Goal: Task Accomplishment & Management: Manage account settings

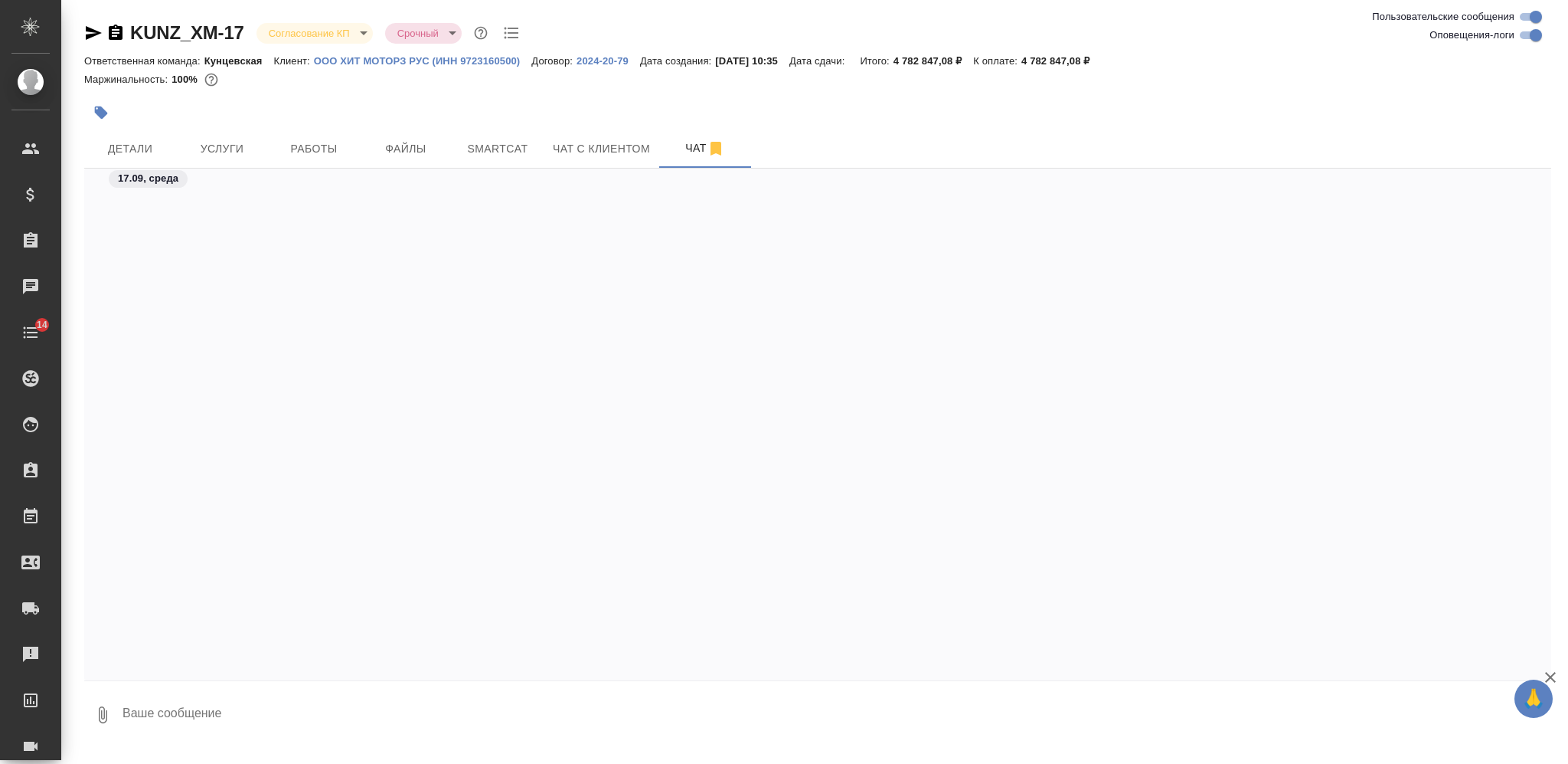
scroll to position [12770, 0]
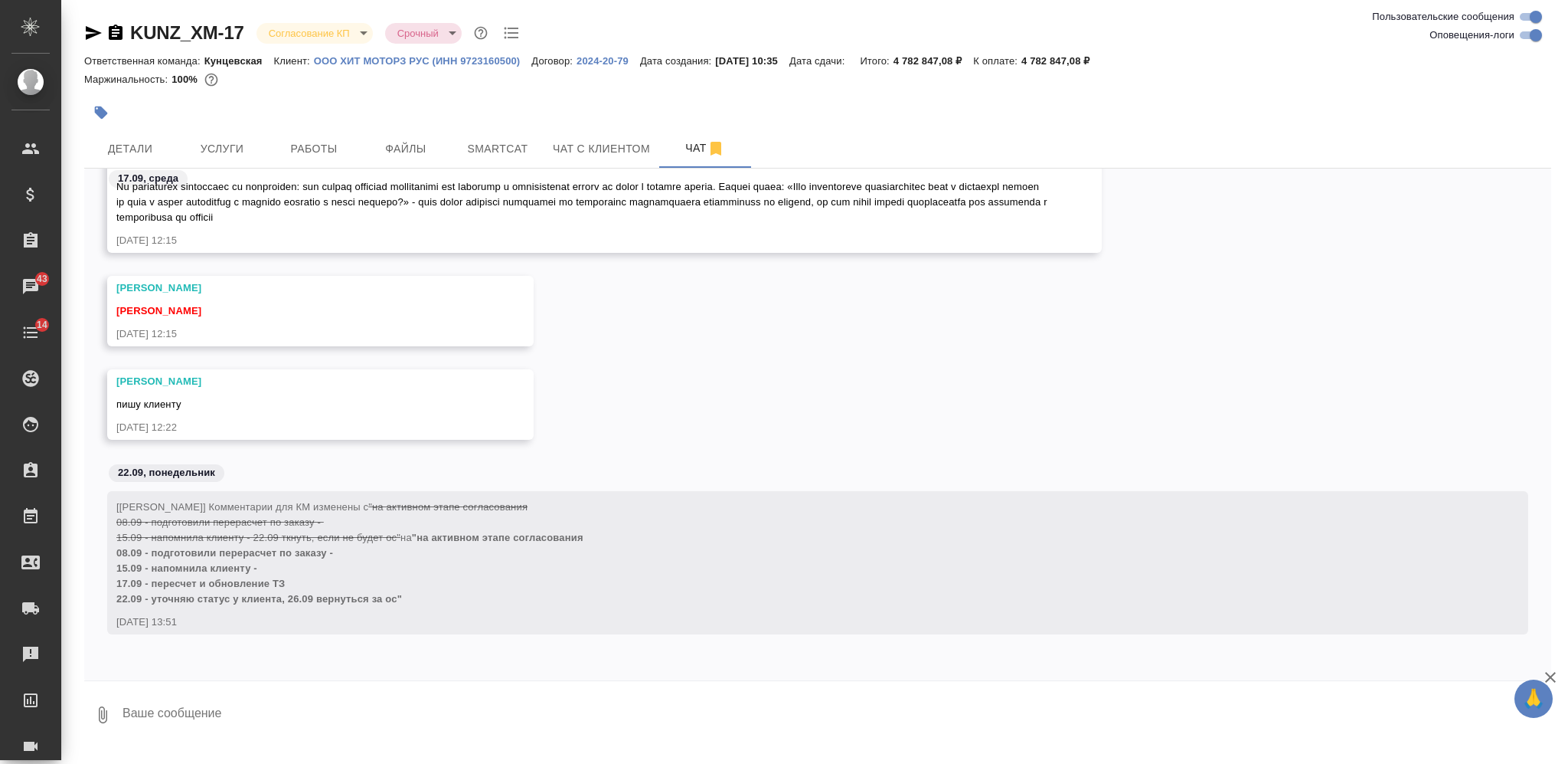
click at [590, 706] on textarea at bounding box center [836, 715] width 1430 height 52
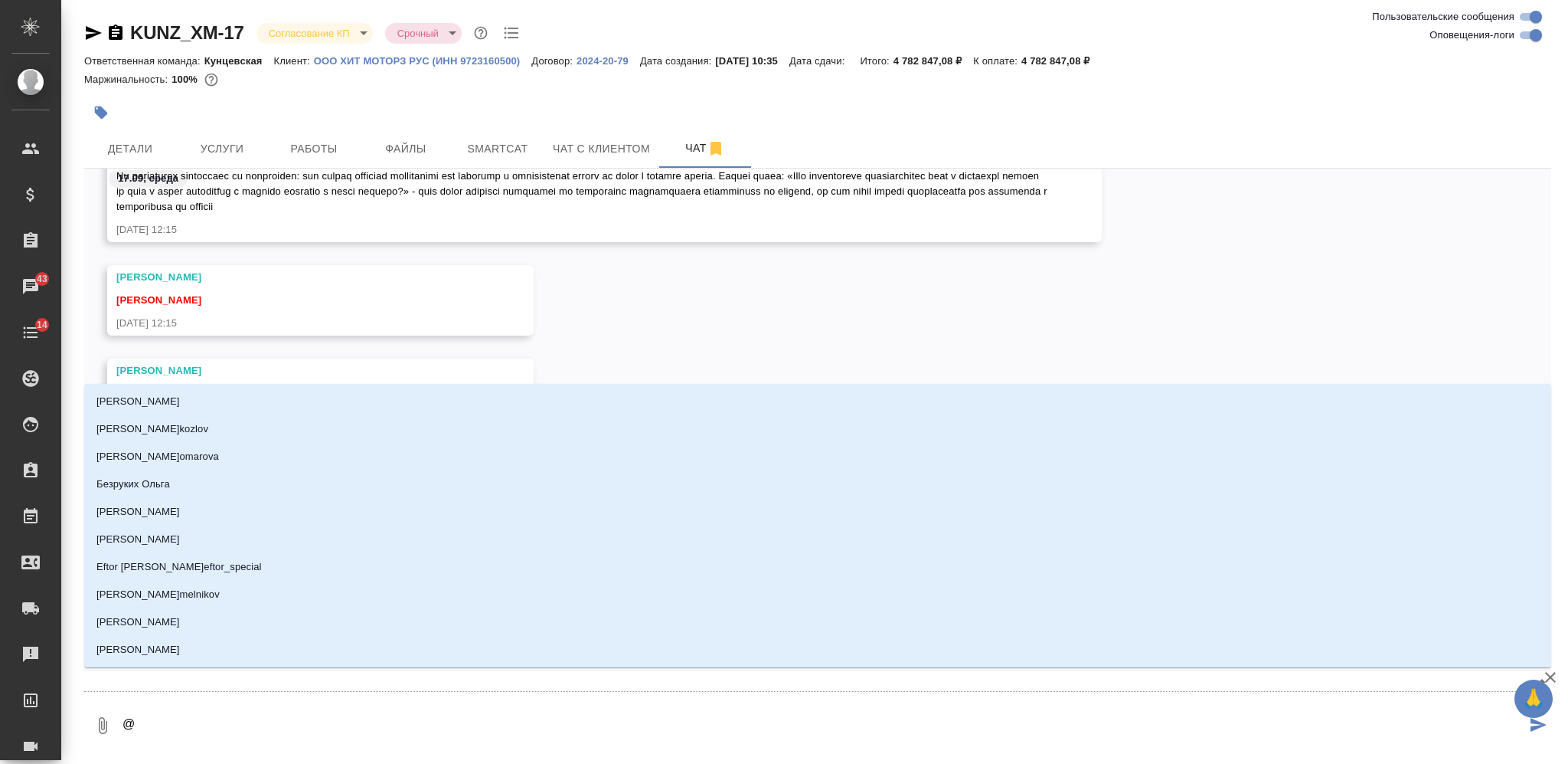
type textarea "@З"
type input "З"
type textarea "@За"
type input "За"
type textarea "@Заб"
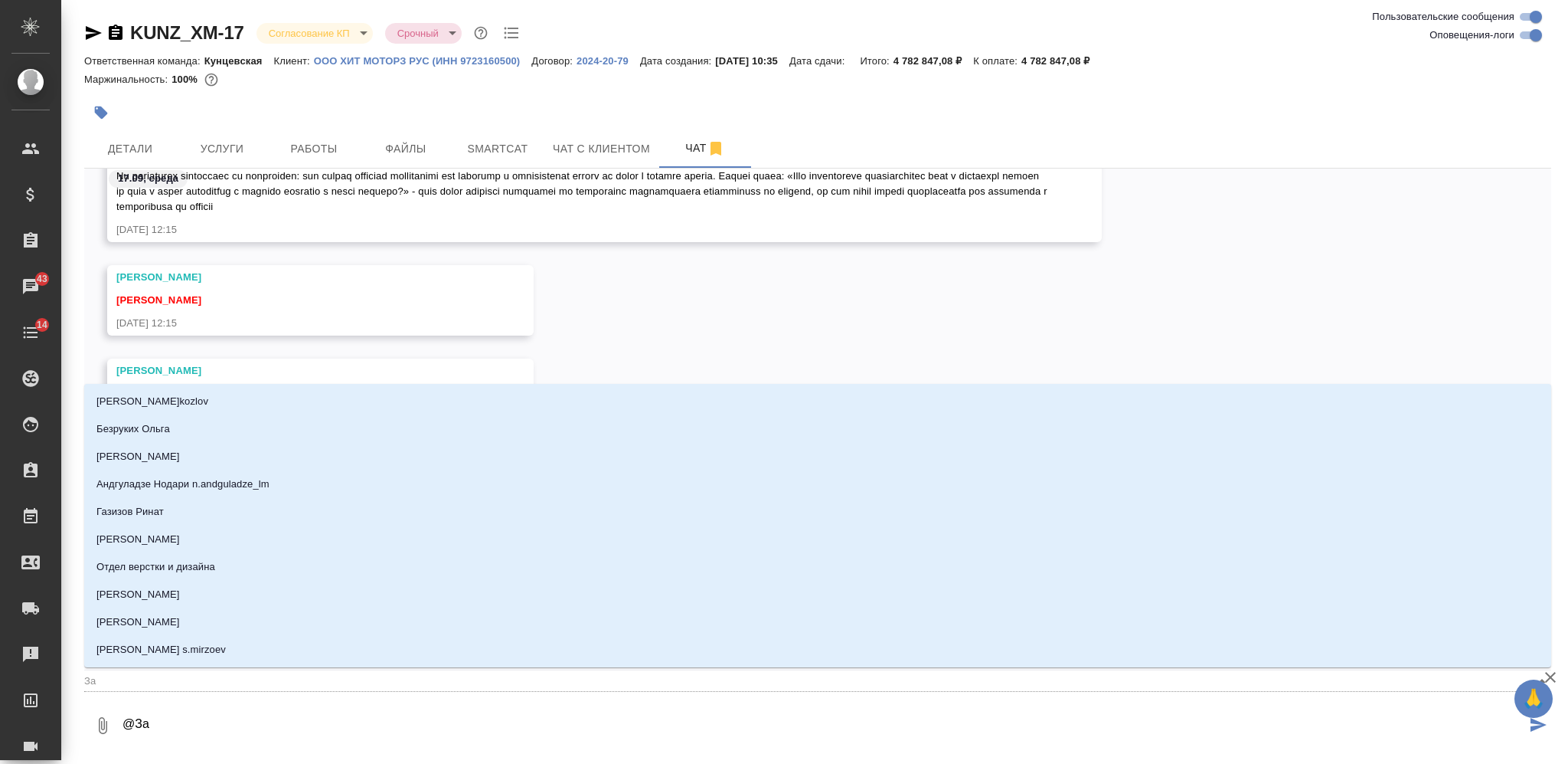
type input "Заб"
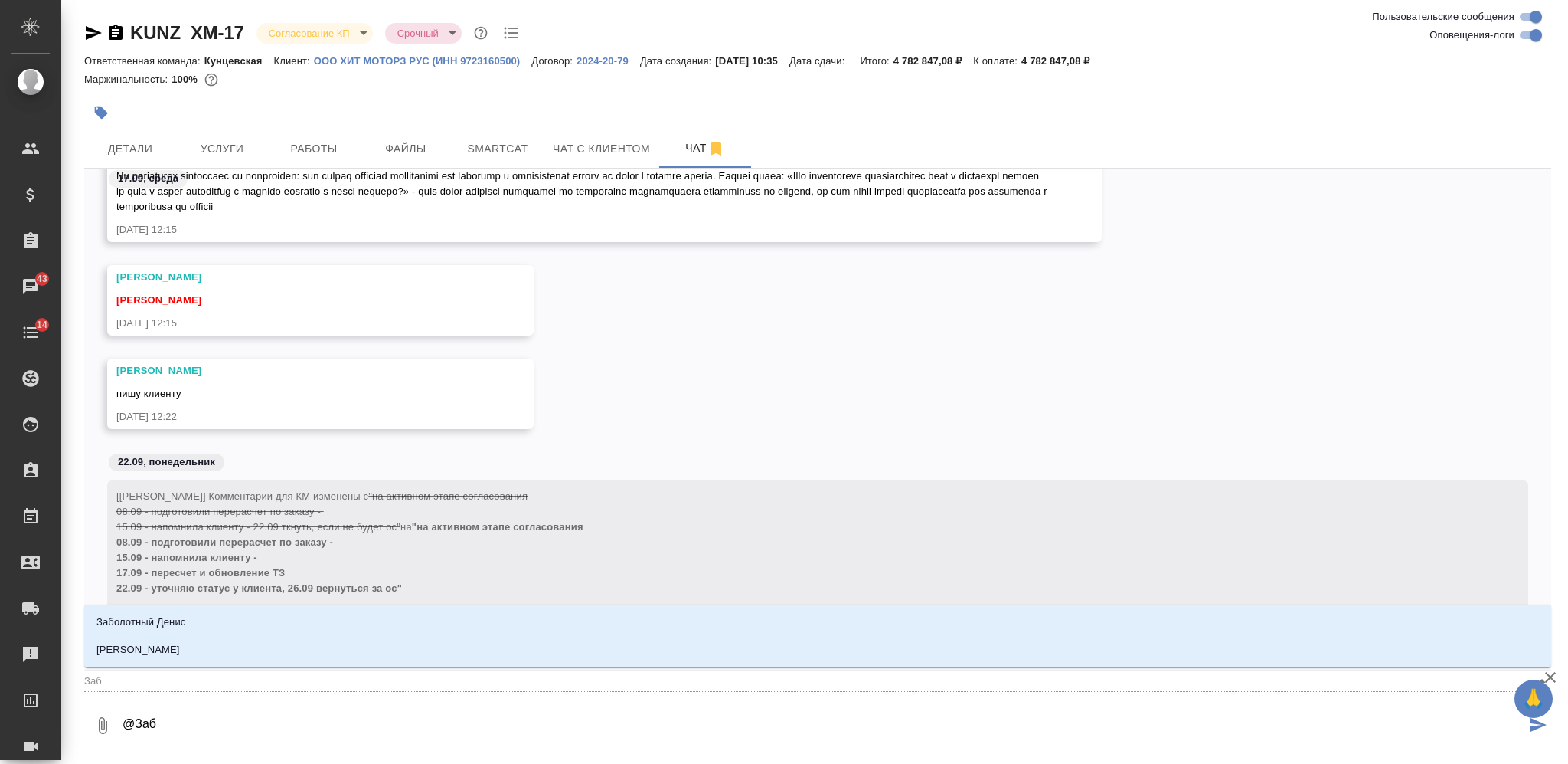
type textarea "@Забо"
type input "Забо"
type textarea "@Забор"
type input "Забор"
type textarea "@Заборо"
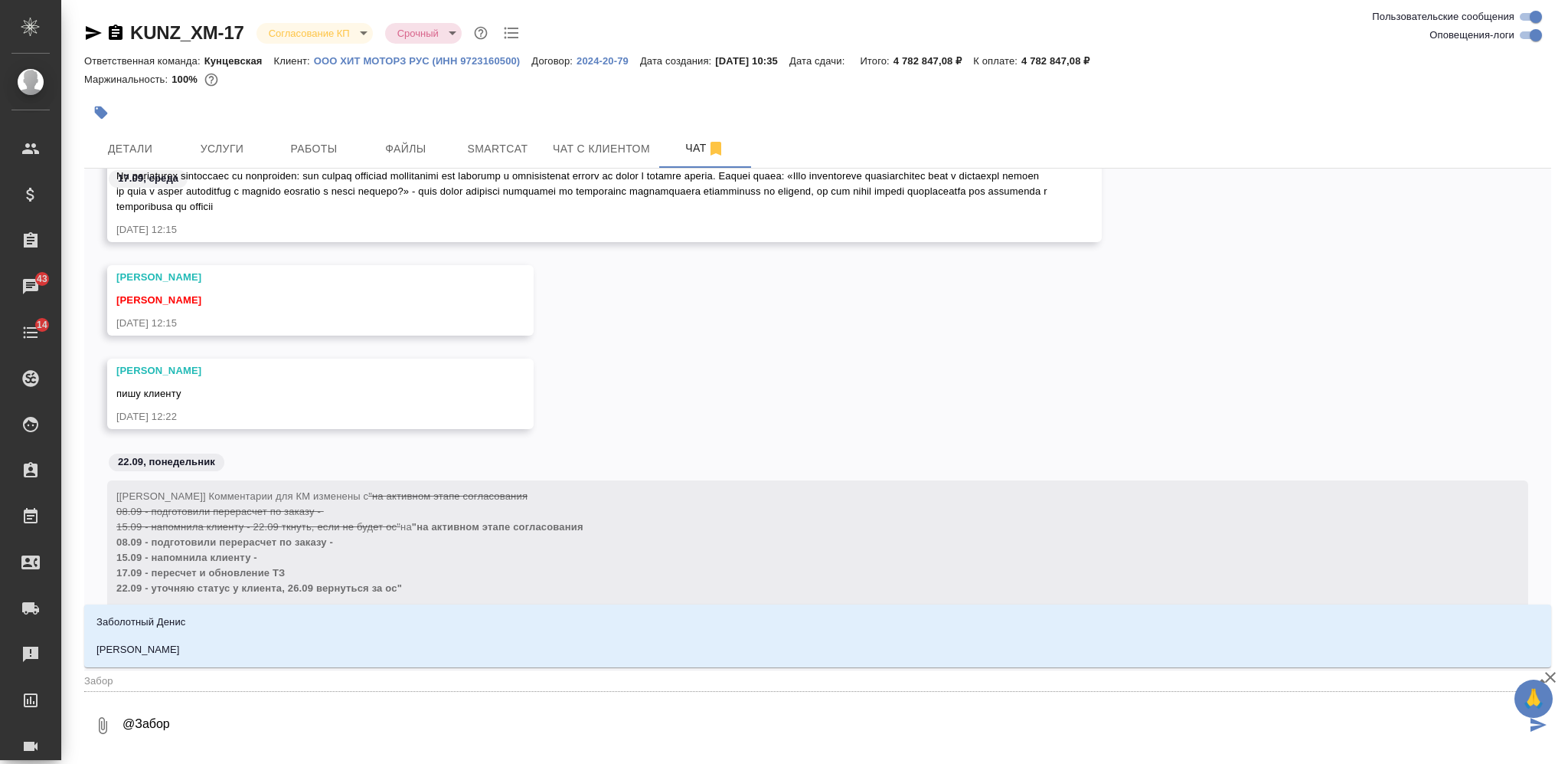
type input "Заборо"
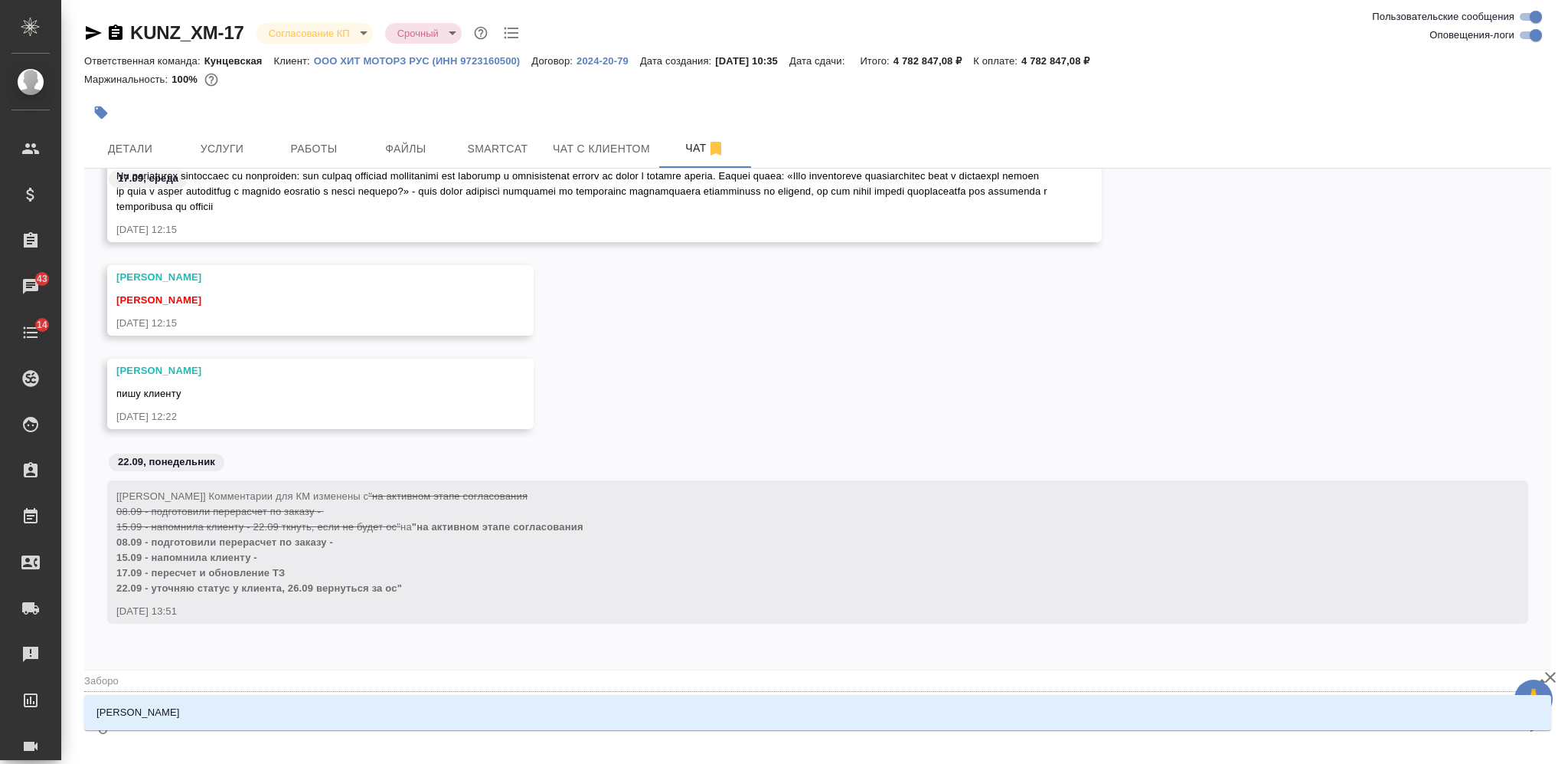
click at [590, 706] on li "Заборова Александра" at bounding box center [818, 713] width 1467 height 28
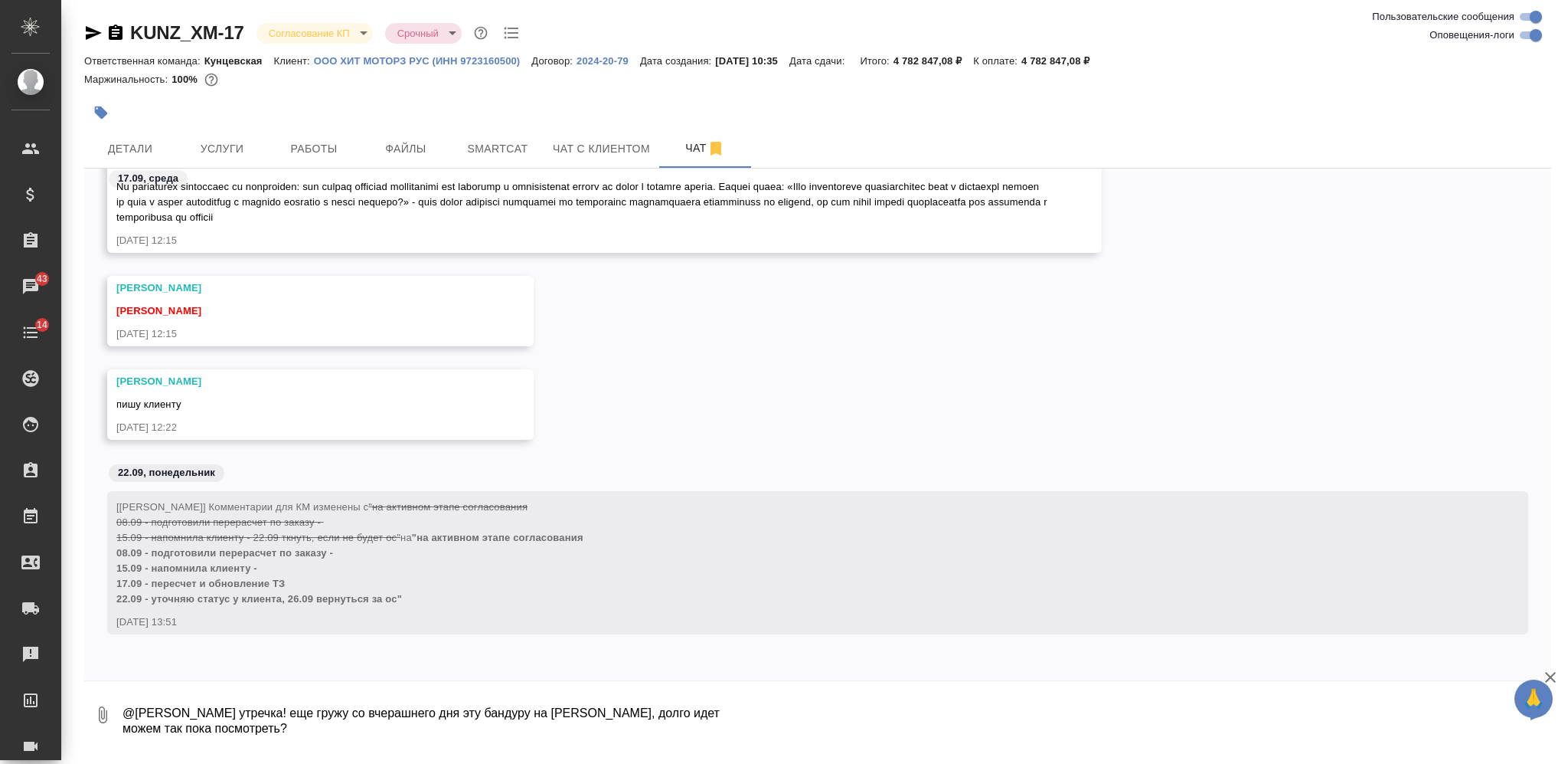
paste textarea "FrameMaker - Руководства по ремонту и диагностике: https://disk.yandex.ru/d/4oS…"
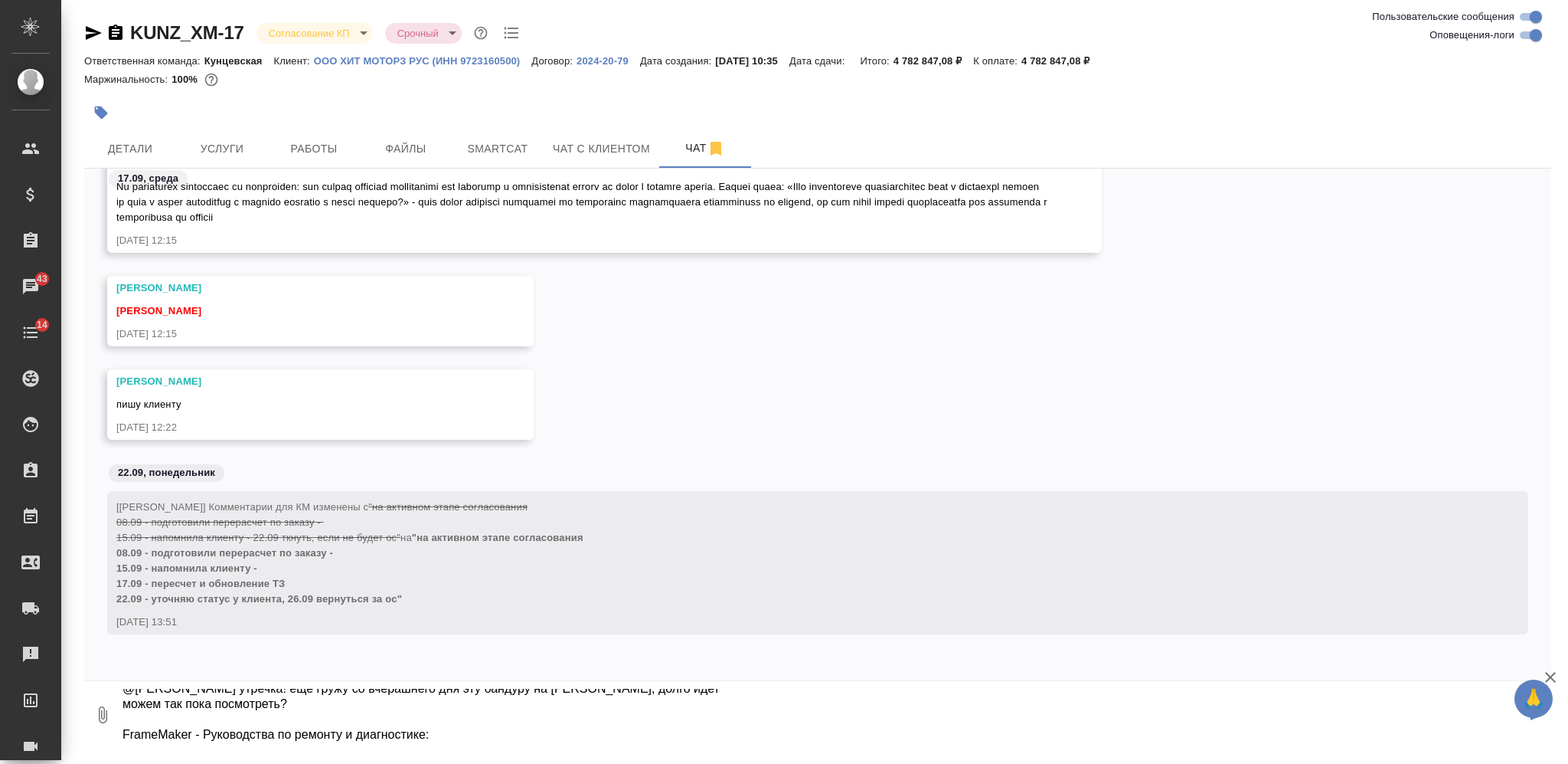
scroll to position [55, 0]
click at [499, 716] on textarea "@Заборова Александра утречка! еще гружу со вчерашнего дня эту бандуру на драйв,…" at bounding box center [823, 715] width 1405 height 52
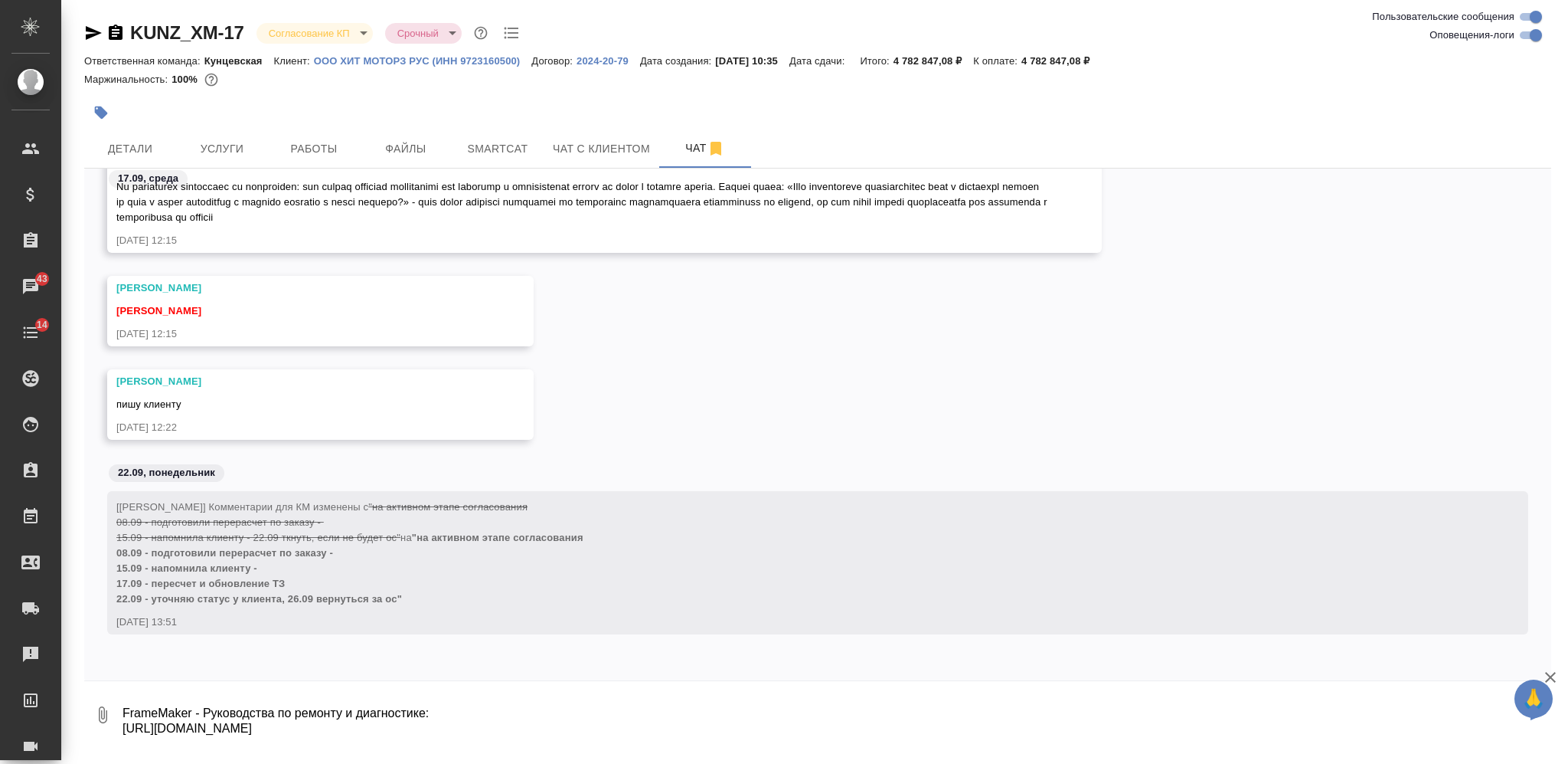
scroll to position [46, 0]
type textarea "@Заборова Александра утречка! еще гружу со вчерашнего дня эту бандуру на драйв,…"
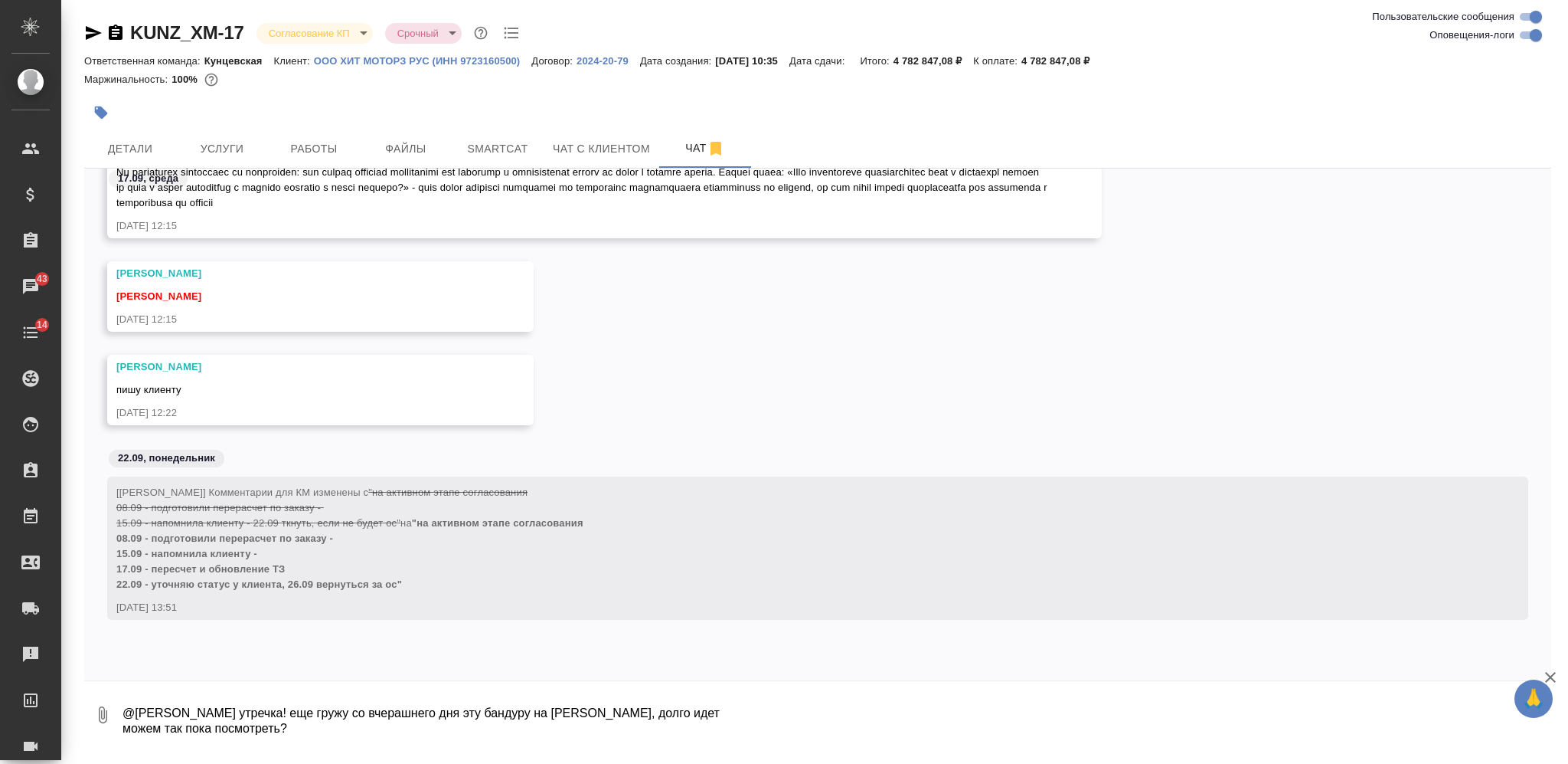
scroll to position [12951, 0]
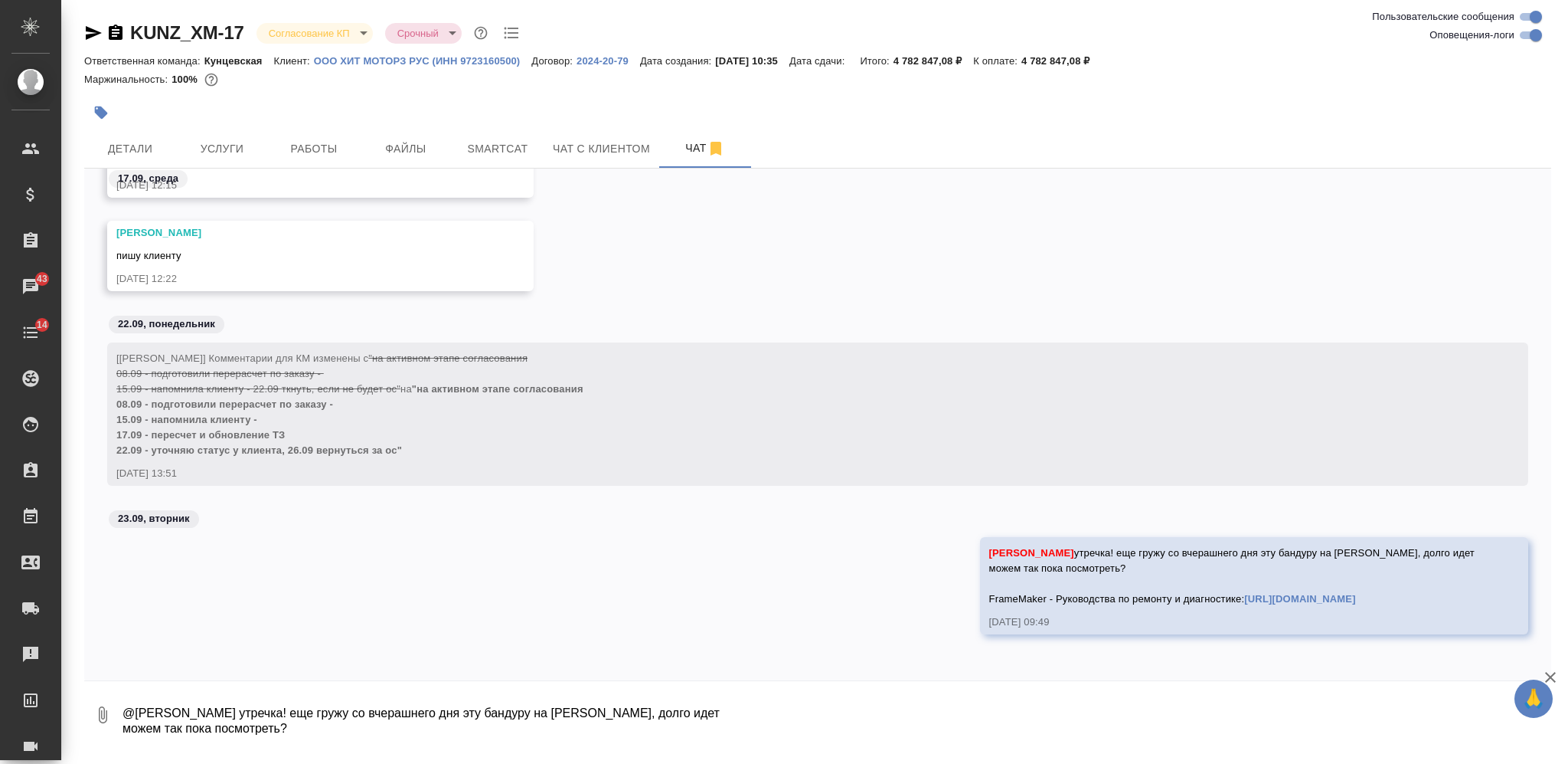
click at [499, 716] on textarea "@Заборова Александра утречка! еще гружу со вчерашнего дня эту бандуру на драйв,…" at bounding box center [836, 715] width 1430 height 52
click at [191, 718] on textarea "поменяется тикеток и есть ли от нас встречные комменты/вопросы?" at bounding box center [823, 715] width 1405 height 52
click at [555, 708] on textarea "поменяется ли тикеток и есть ли от нас встречные комменты/вопросы?" at bounding box center [823, 715] width 1405 height 52
type textarea "поменяется ли тикеток и есть ли от нас встречные комменты/вопросы?"
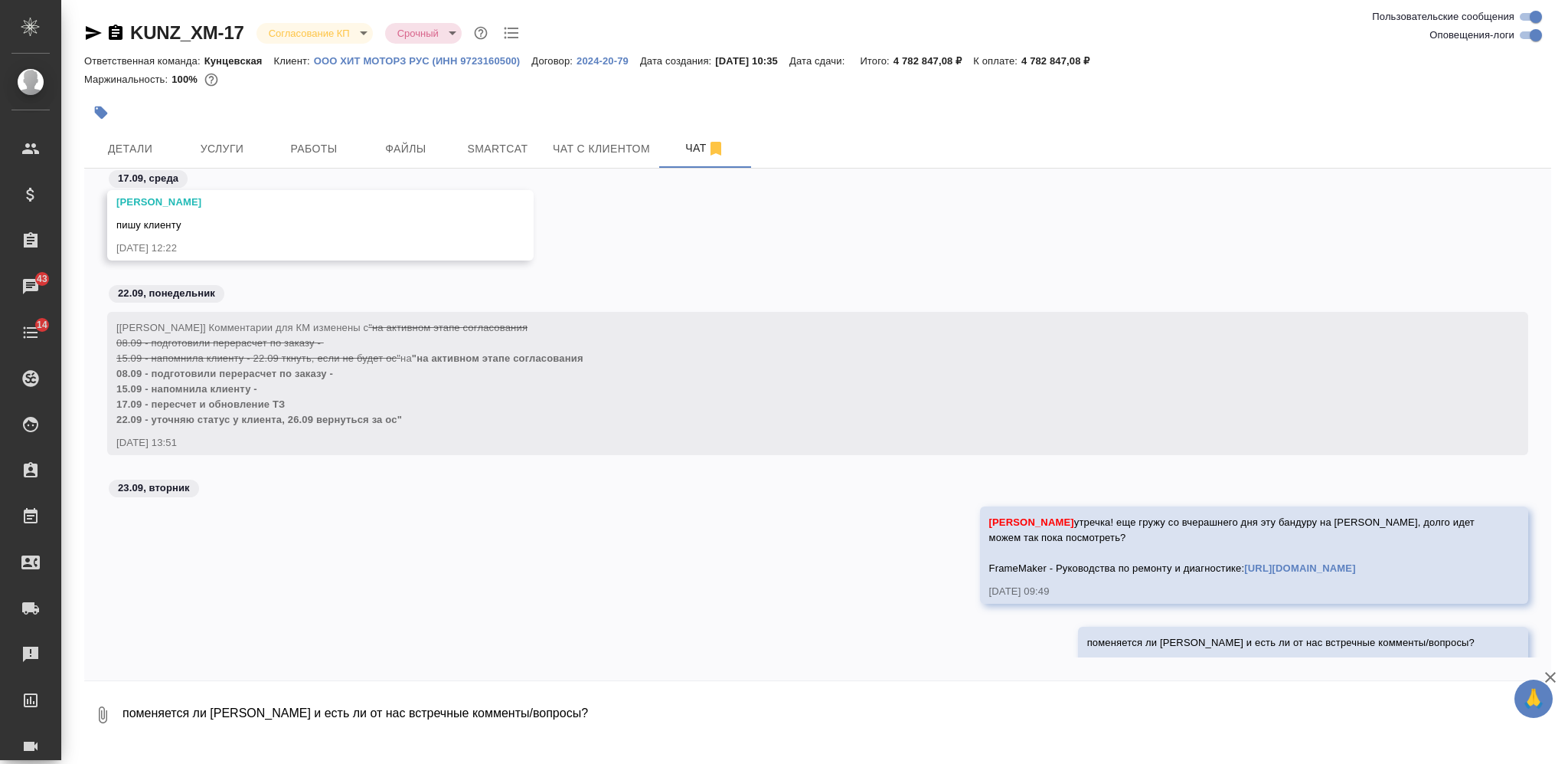
scroll to position [13024, 0]
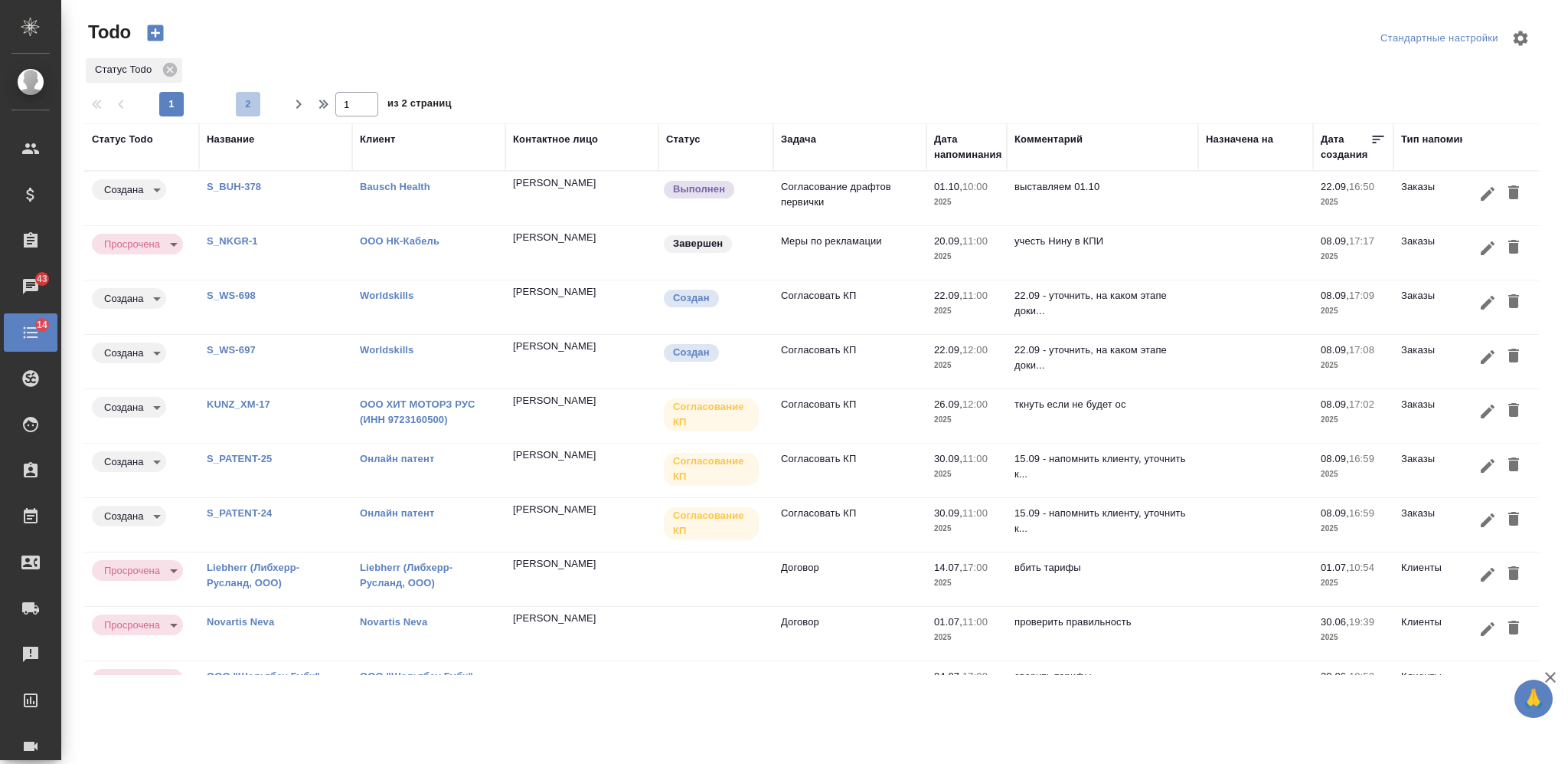
click at [251, 111] on span "2" at bounding box center [248, 104] width 24 height 15
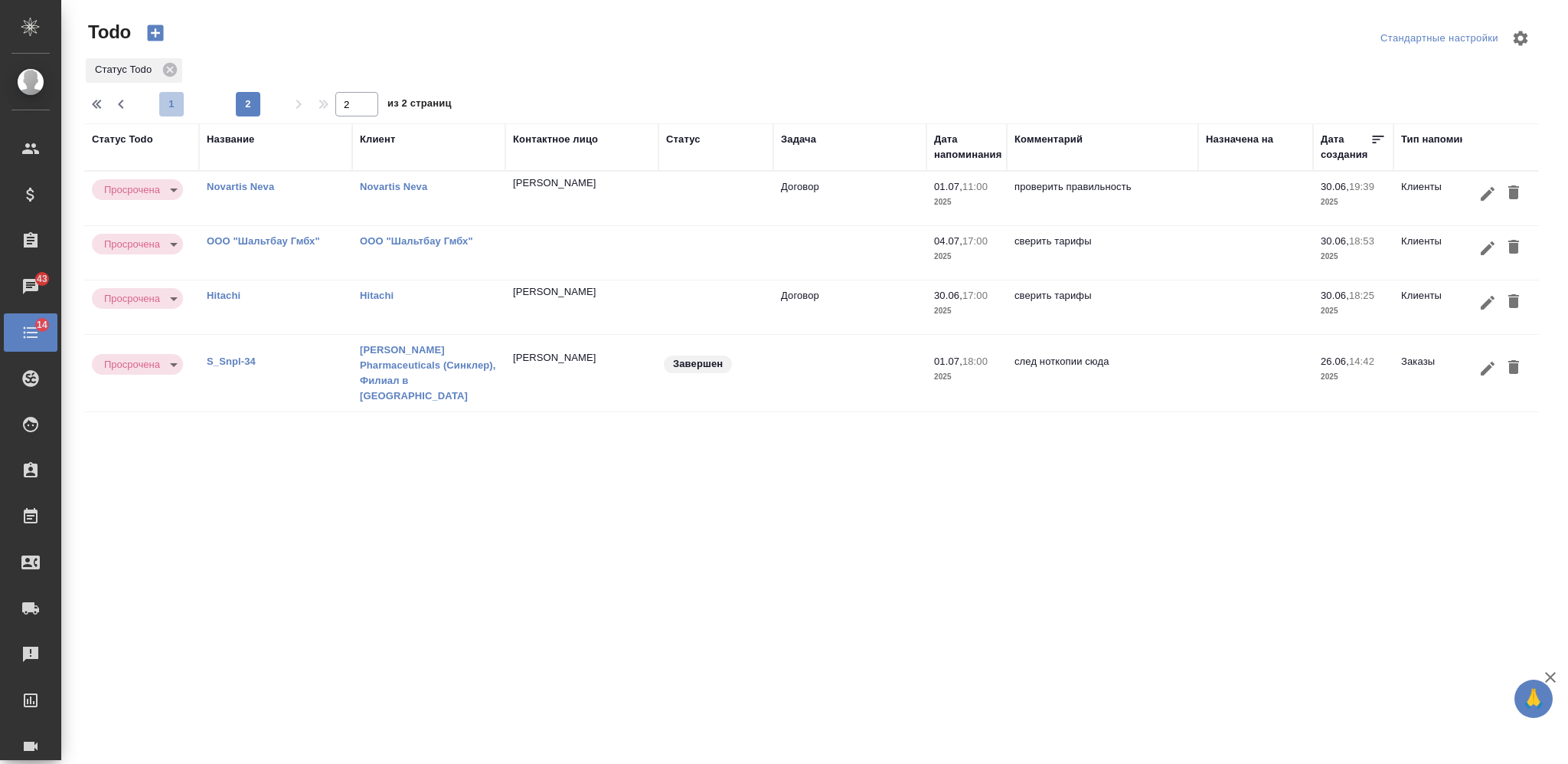
click at [180, 102] on span "1" at bounding box center [171, 104] width 24 height 15
type input "1"
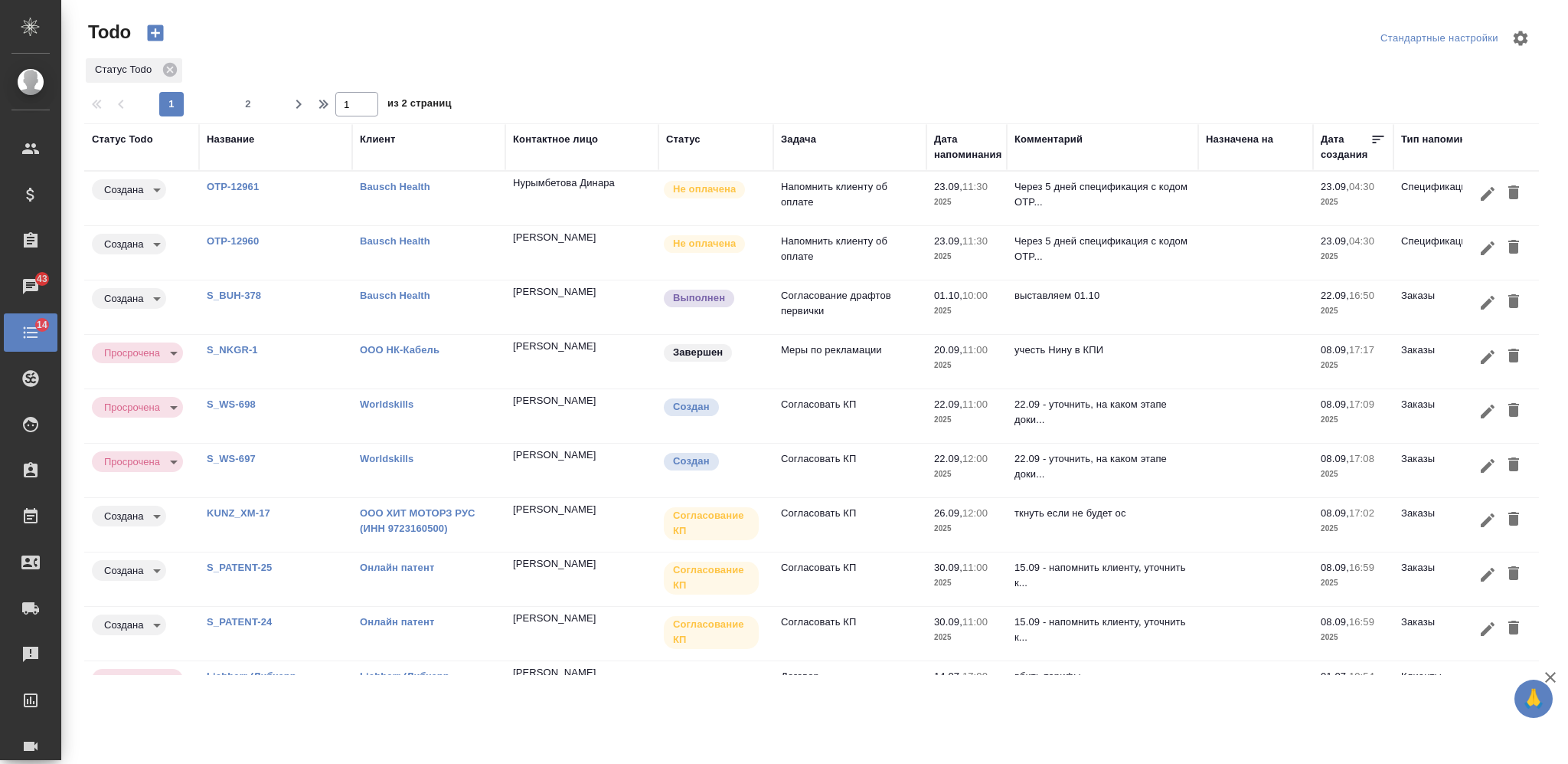
click at [149, 31] on icon "button" at bounding box center [155, 33] width 16 height 16
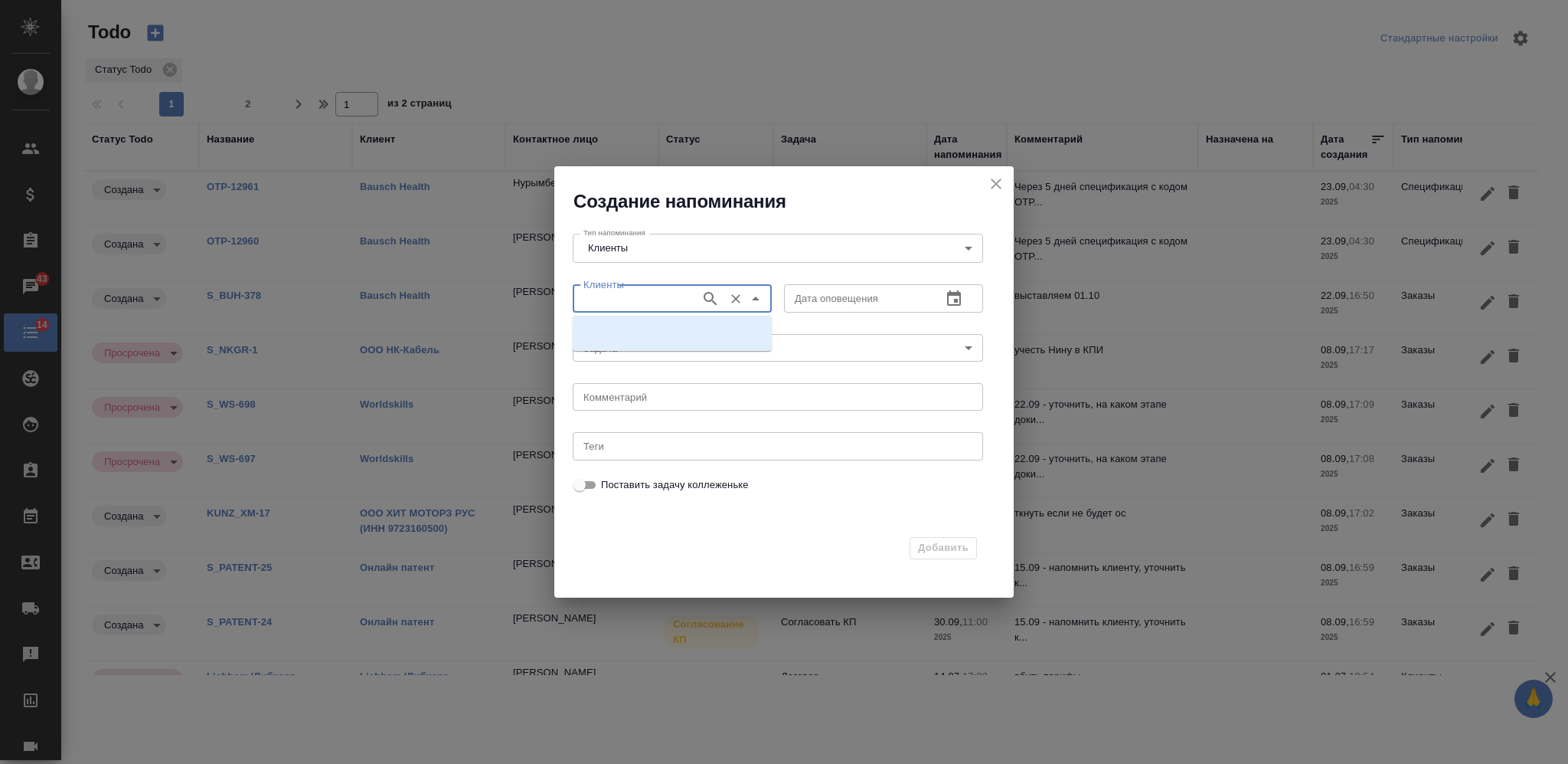
click at [616, 299] on input "Клиенты" at bounding box center [635, 298] width 115 height 19
type input "ржд"
click at [625, 326] on p "ООО "РЖД ИНТЕРНЕШНЛ"" at bounding box center [650, 334] width 130 height 15
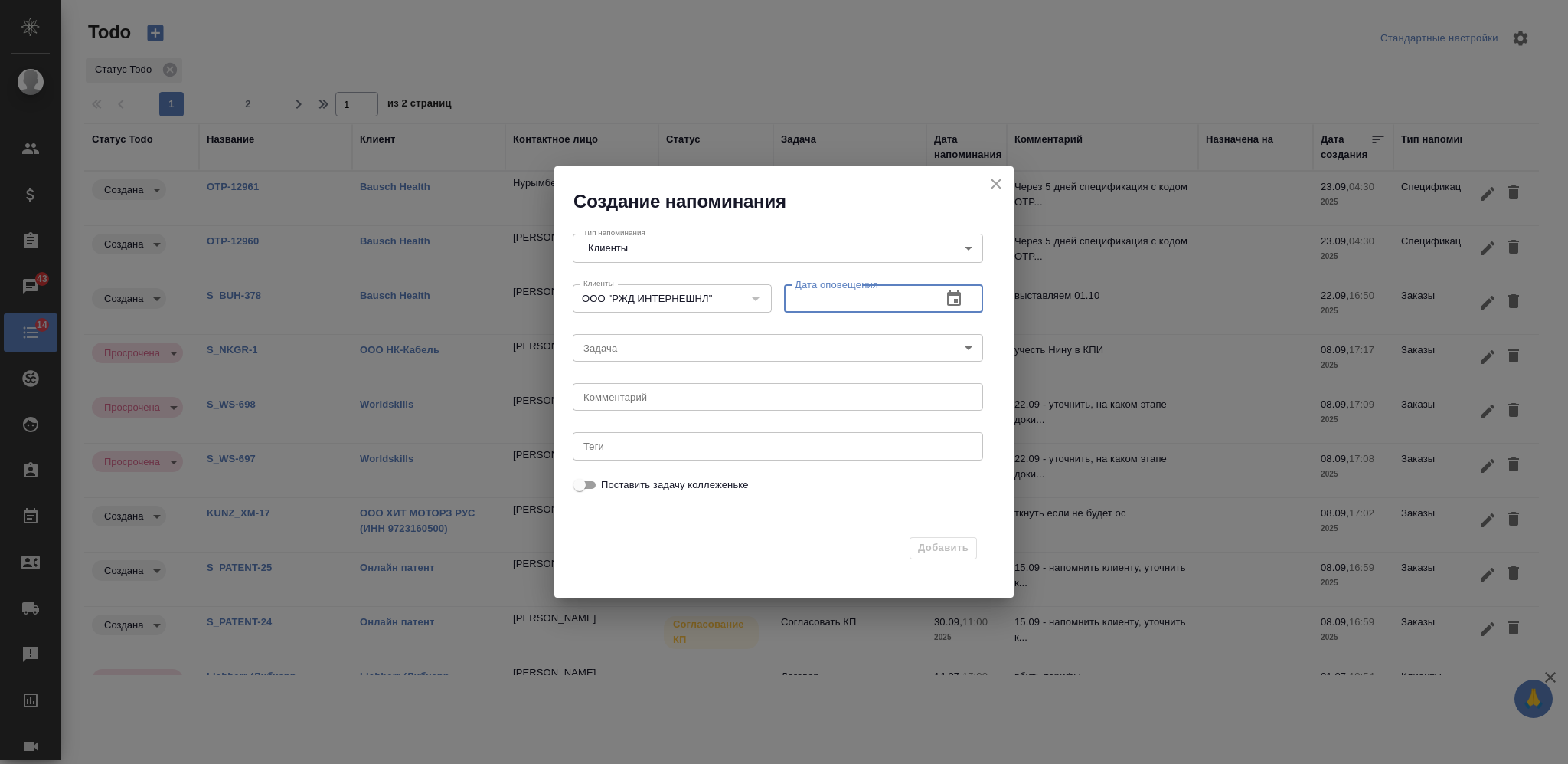
click at [851, 293] on input "text" at bounding box center [857, 298] width 145 height 28
type input "30.09.2025 11:00"
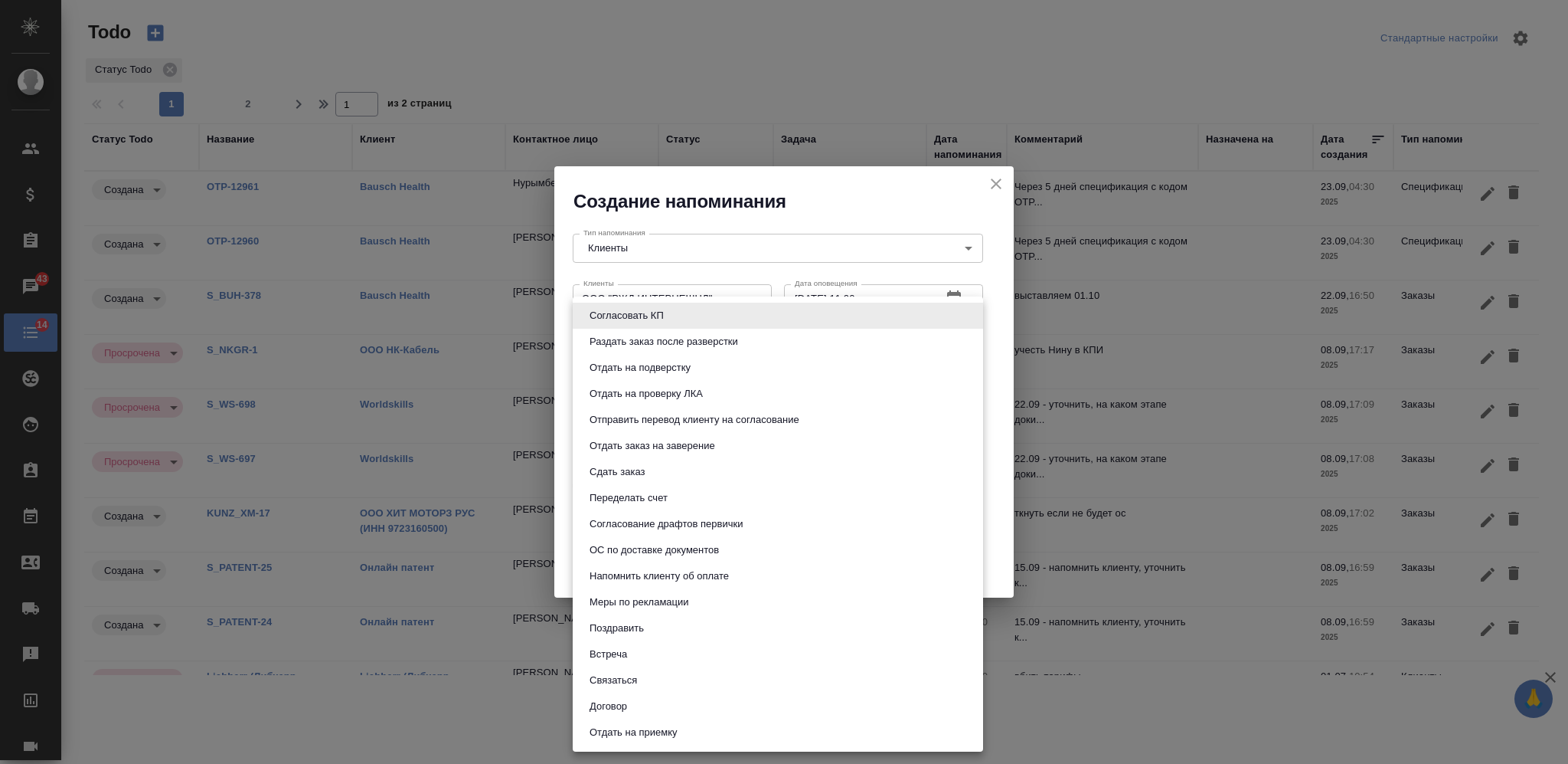
click at [806, 352] on body "🙏 .cls-1 fill:#fff; AWATERA Nikiforova Valeria Клиенты Спецификации Заказы 43 Ч…" at bounding box center [784, 382] width 1568 height 764
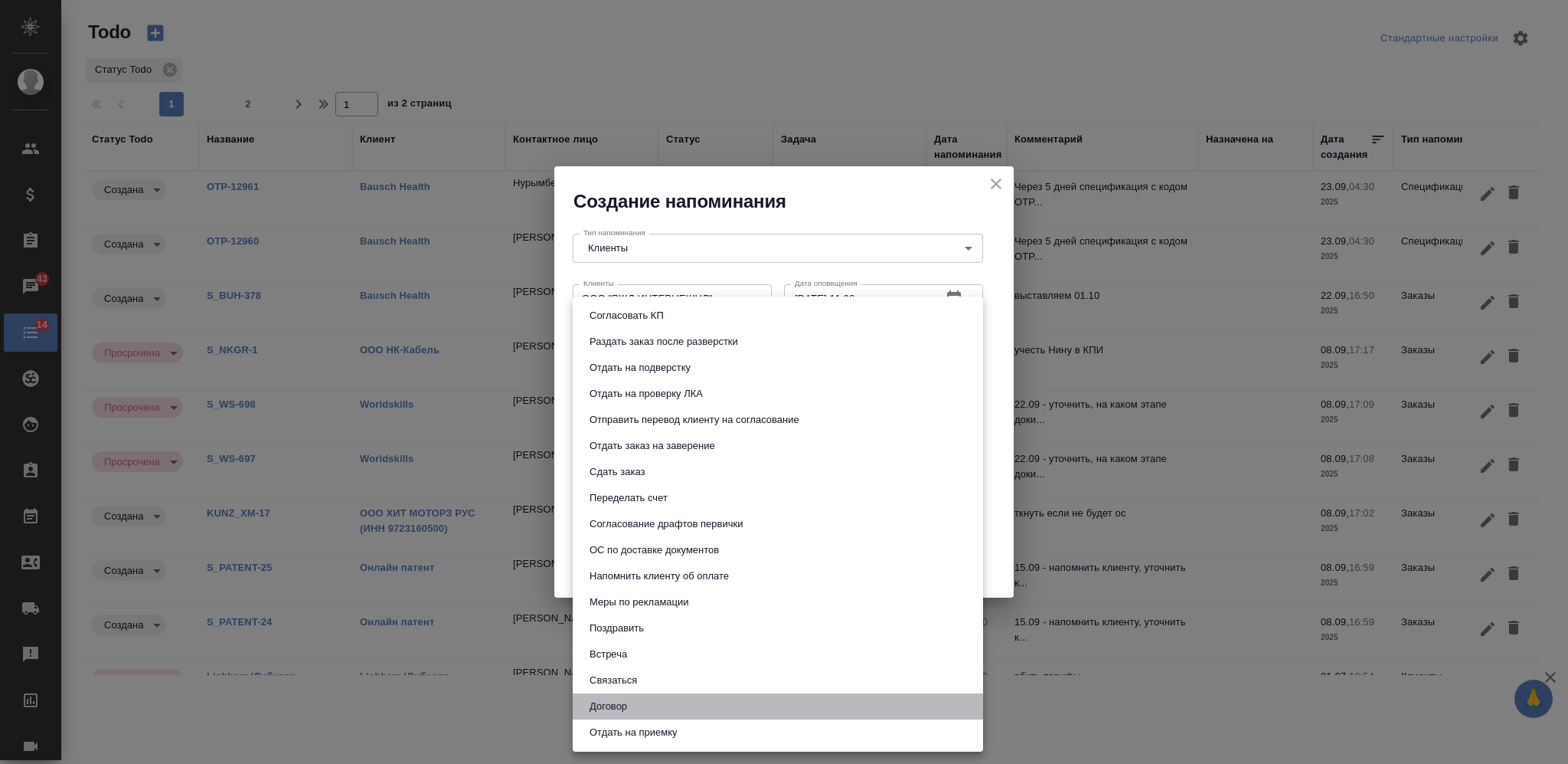
click at [652, 707] on li "Договор" at bounding box center [777, 706] width 411 height 26
type input "Договор"
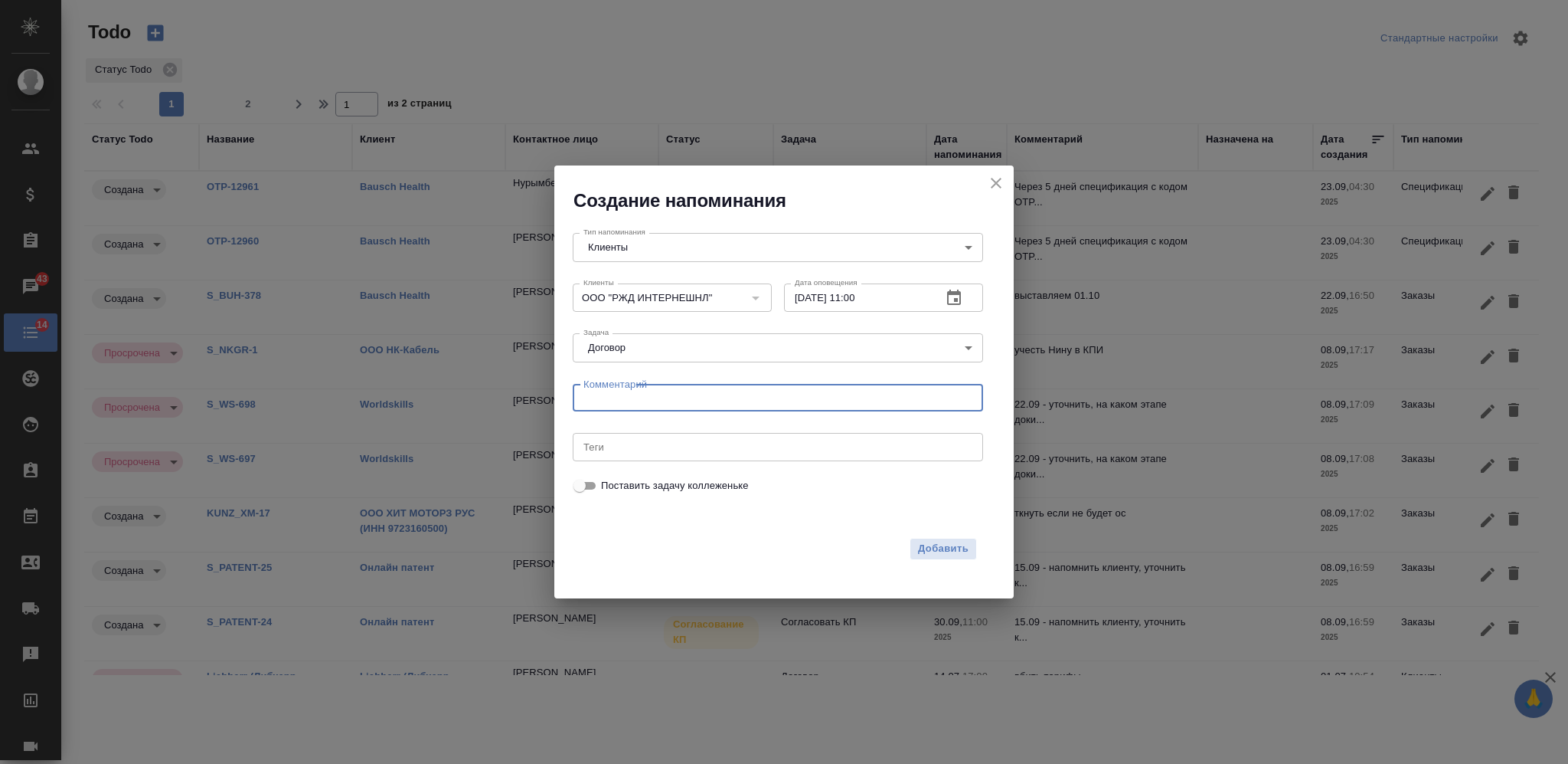
click at [692, 399] on textarea at bounding box center [778, 398] width 389 height 11
type textarea "сверить тарифы"
click at [929, 546] on span "Добавить" at bounding box center [943, 549] width 50 height 18
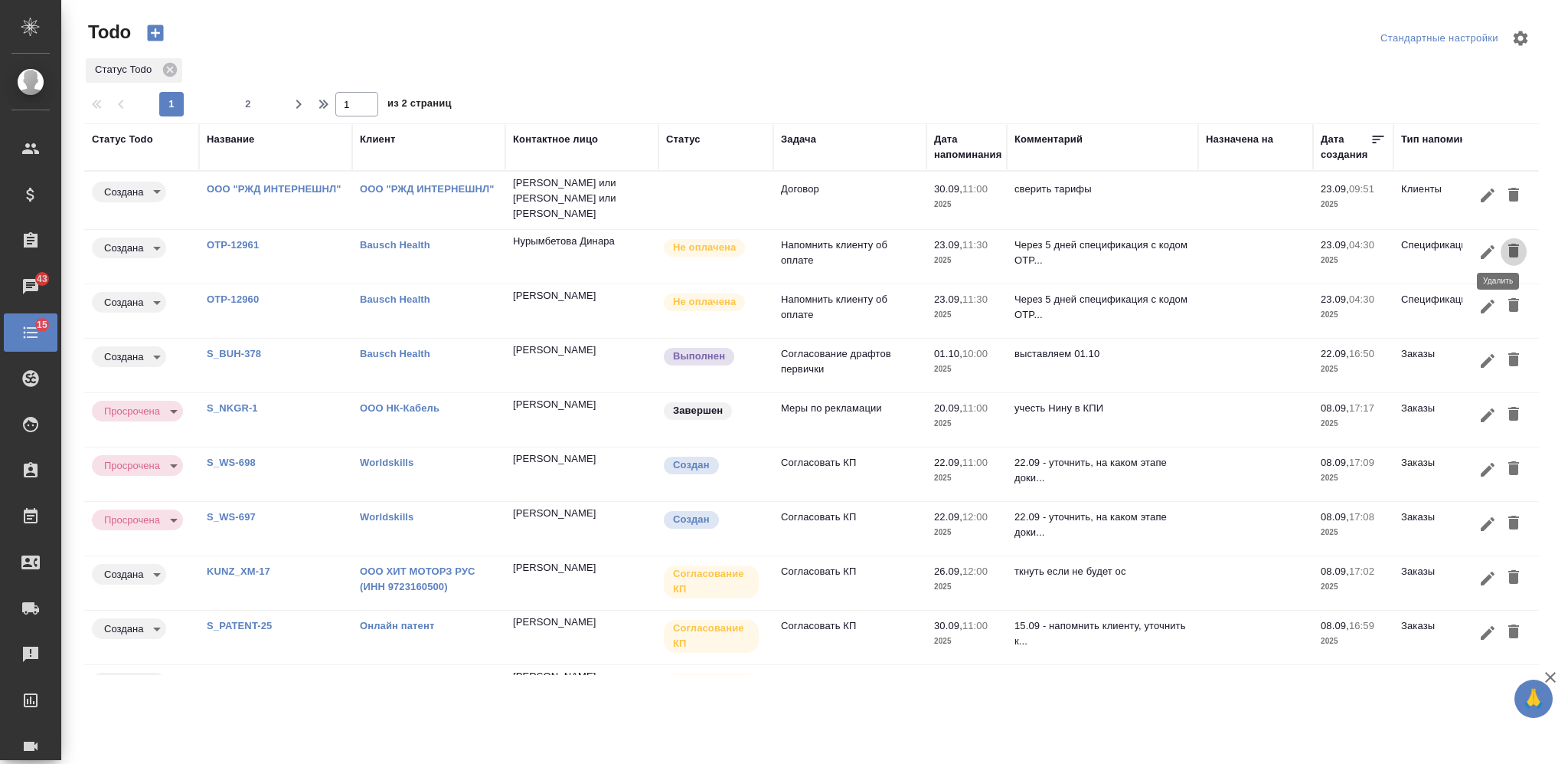
click at [1508, 247] on icon "button" at bounding box center [1514, 251] width 11 height 14
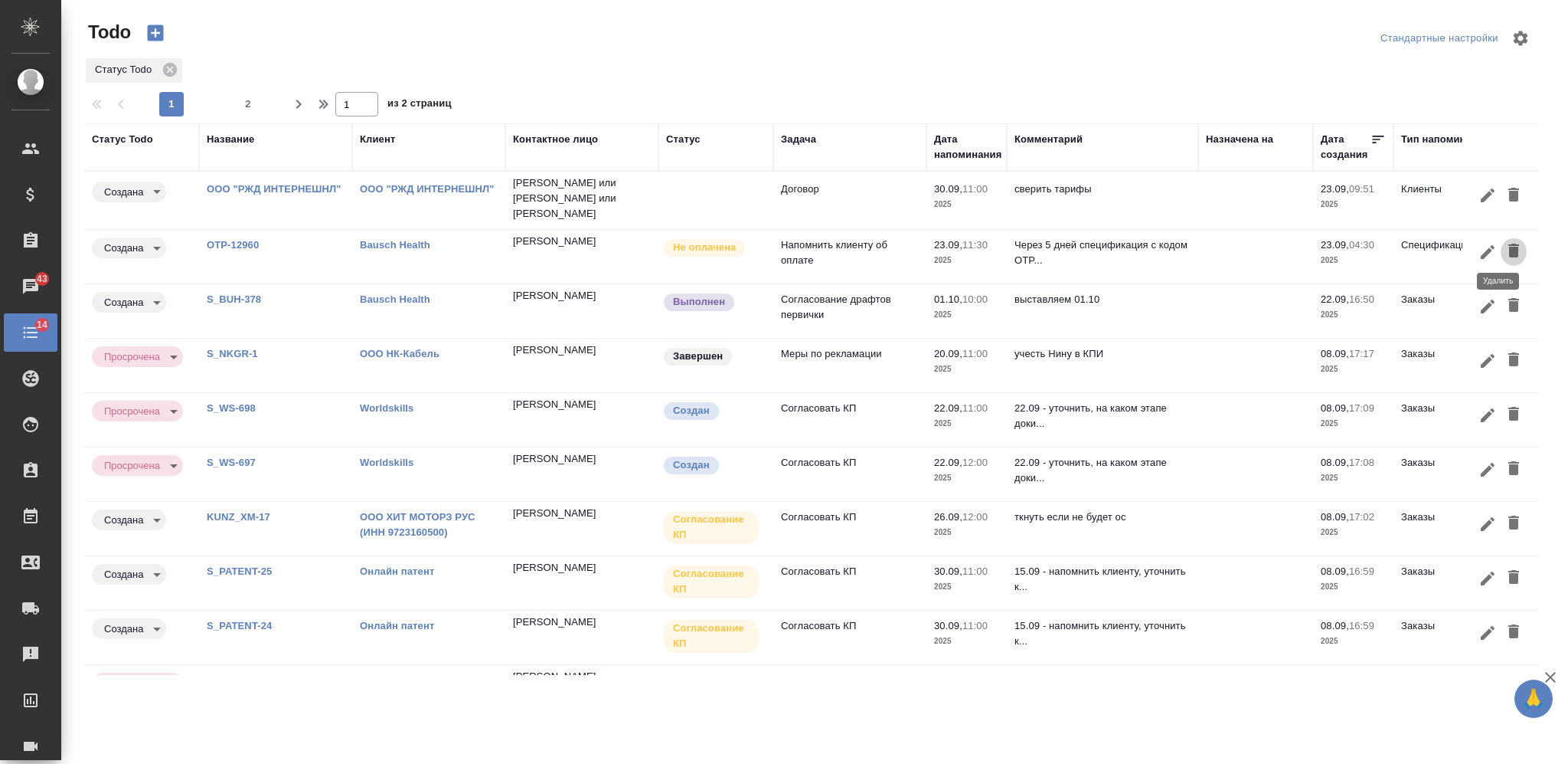
click at [1505, 241] on icon "button" at bounding box center [1514, 251] width 19 height 19
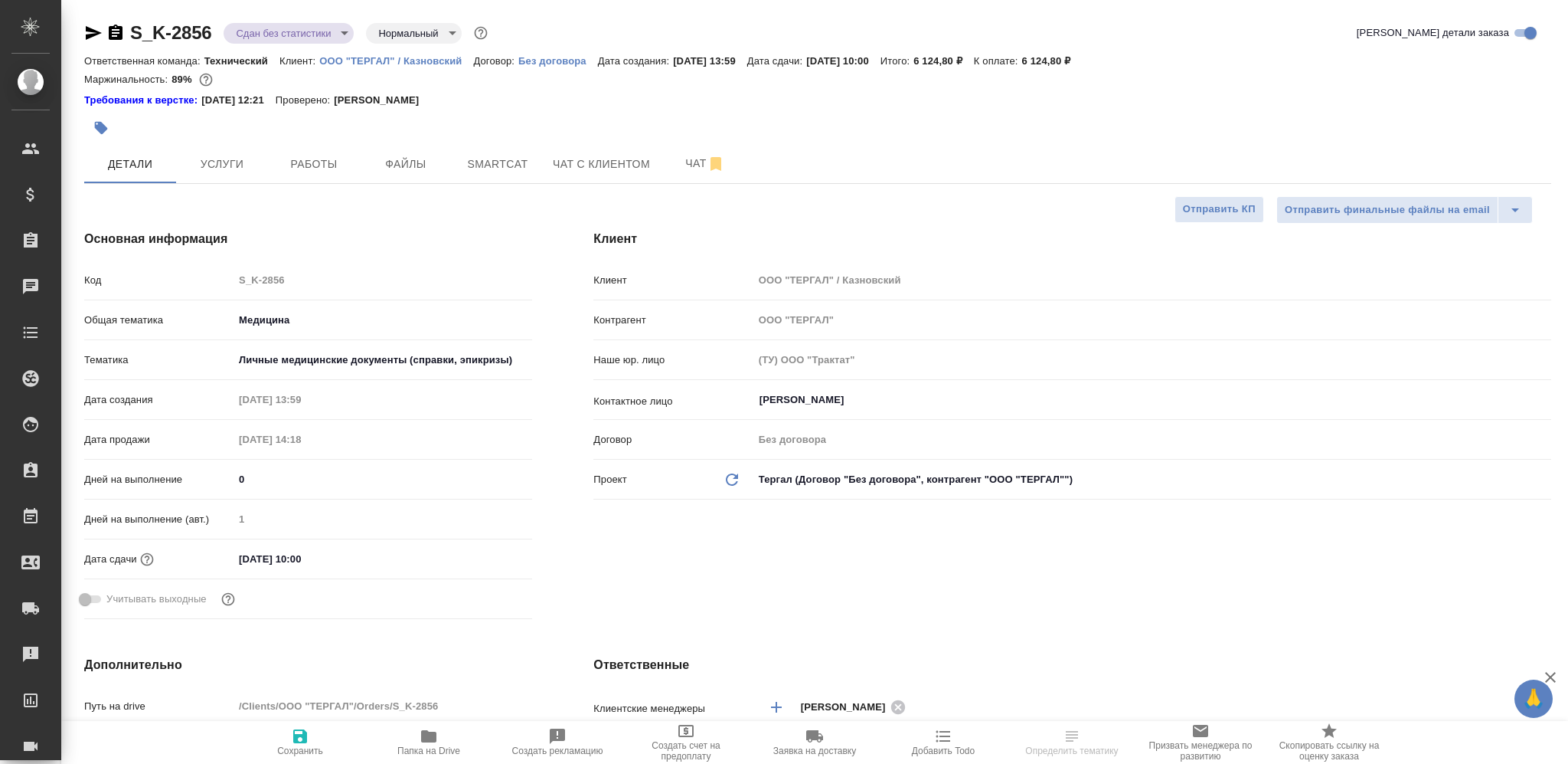
select select "RU"
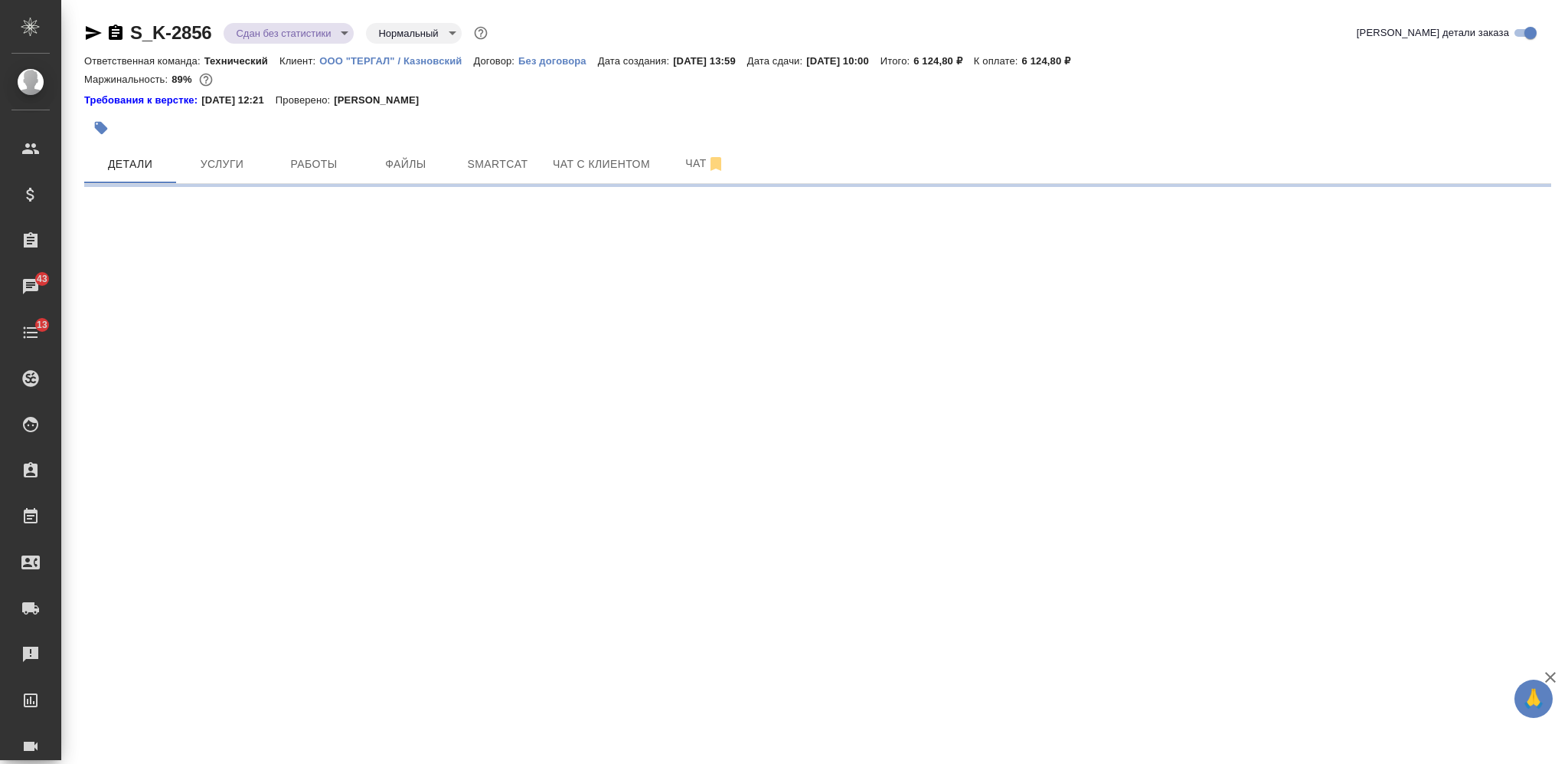
select select "RU"
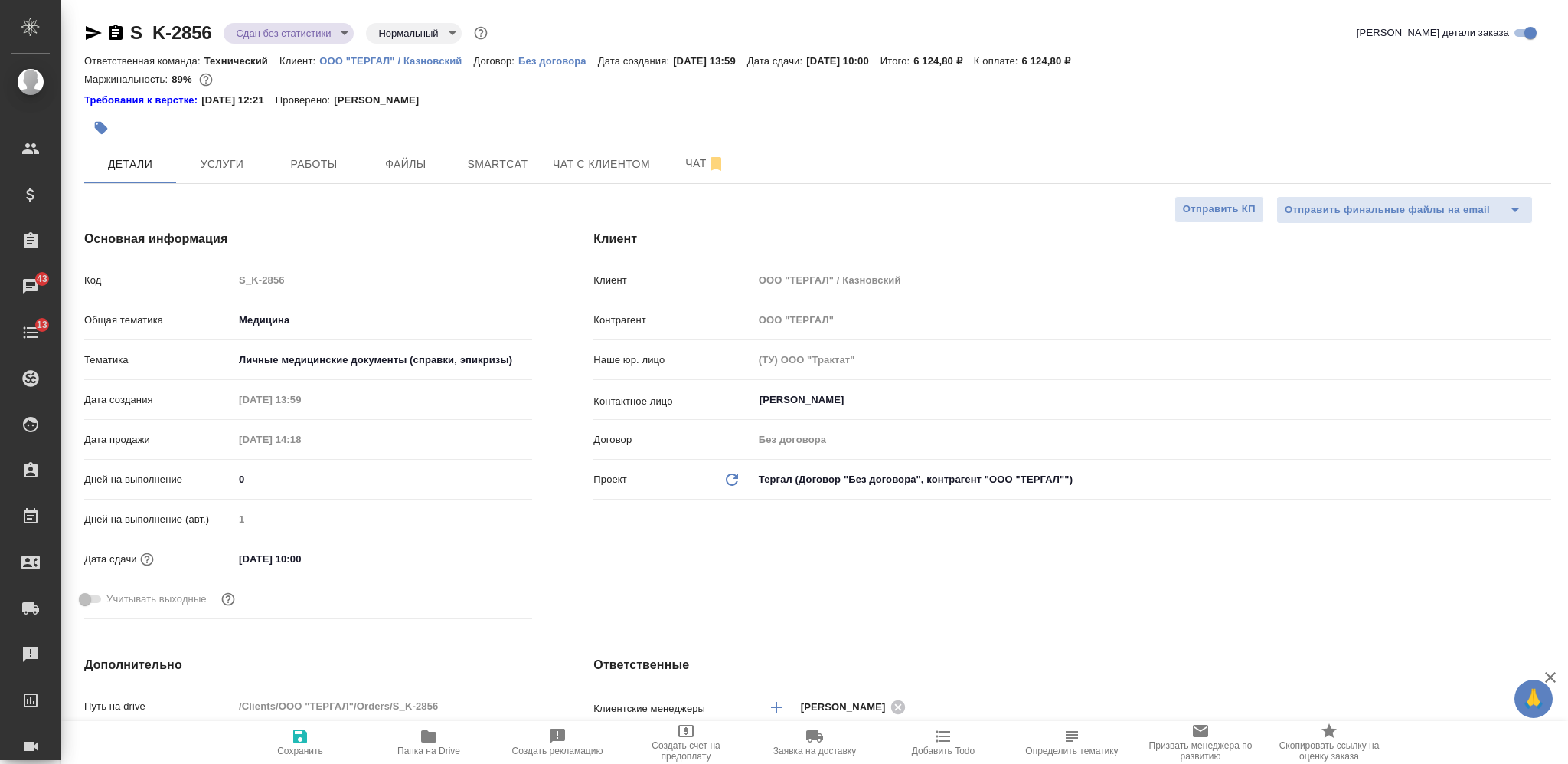
type textarea "x"
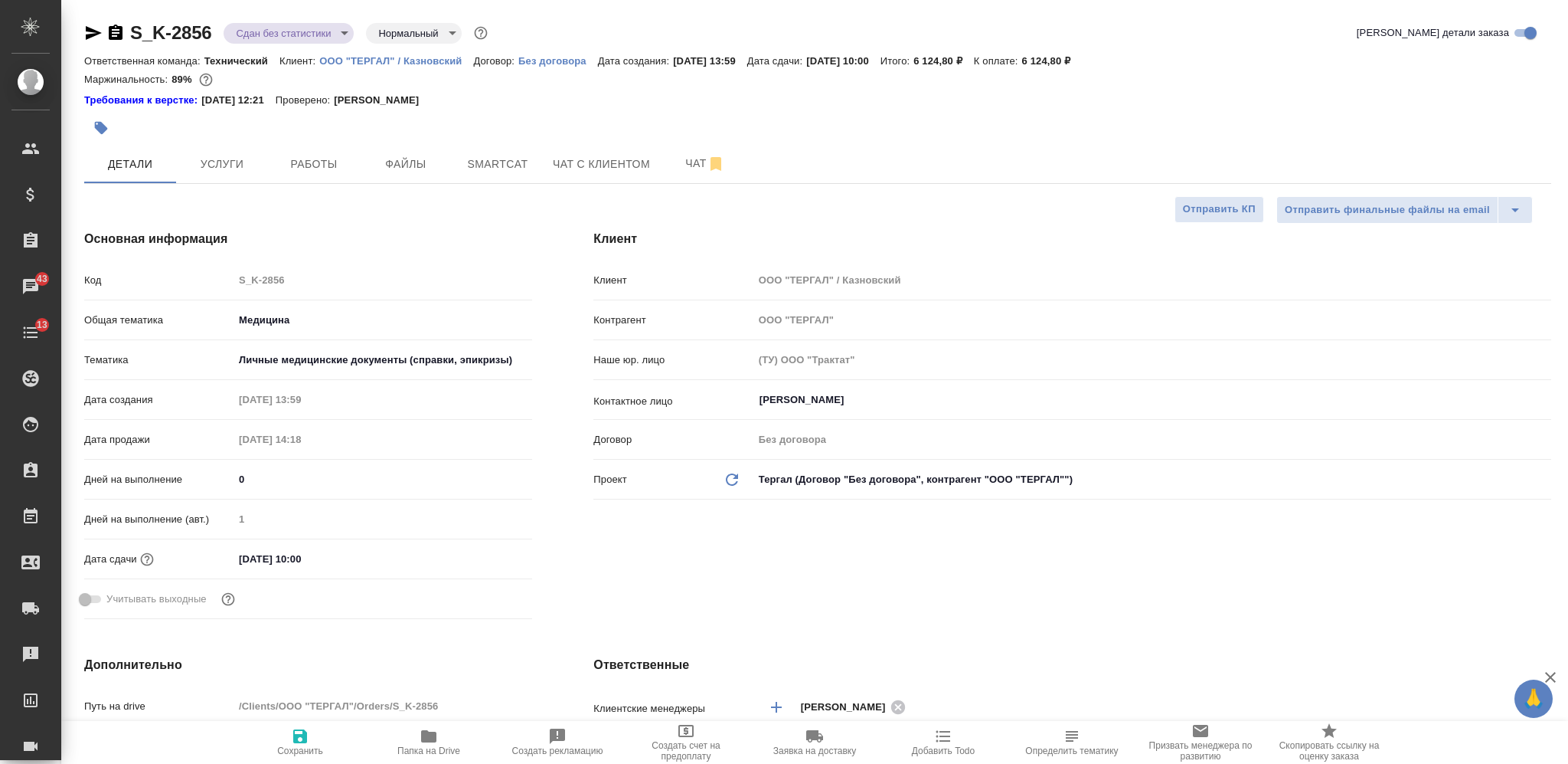
type textarea "x"
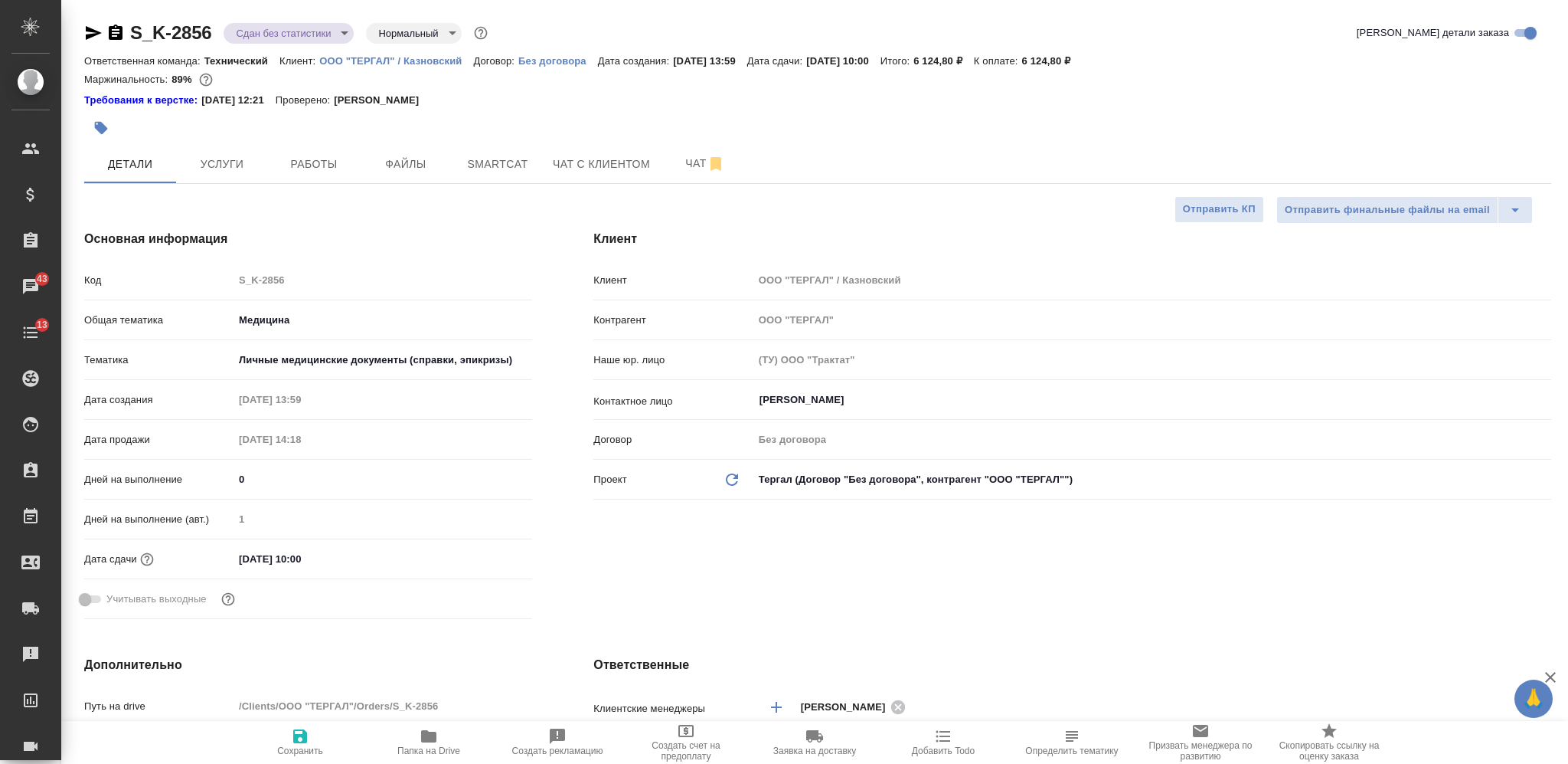
type textarea "x"
click at [93, 130] on icon "button" at bounding box center [101, 128] width 15 height 15
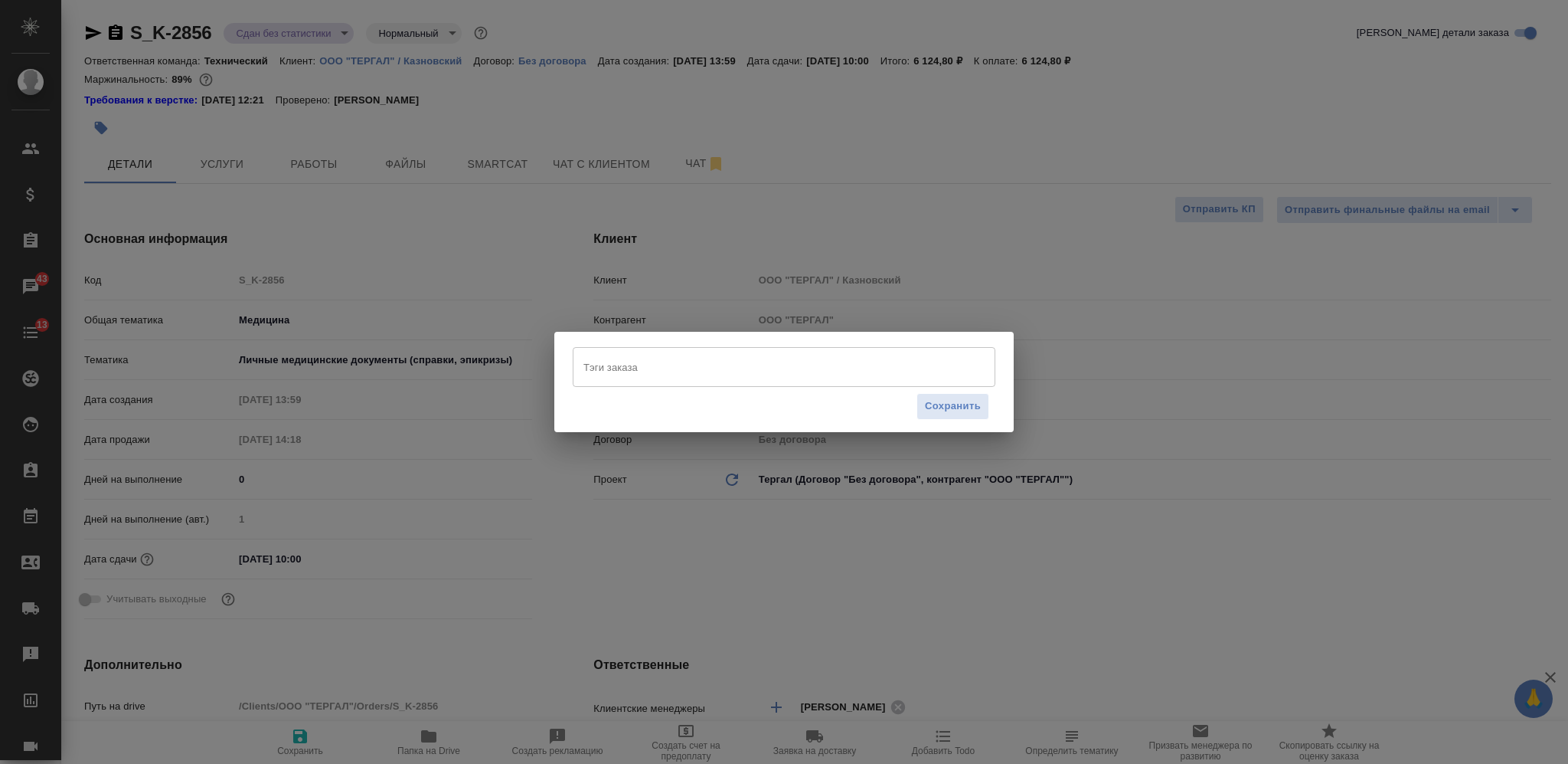
click at [651, 356] on input "Тэги заказа" at bounding box center [770, 367] width 380 height 26
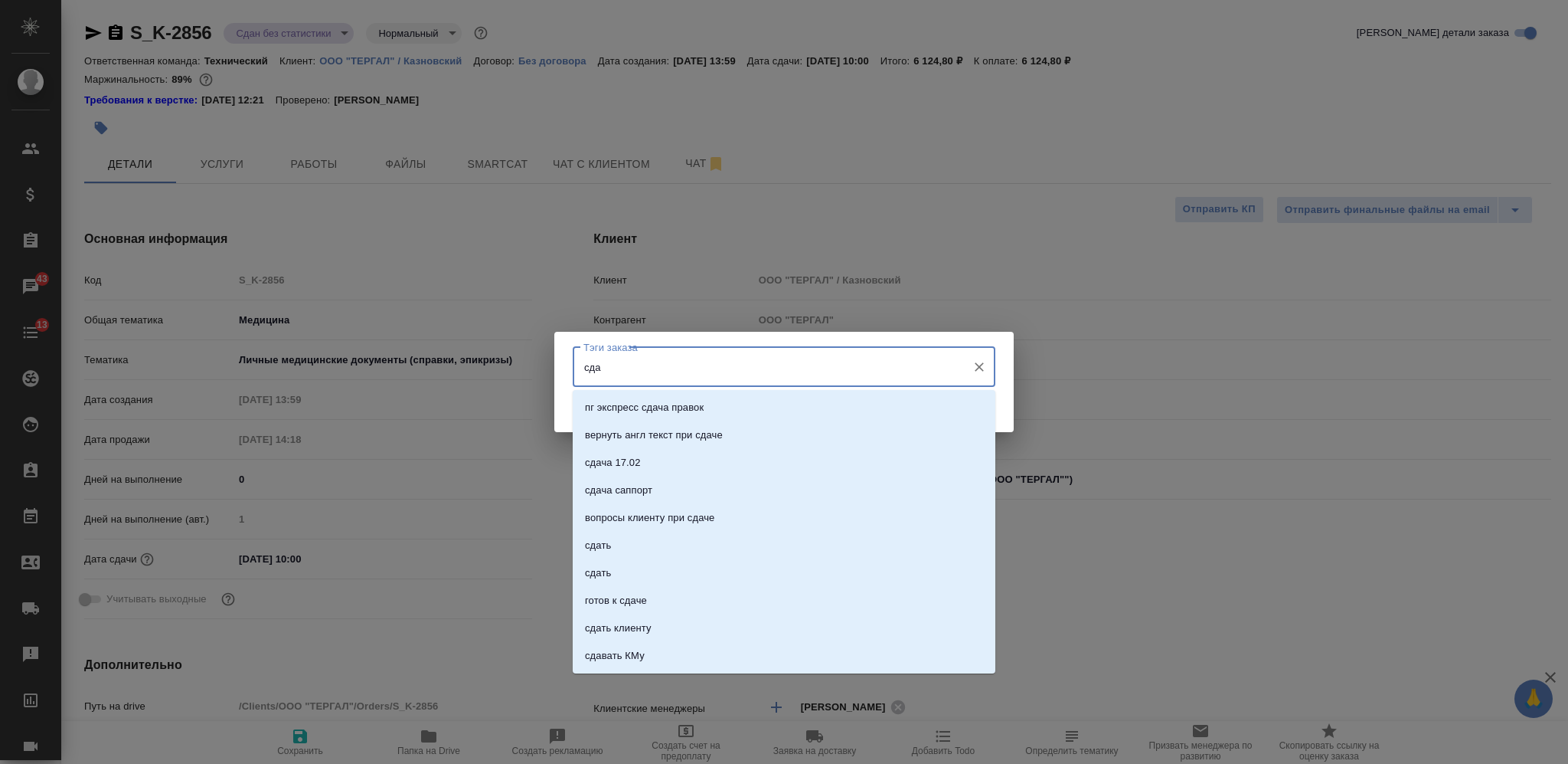
type input "сдан"
click at [708, 482] on li "сдан" at bounding box center [784, 491] width 423 height 28
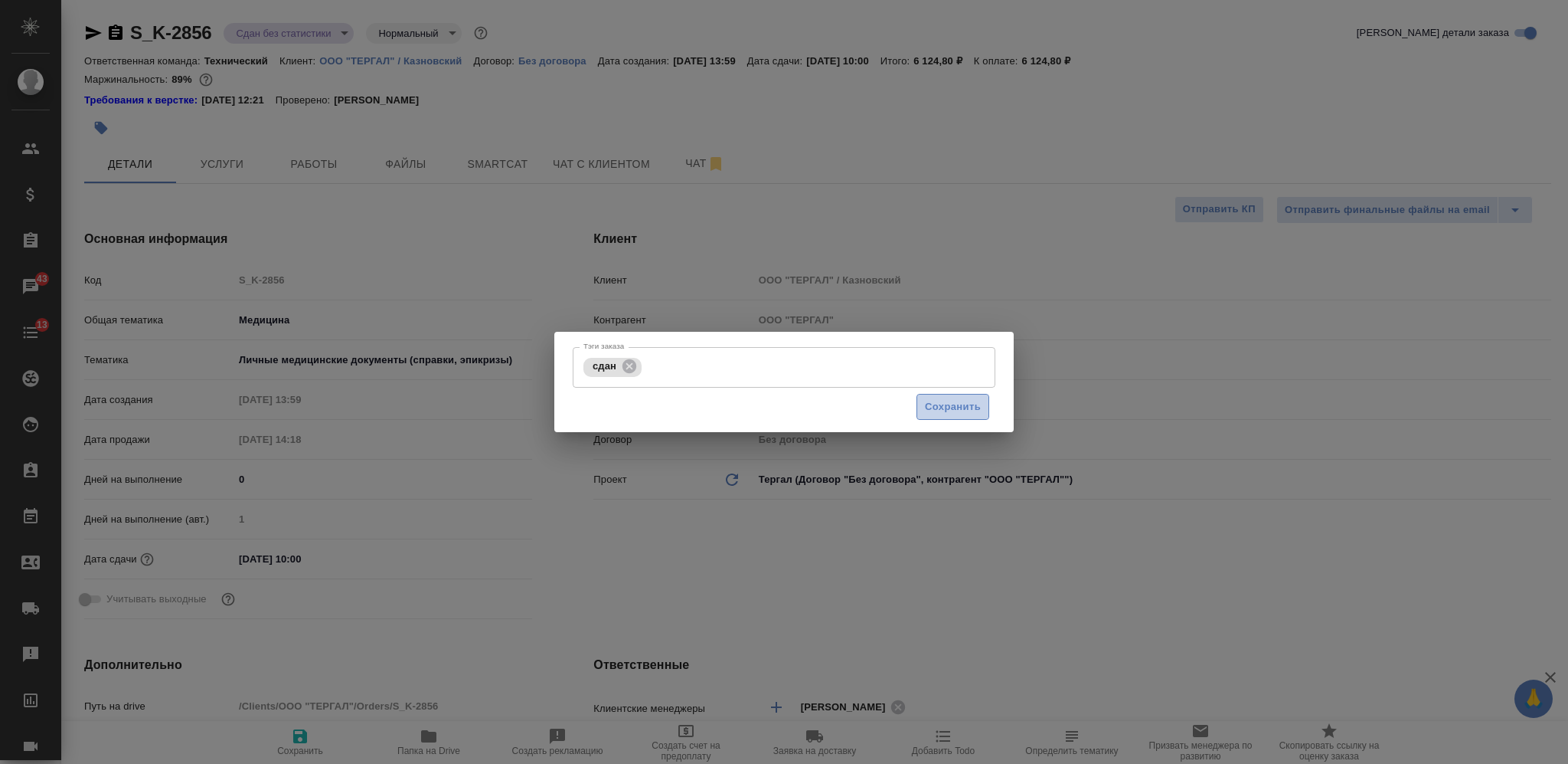
click at [962, 408] on span "Сохранить" at bounding box center [953, 407] width 56 height 18
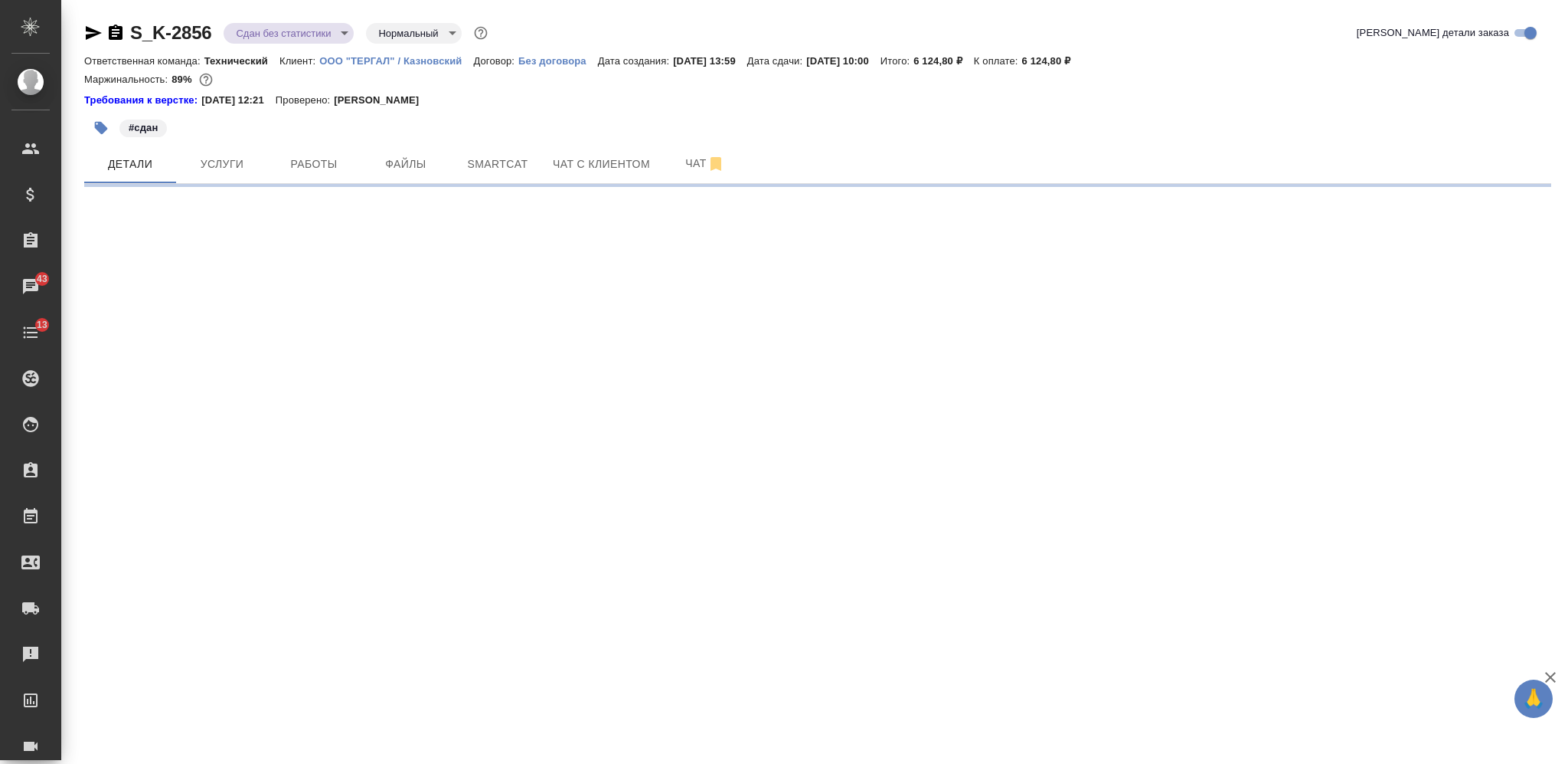
select select "RU"
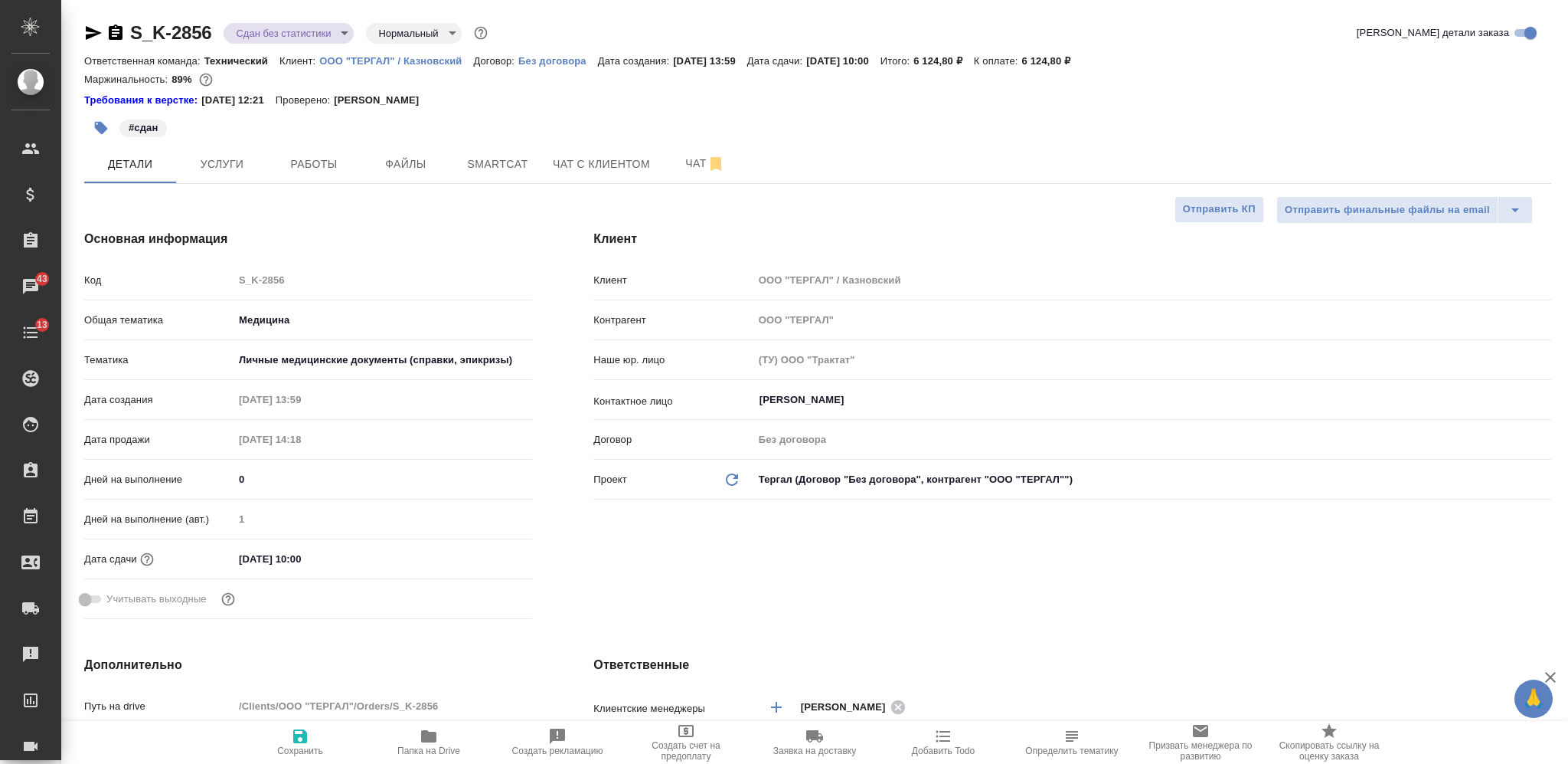
type textarea "x"
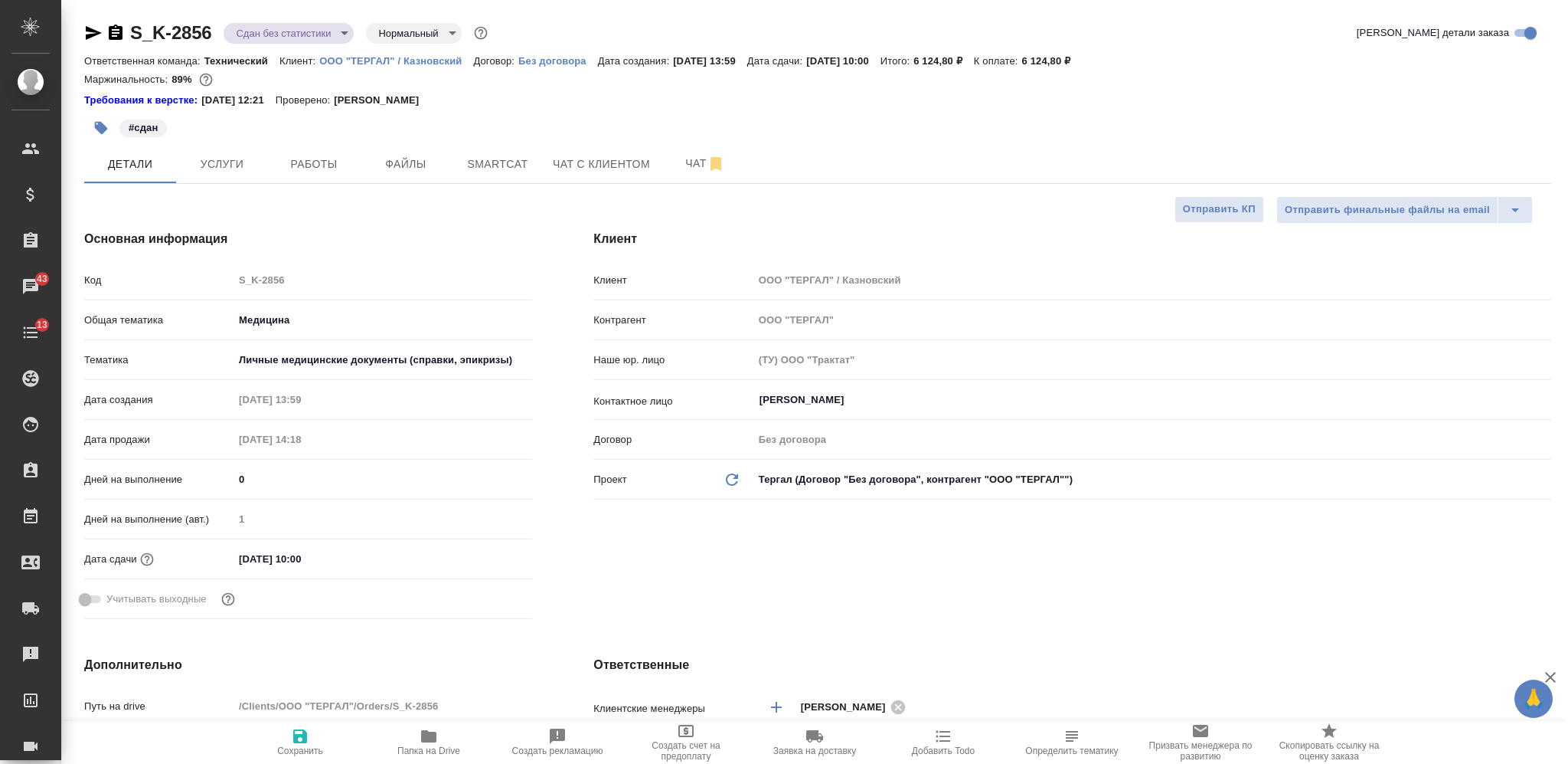
type textarea "x"
click at [223, 164] on span "Услуги" at bounding box center [222, 164] width 74 height 20
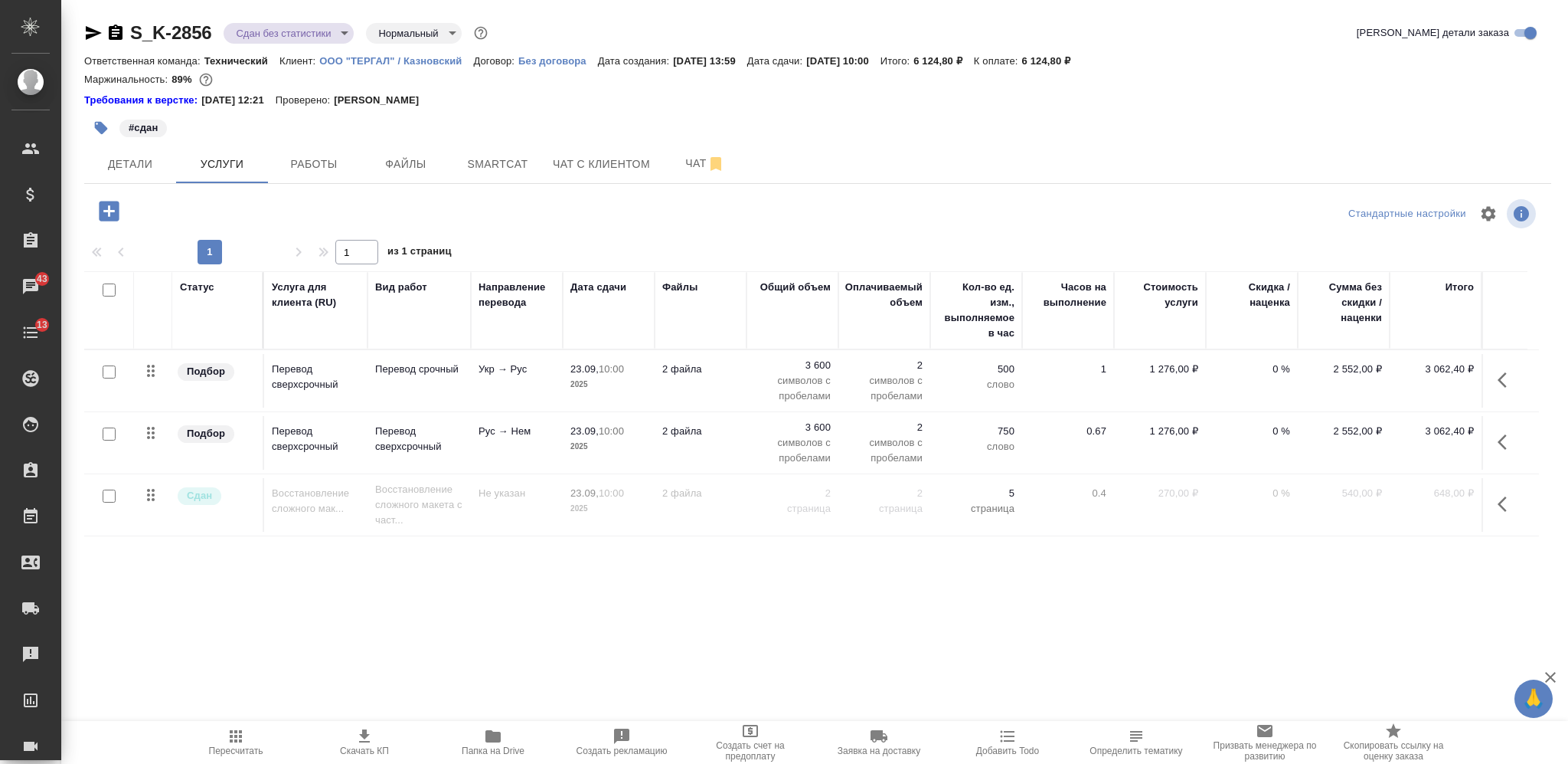
click at [1329, 593] on div "Статус Услуга для клиента (RU) Вид работ Направление перевода Дата сдачи Файлы …" at bounding box center [811, 436] width 1455 height 330
click at [731, 369] on p "2 файла" at bounding box center [700, 369] width 76 height 15
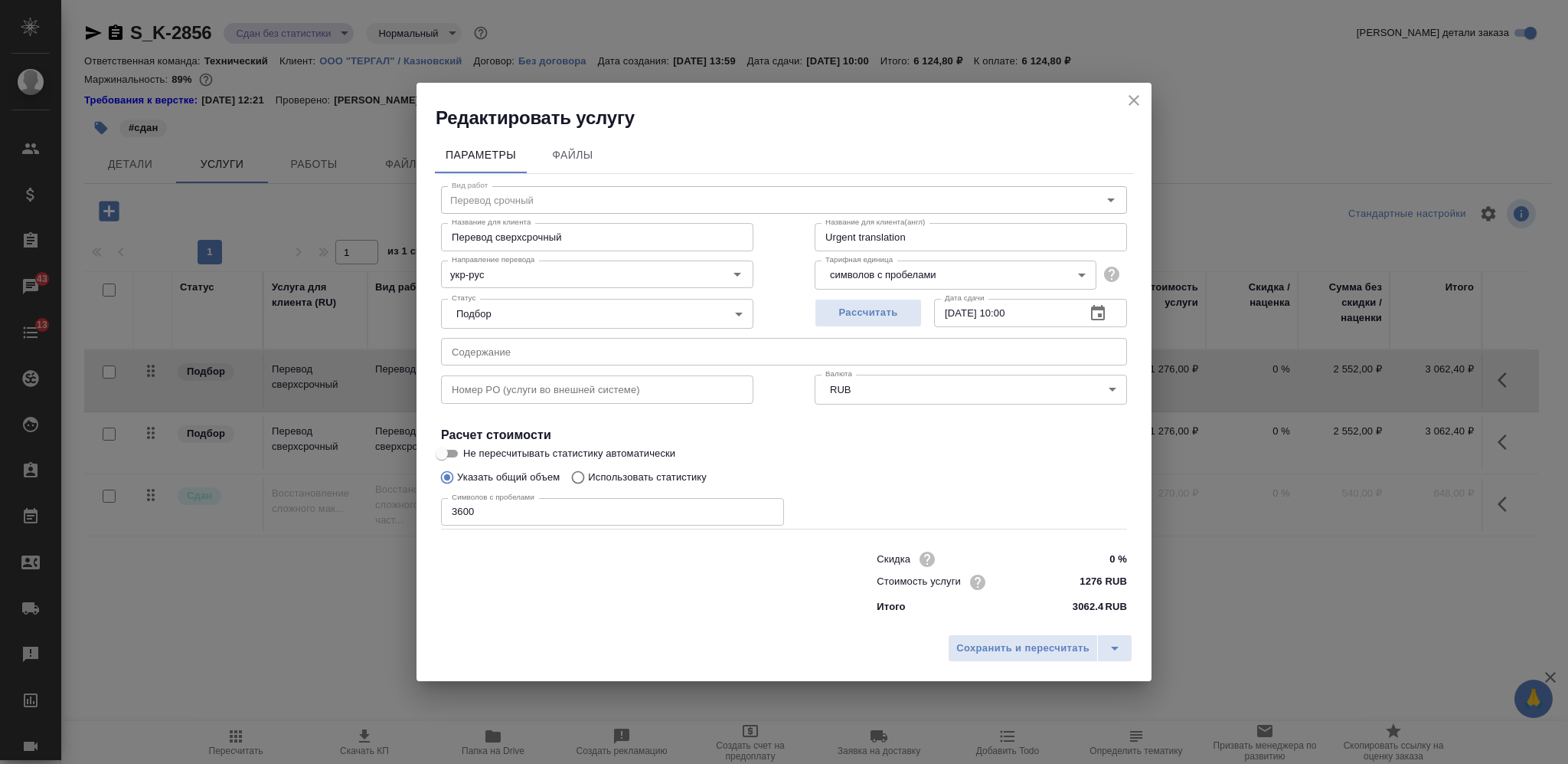
click at [467, 512] on input "3600" at bounding box center [613, 512] width 343 height 28
type input "4683"
click at [981, 646] on span "Сохранить и пересчитать" at bounding box center [1022, 648] width 133 height 18
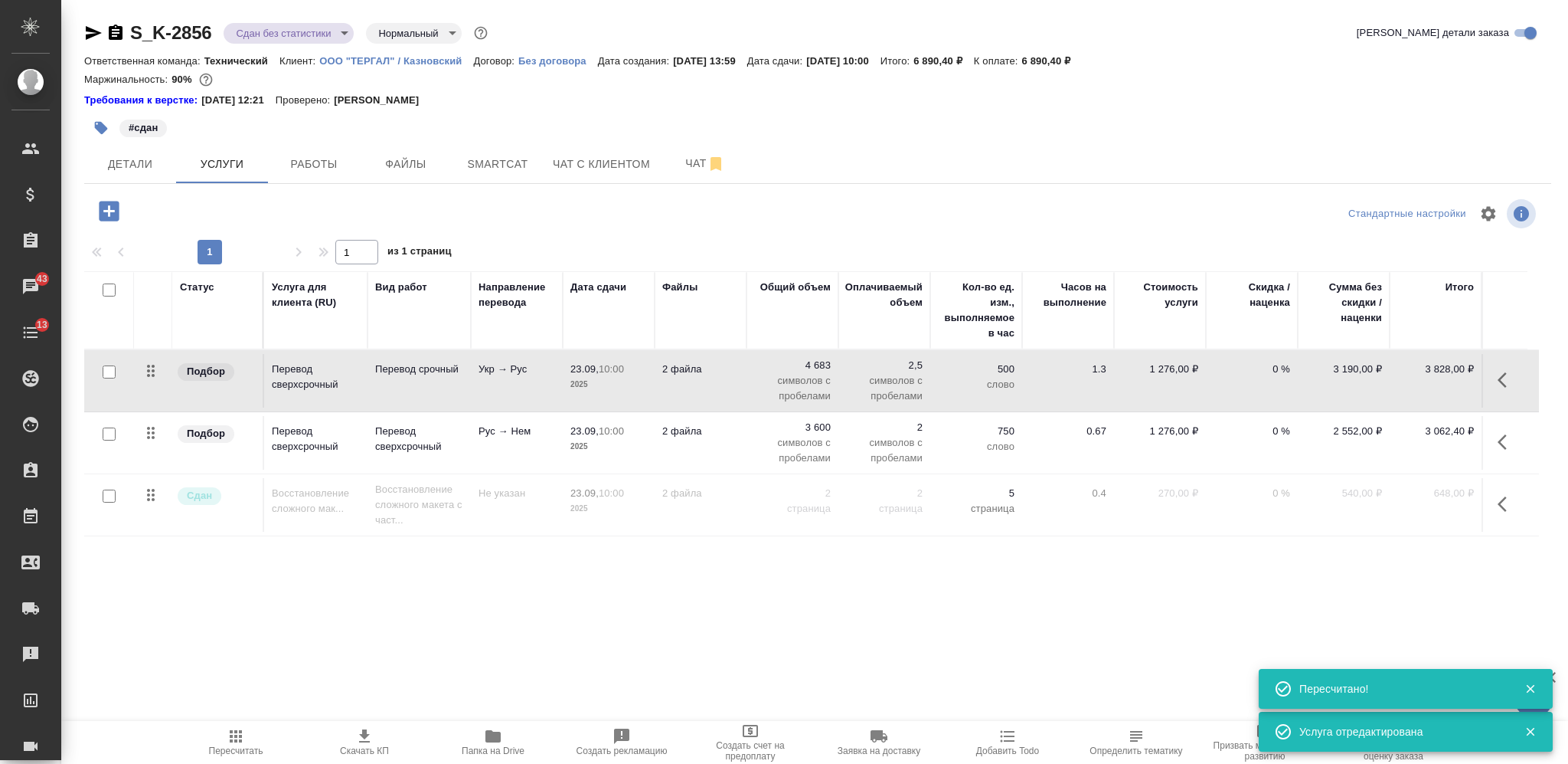
click at [627, 457] on td "23.09, 10:00 2025" at bounding box center [608, 443] width 92 height 54
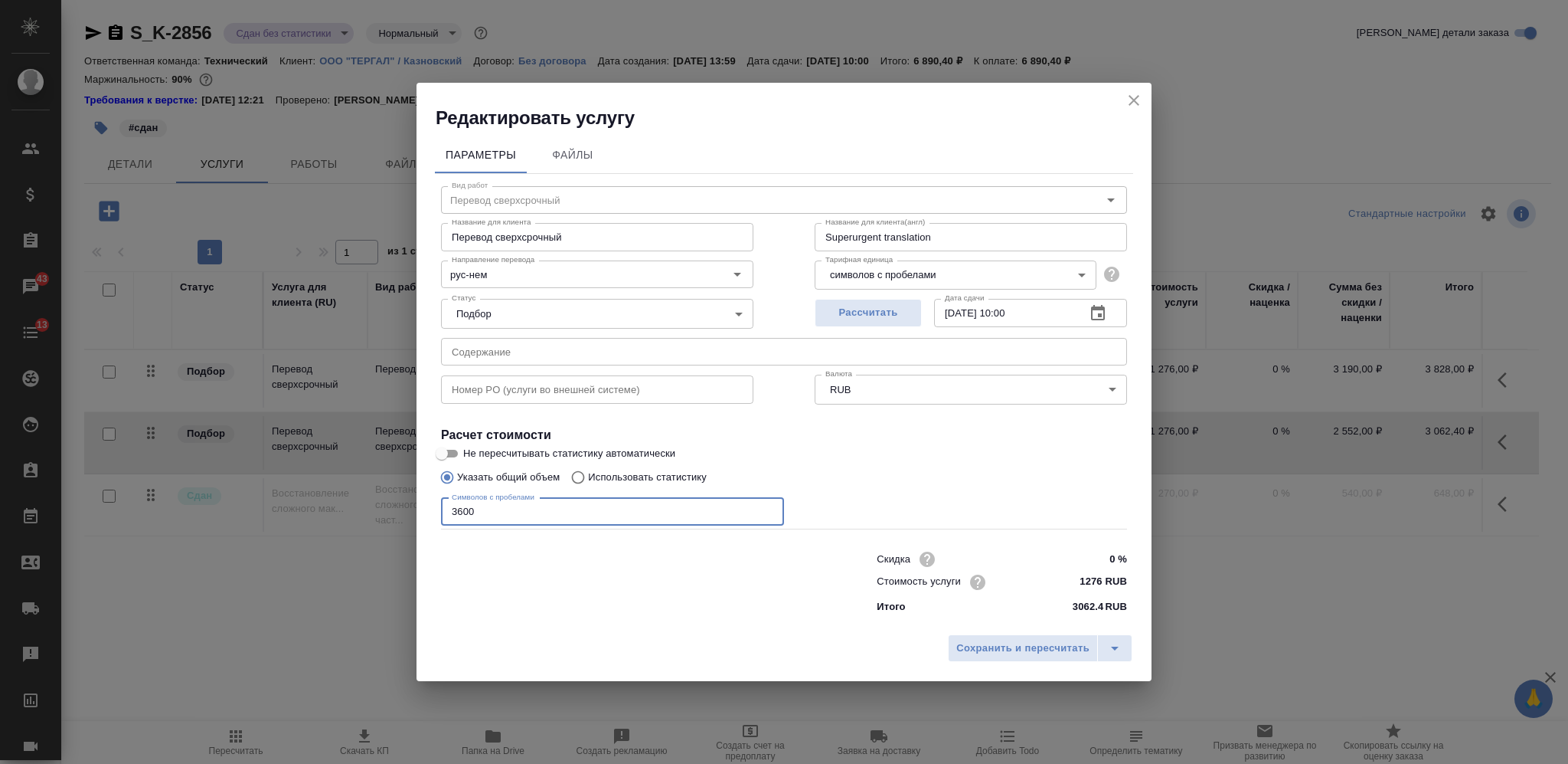
click at [461, 513] on input "3600" at bounding box center [613, 512] width 343 height 28
paste input "4683"
type input "4683"
click at [990, 641] on span "Сохранить и пересчитать" at bounding box center [1022, 648] width 133 height 18
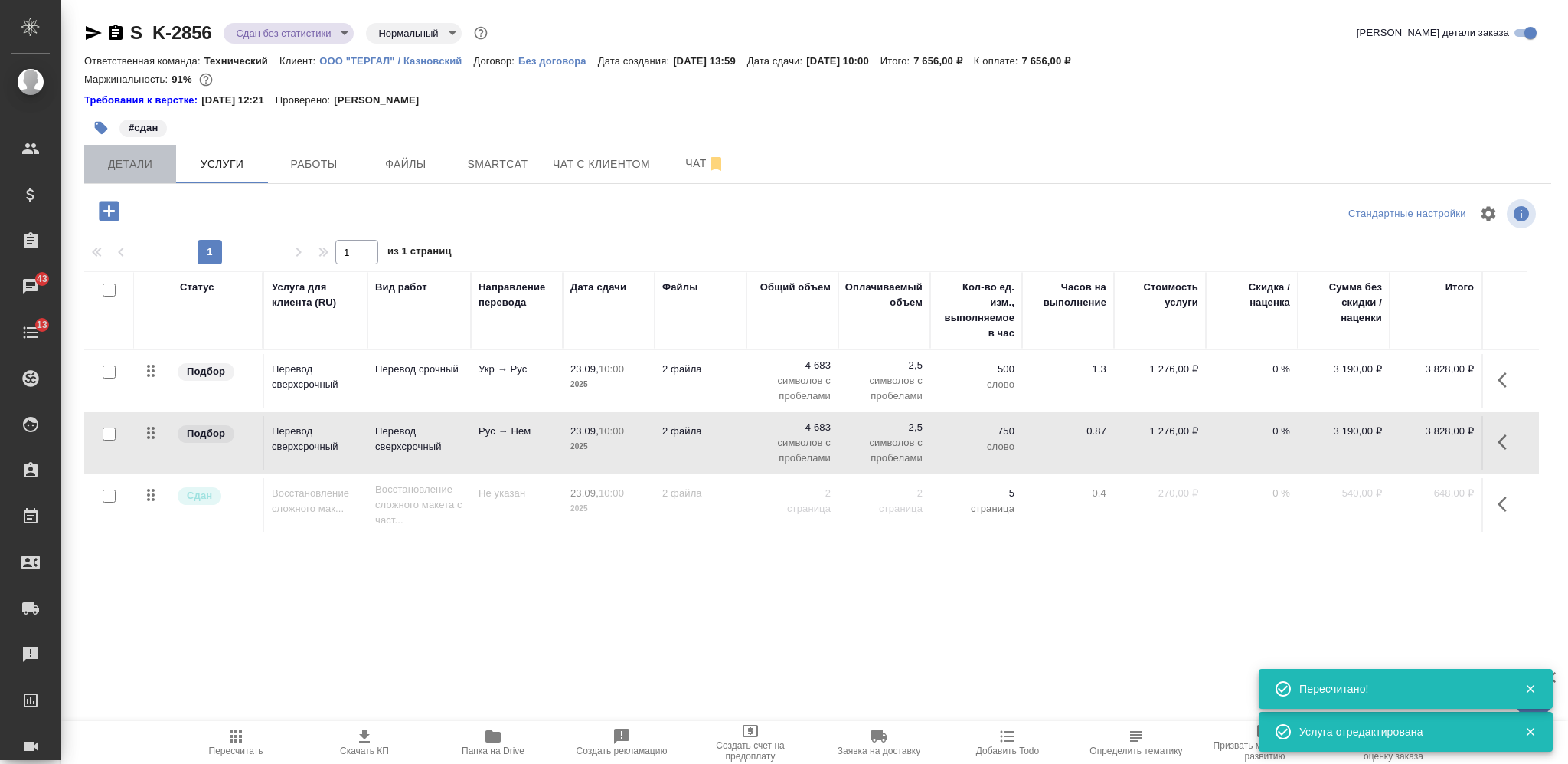
click at [153, 169] on span "Детали" at bounding box center [129, 164] width 74 height 20
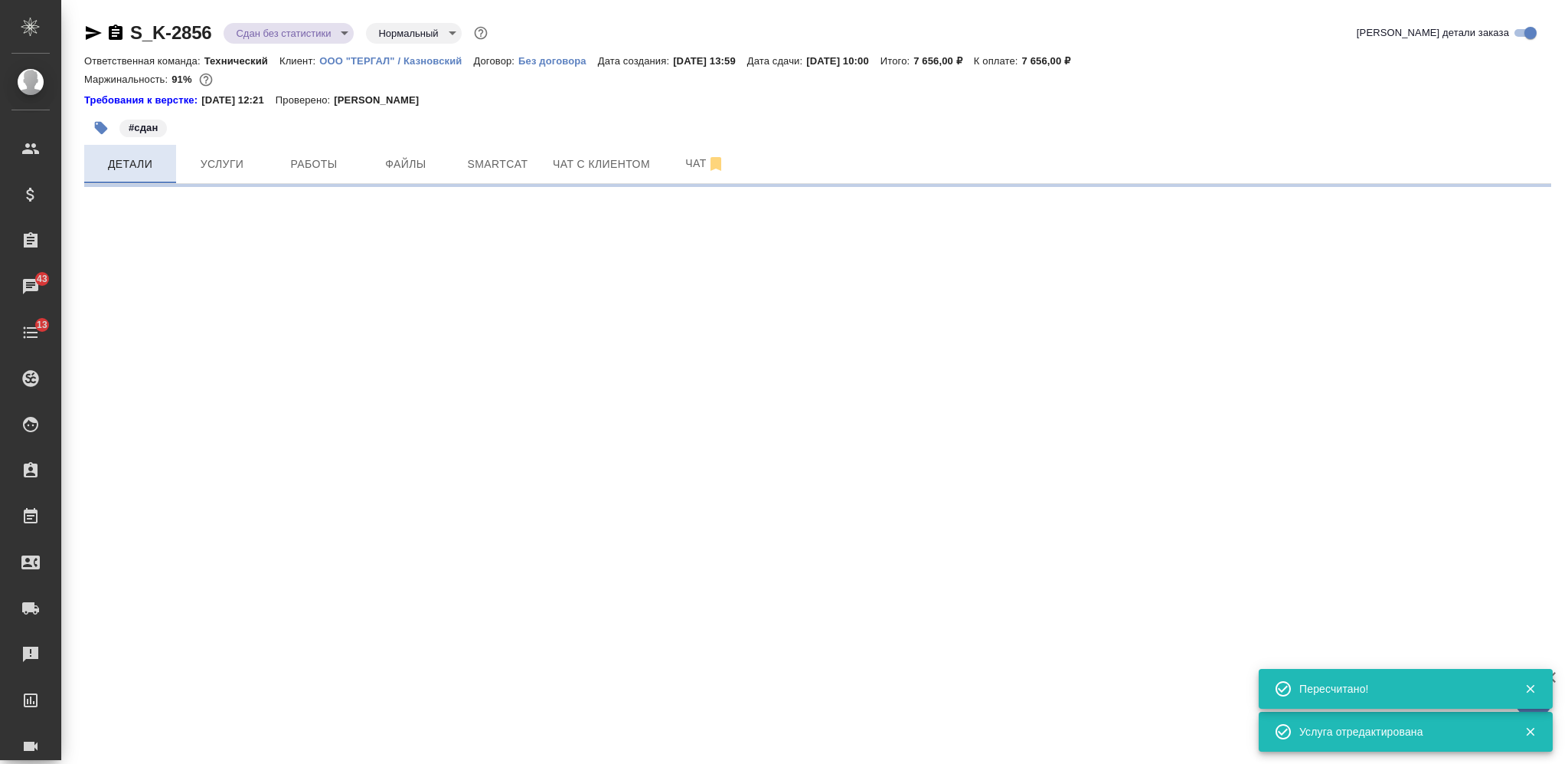
select select "RU"
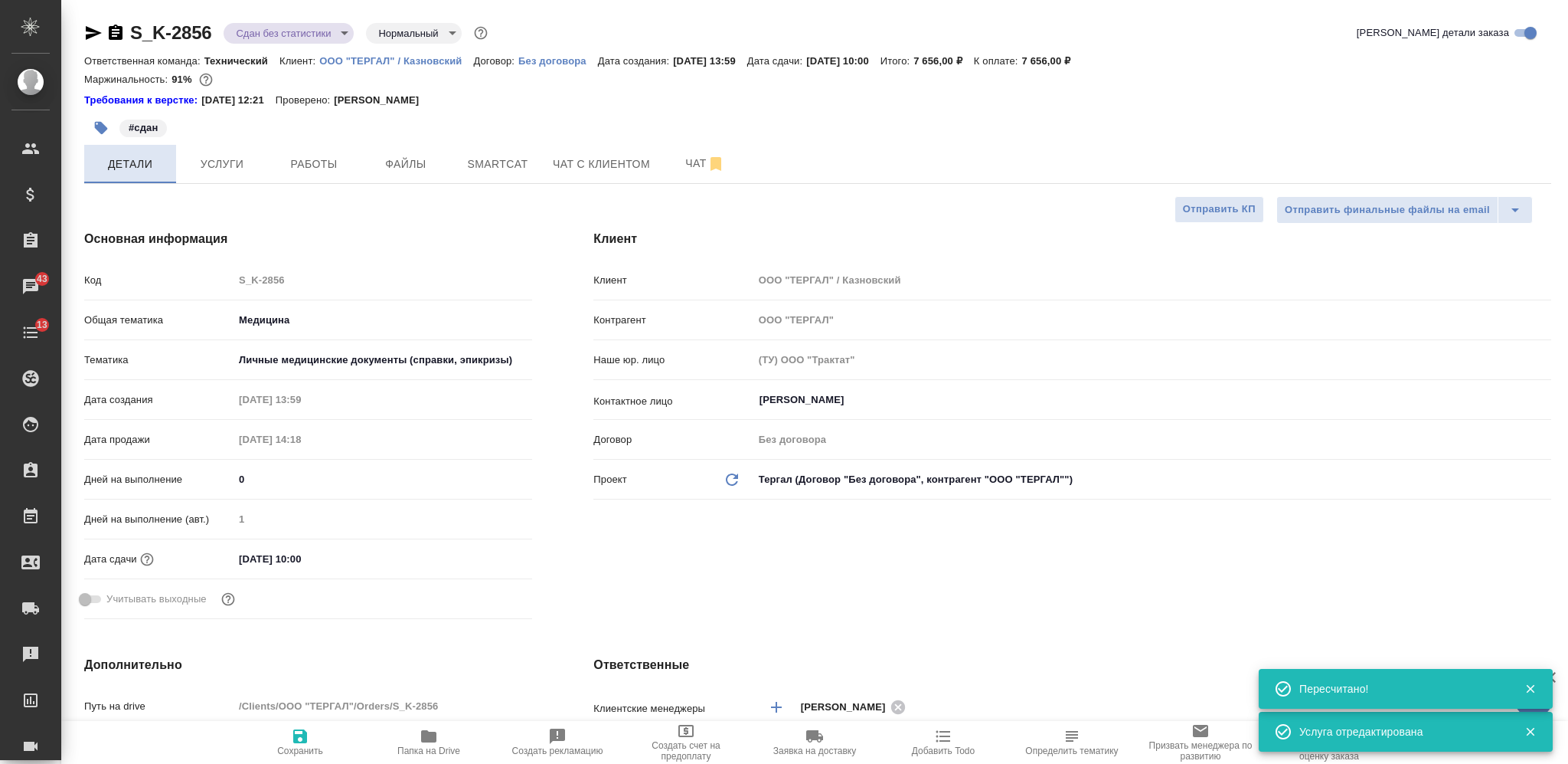
type textarea "x"
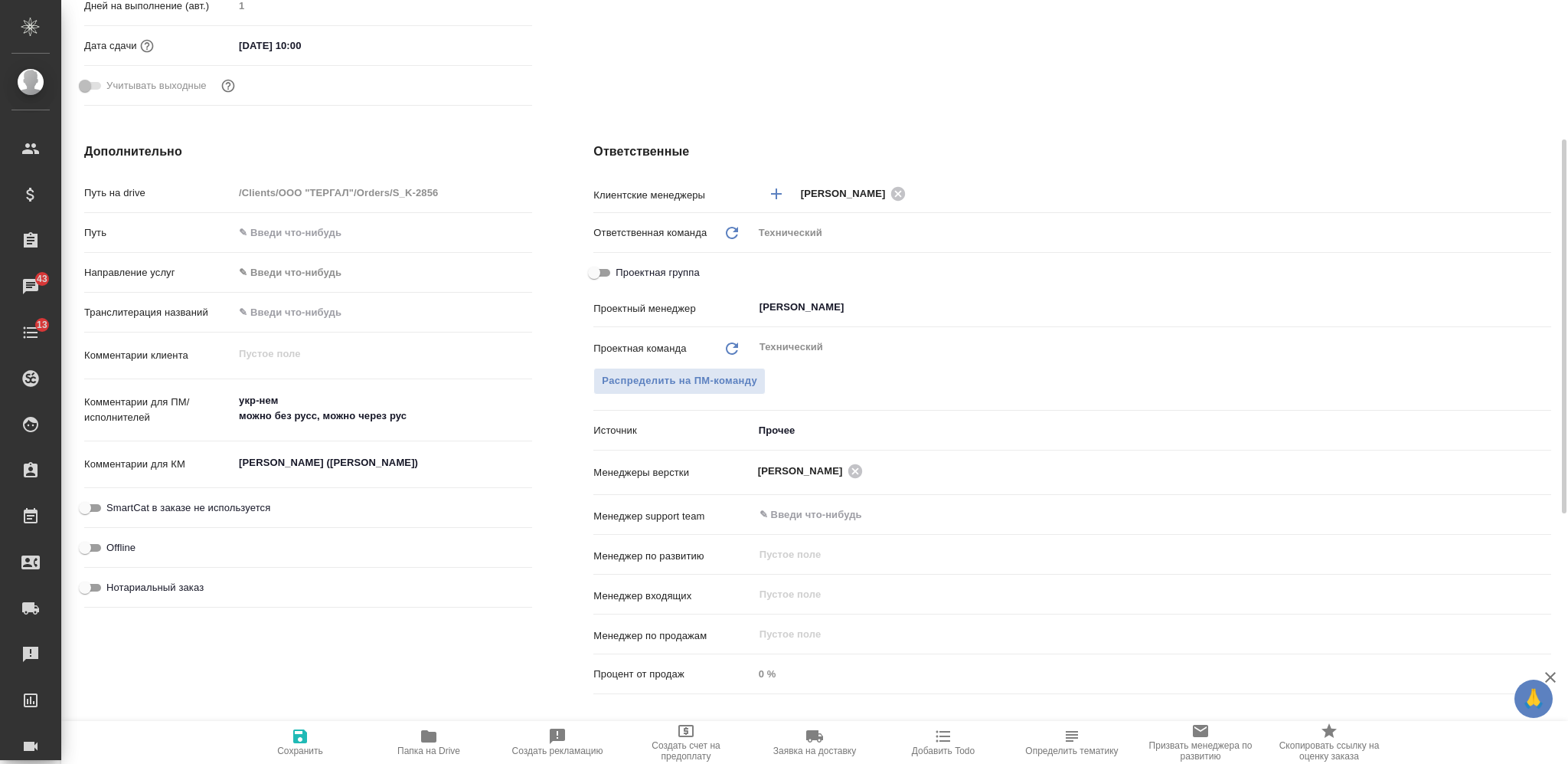
scroll to position [575, 0]
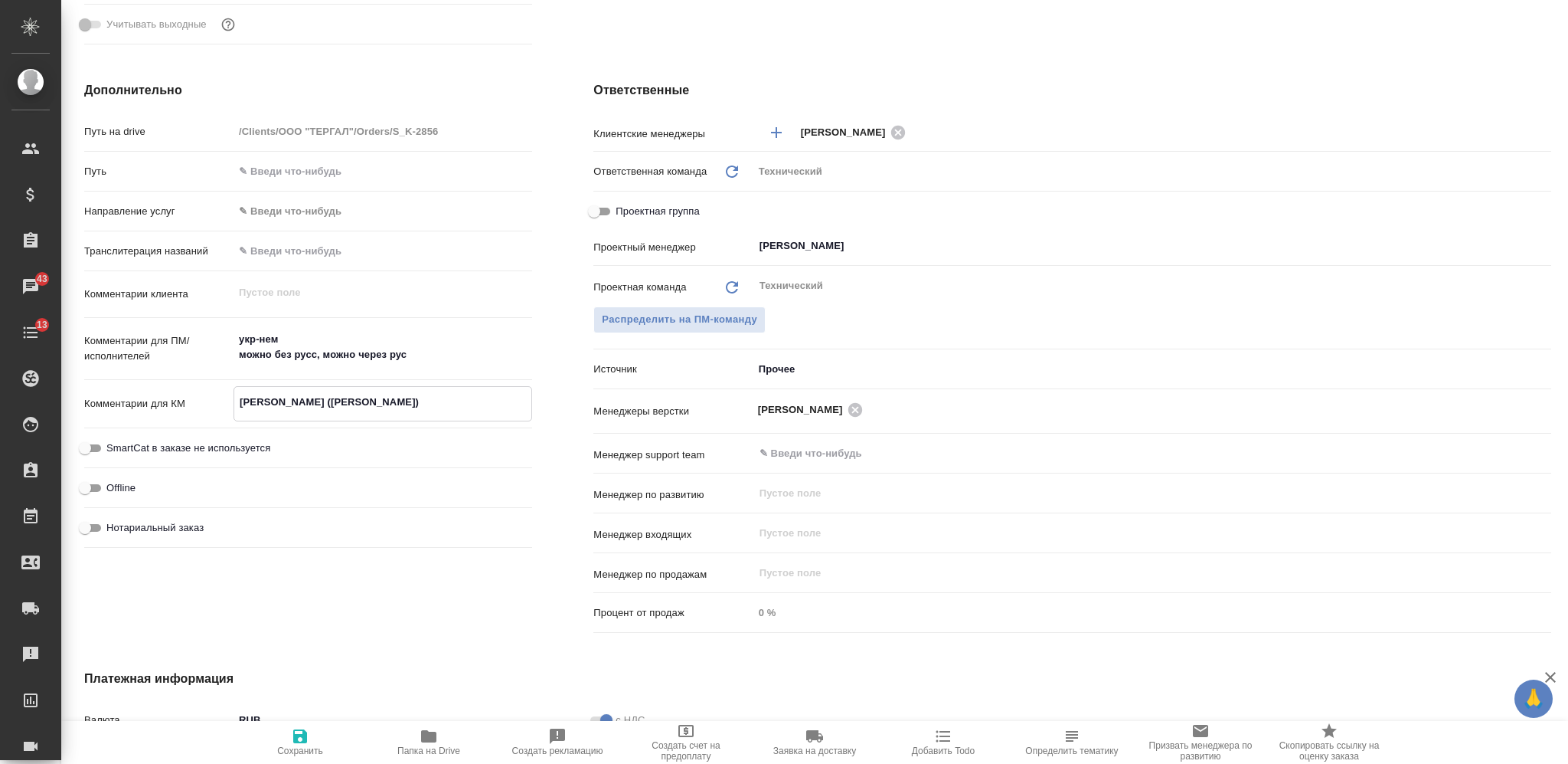
click at [335, 402] on textarea "Андрей Пинчук (Закусило Ганна)" at bounding box center [383, 402] width 297 height 26
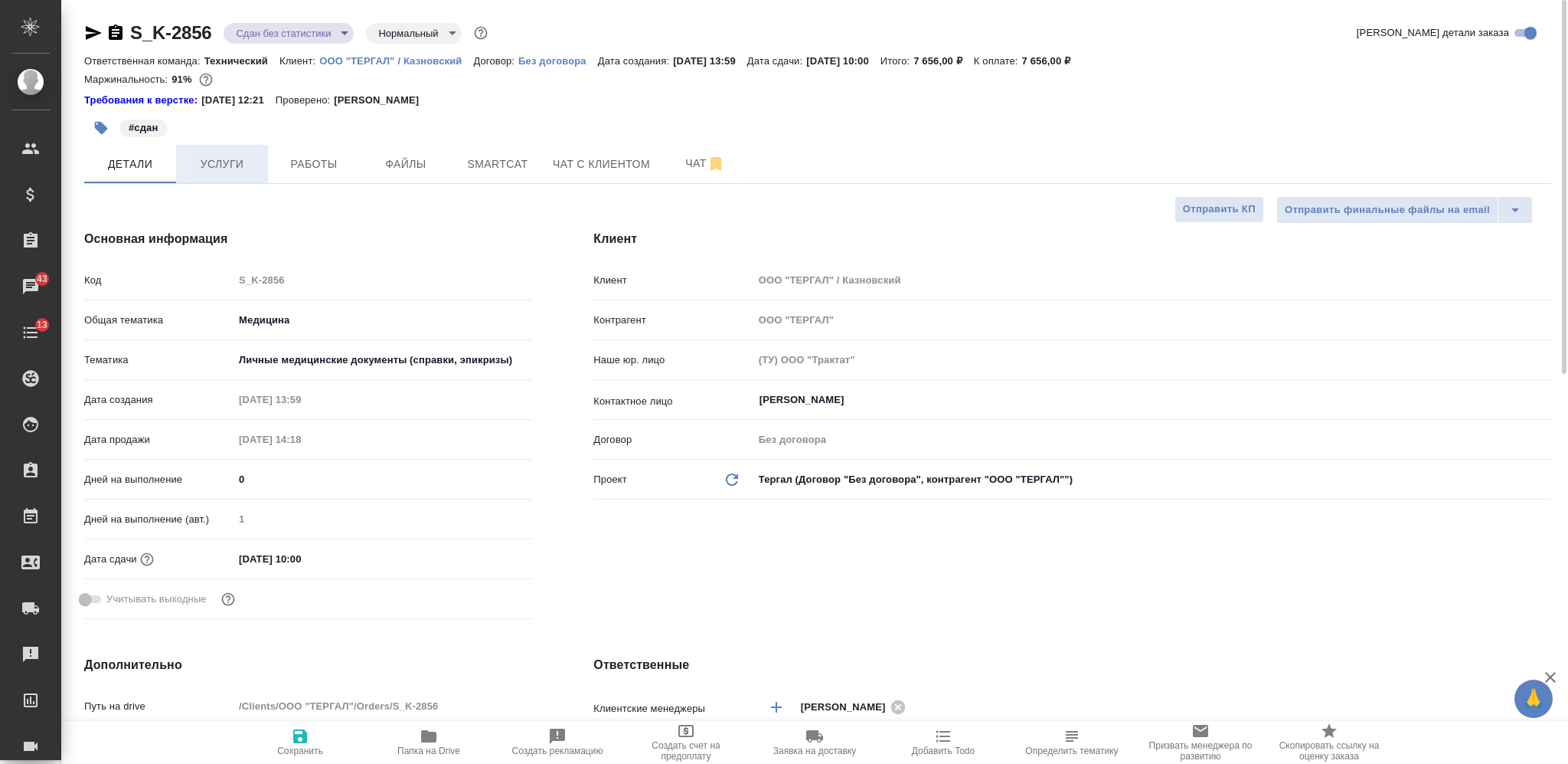
type textarea "x"
click at [235, 155] on span "Услуги" at bounding box center [222, 164] width 74 height 20
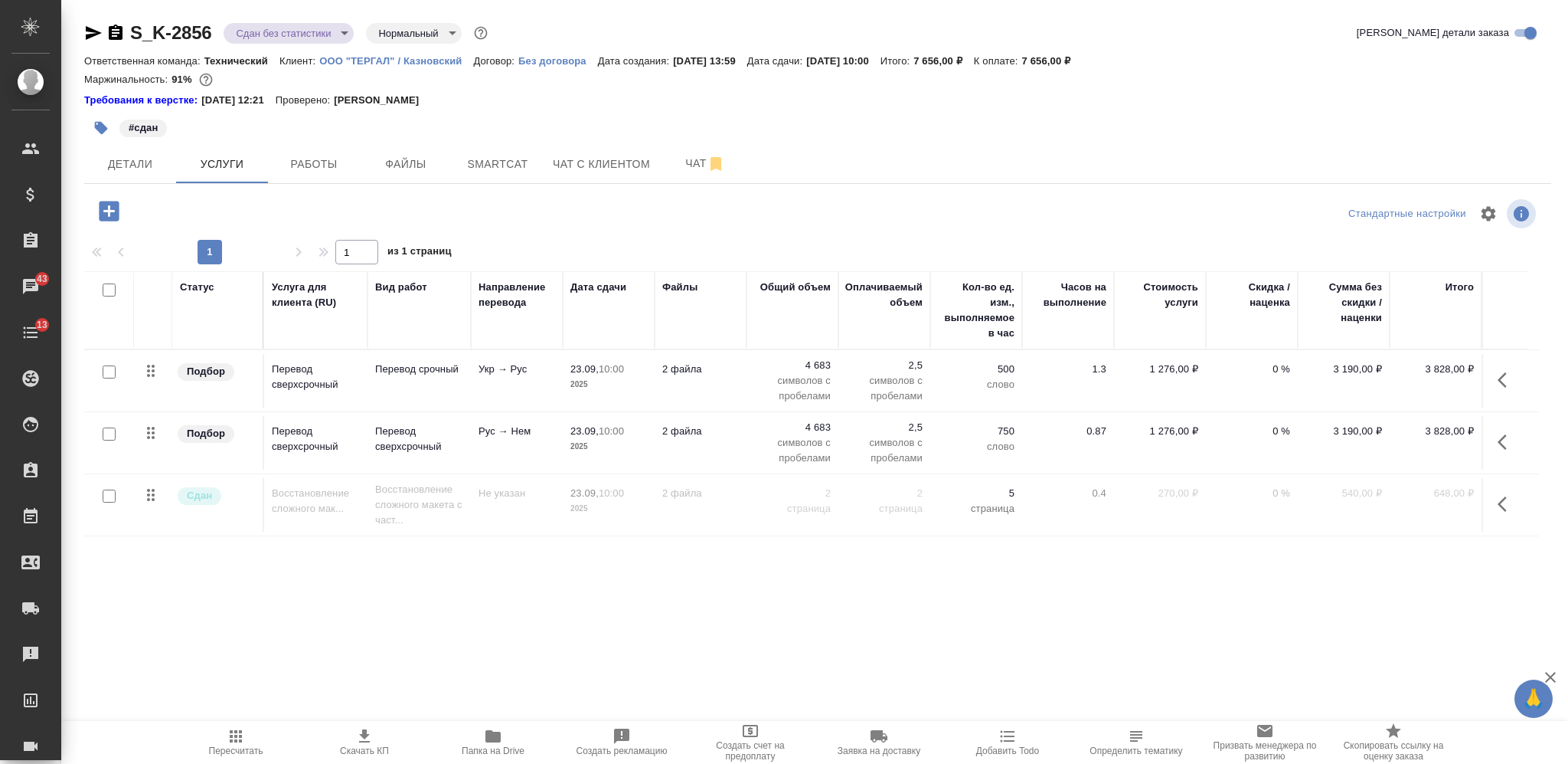
click at [110, 289] on input "checkbox" at bounding box center [109, 290] width 13 height 13
checkbox input "true"
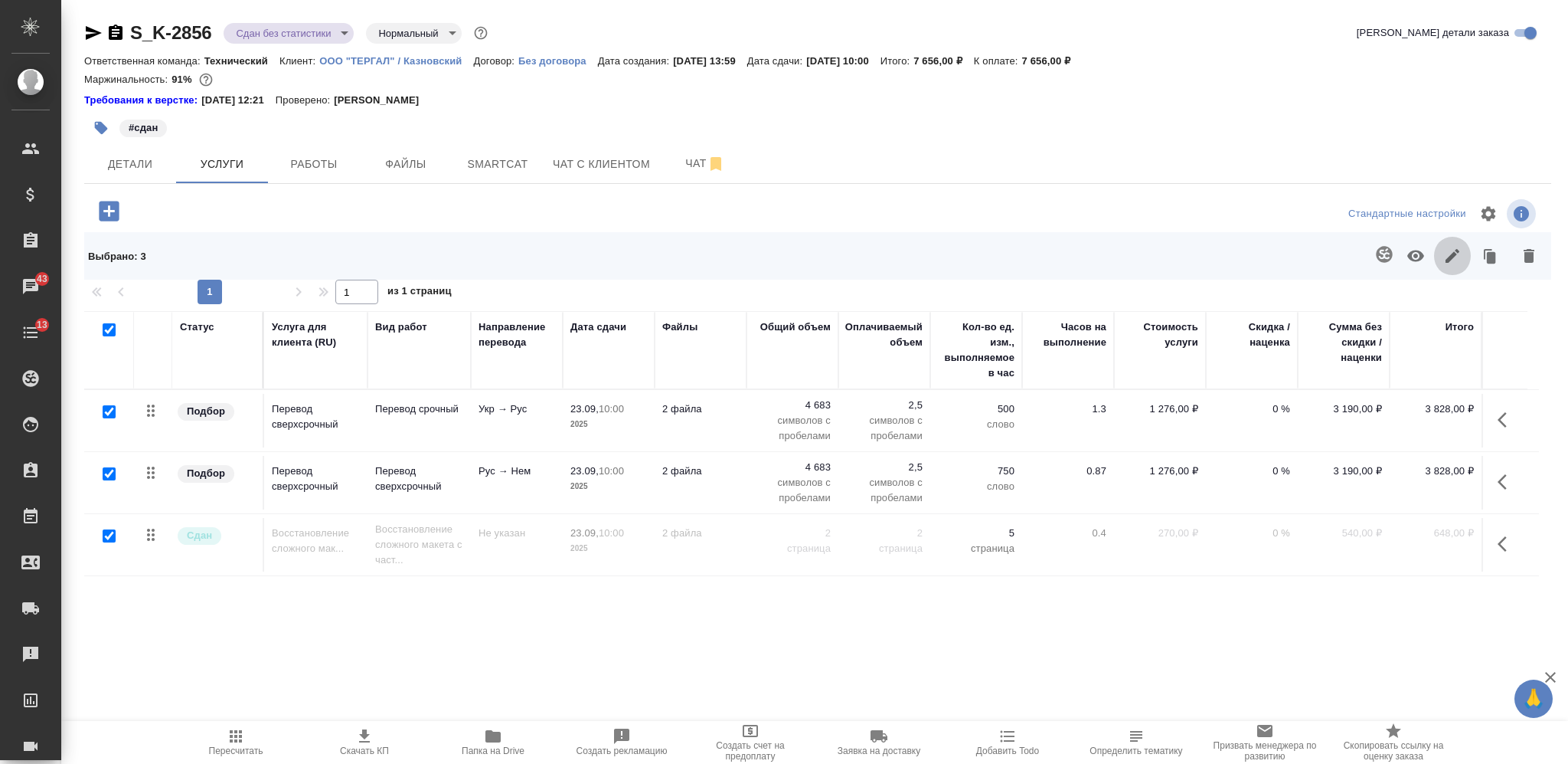
click at [1443, 251] on icon "button" at bounding box center [1453, 256] width 19 height 19
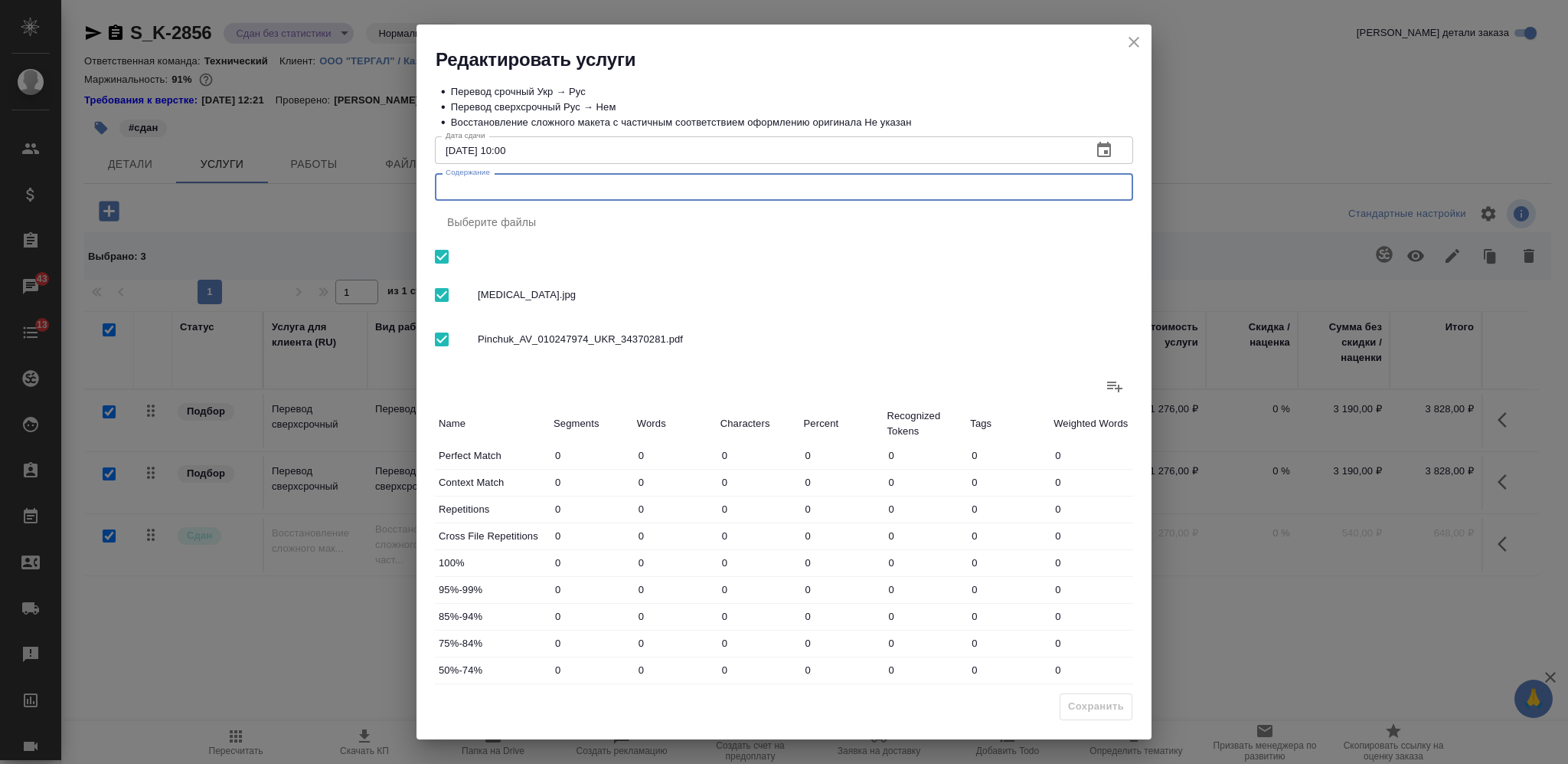
click at [890, 187] on textarea "Содержание" at bounding box center [784, 187] width 677 height 11
paste textarea "Андрей Пинчук (Закусило Ганна)"
type textarea "Андрей Пинчук (Закусило Ганна)"
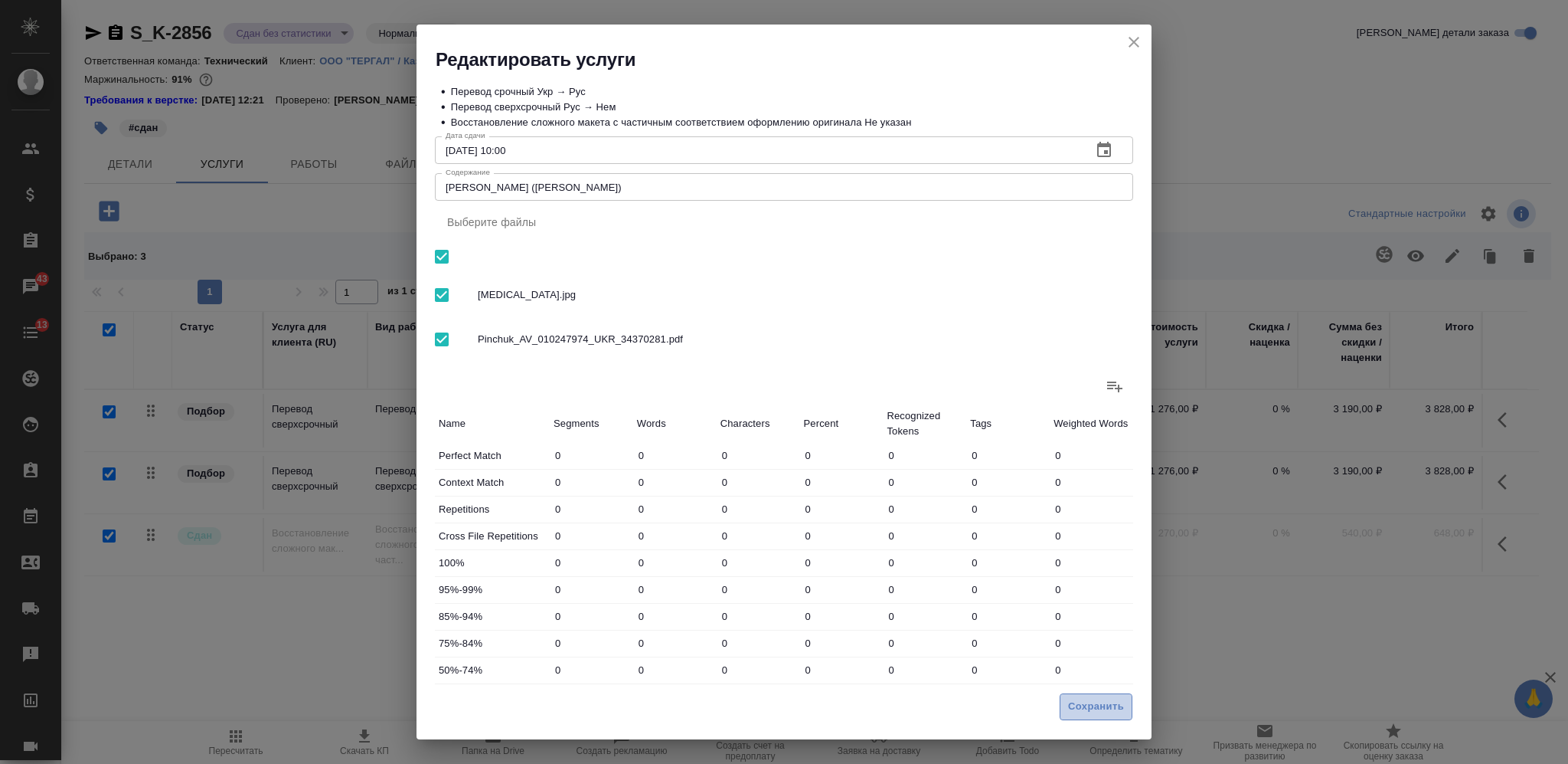
click at [1099, 706] on span "Сохранить" at bounding box center [1096, 706] width 56 height 18
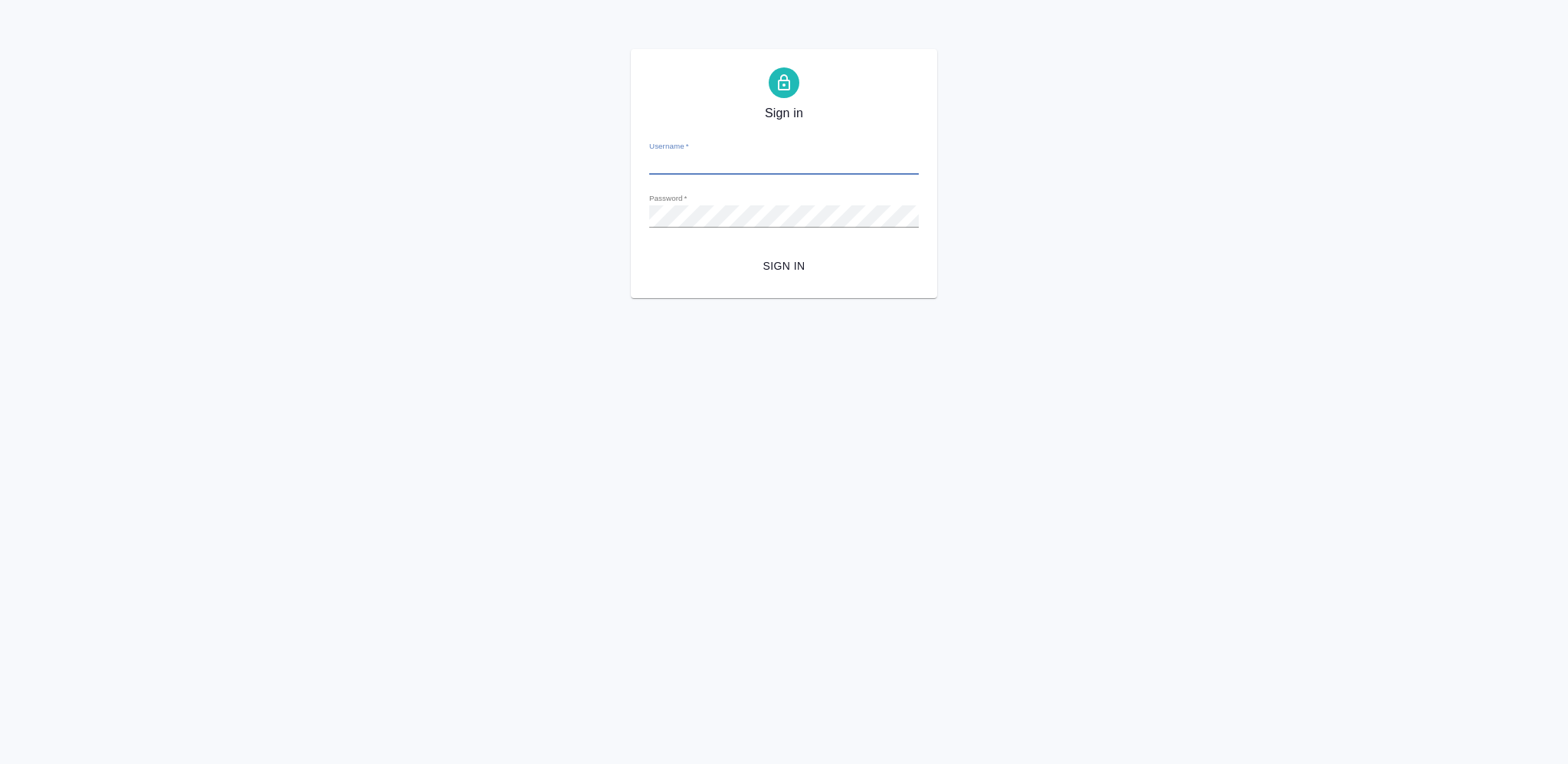
type input "[PERSON_NAME][EMAIL_ADDRESS][DOMAIN_NAME]"
click at [764, 257] on span "Sign in" at bounding box center [784, 266] width 245 height 20
type input "v.nikiforova@awatera.com"
click at [774, 257] on span "Sign in" at bounding box center [784, 266] width 245 height 20
type input "[PERSON_NAME][EMAIL_ADDRESS][DOMAIN_NAME]"
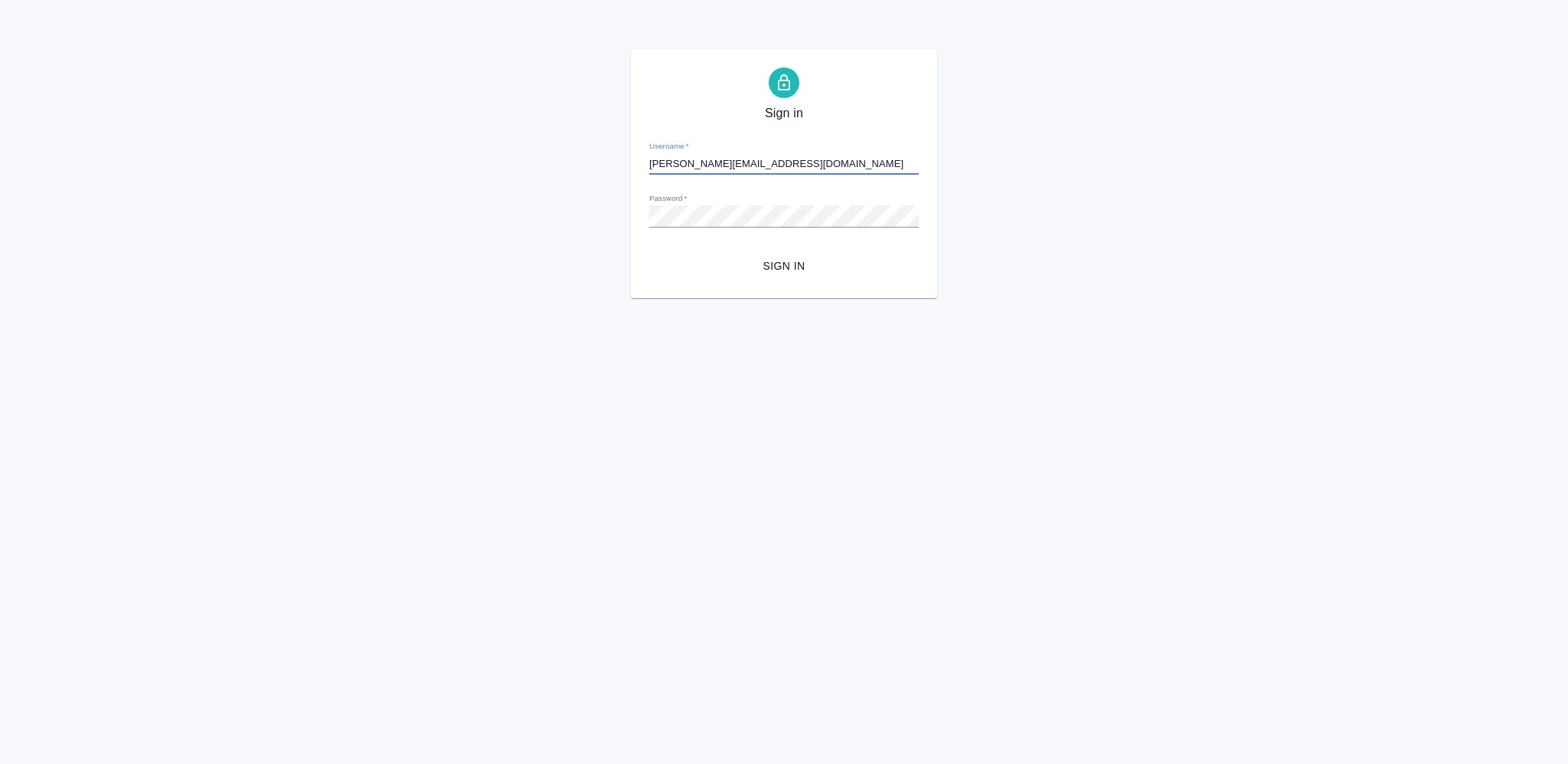
click at [785, 279] on button "Sign in" at bounding box center [783, 266] width 269 height 28
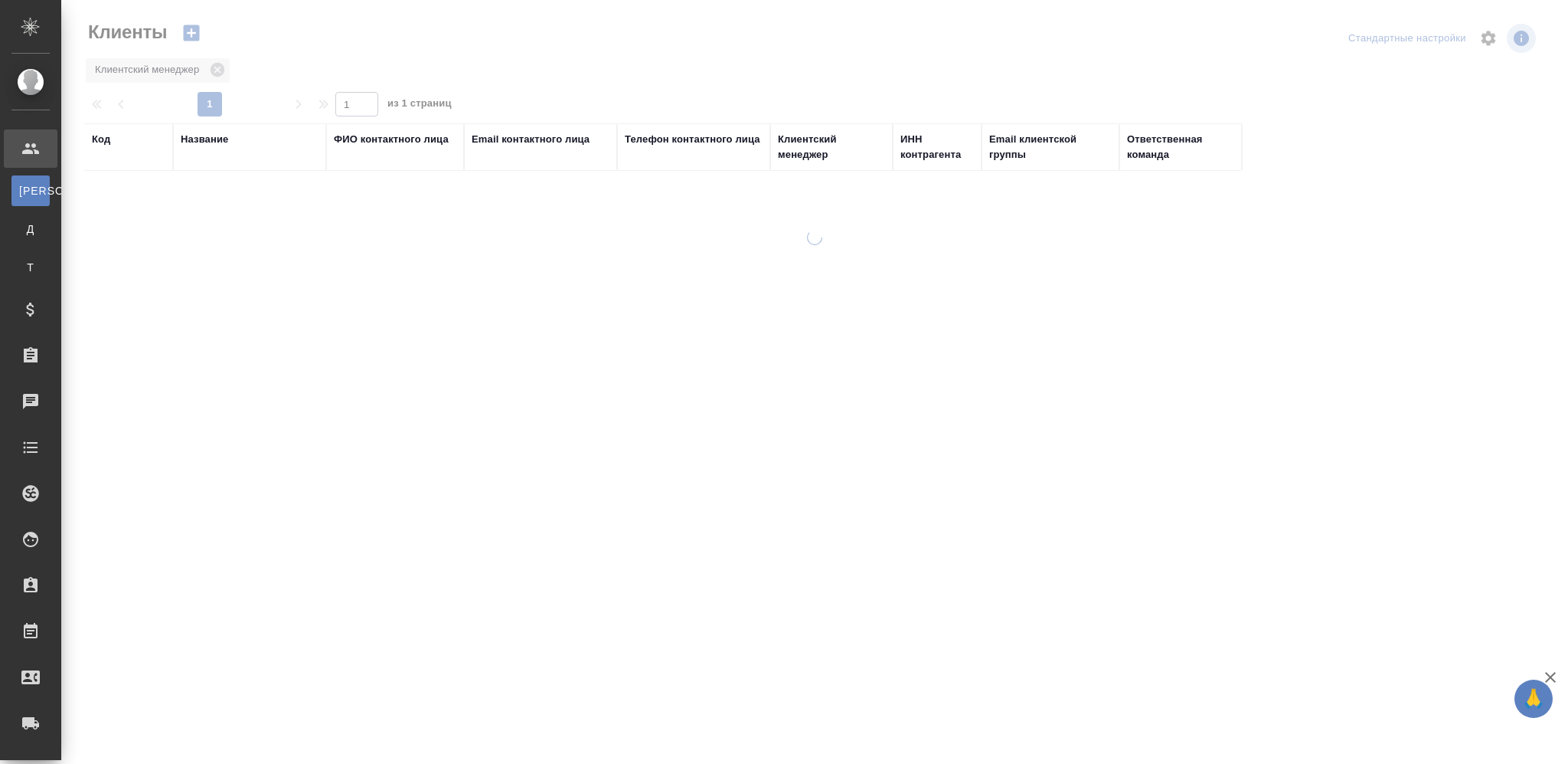
select select "RU"
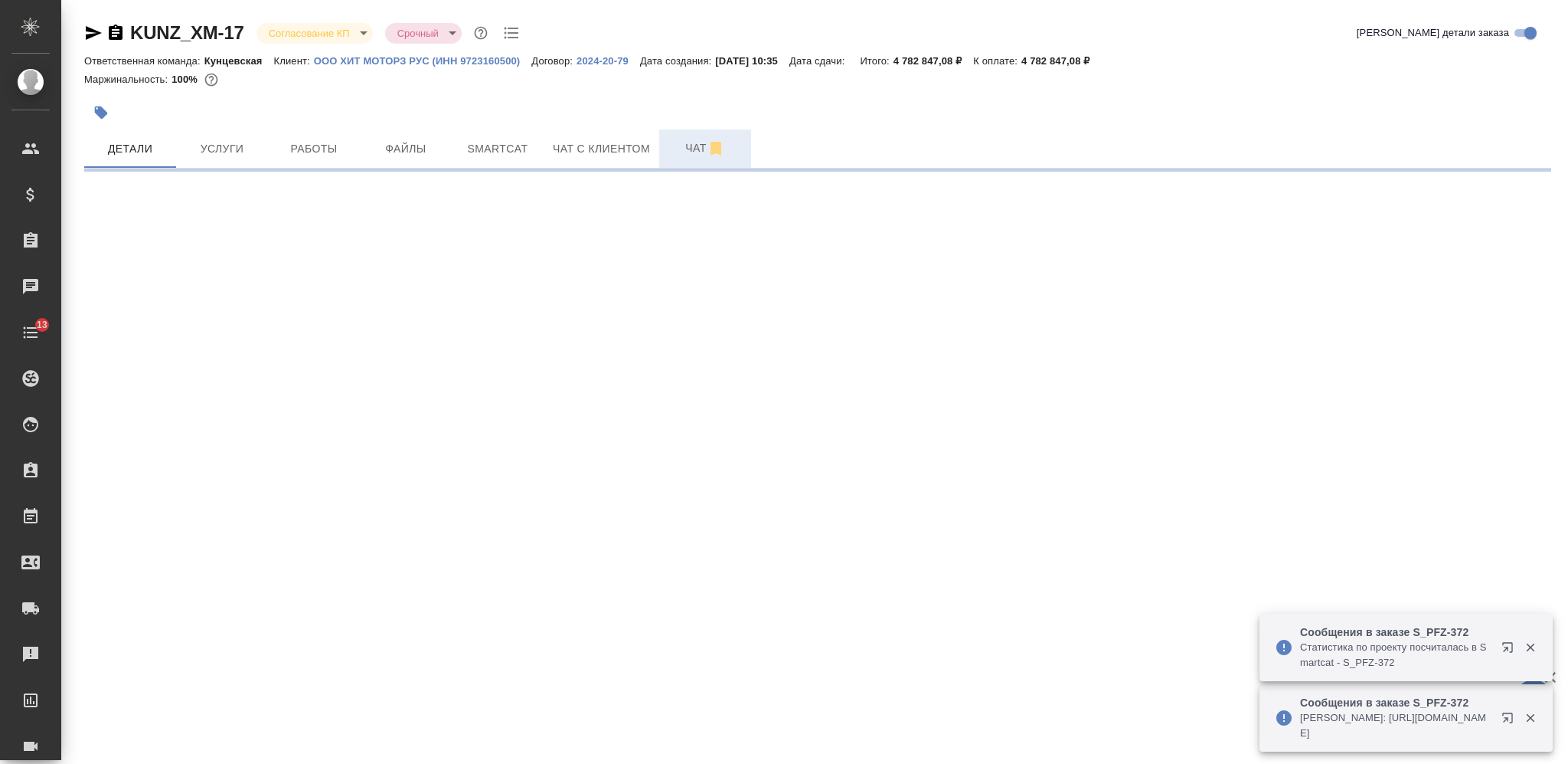
select select "RU"
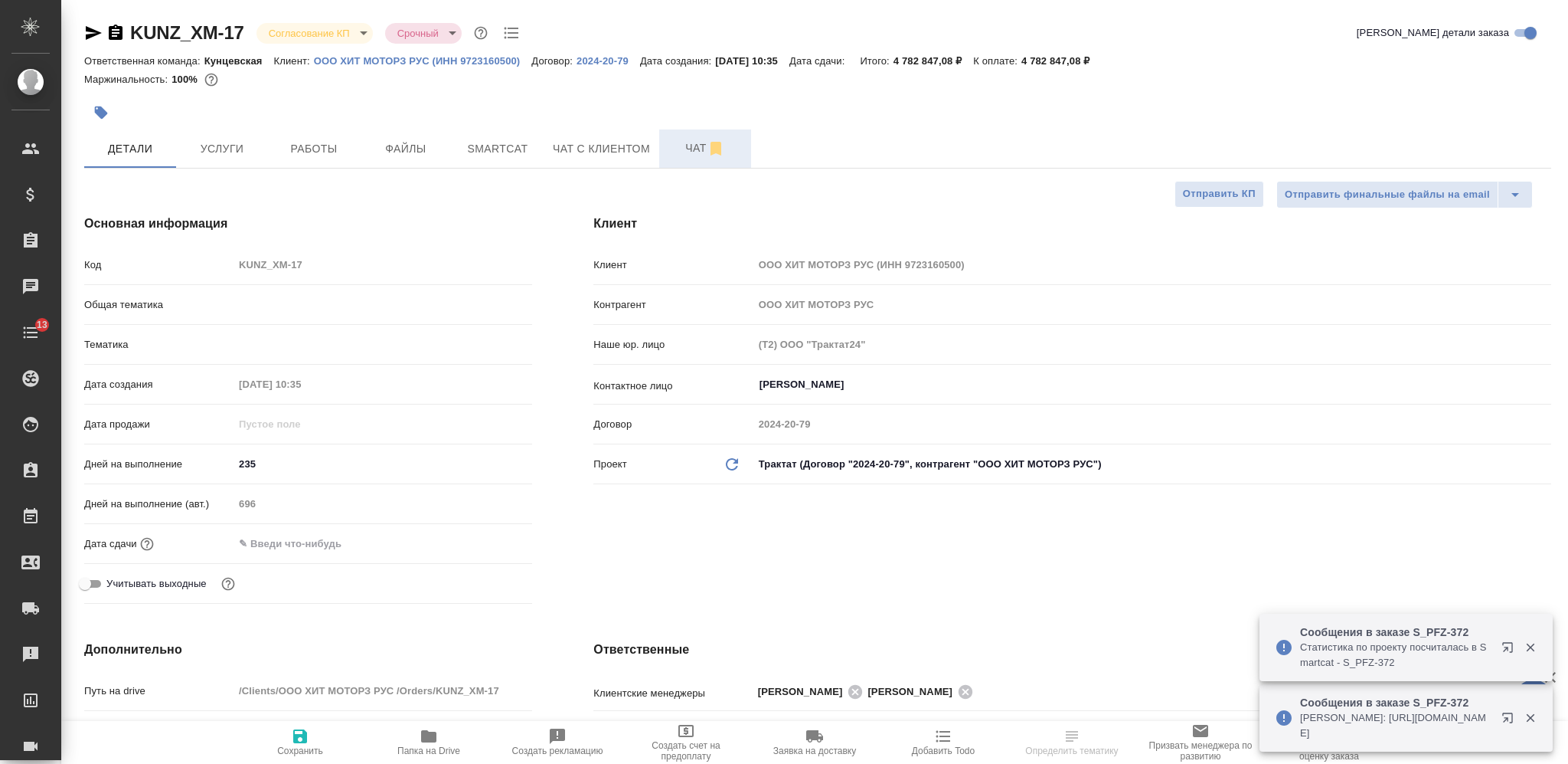
type textarea "x"
click at [691, 157] on button "Чат" at bounding box center [705, 148] width 92 height 38
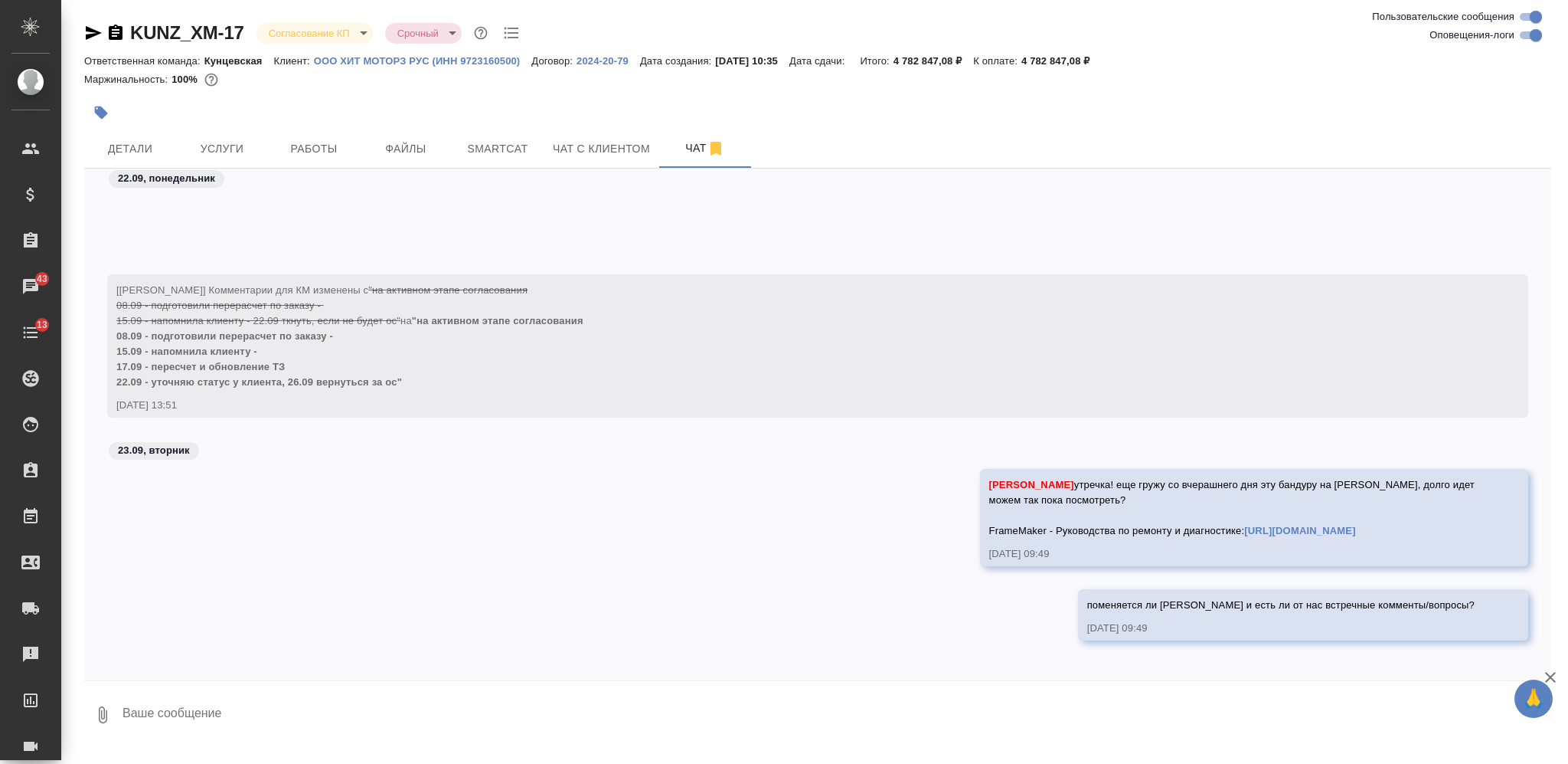
scroll to position [13291, 0]
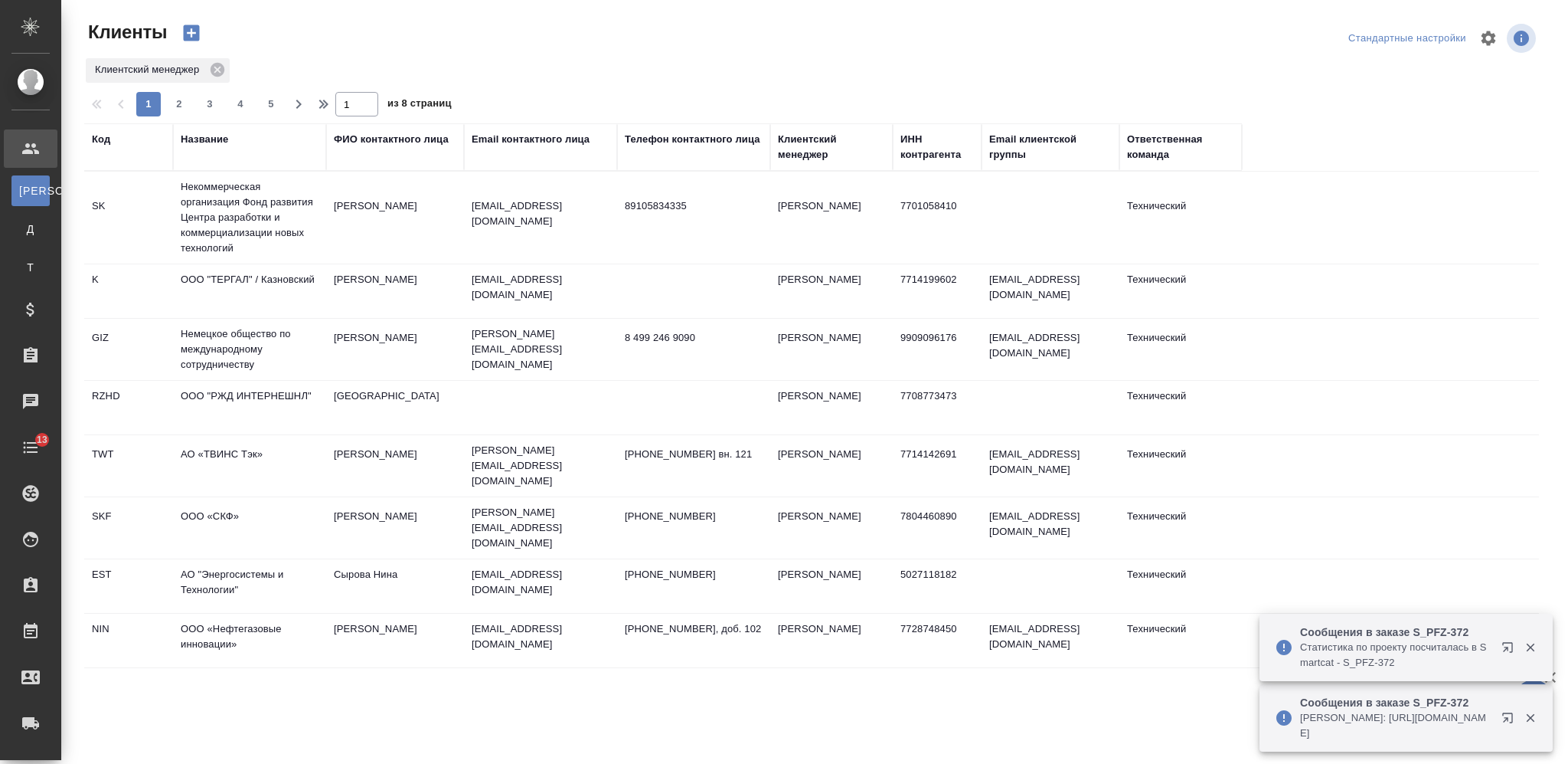
select select "RU"
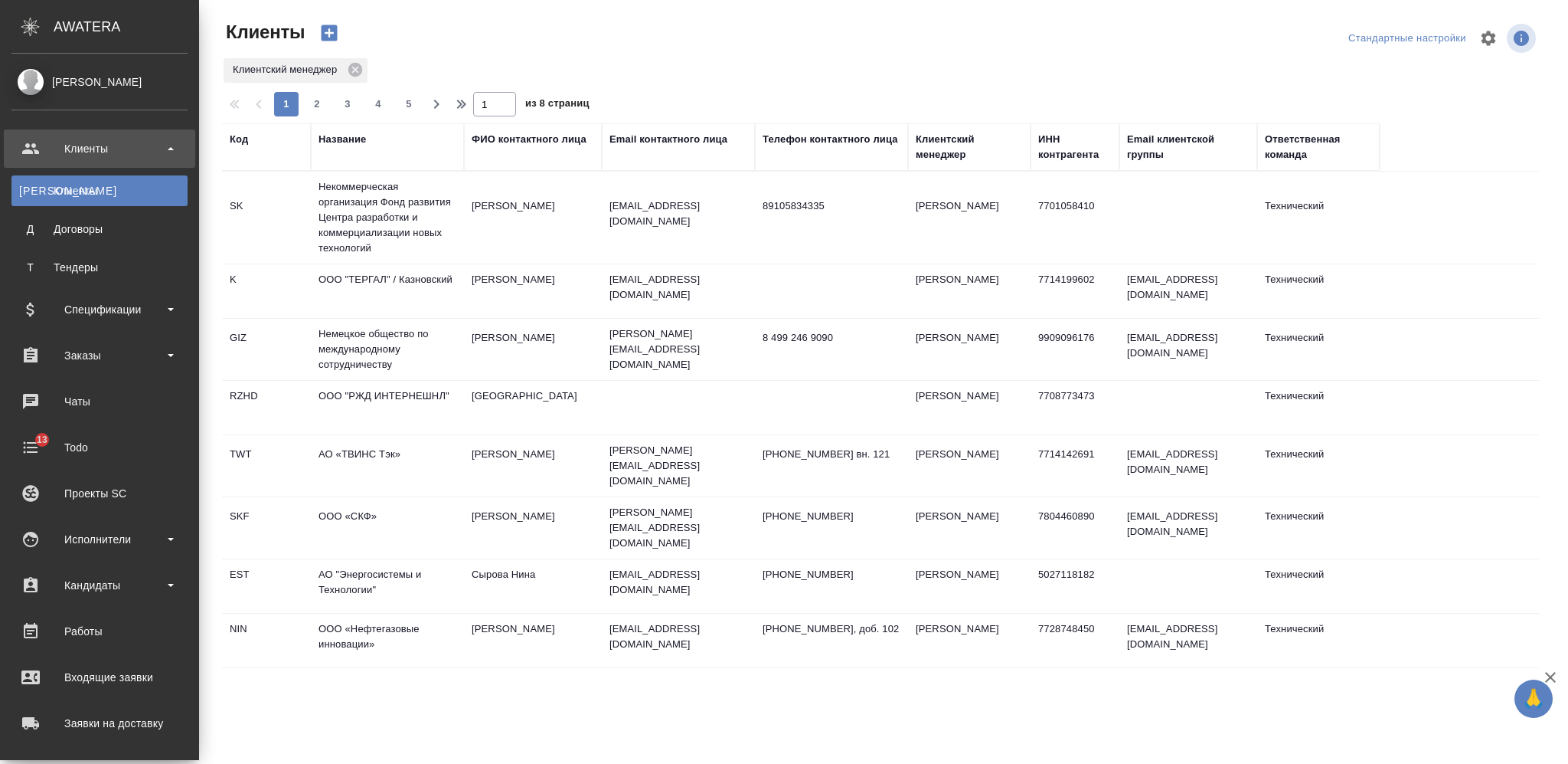
select select "RU"
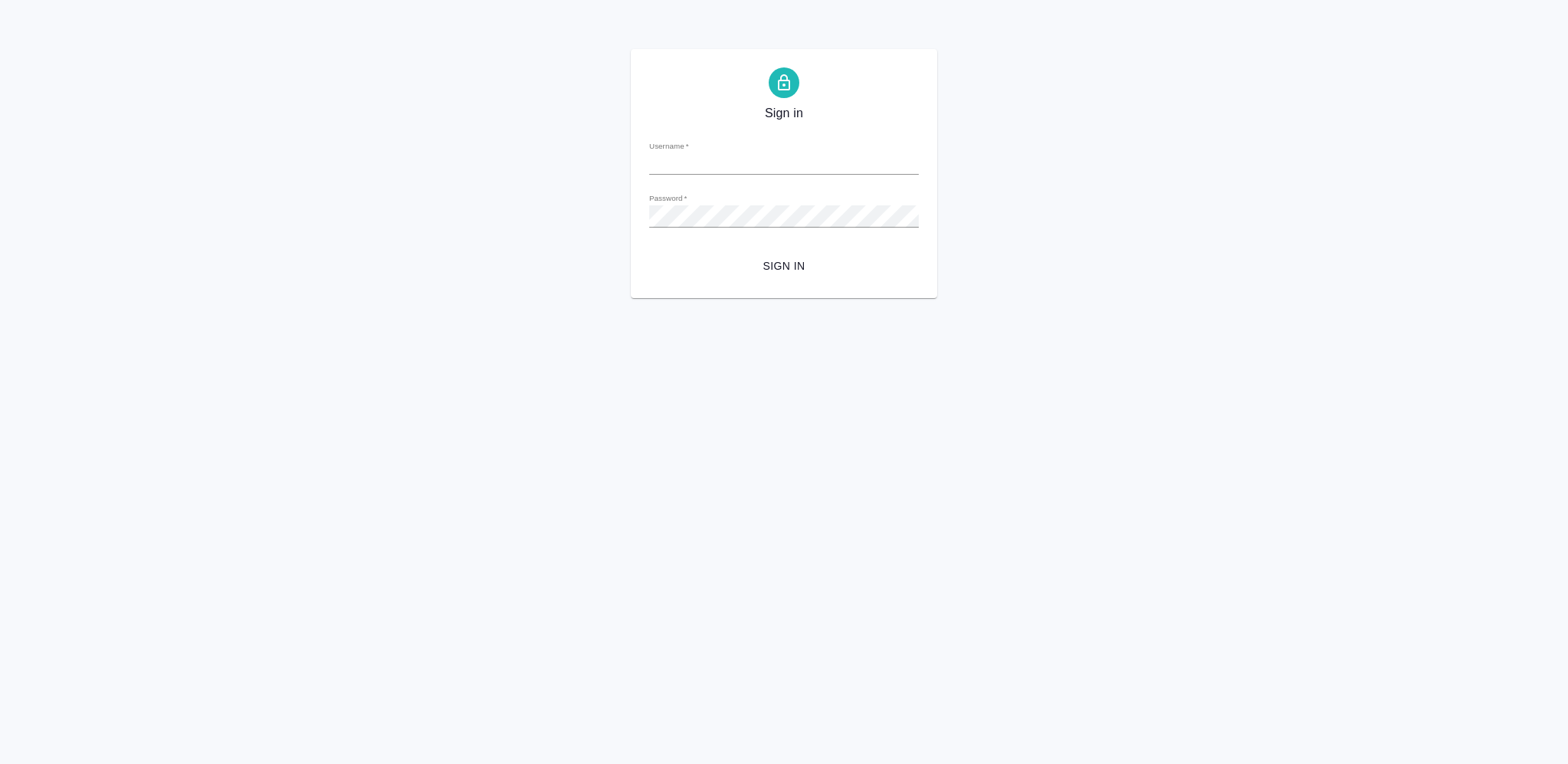
type input "[PERSON_NAME][EMAIL_ADDRESS][DOMAIN_NAME]"
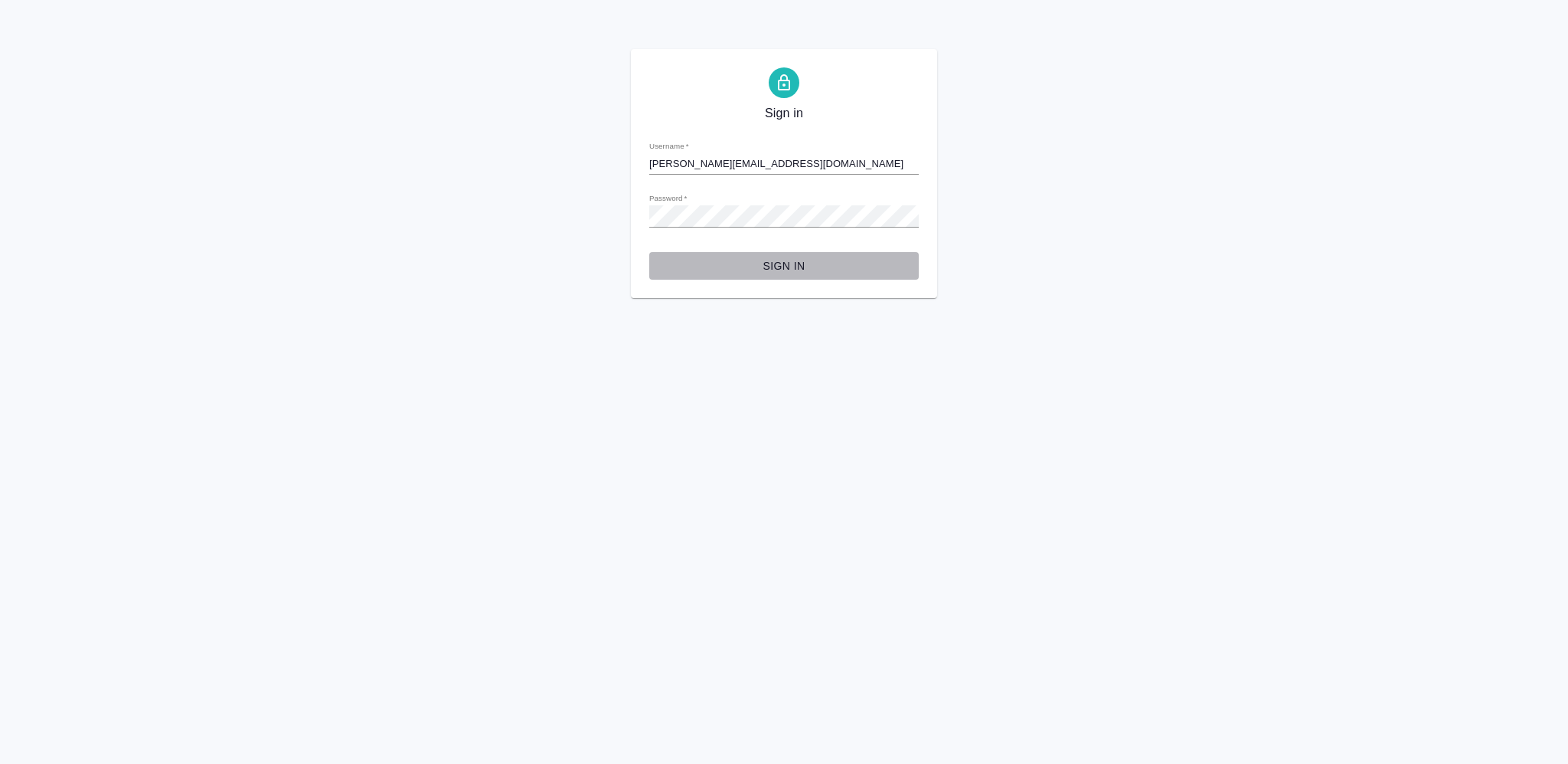
click at [756, 273] on span "Sign in" at bounding box center [784, 266] width 245 height 20
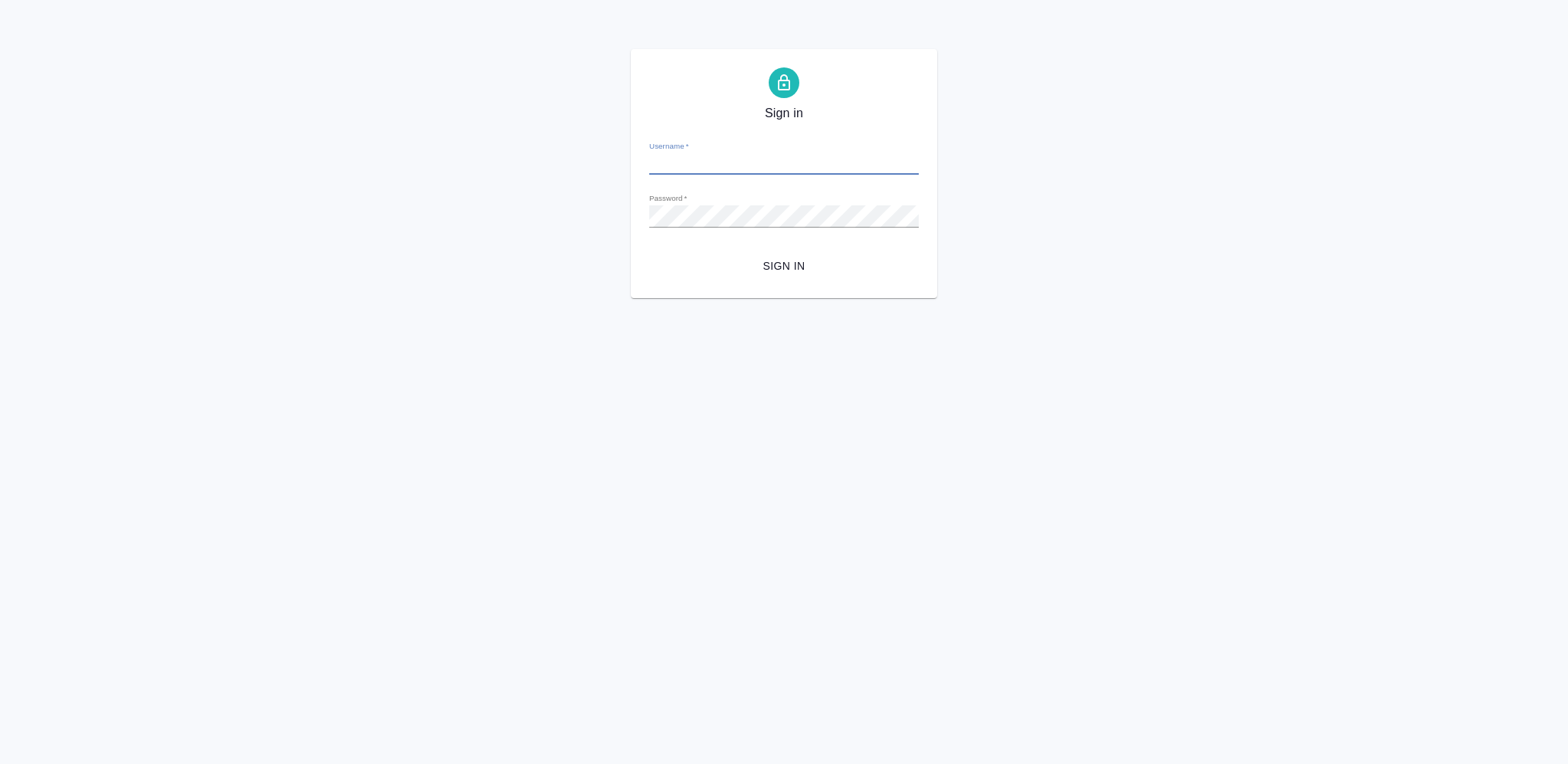
type input "[PERSON_NAME][EMAIL_ADDRESS][DOMAIN_NAME]"
click at [761, 266] on span "Sign in" at bounding box center [784, 266] width 245 height 20
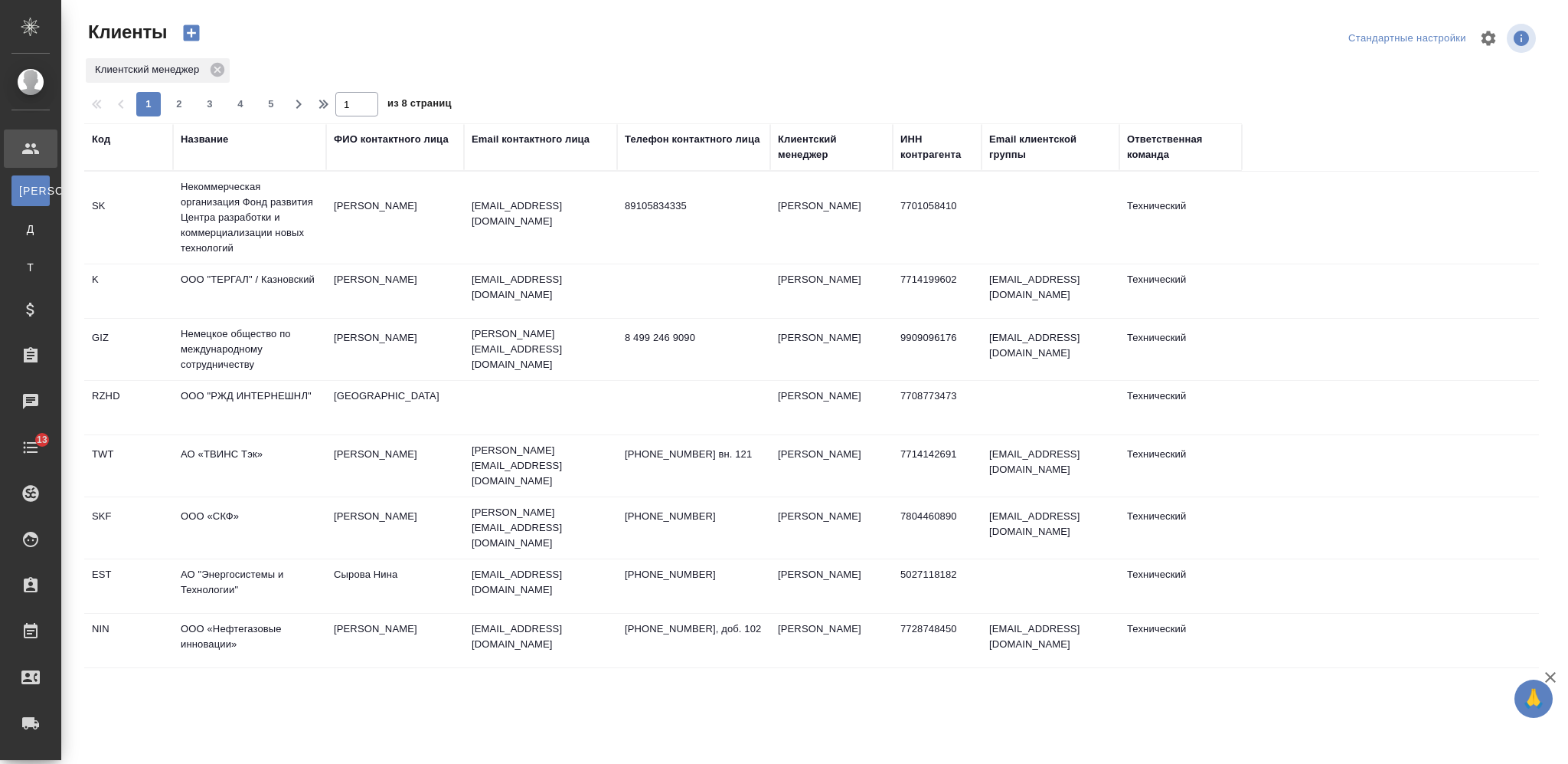
select select "RU"
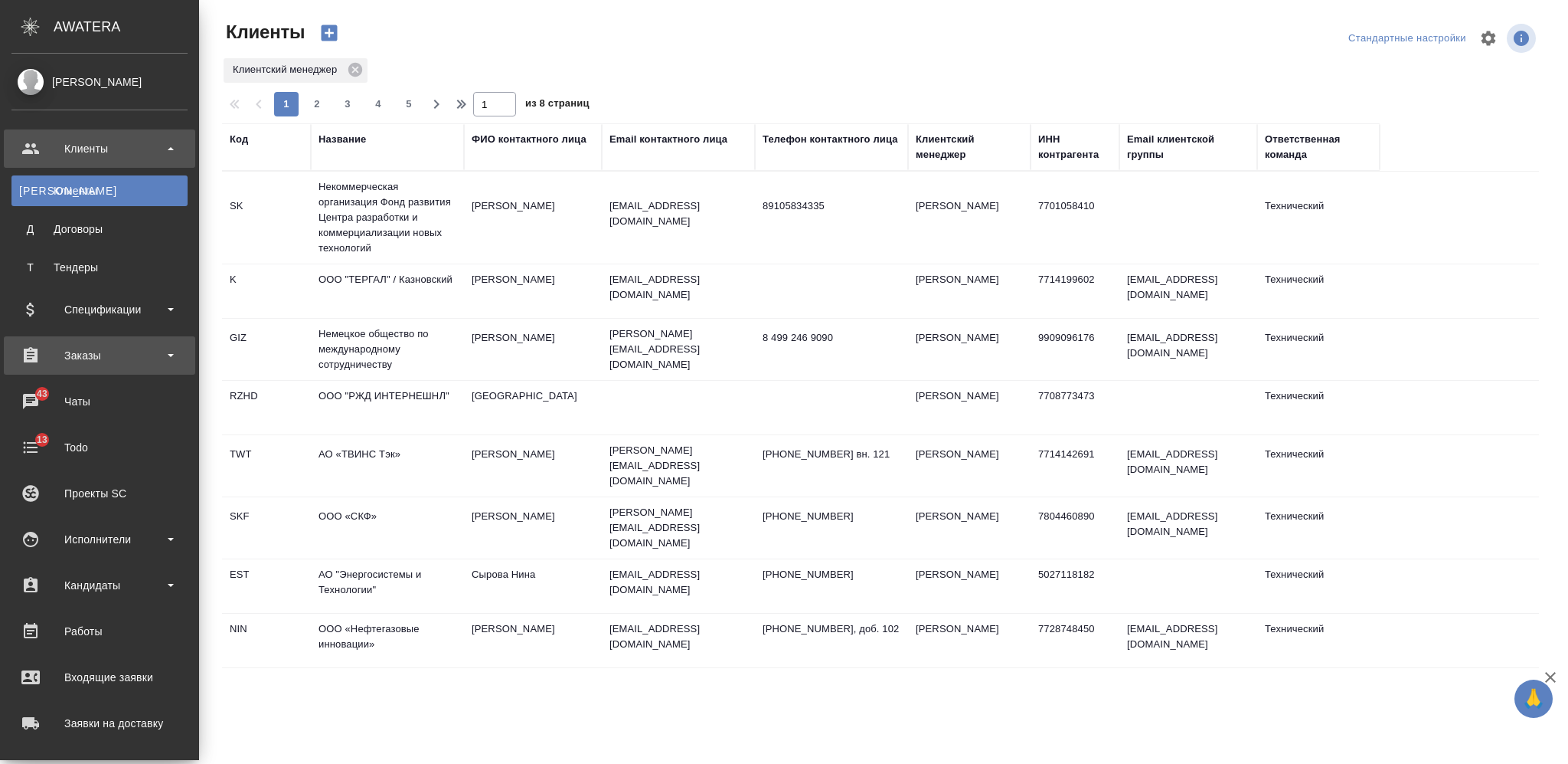
click at [47, 346] on div "Заказы" at bounding box center [99, 355] width 176 height 23
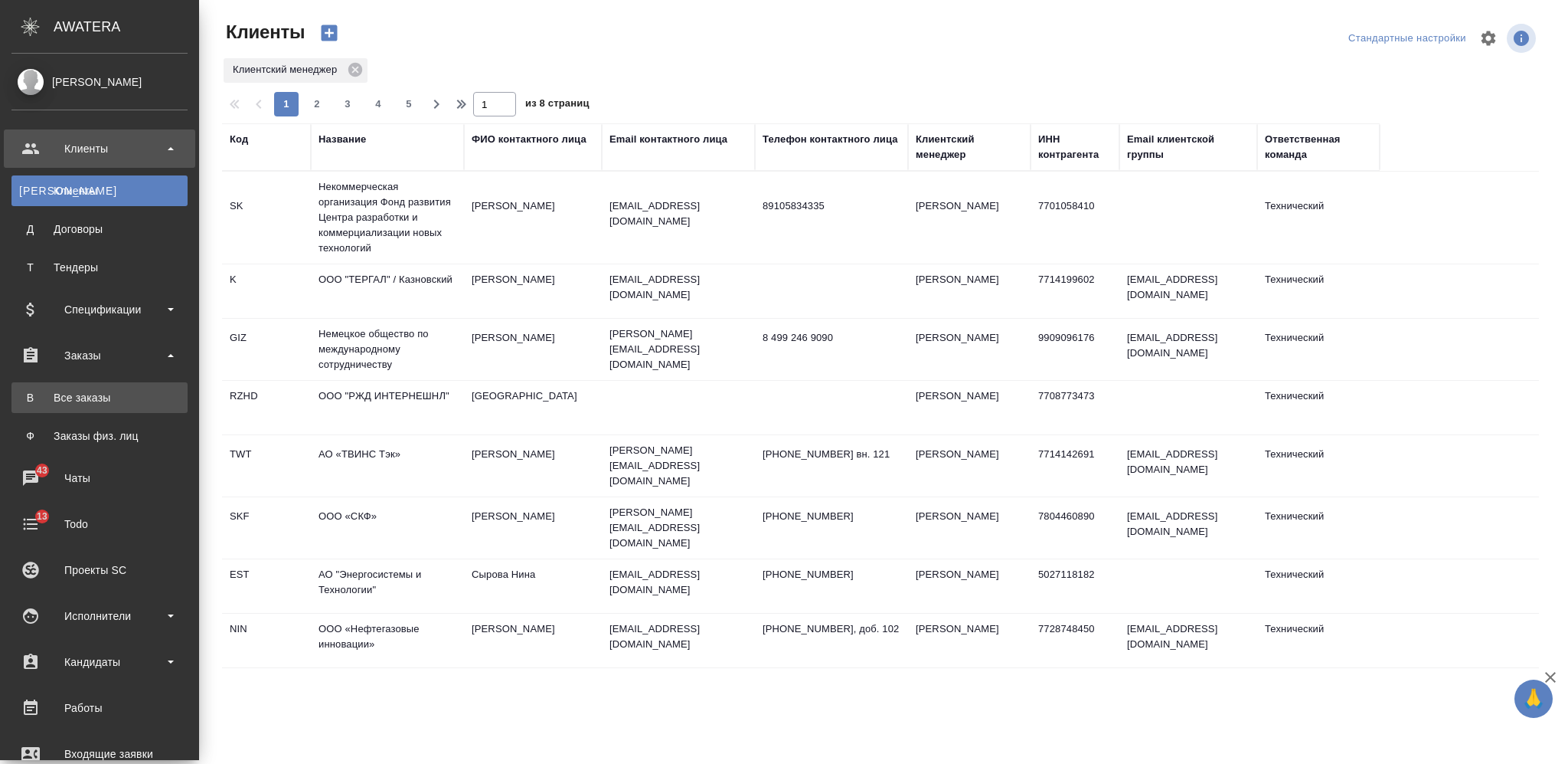
click at [58, 387] on link "В Все заказы" at bounding box center [99, 397] width 176 height 31
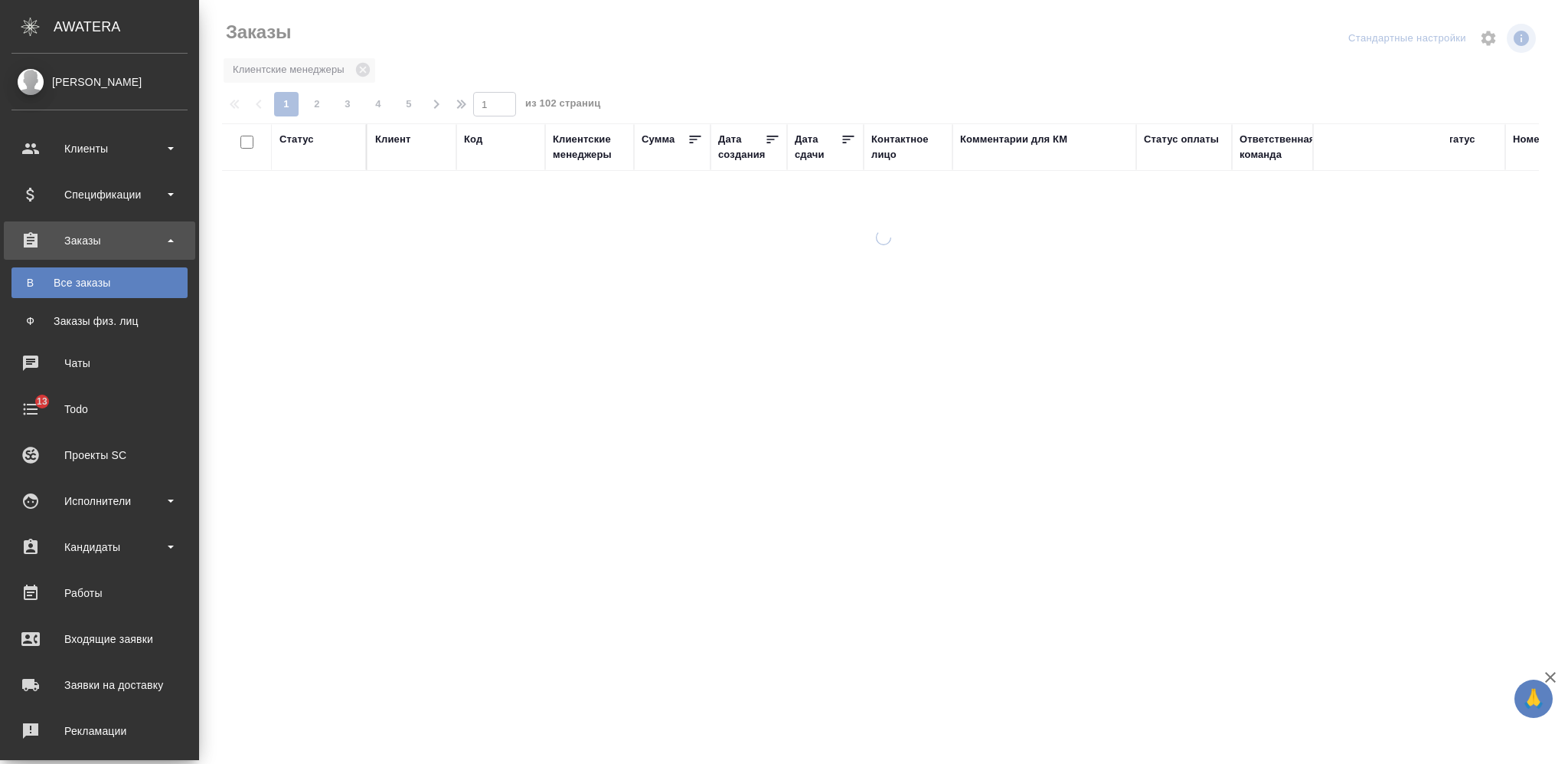
click at [464, 143] on div "Код" at bounding box center [500, 139] width 74 height 15
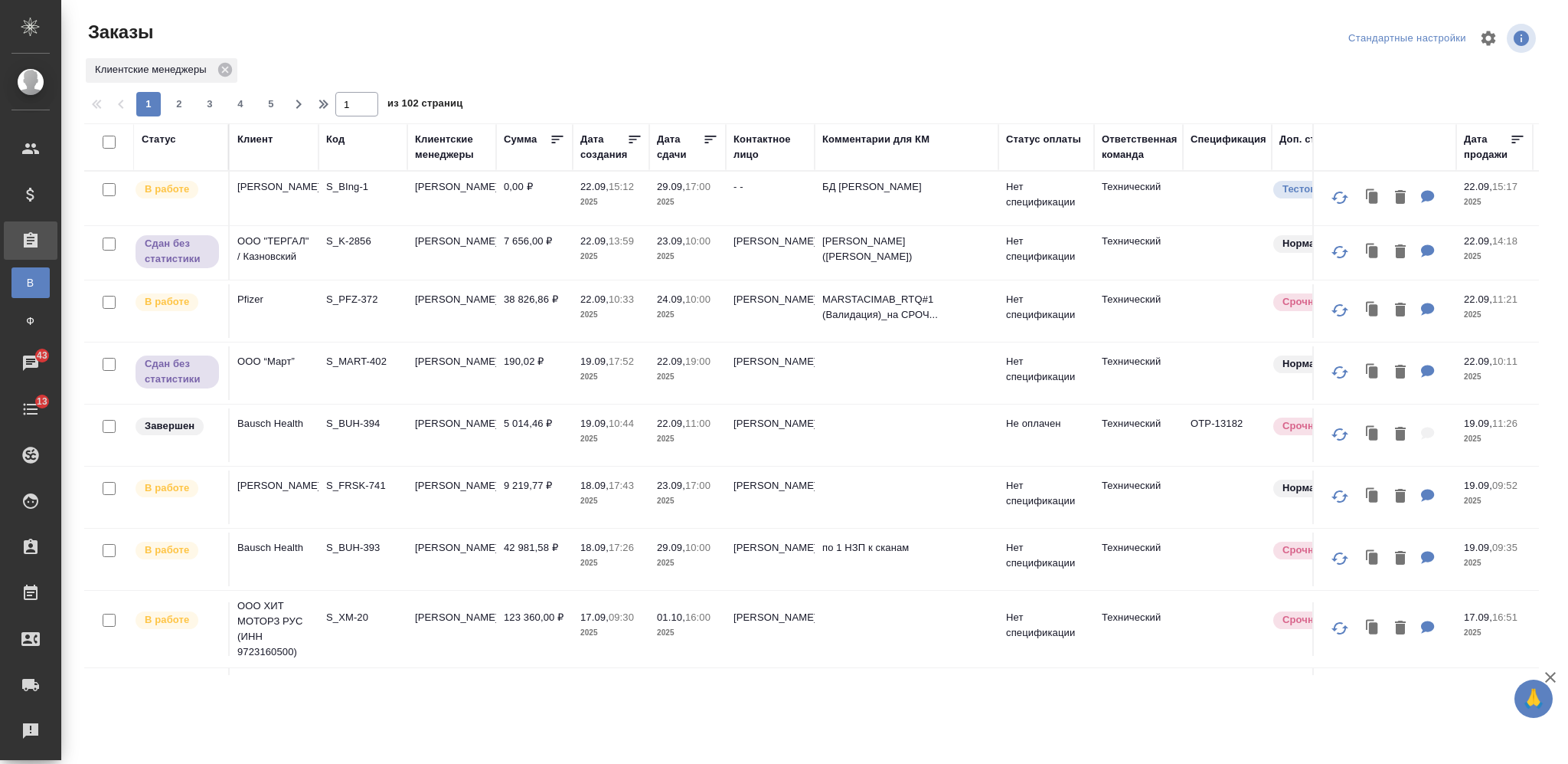
click at [261, 140] on div "Клиент" at bounding box center [255, 139] width 35 height 15
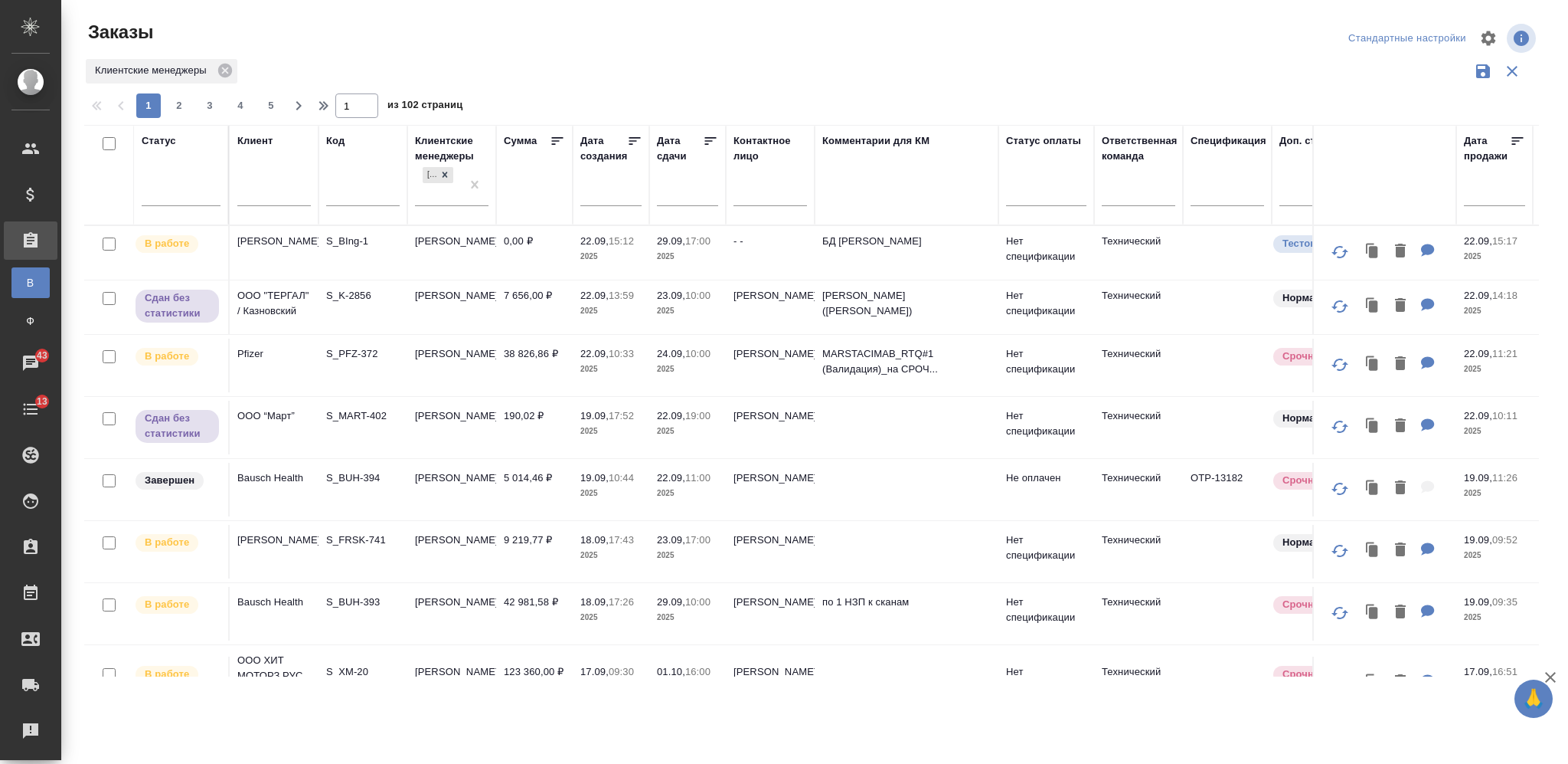
click at [261, 192] on input "text" at bounding box center [274, 196] width 74 height 20
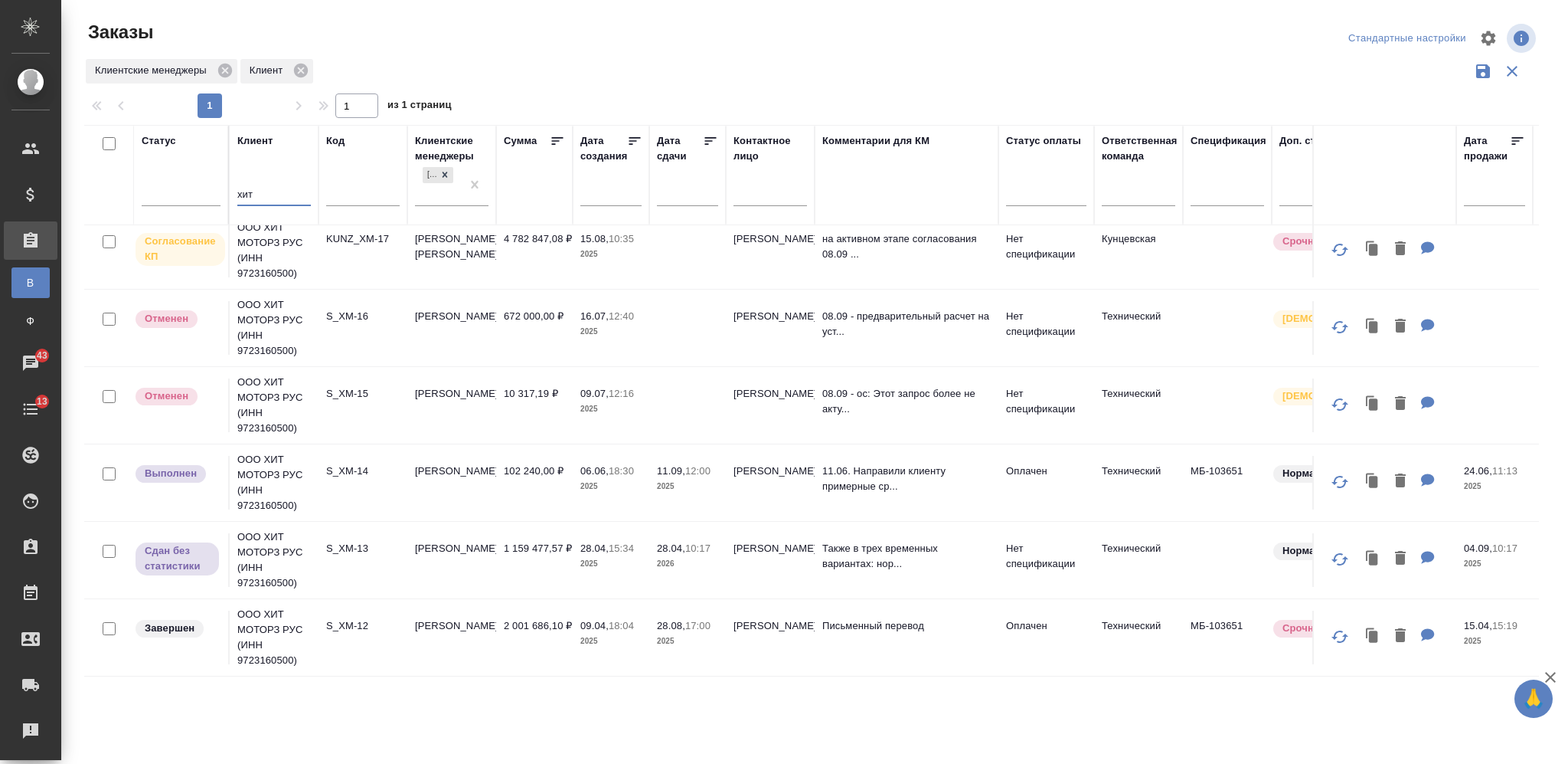
scroll to position [245, 0]
type input "хит"
click at [375, 475] on p "S_XM-14" at bounding box center [362, 471] width 74 height 15
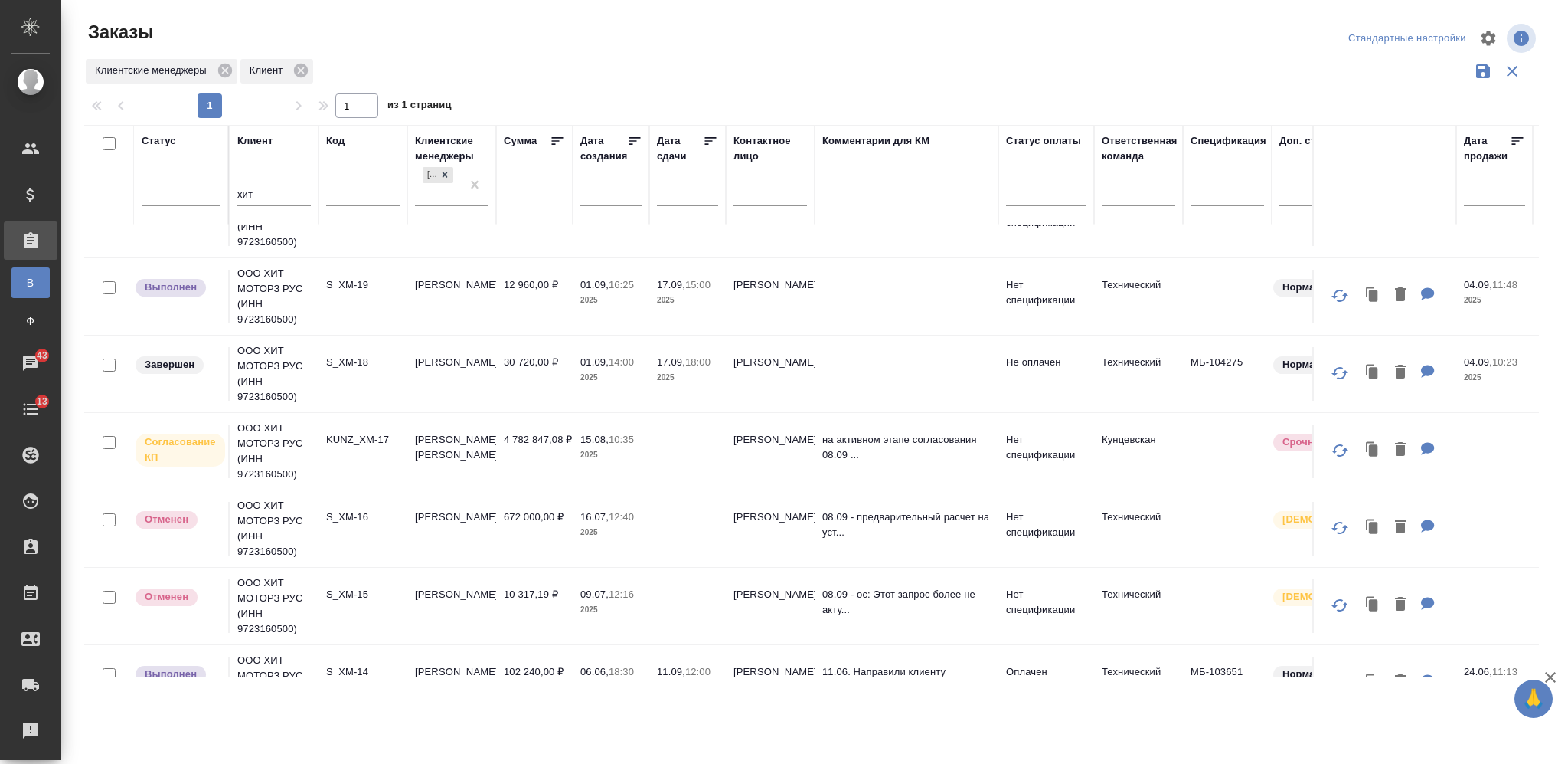
scroll to position [7, 0]
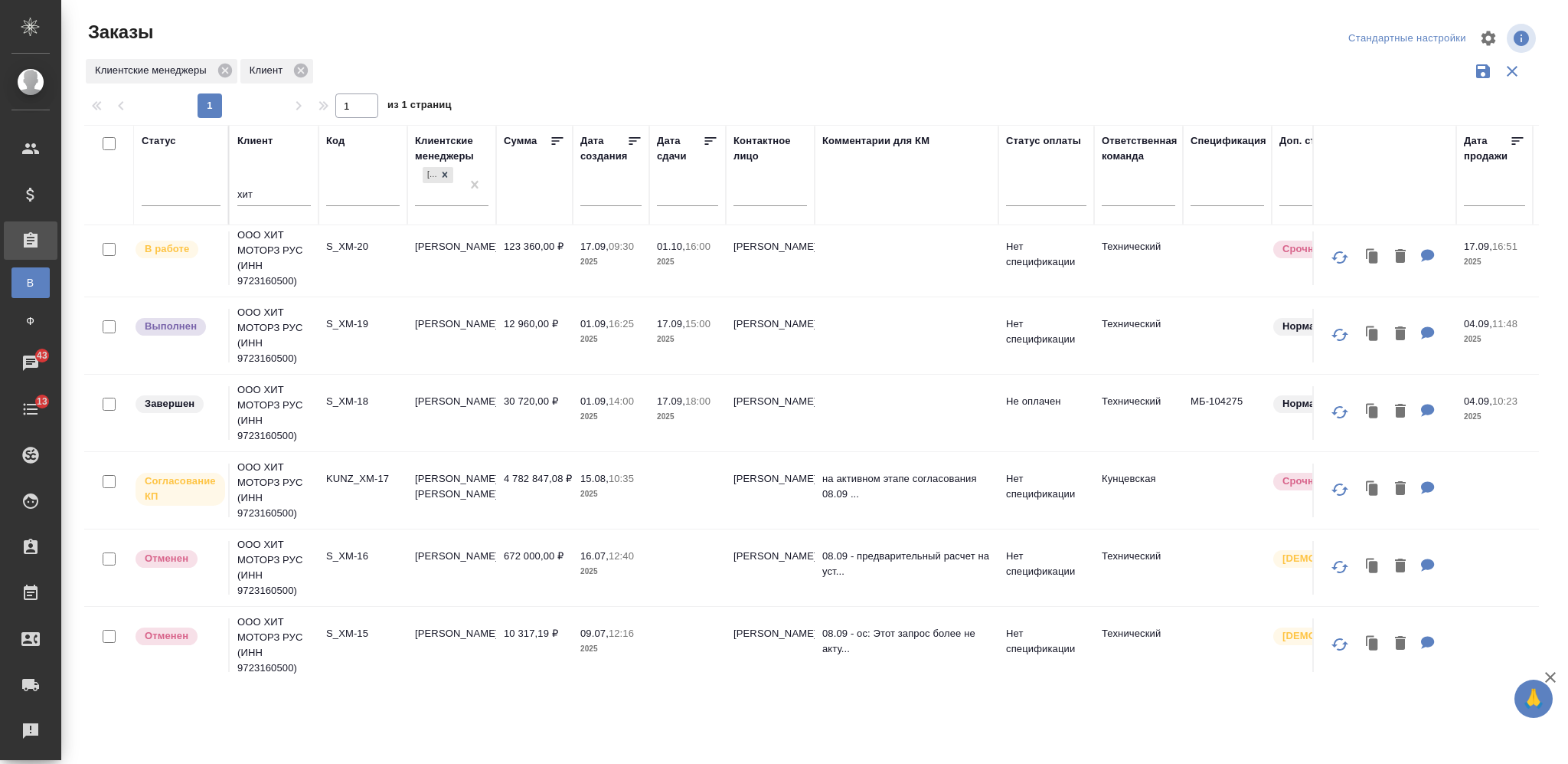
click at [373, 342] on td "S_XM-19" at bounding box center [362, 335] width 88 height 54
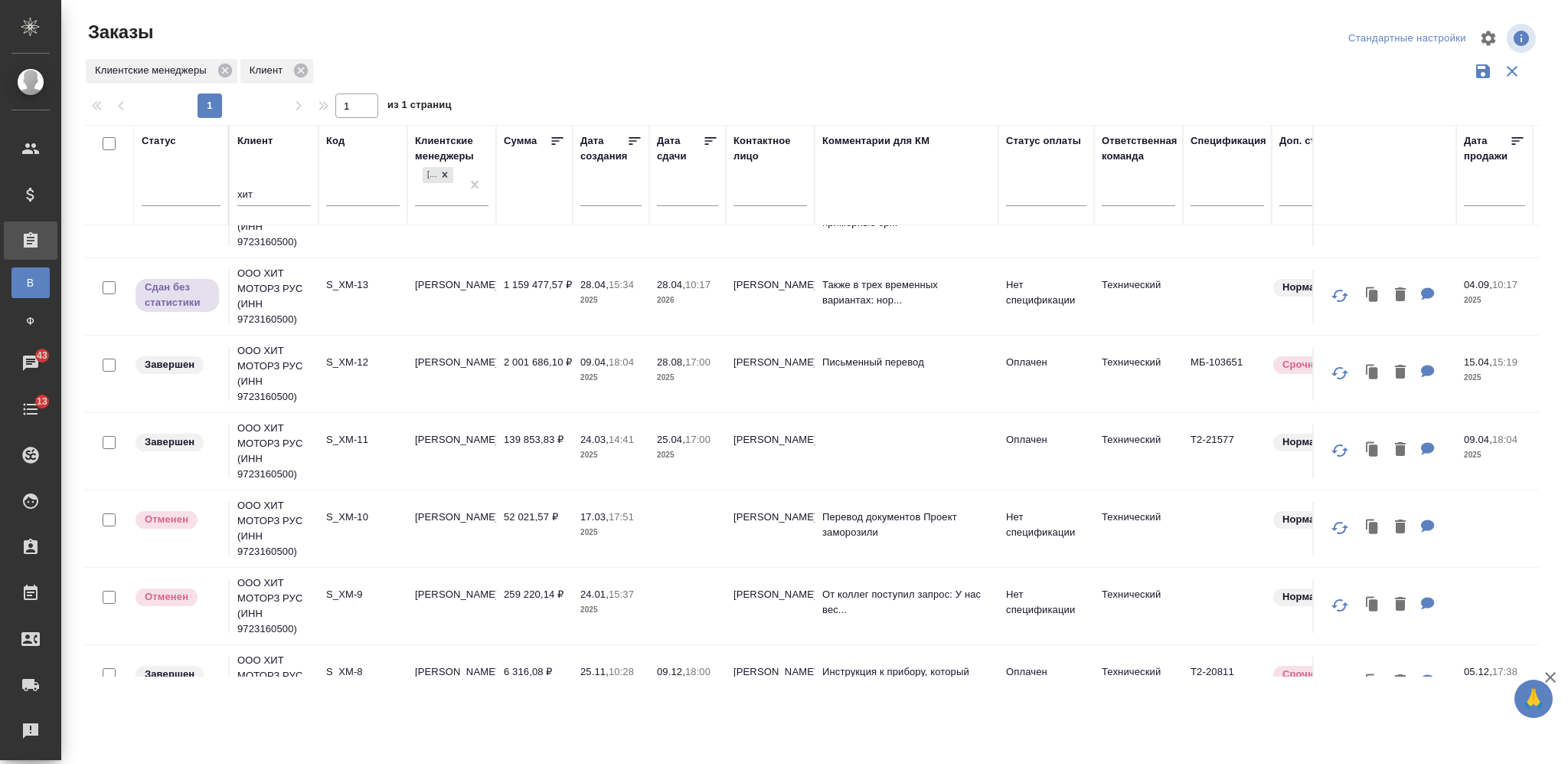
scroll to position [511, 0]
click at [635, 298] on p "2025" at bounding box center [611, 299] width 61 height 15
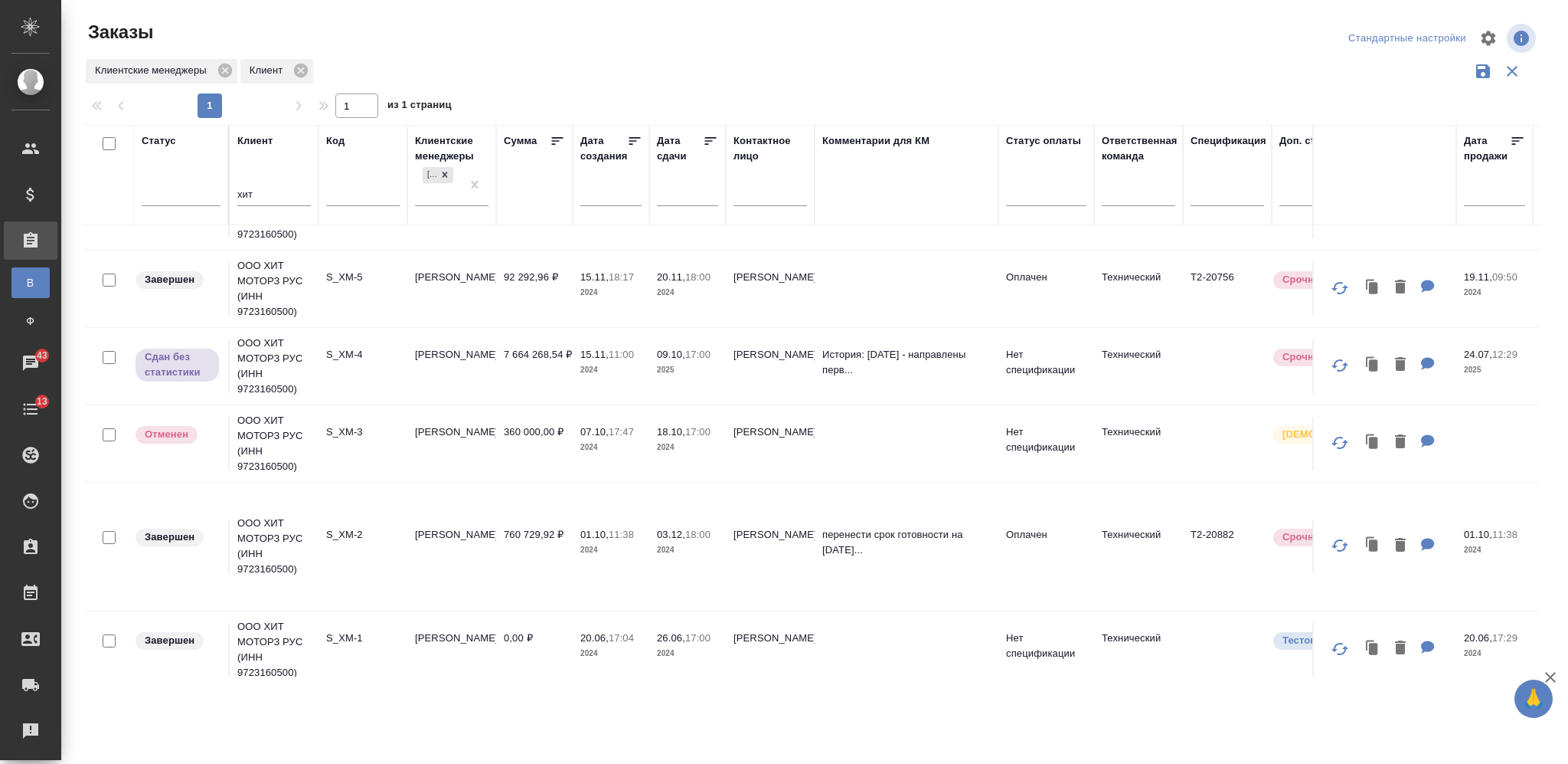
scroll to position [1165, 0]
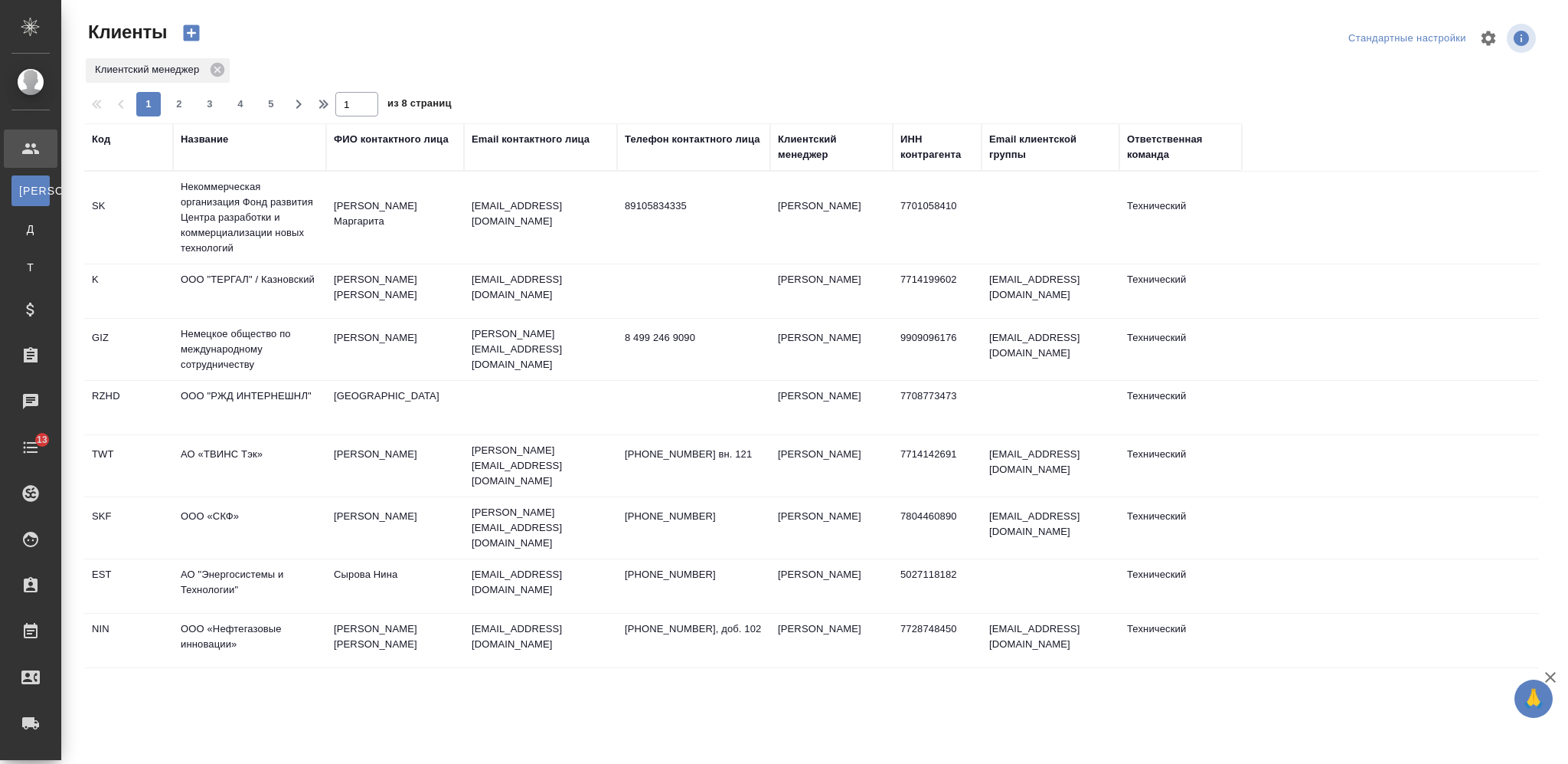
select select "RU"
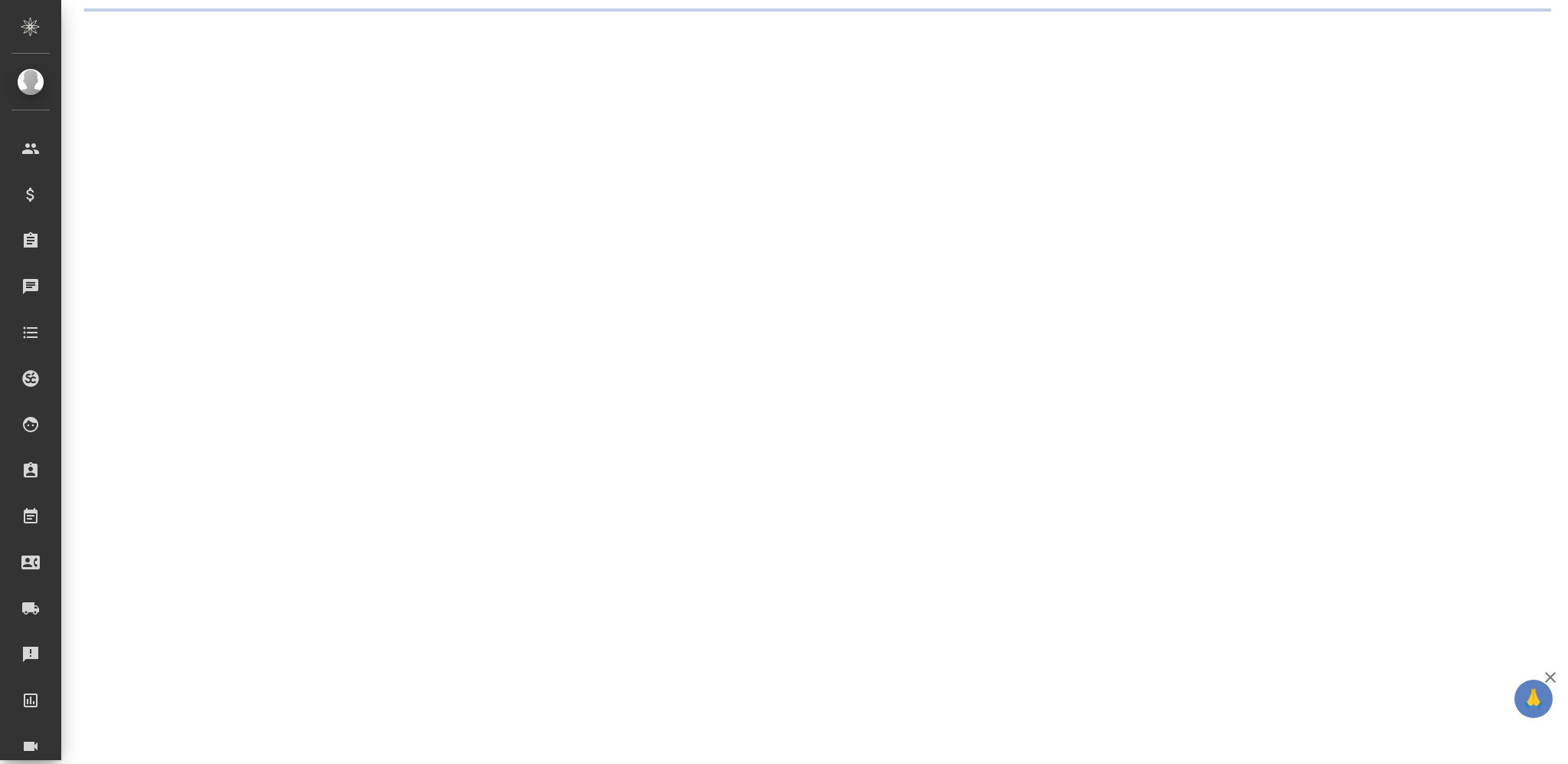
select select "RU"
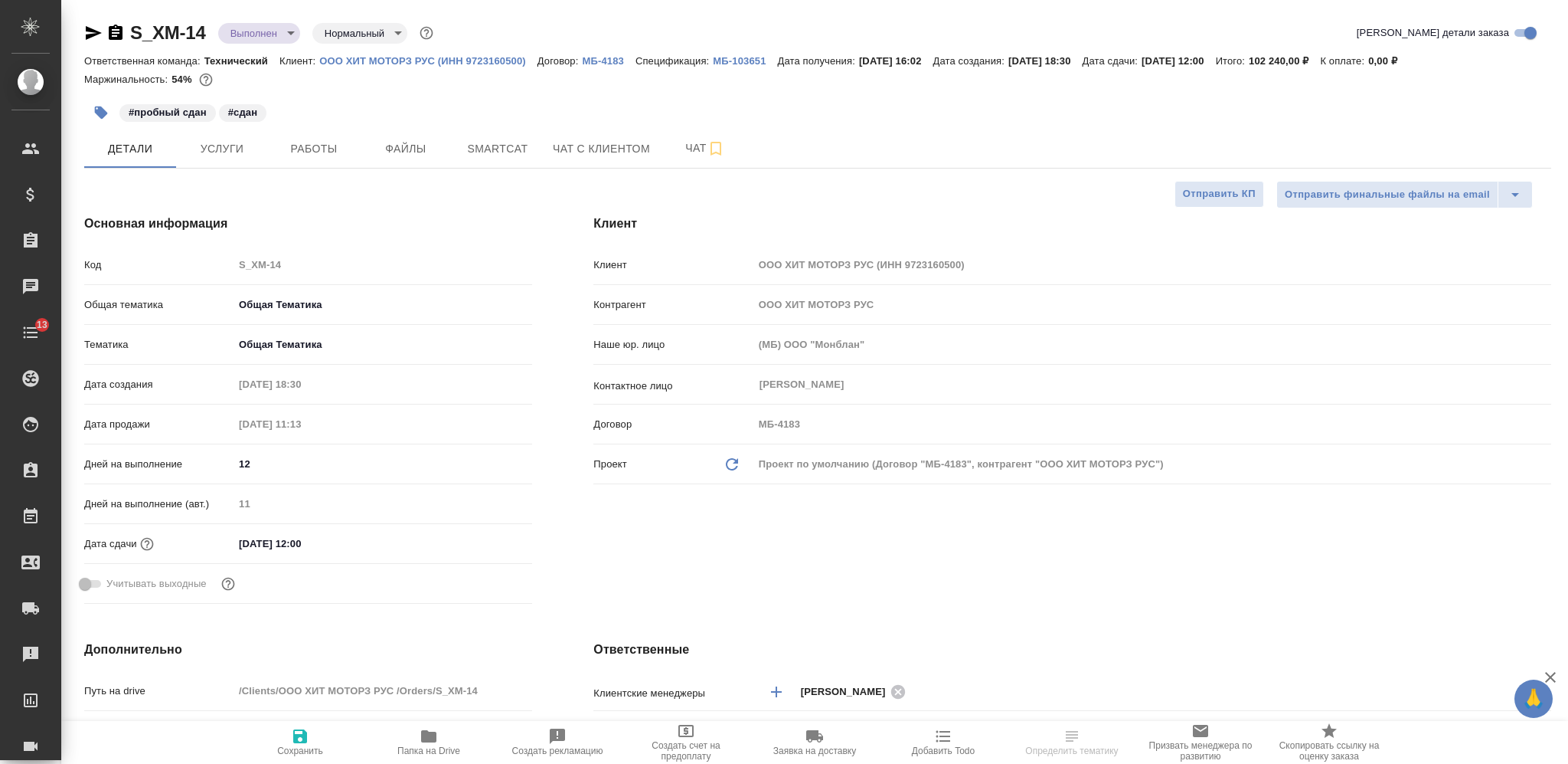
type textarea "x"
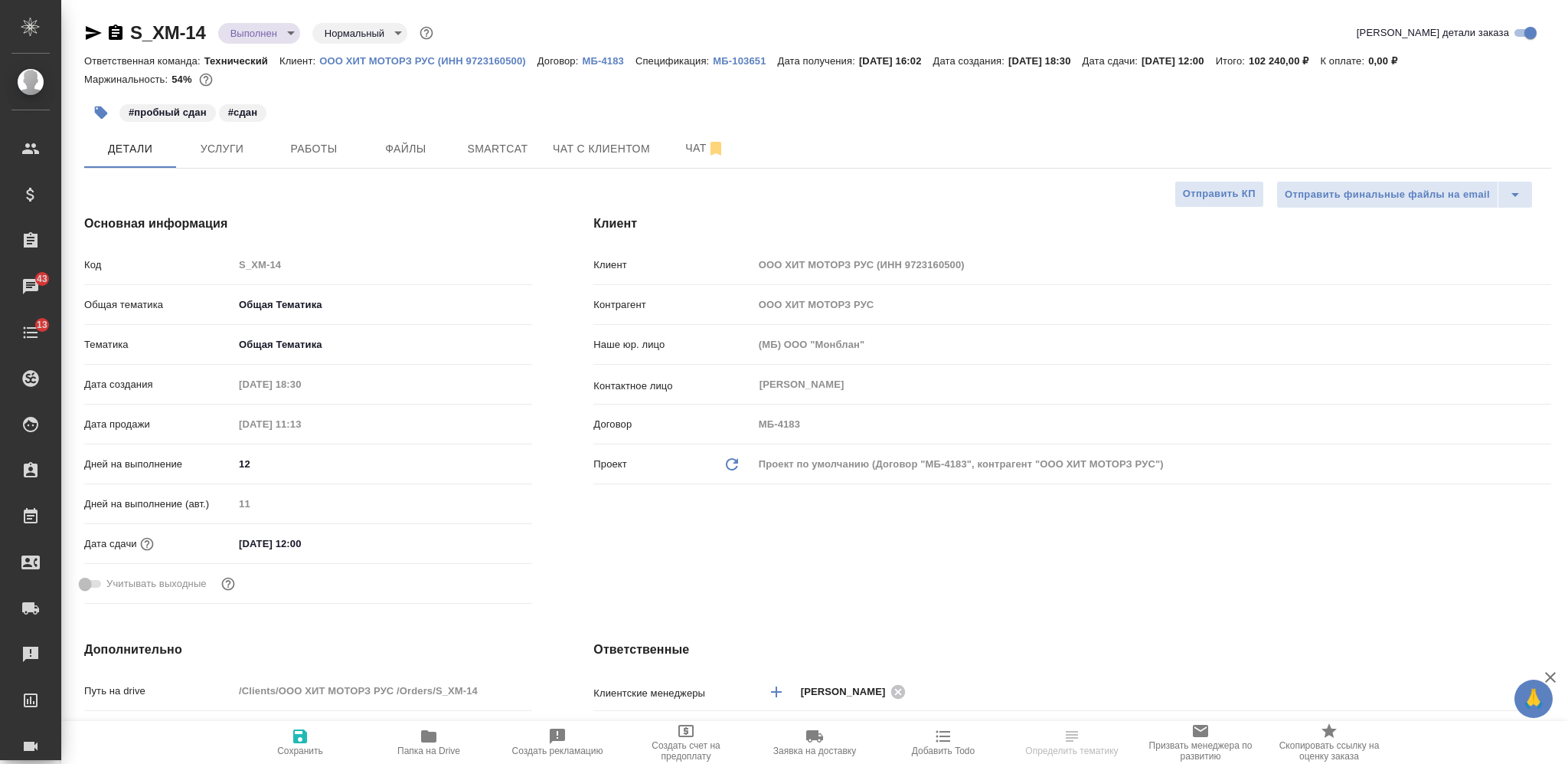
type textarea "x"
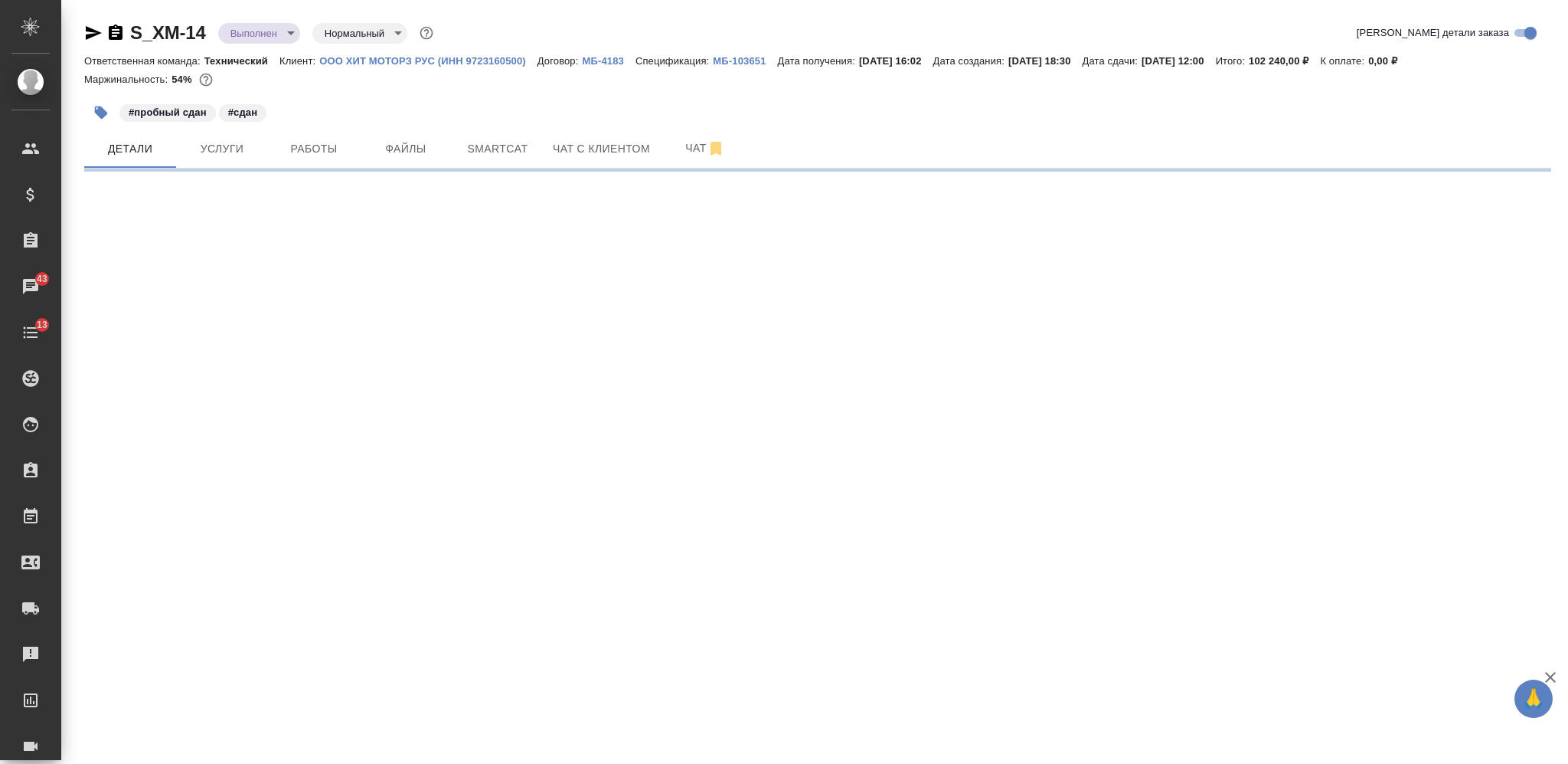
select select "RU"
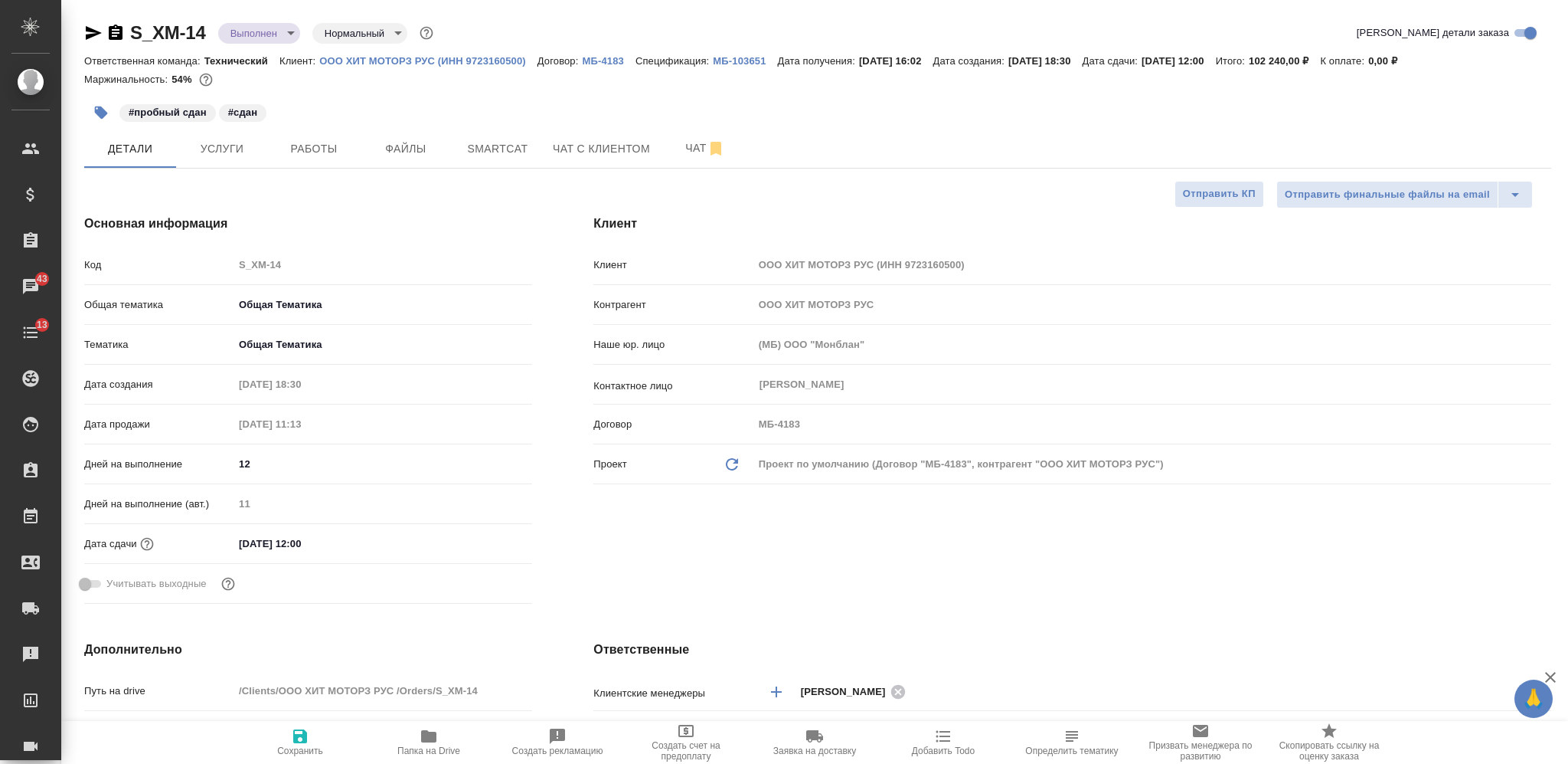
type textarea "x"
click at [718, 65] on p "МБ-103651" at bounding box center [745, 61] width 64 height 11
type textarea "x"
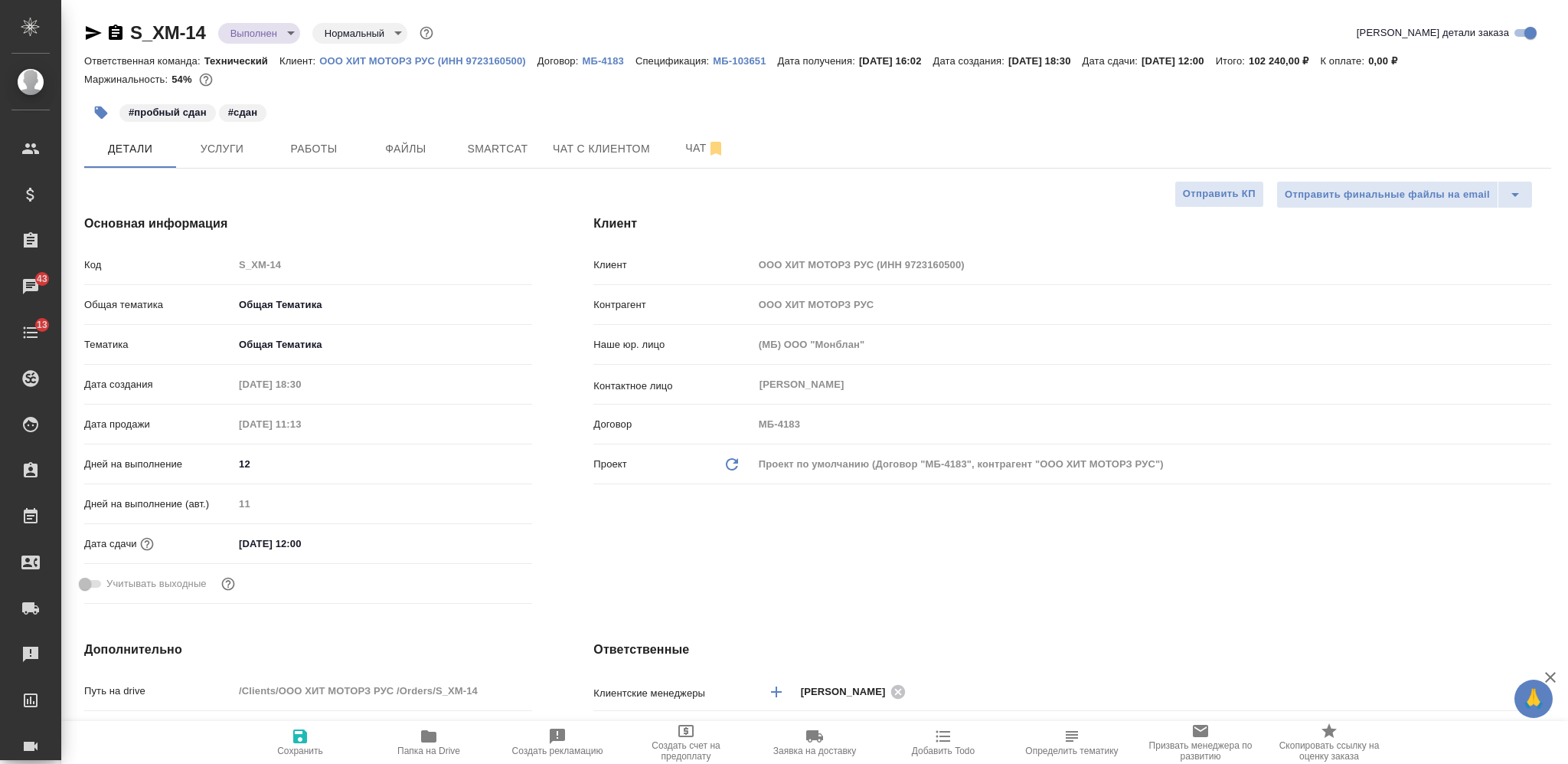
type textarea "x"
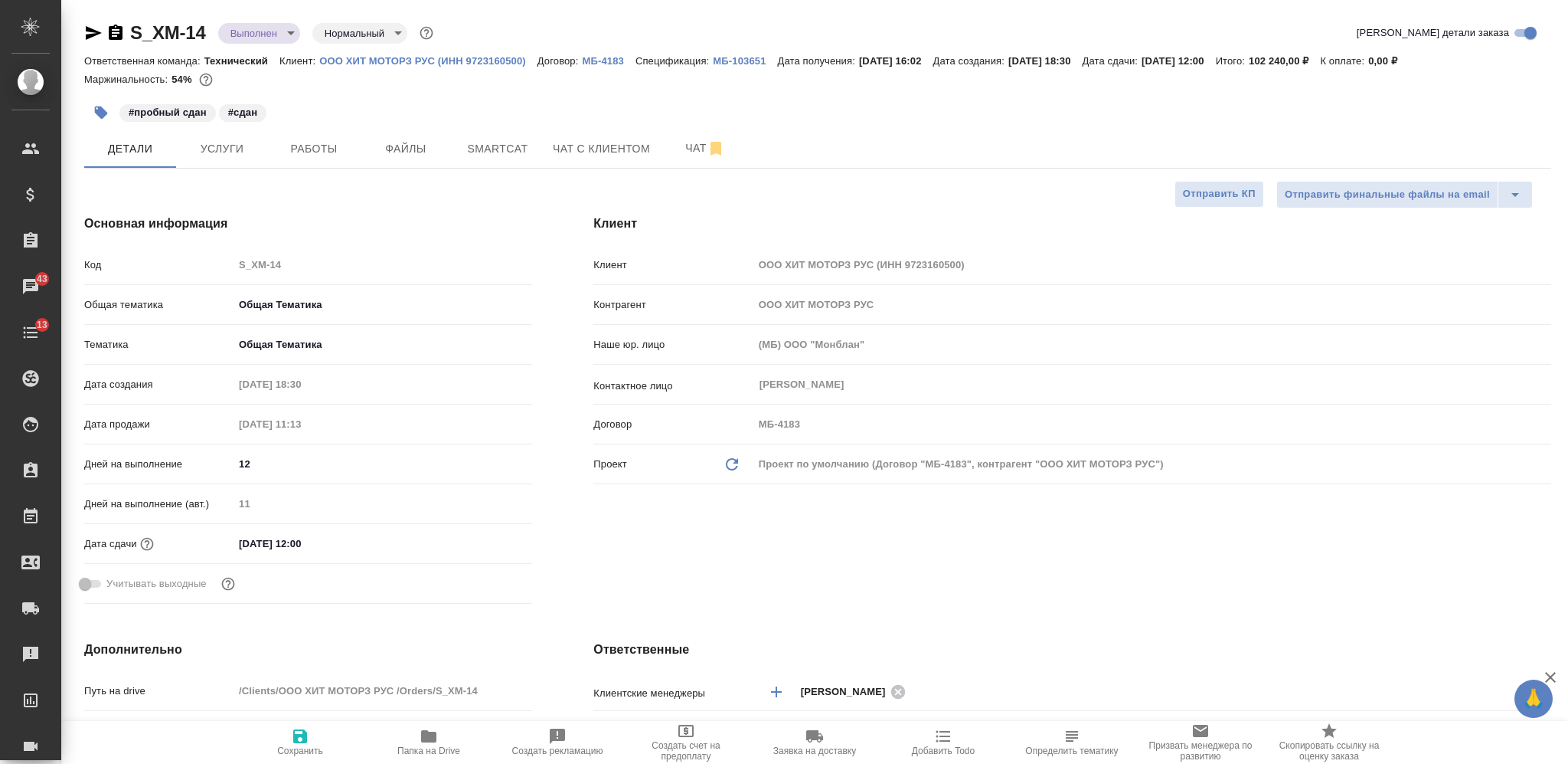
click at [282, 30] on body "🙏 .cls-1 fill:#fff; AWATERA Nikiforova Valeria Клиенты Спецификации Заказы 43 Ч…" at bounding box center [784, 382] width 1568 height 764
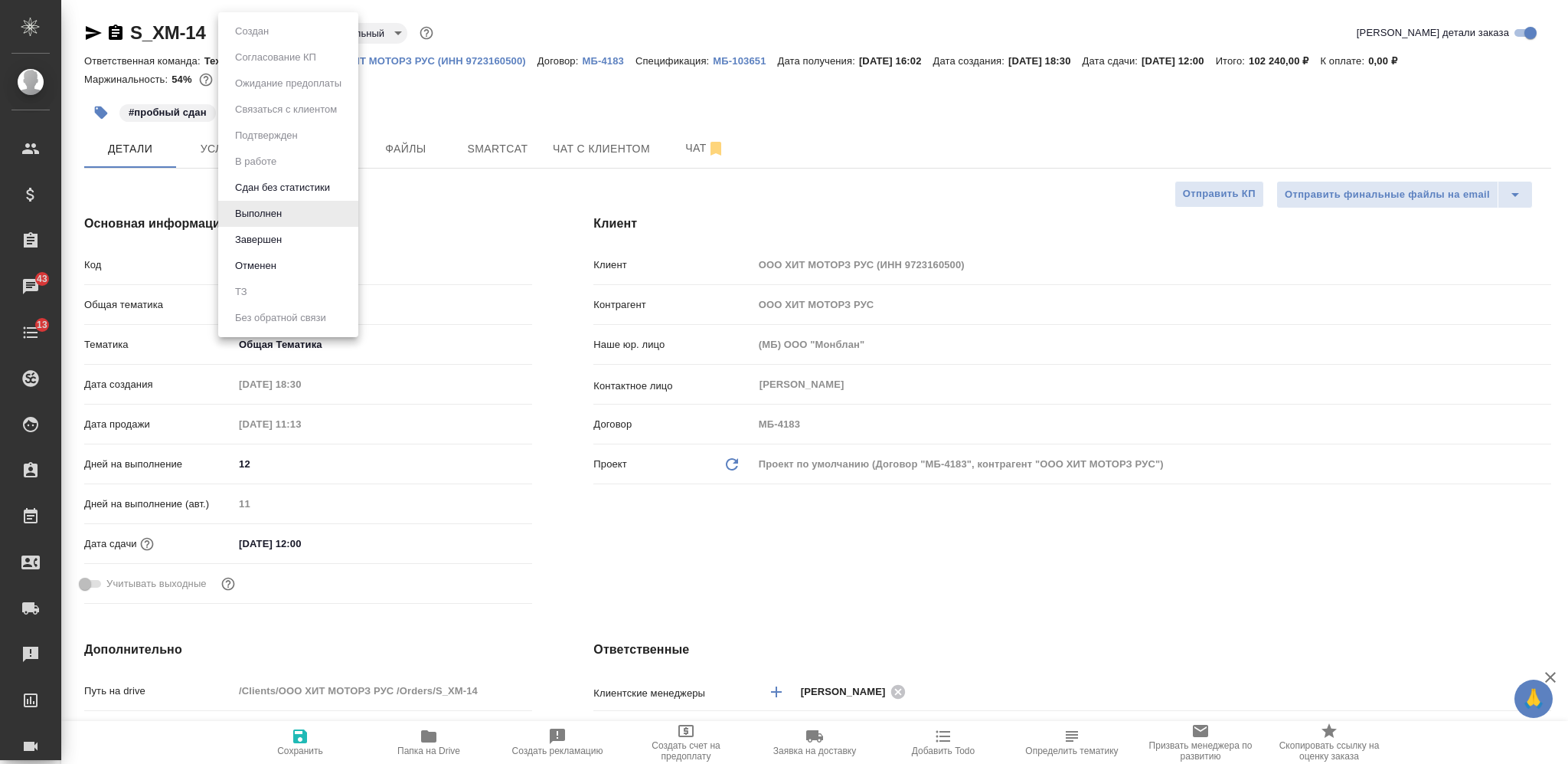
click at [282, 231] on button "Завершен" at bounding box center [259, 239] width 56 height 17
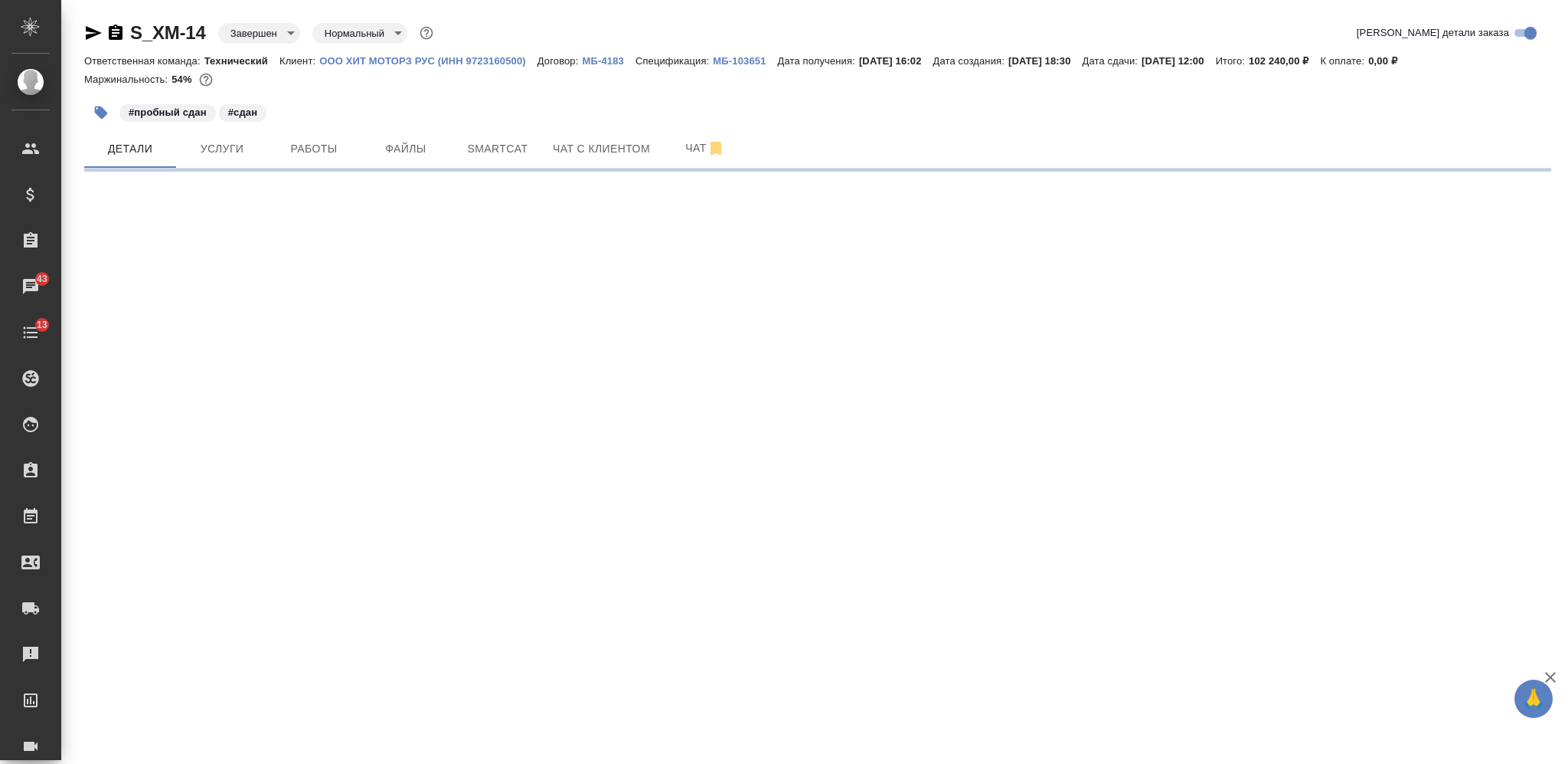
select select "RU"
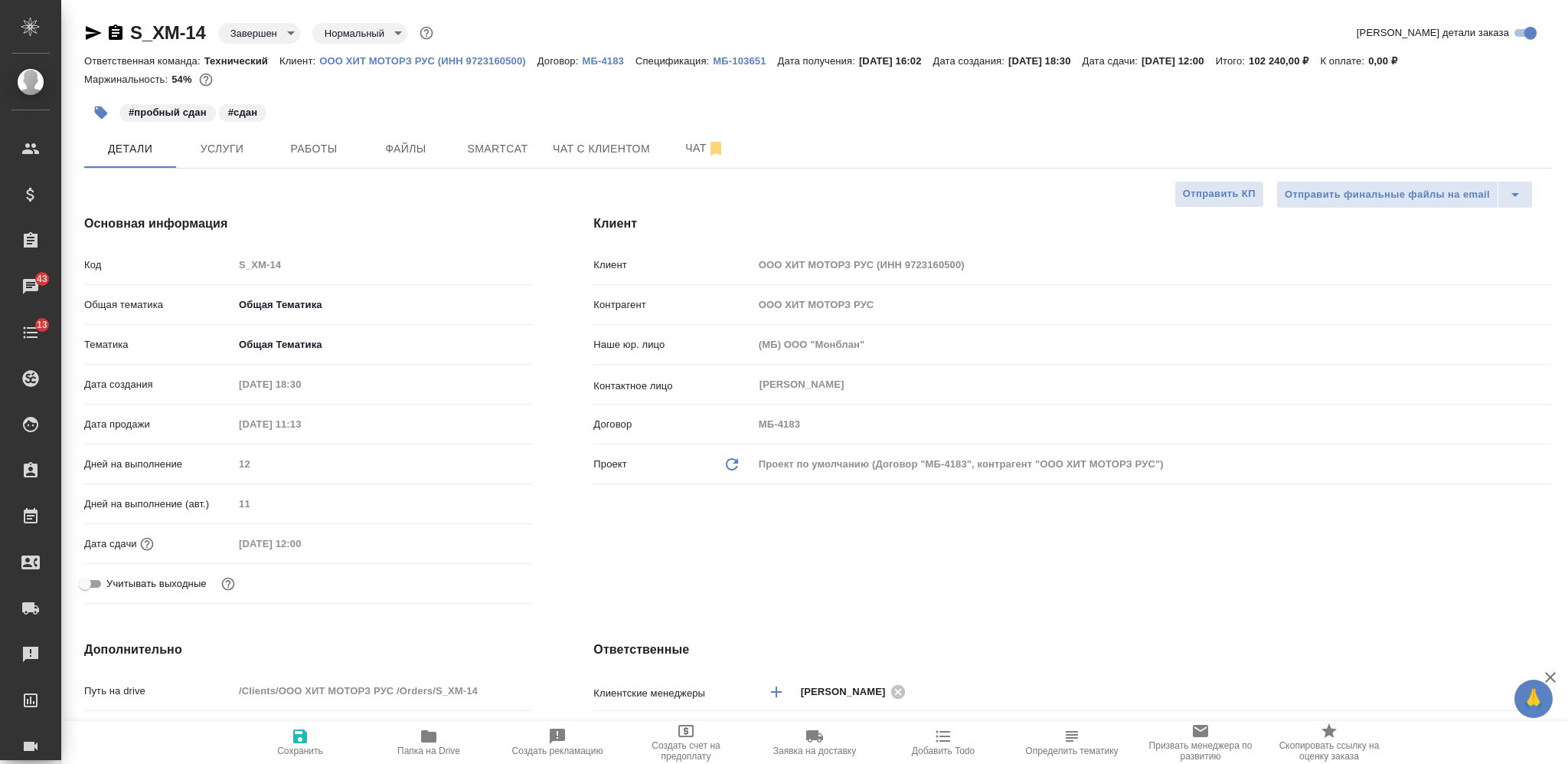
type textarea "x"
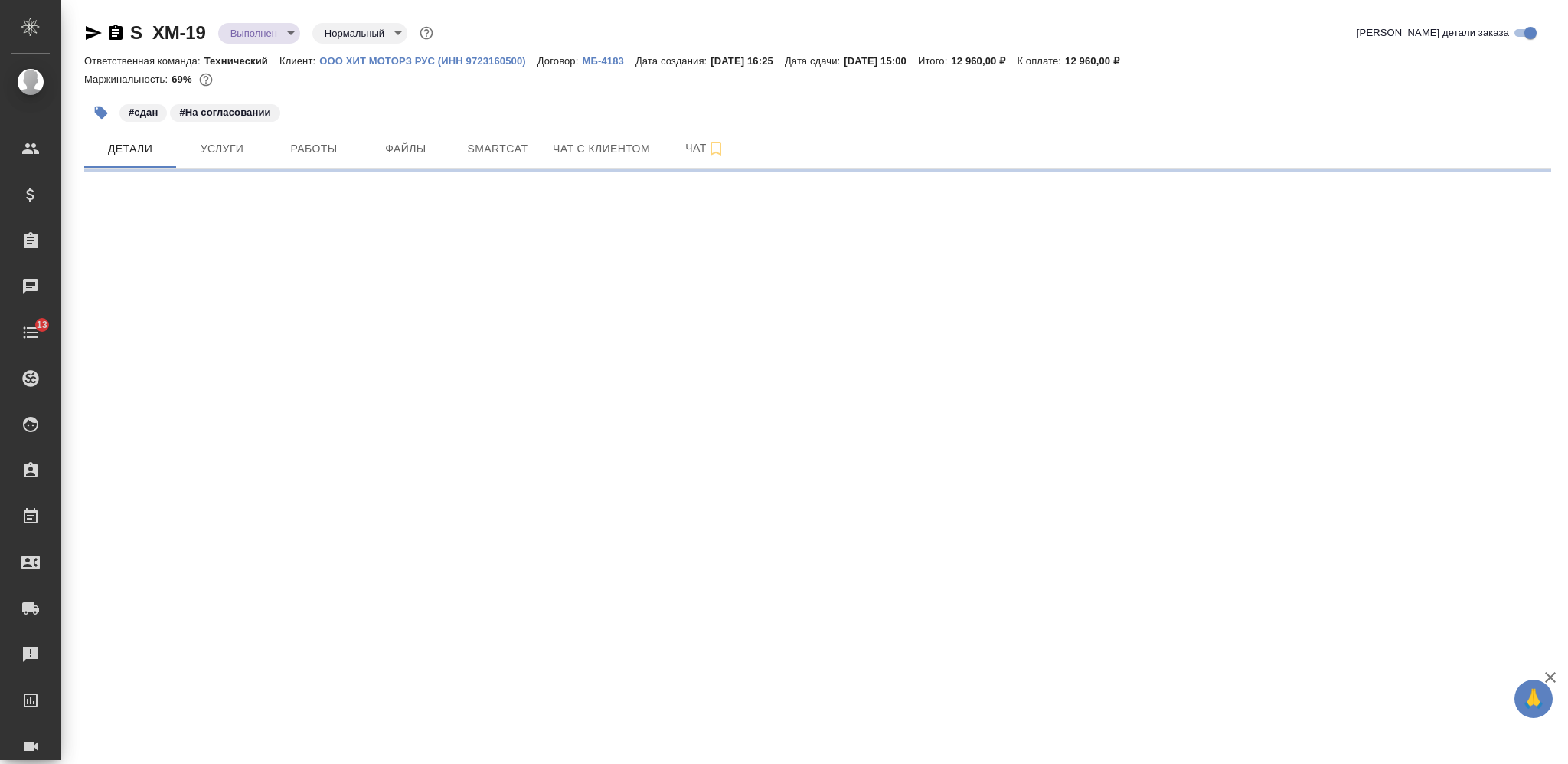
select select "RU"
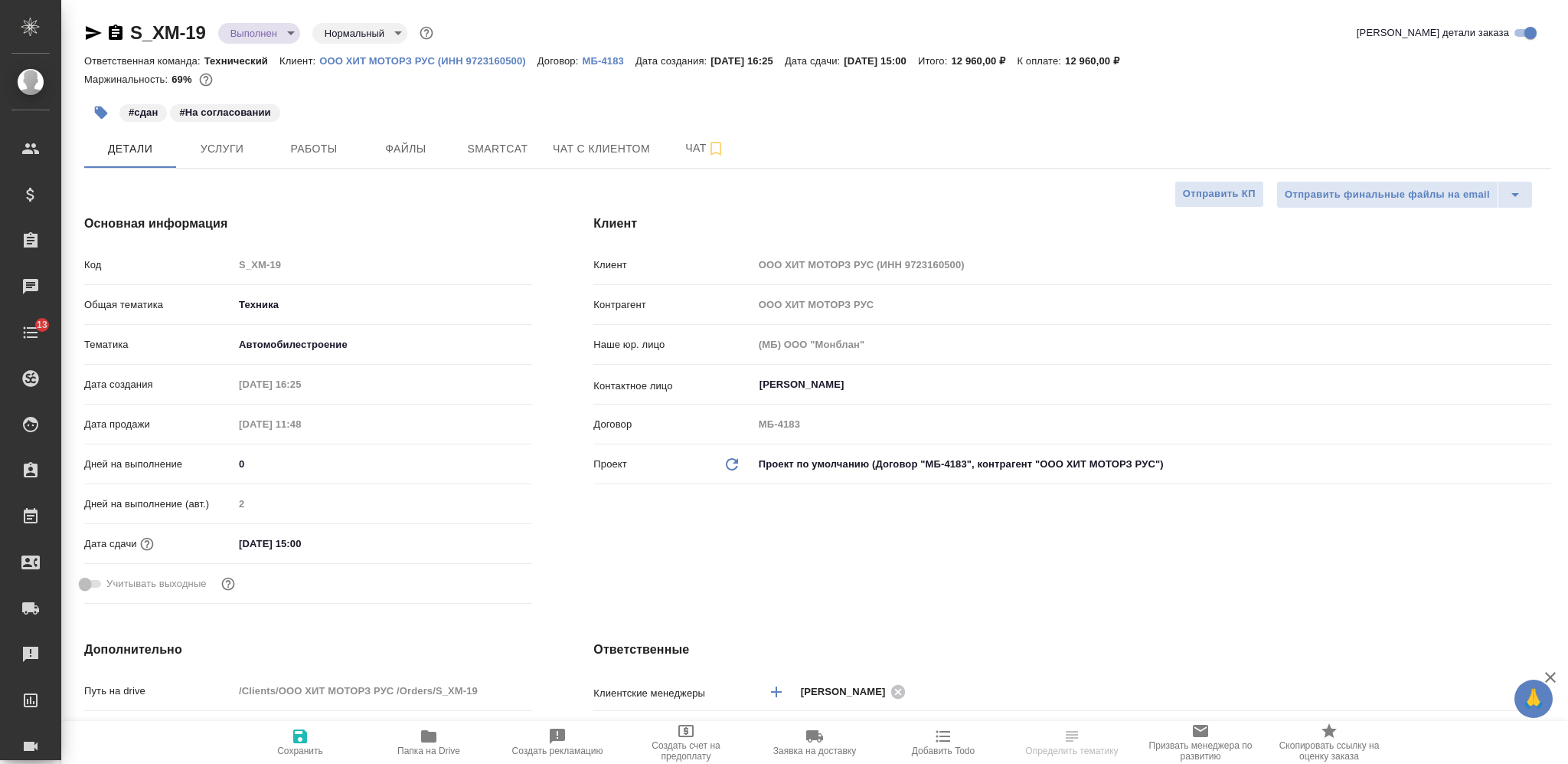
type textarea "x"
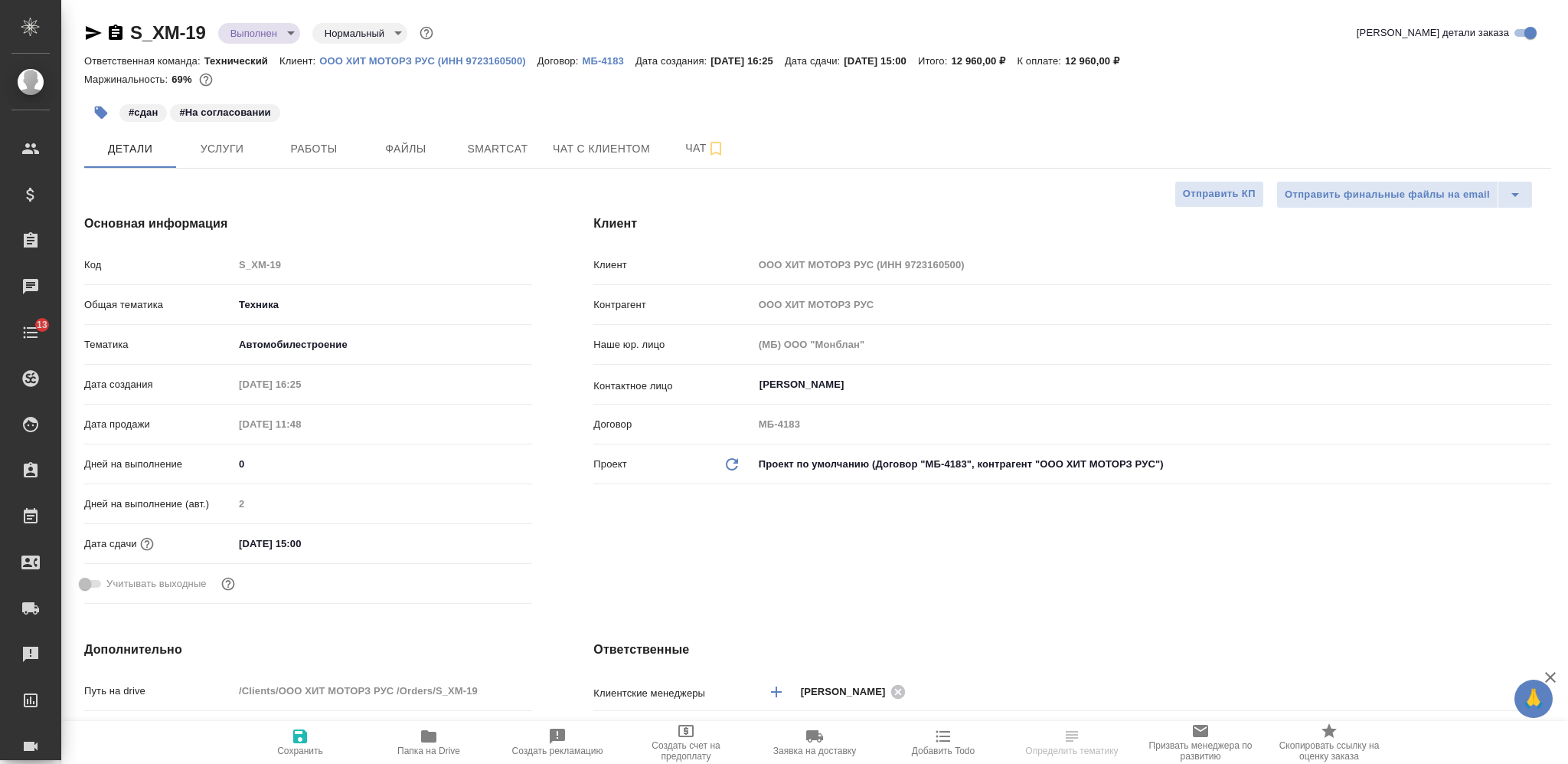
type textarea "x"
select select "RU"
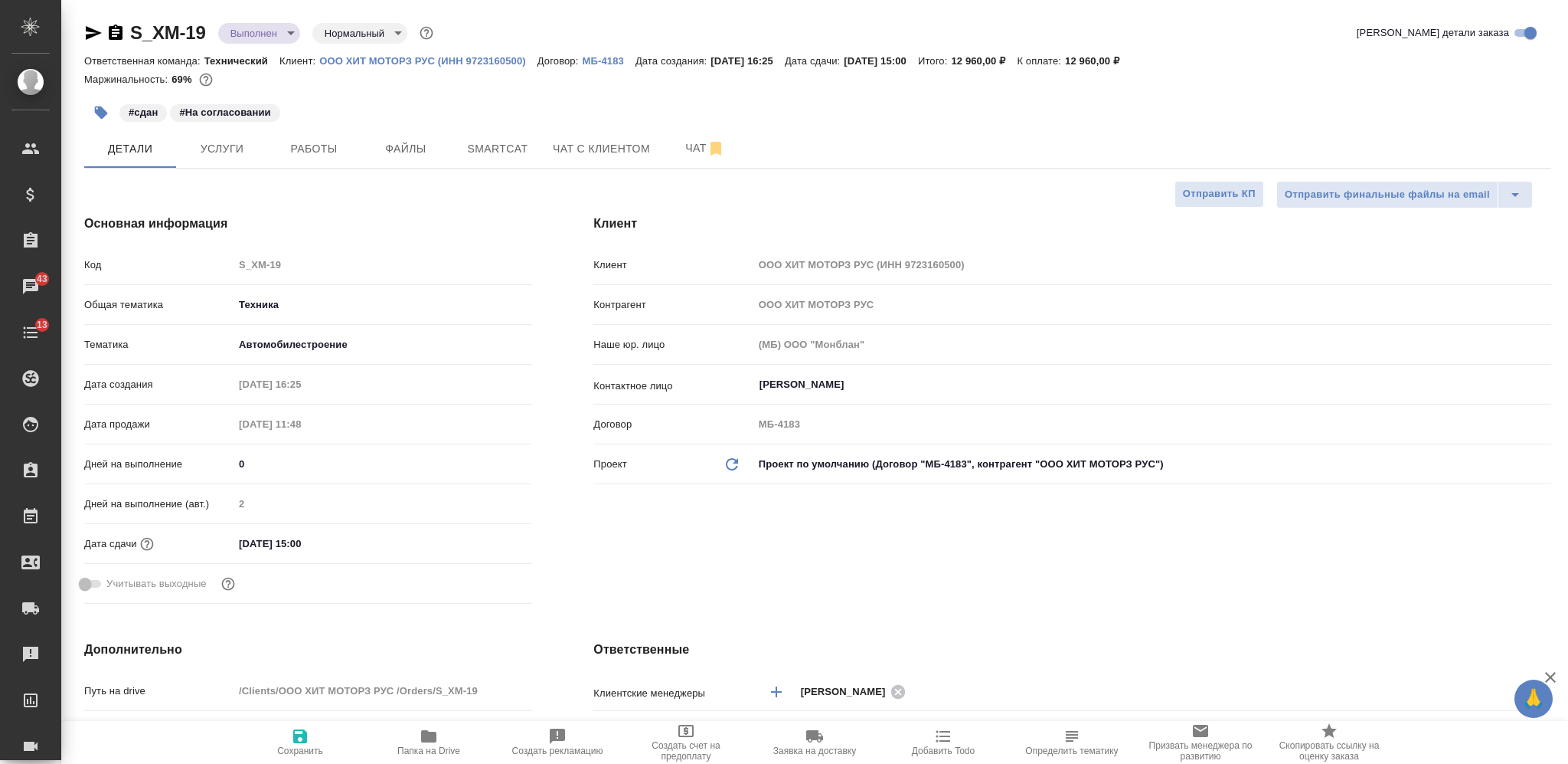
type textarea "x"
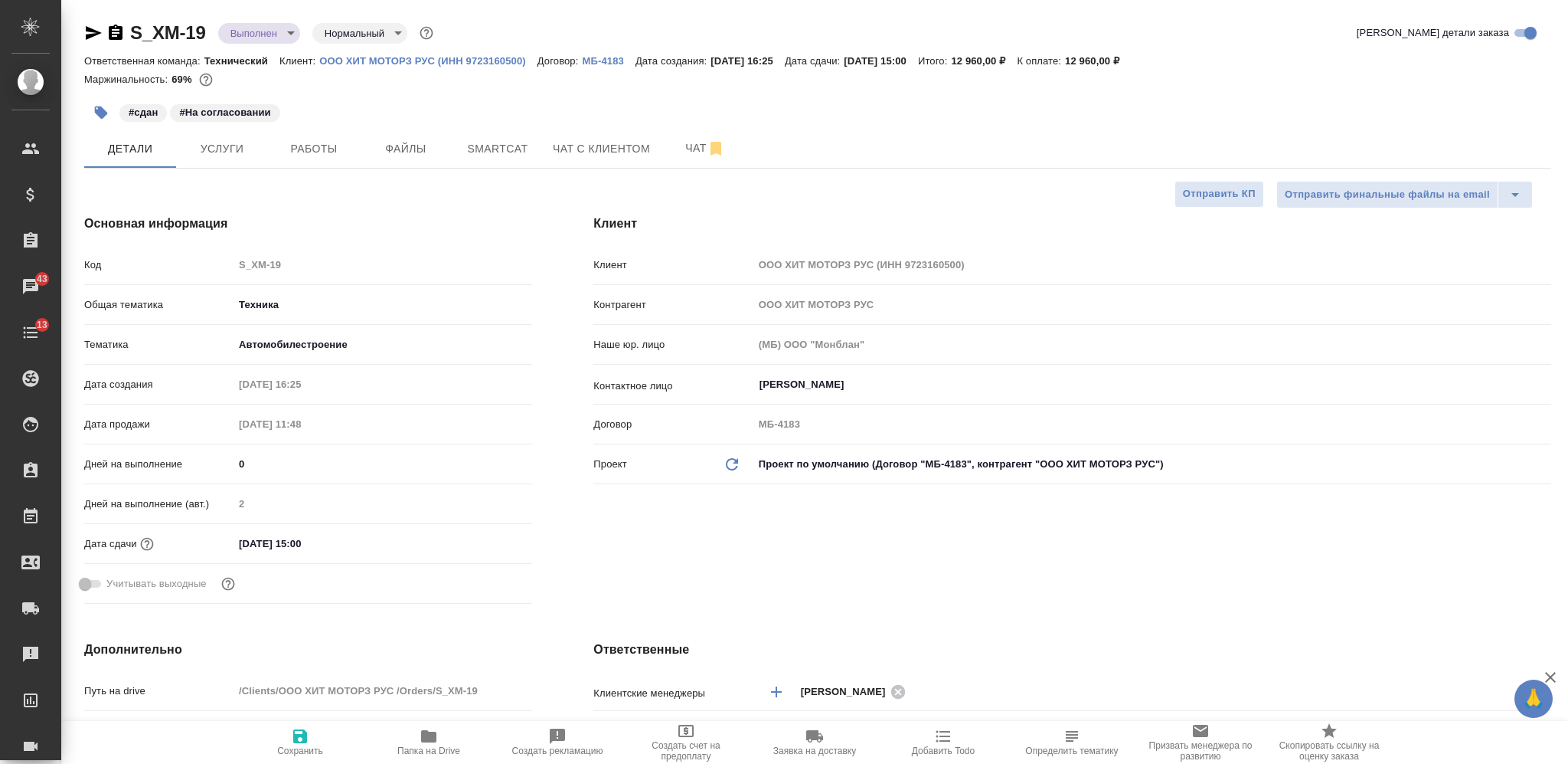
type textarea "x"
click at [228, 164] on button "Услуги" at bounding box center [222, 148] width 92 height 38
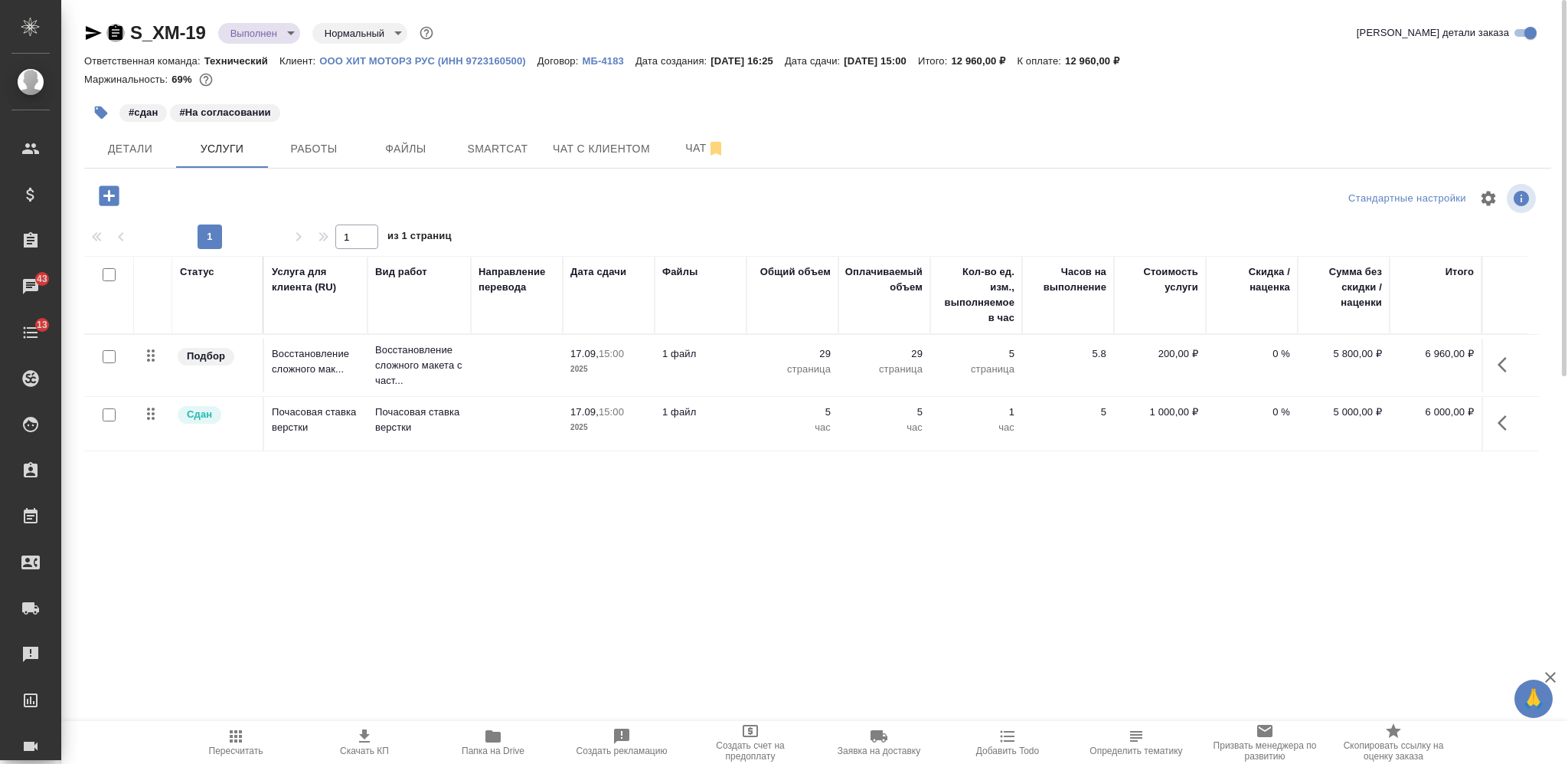
click at [121, 38] on icon "button" at bounding box center [115, 32] width 14 height 15
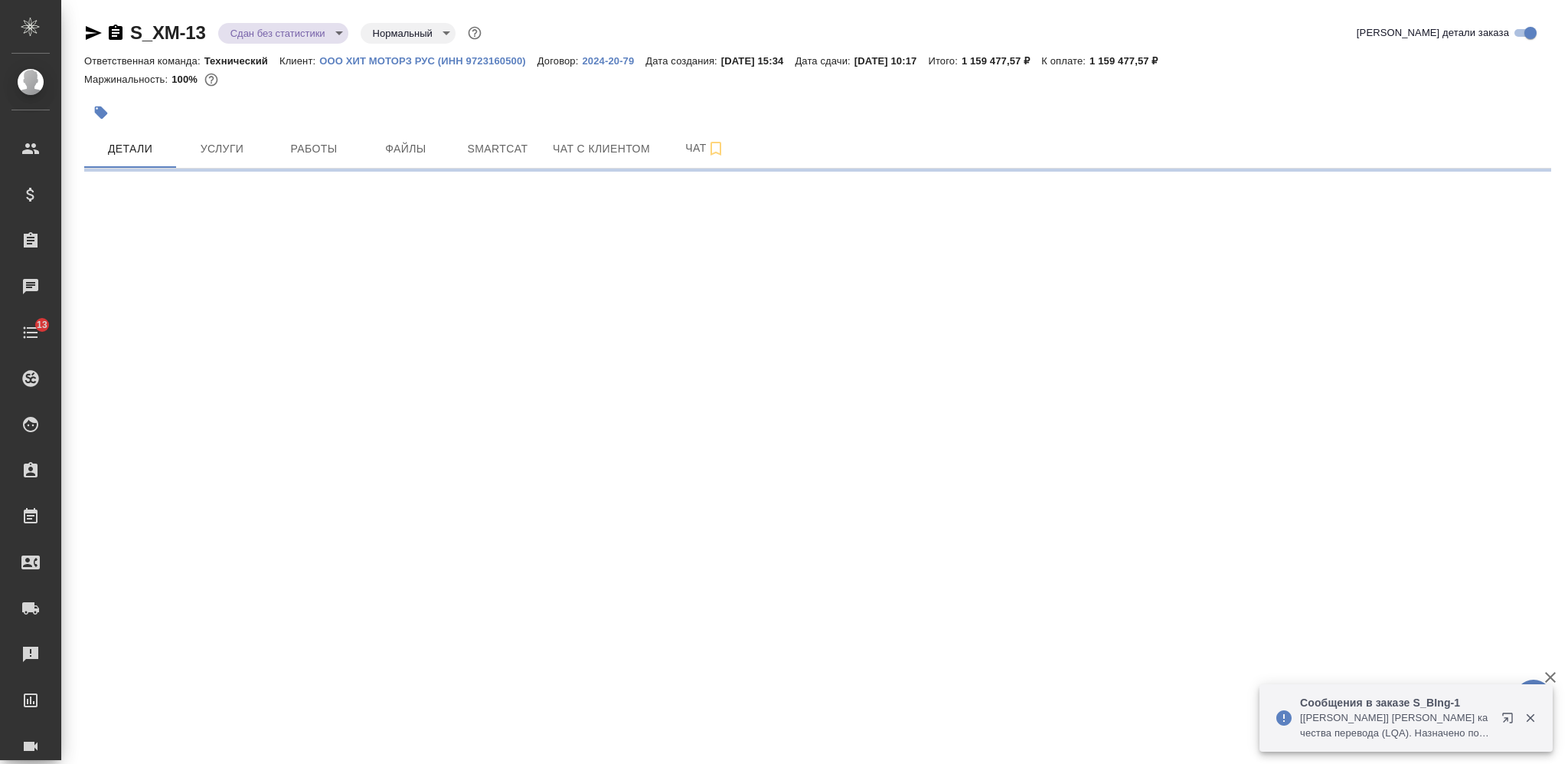
select select "RU"
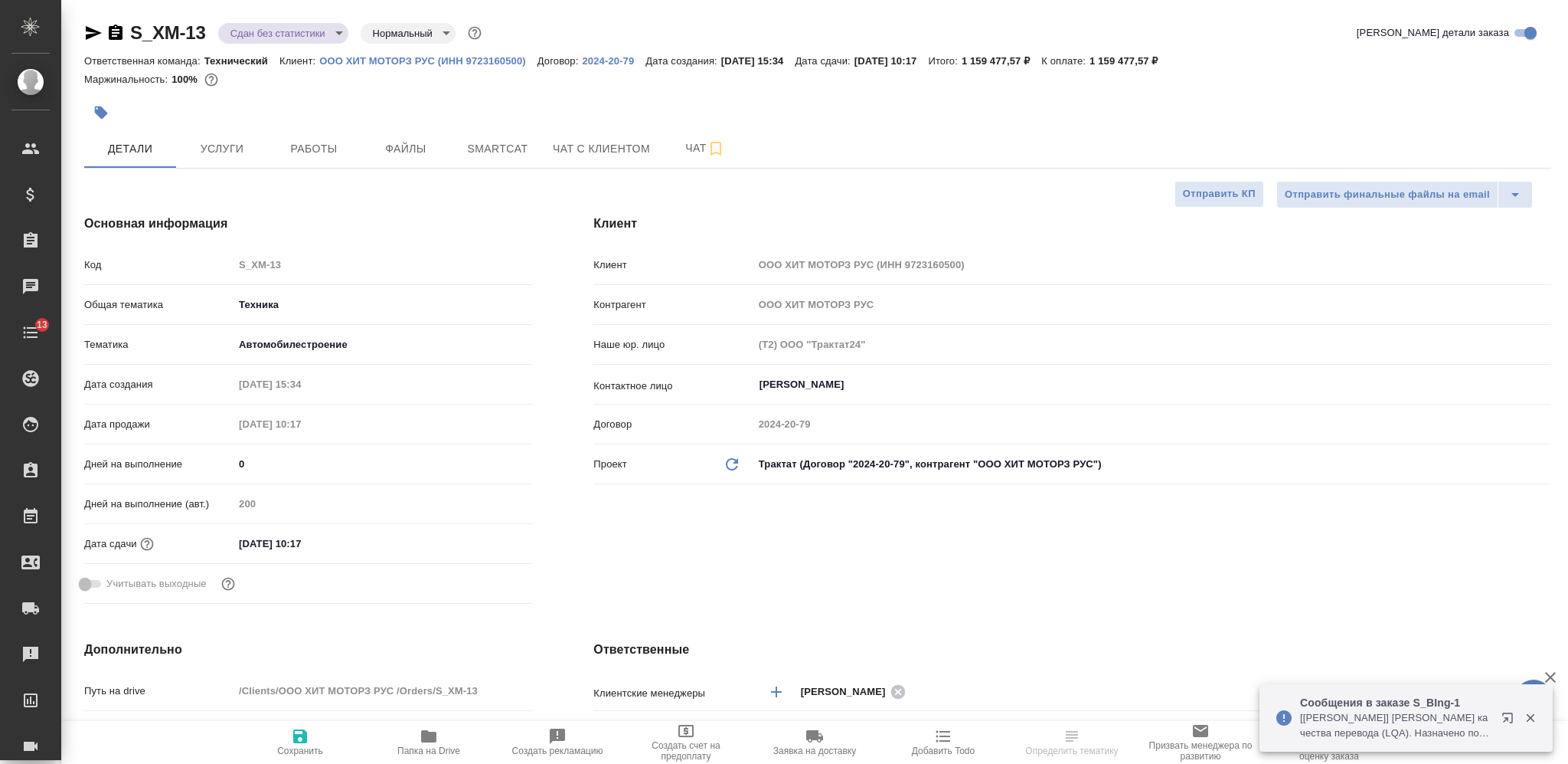
type textarea "x"
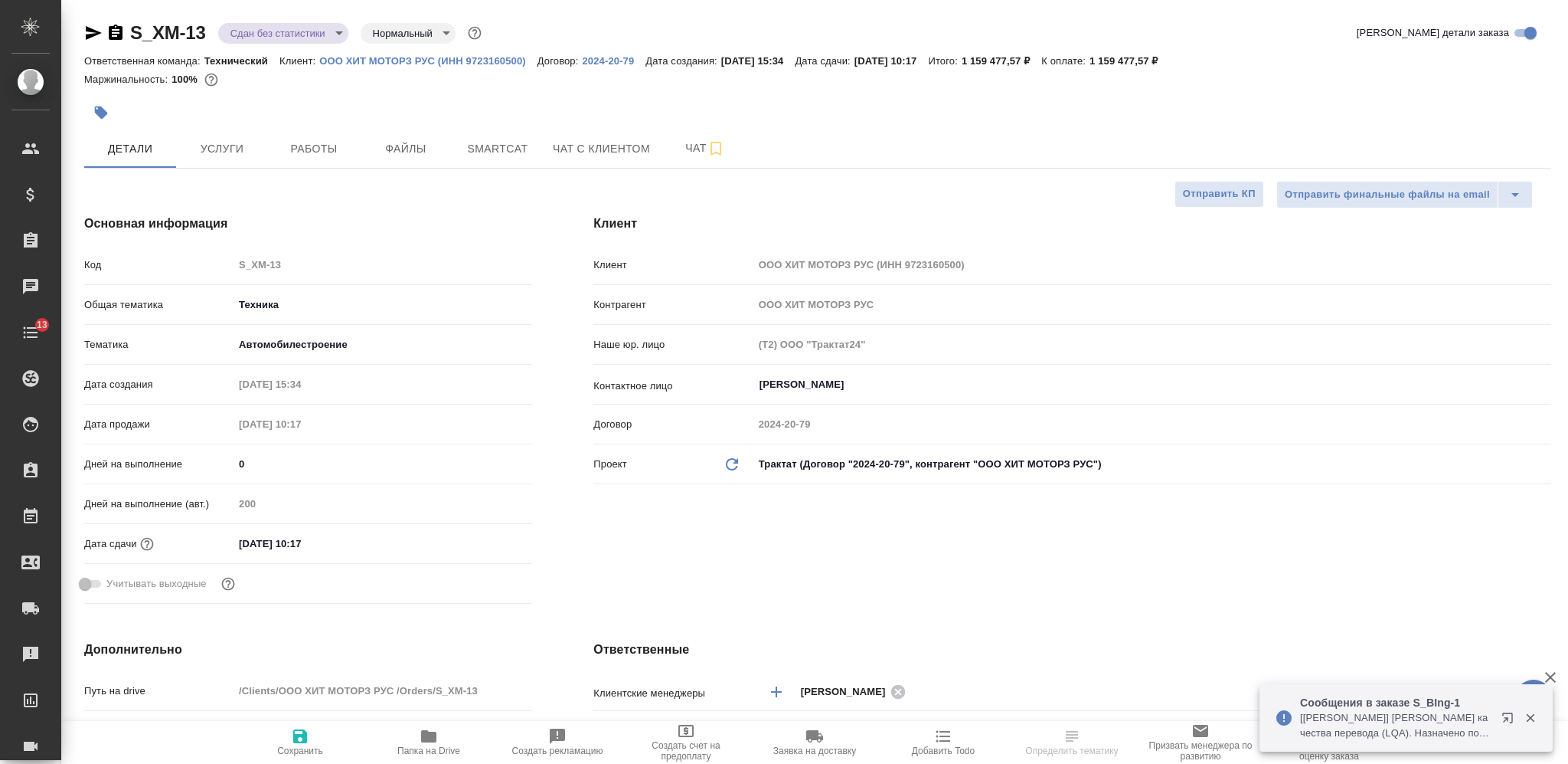
type textarea "x"
click at [115, 33] on icon "button" at bounding box center [115, 33] width 19 height 19
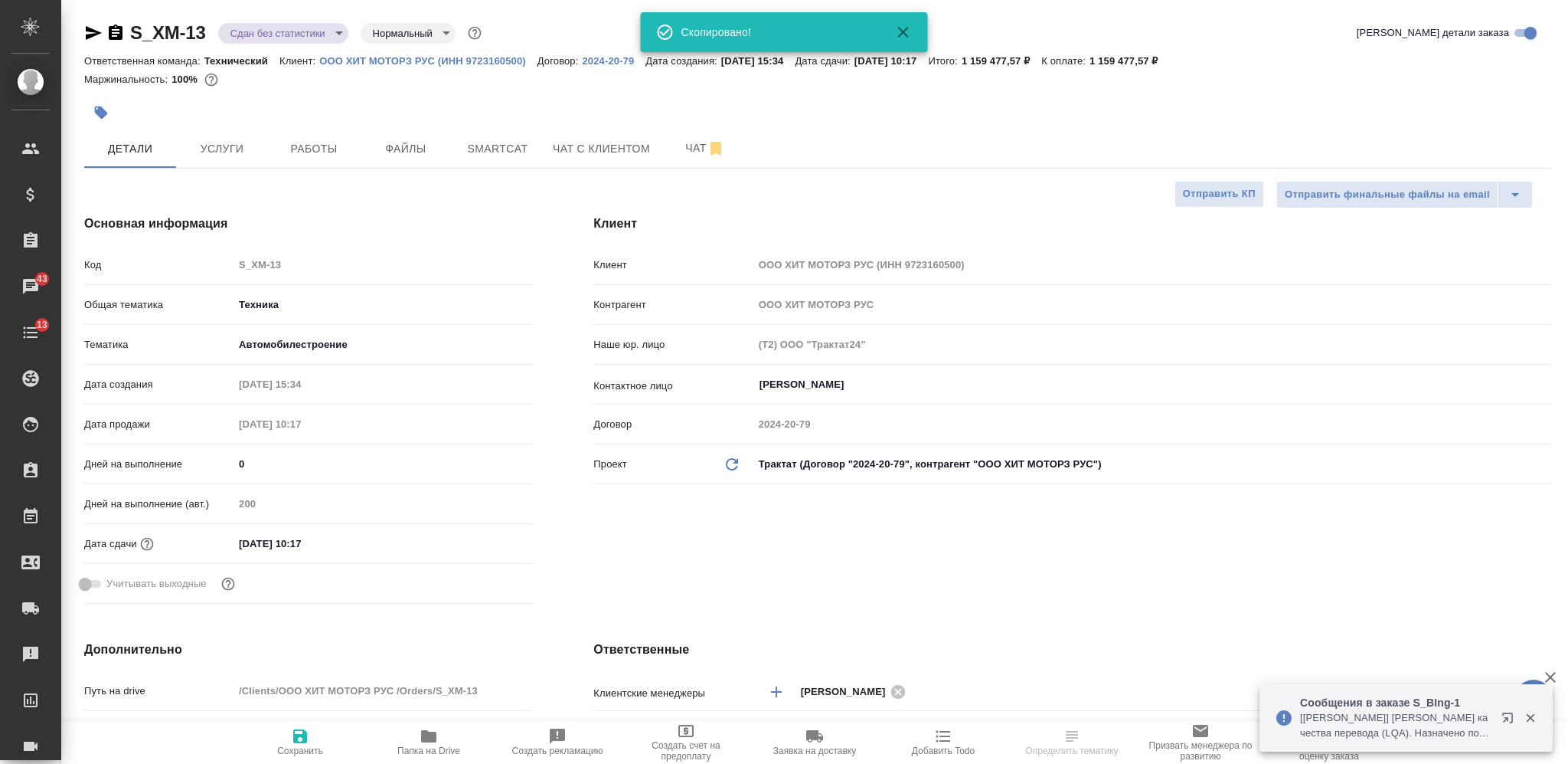
type textarea "x"
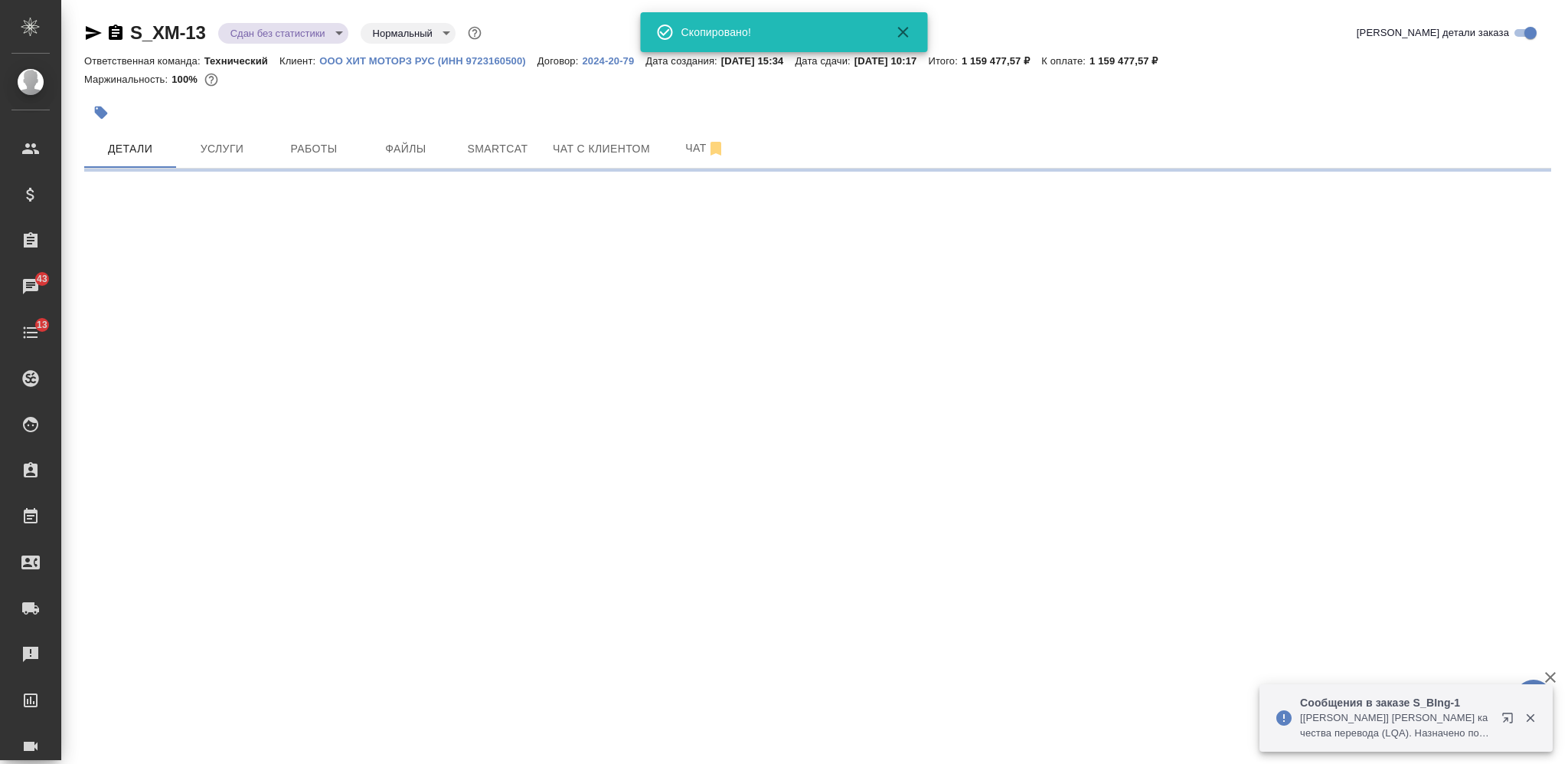
select select "RU"
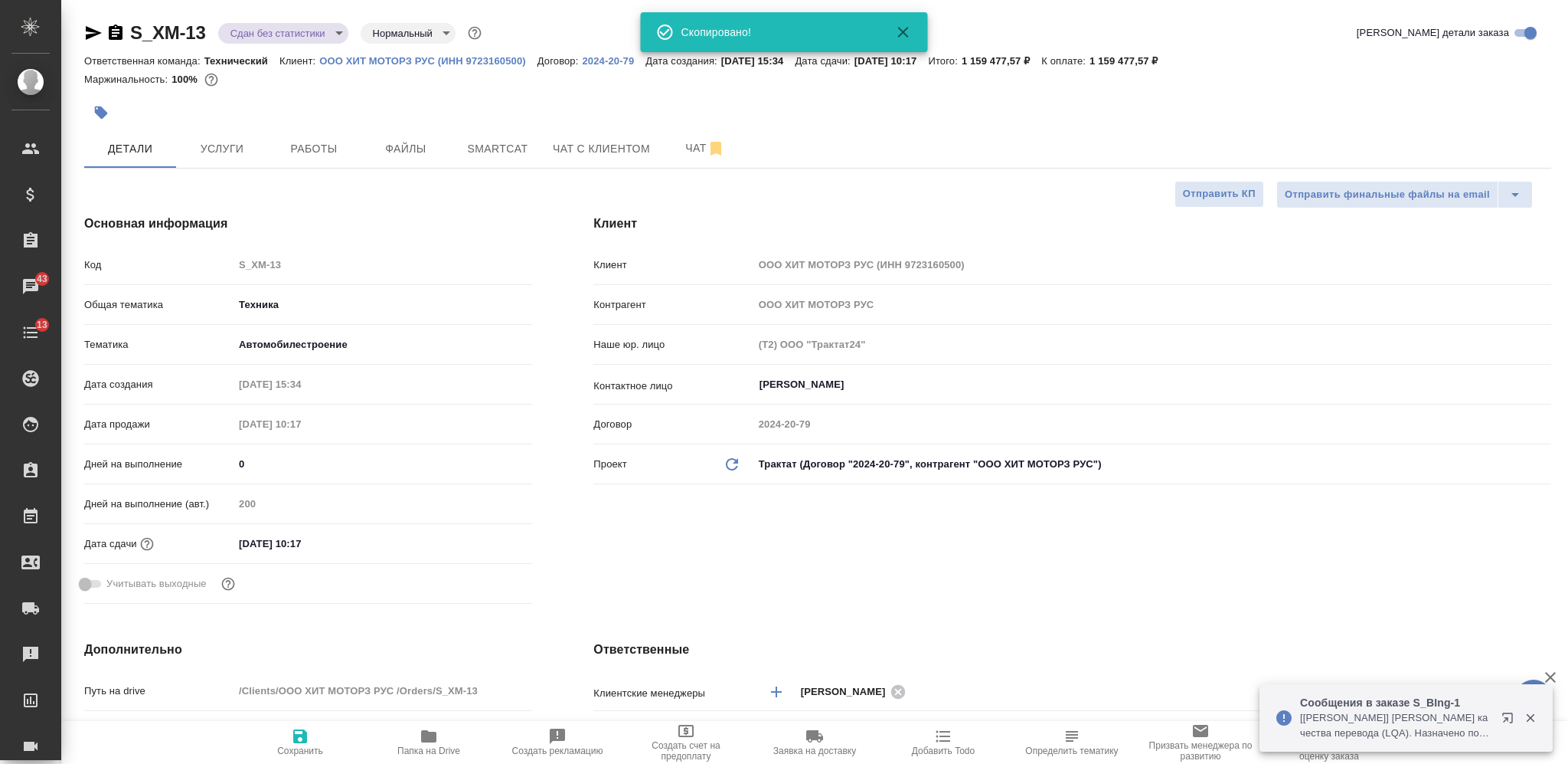
click at [111, 108] on button "button" at bounding box center [101, 113] width 34 height 34
type textarea "x"
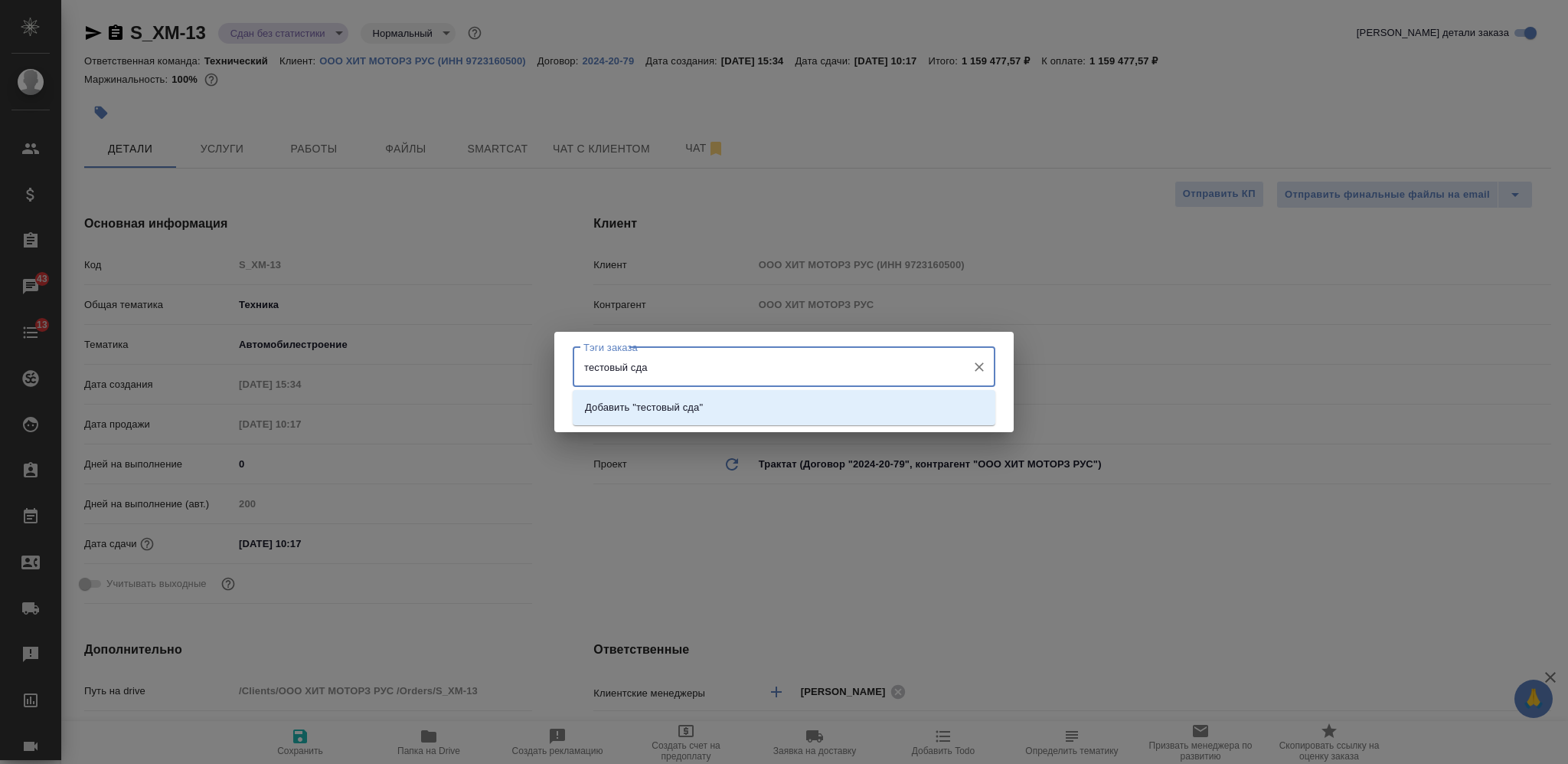
type input "тестовый сдан"
click at [641, 408] on p "Добавить "тестовый сдан"" at bounding box center [646, 407] width 123 height 15
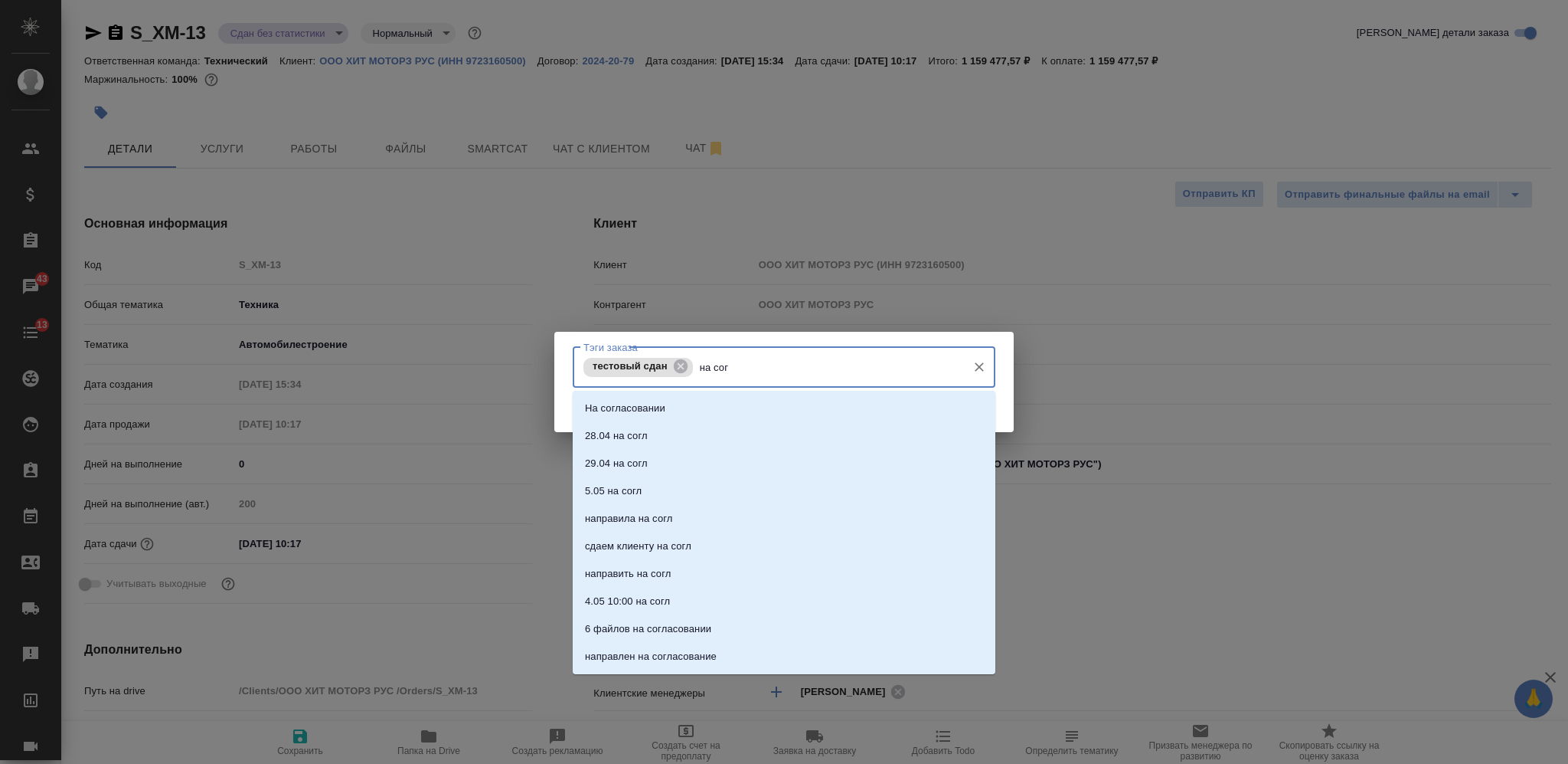
type input "на согл"
click at [750, 406] on li "На согласовании" at bounding box center [784, 409] width 423 height 28
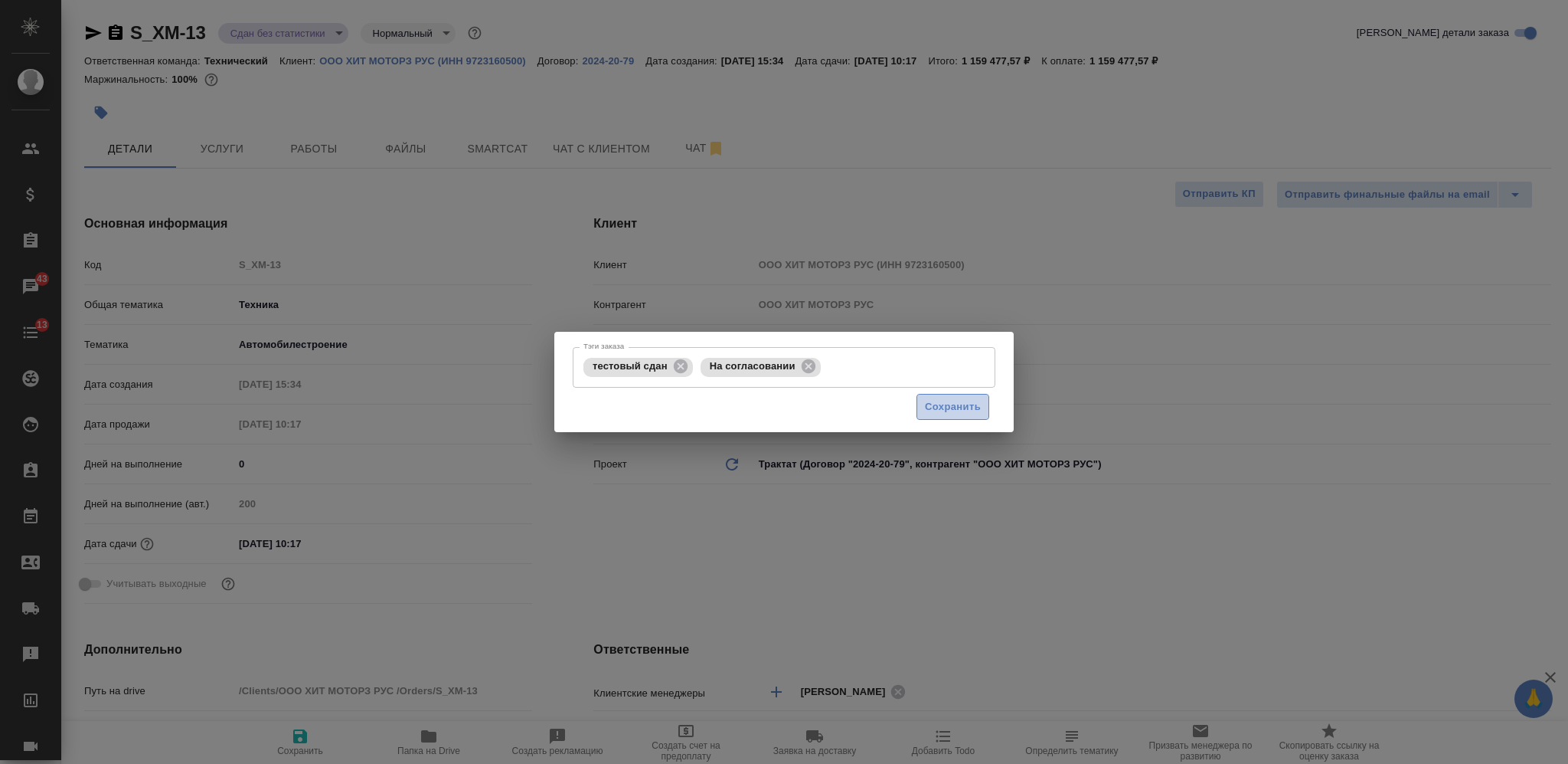
click at [936, 409] on span "Сохранить" at bounding box center [953, 407] width 56 height 18
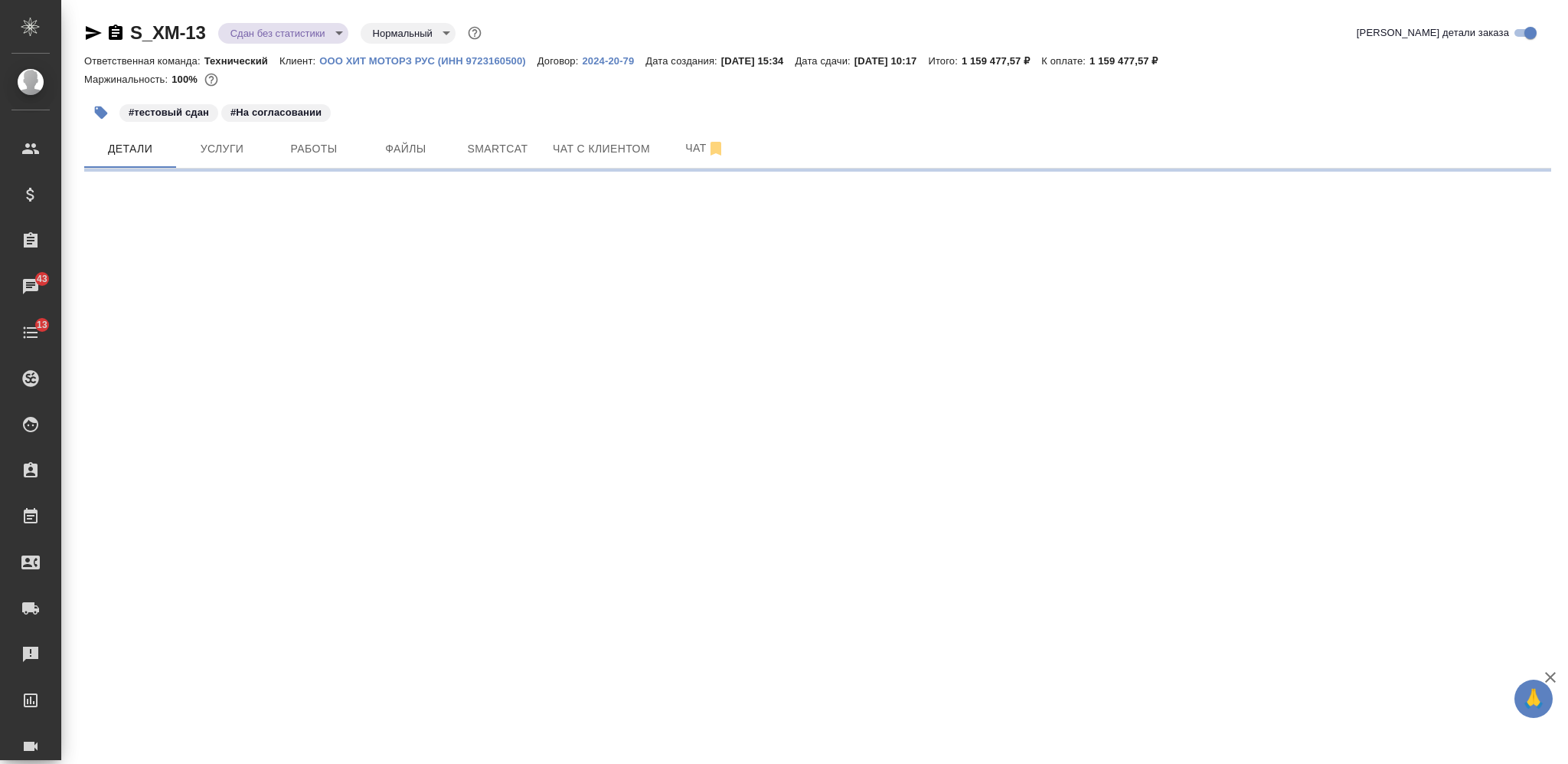
select select "RU"
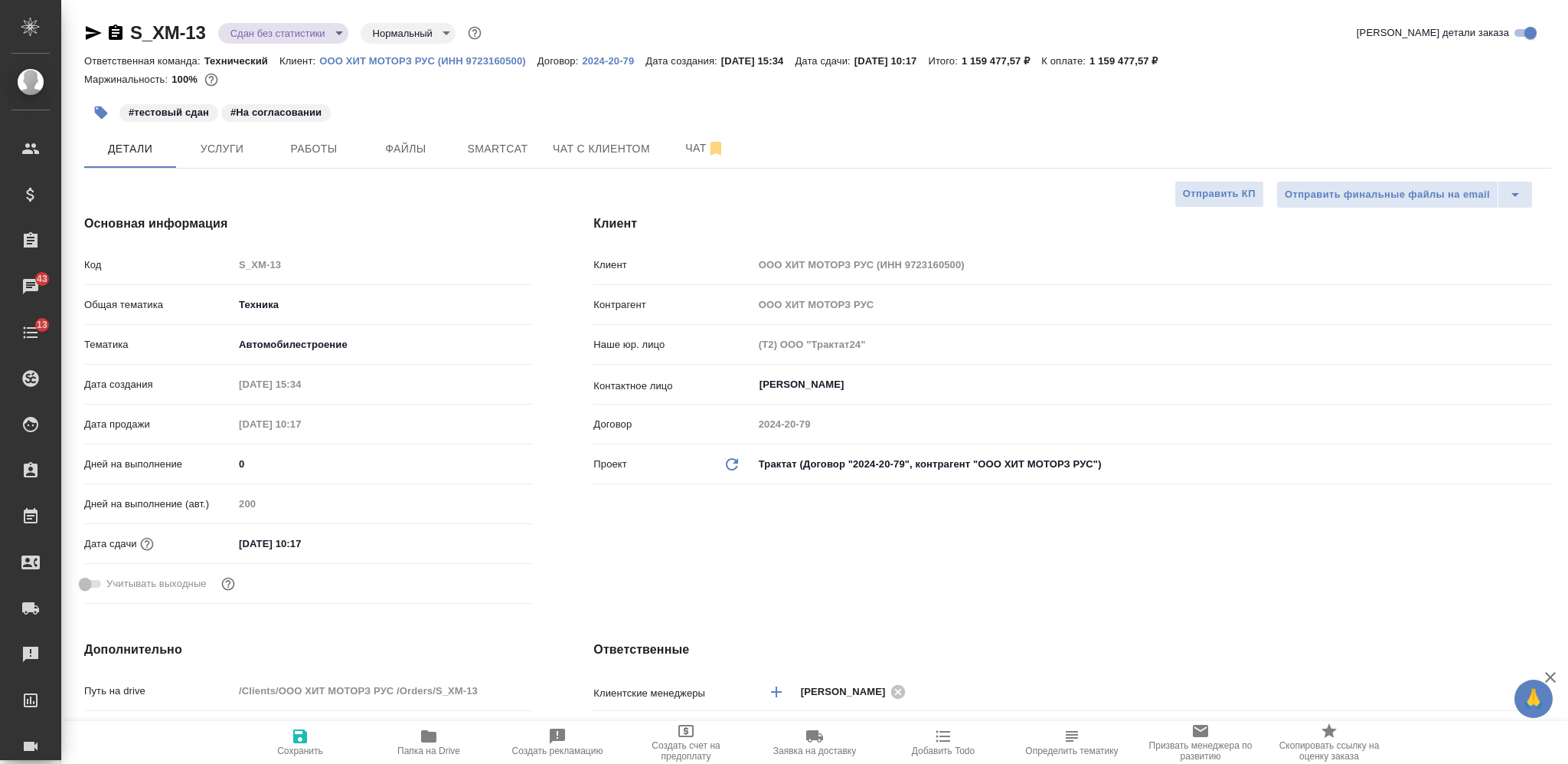
type textarea "x"
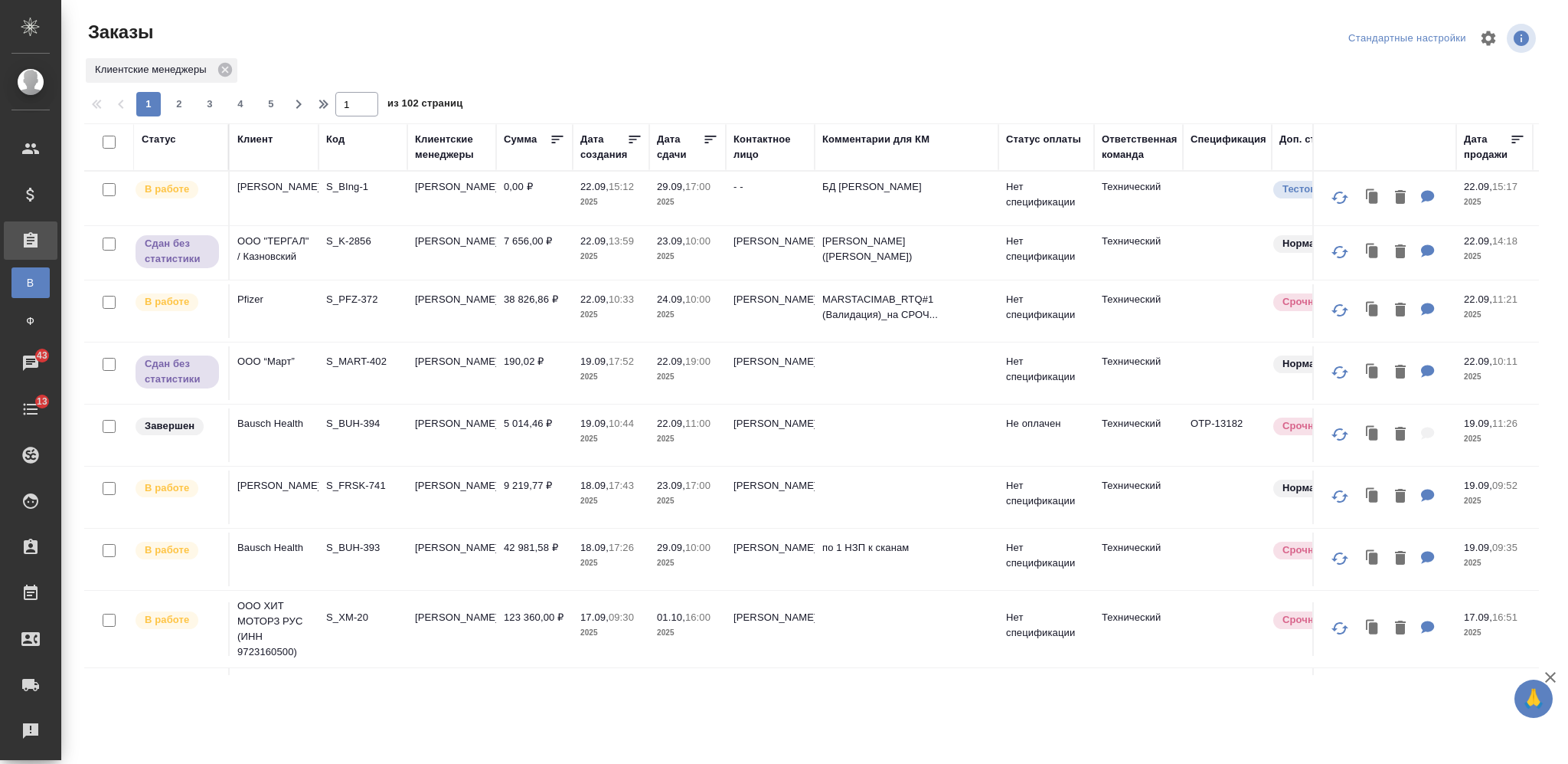
click at [265, 132] on div "Клиент" at bounding box center [255, 139] width 35 height 15
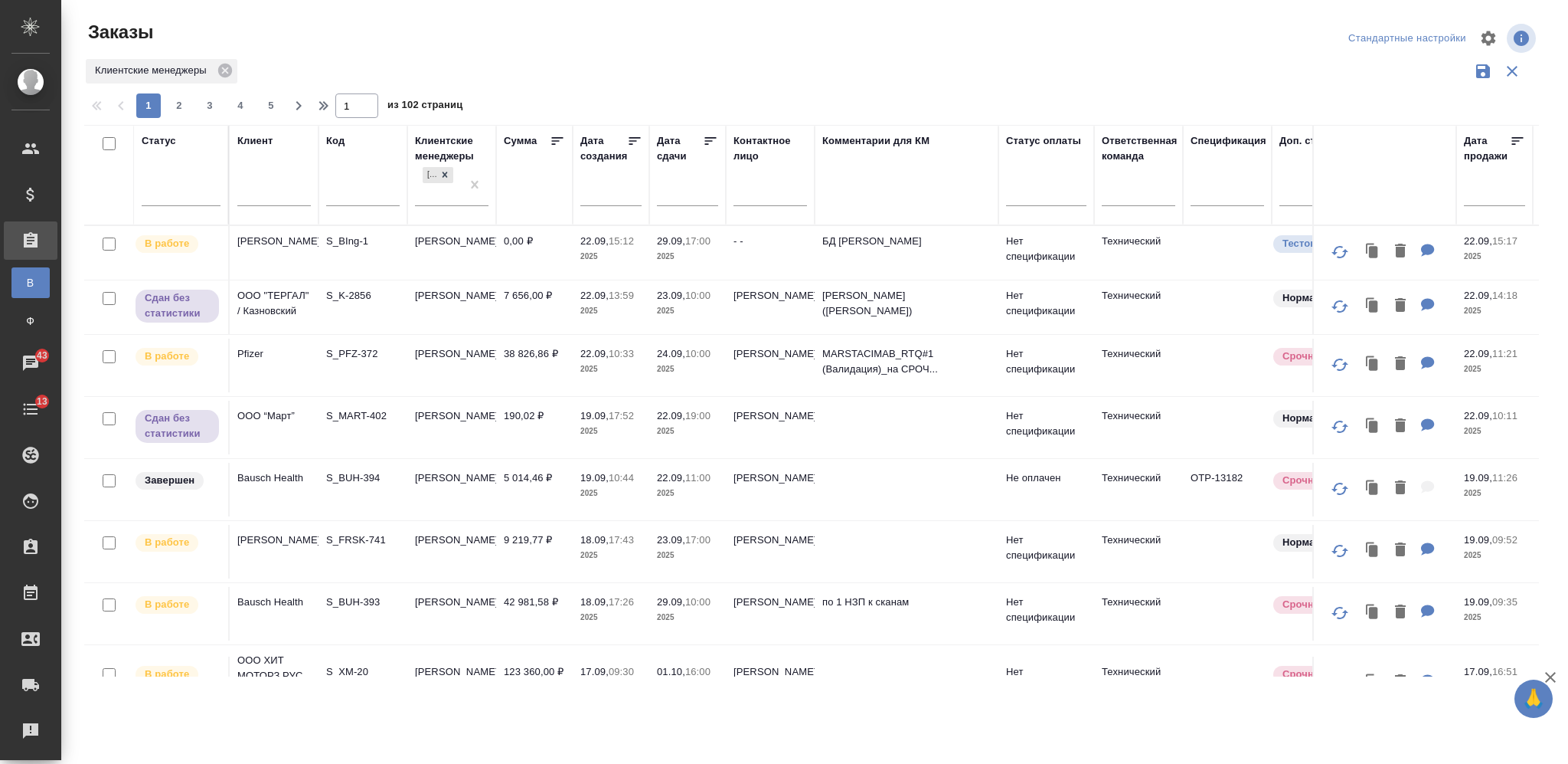
click at [265, 195] on input "text" at bounding box center [274, 196] width 74 height 20
type input "сименс"
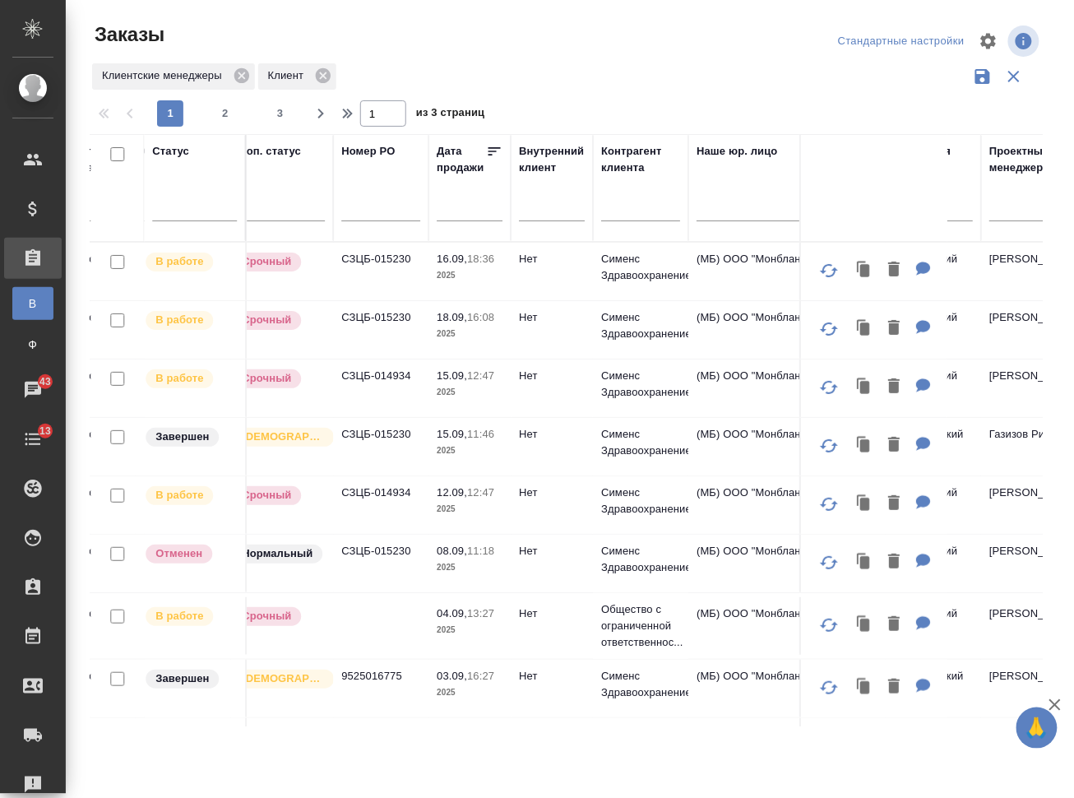
scroll to position [0, 1138]
click at [989, 43] on icon "button" at bounding box center [989, 41] width 20 height 20
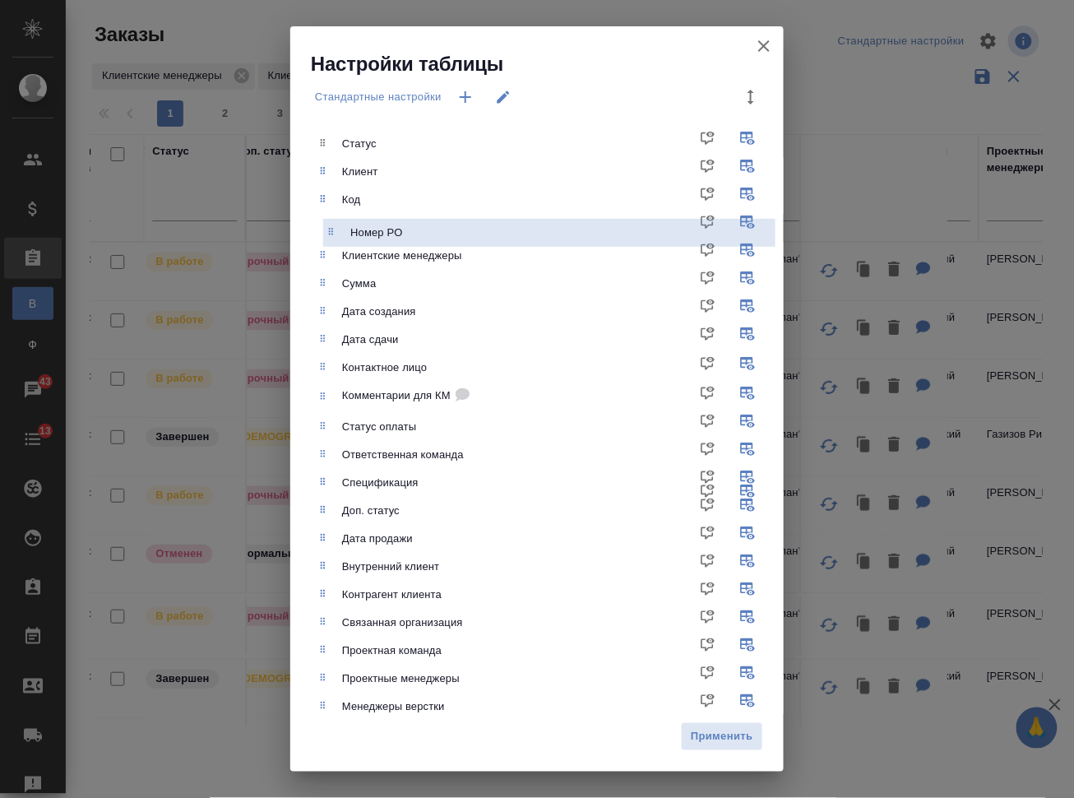
drag, startPoint x: 416, startPoint y: 516, endPoint x: 422, endPoint y: 219, distance: 297.8
click at [422, 219] on ul "Статус Клиент Код Клиентские менеджеры Сумма Дата создания Дата сдачи Контактно…" at bounding box center [549, 496] width 469 height 747
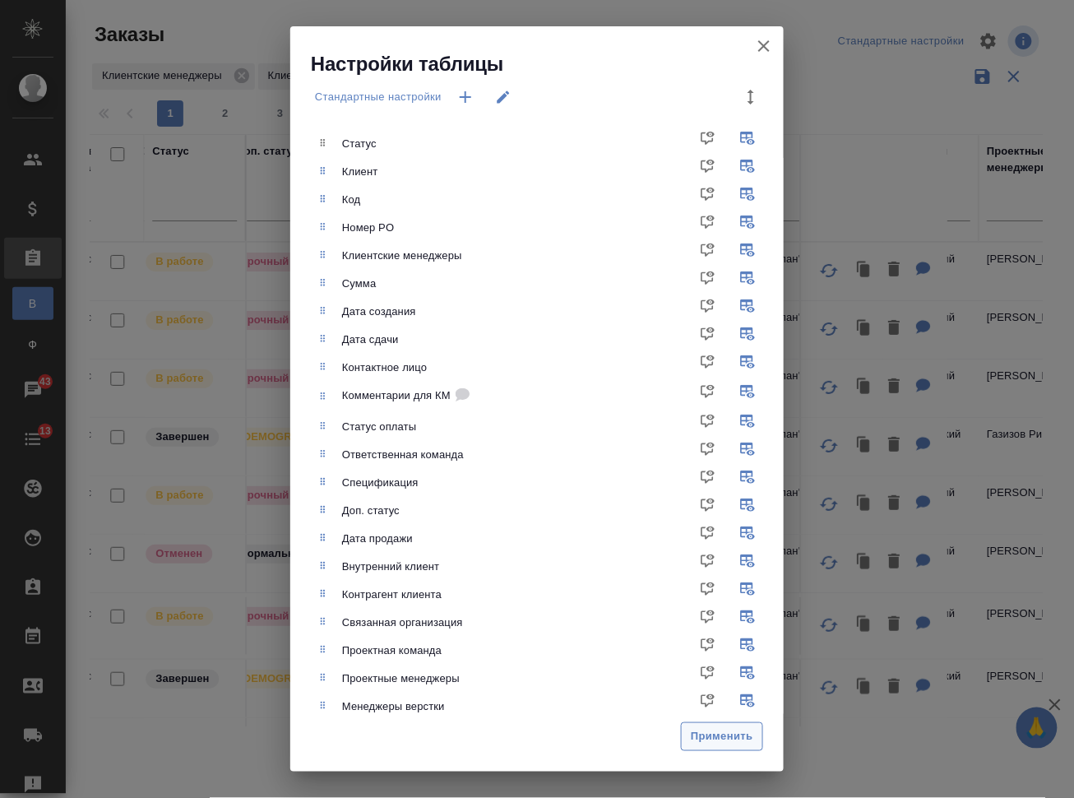
click at [717, 740] on span "Применить" at bounding box center [722, 736] width 64 height 19
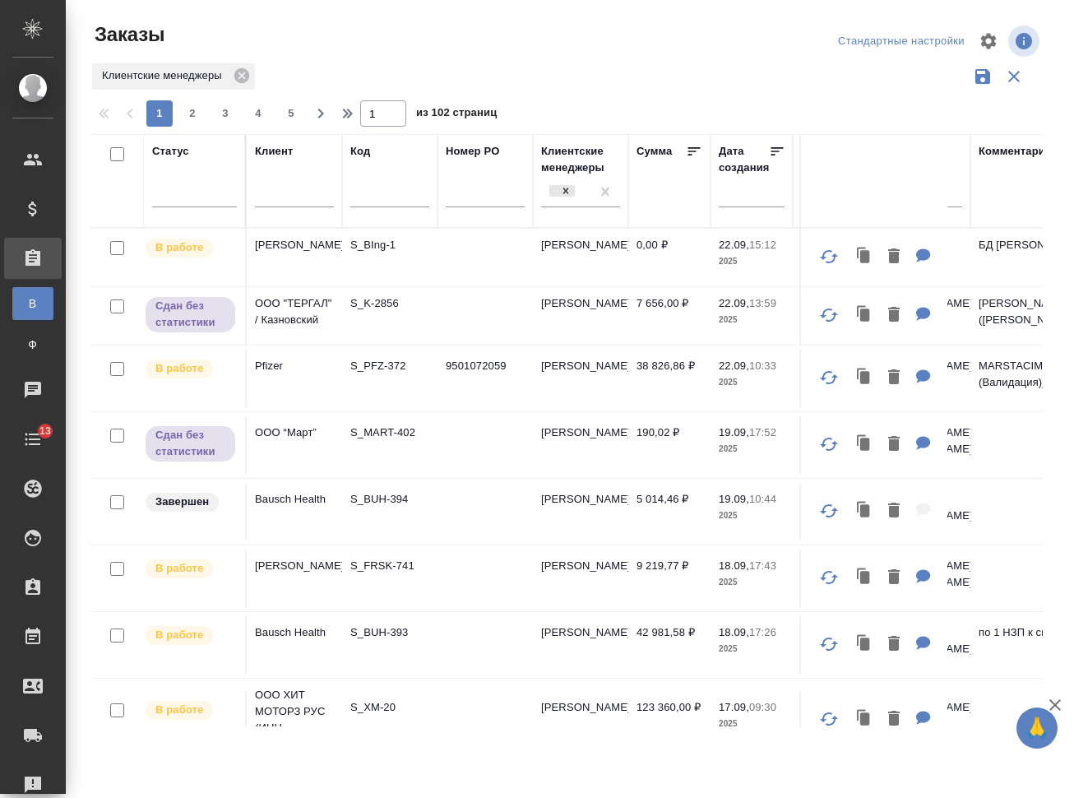
click at [276, 194] on div at bounding box center [294, 198] width 79 height 40
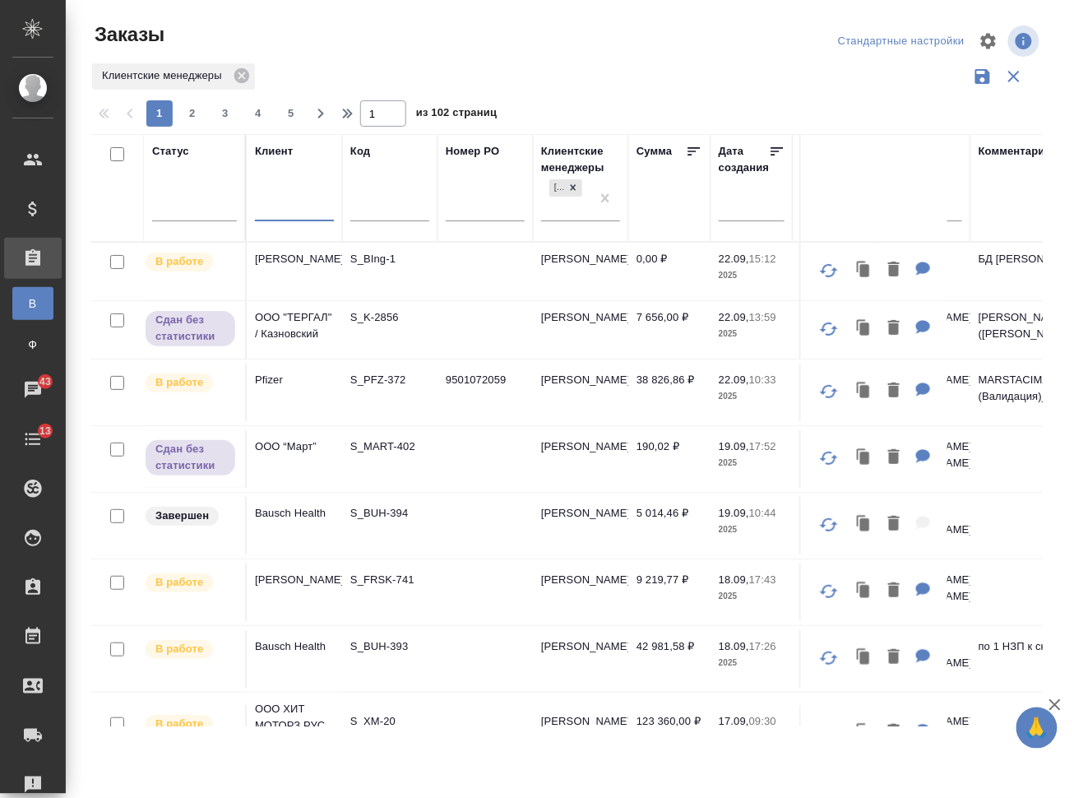
click at [285, 206] on input "text" at bounding box center [294, 210] width 79 height 21
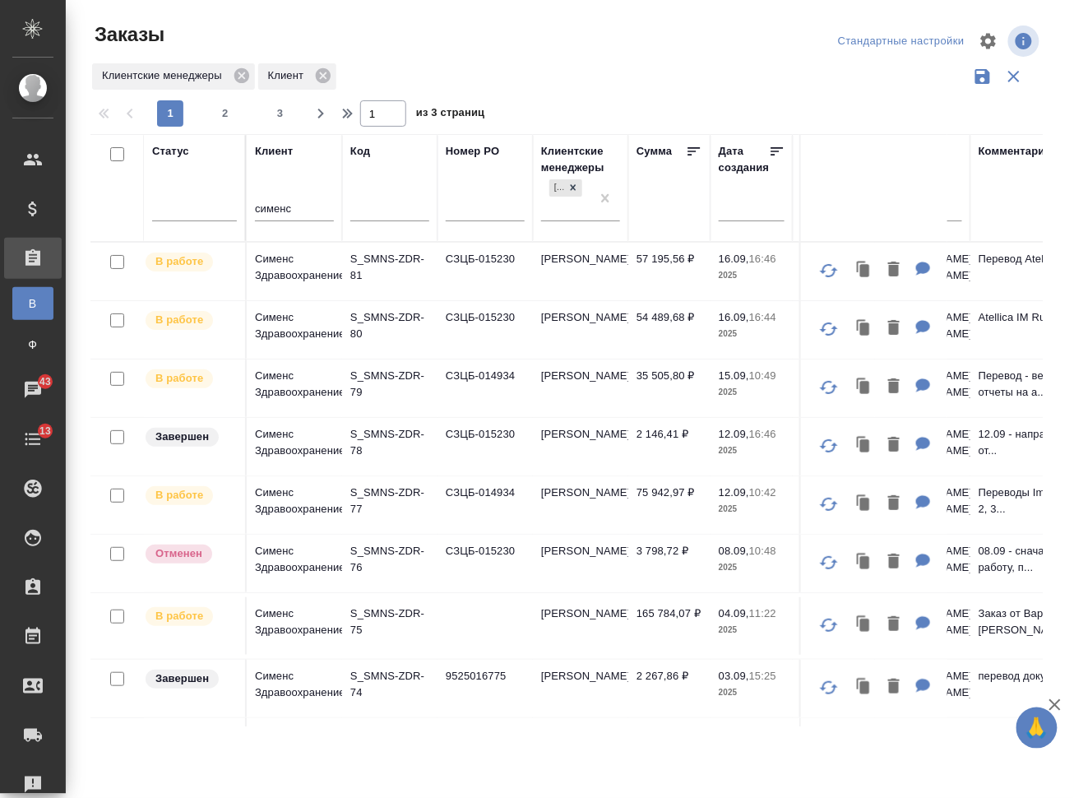
click at [498, 266] on td "СЗЦБ-015230" at bounding box center [485, 272] width 95 height 58
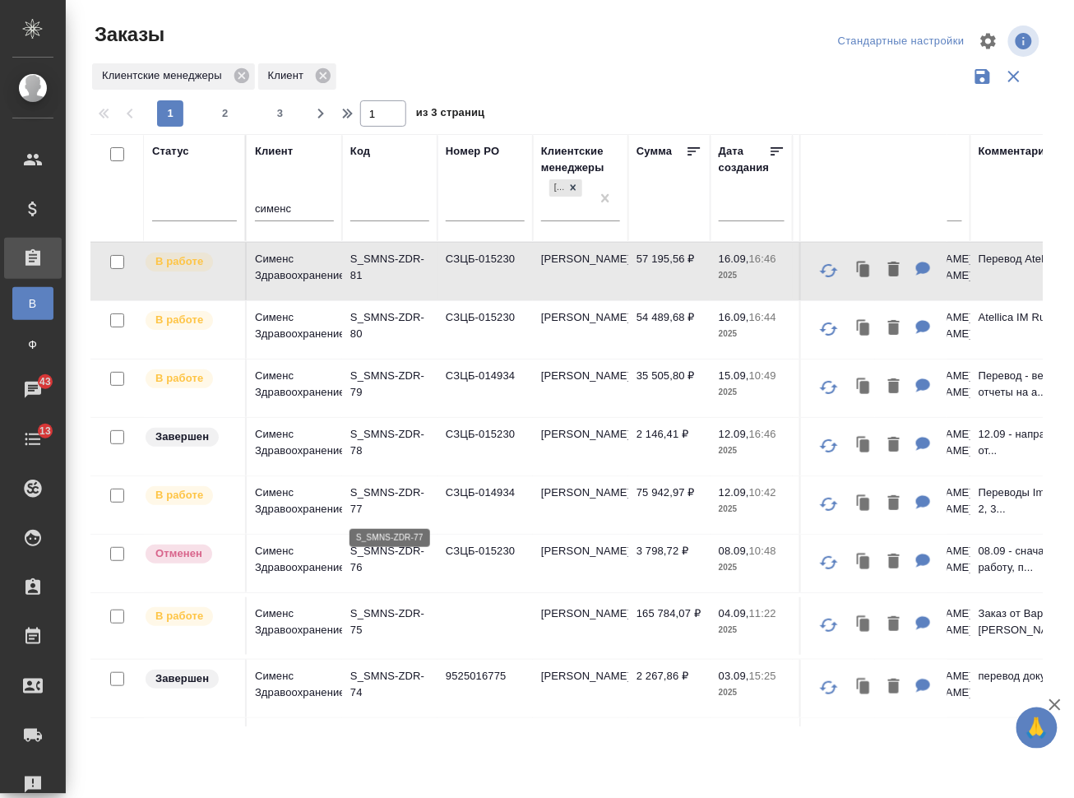
scroll to position [109, 0]
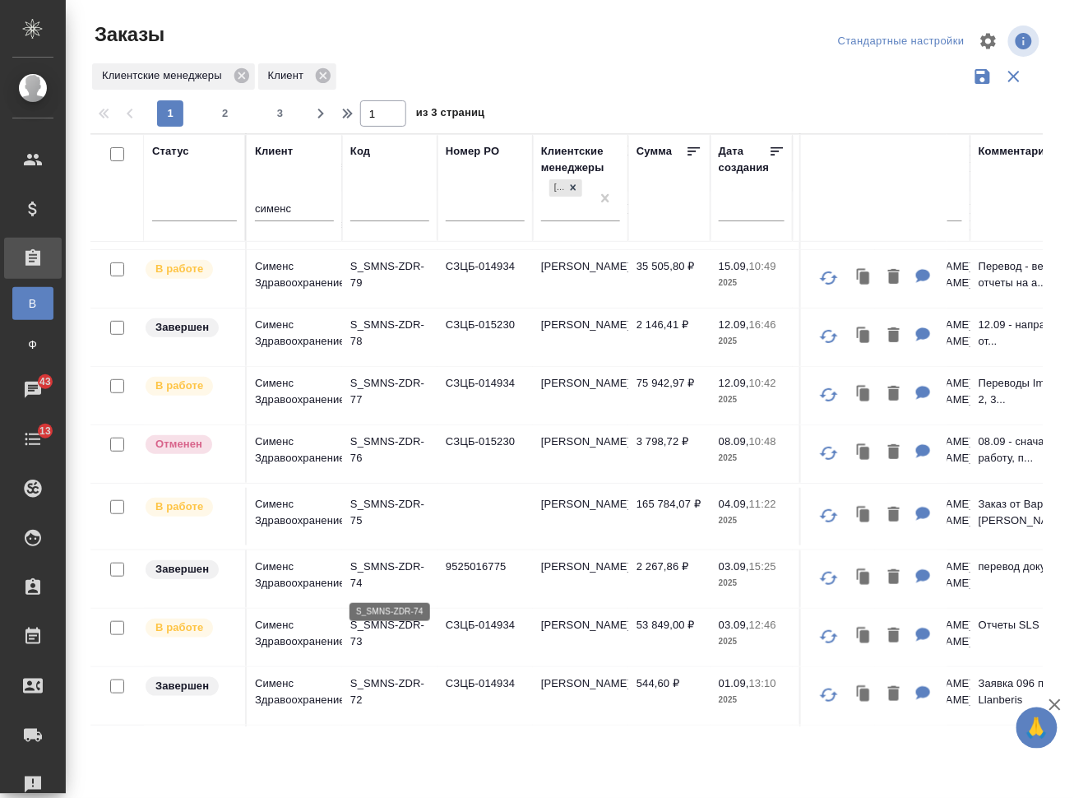
click at [392, 577] on p "S_SMNS-ZDR-74" at bounding box center [389, 574] width 79 height 33
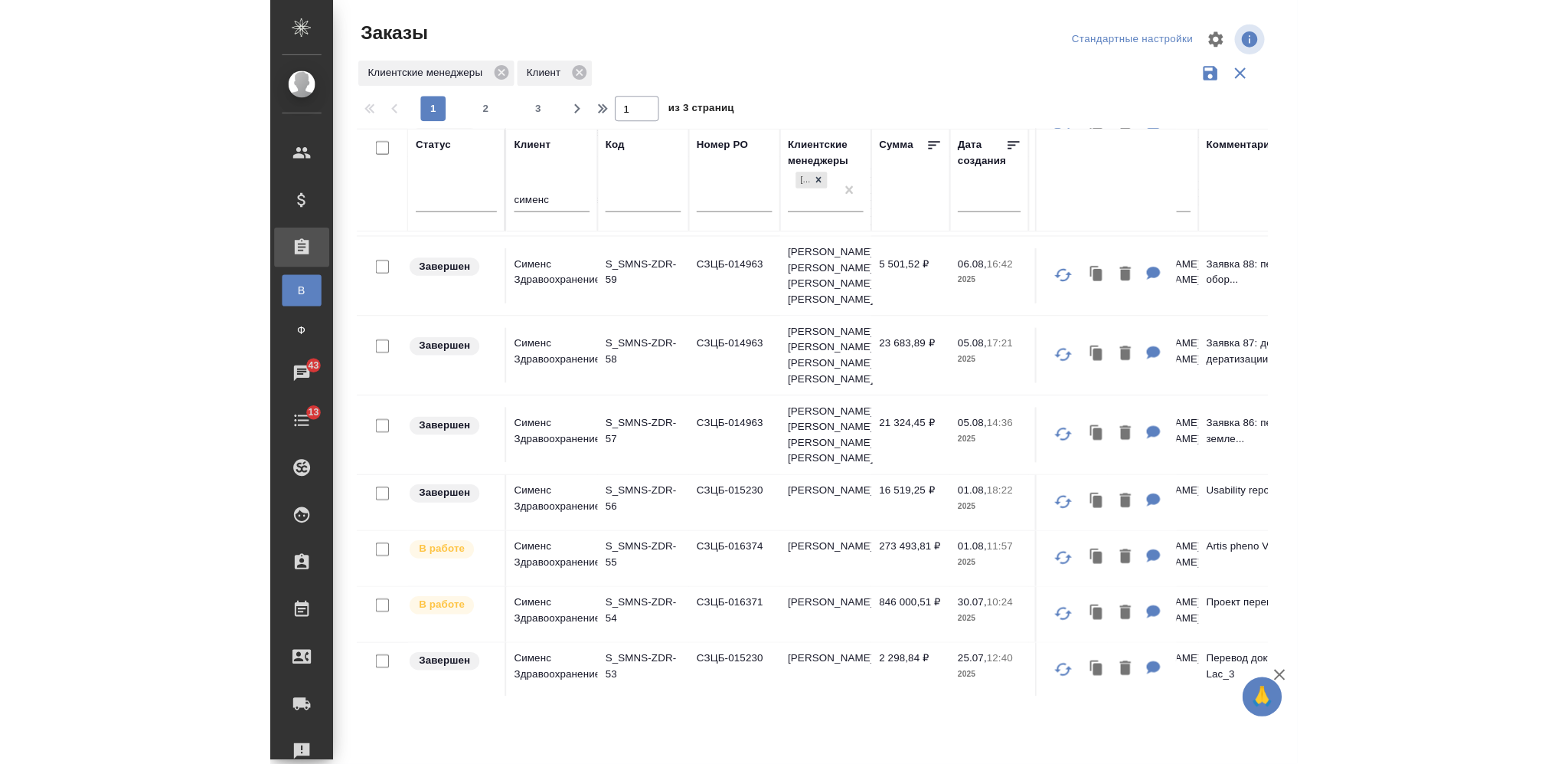
scroll to position [1021, 0]
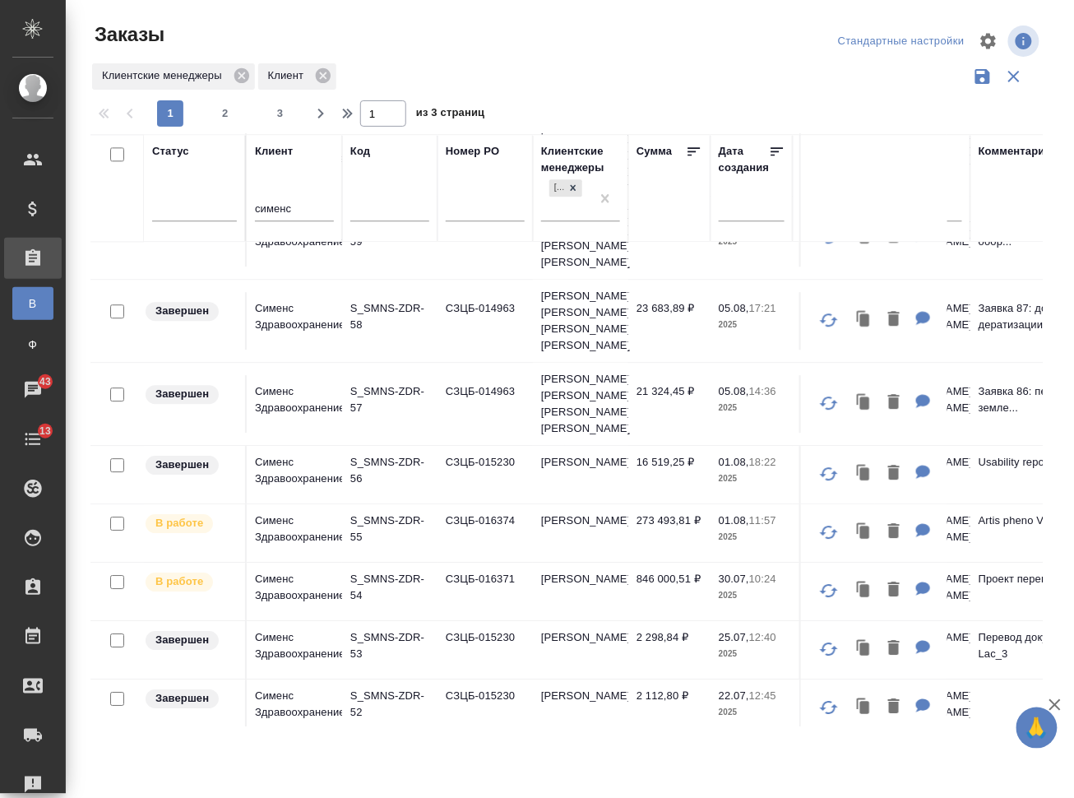
click at [459, 562] on td "СЗЦБ-016374" at bounding box center [485, 533] width 95 height 58
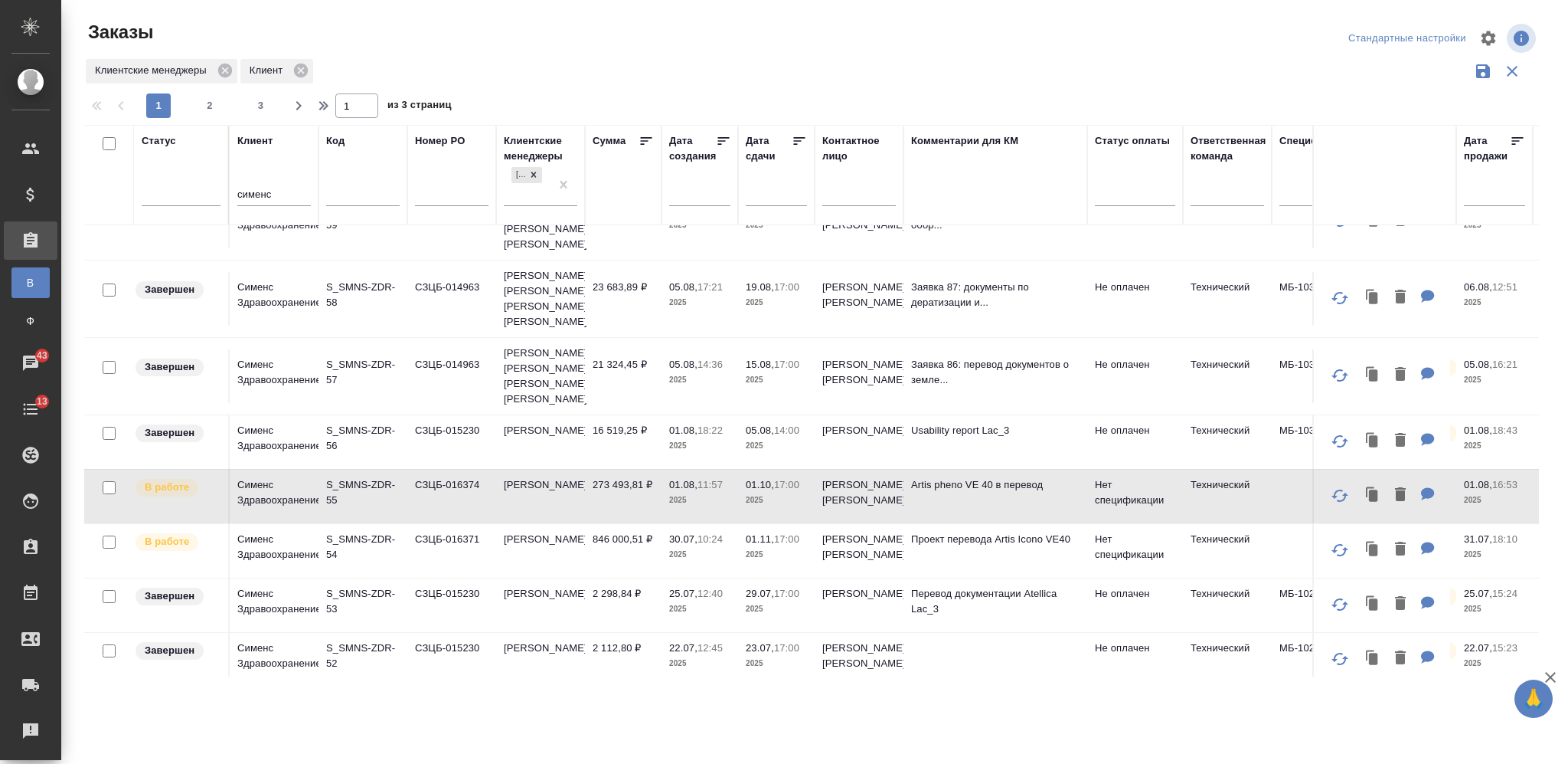
click at [252, 197] on input "сименс" at bounding box center [274, 196] width 74 height 20
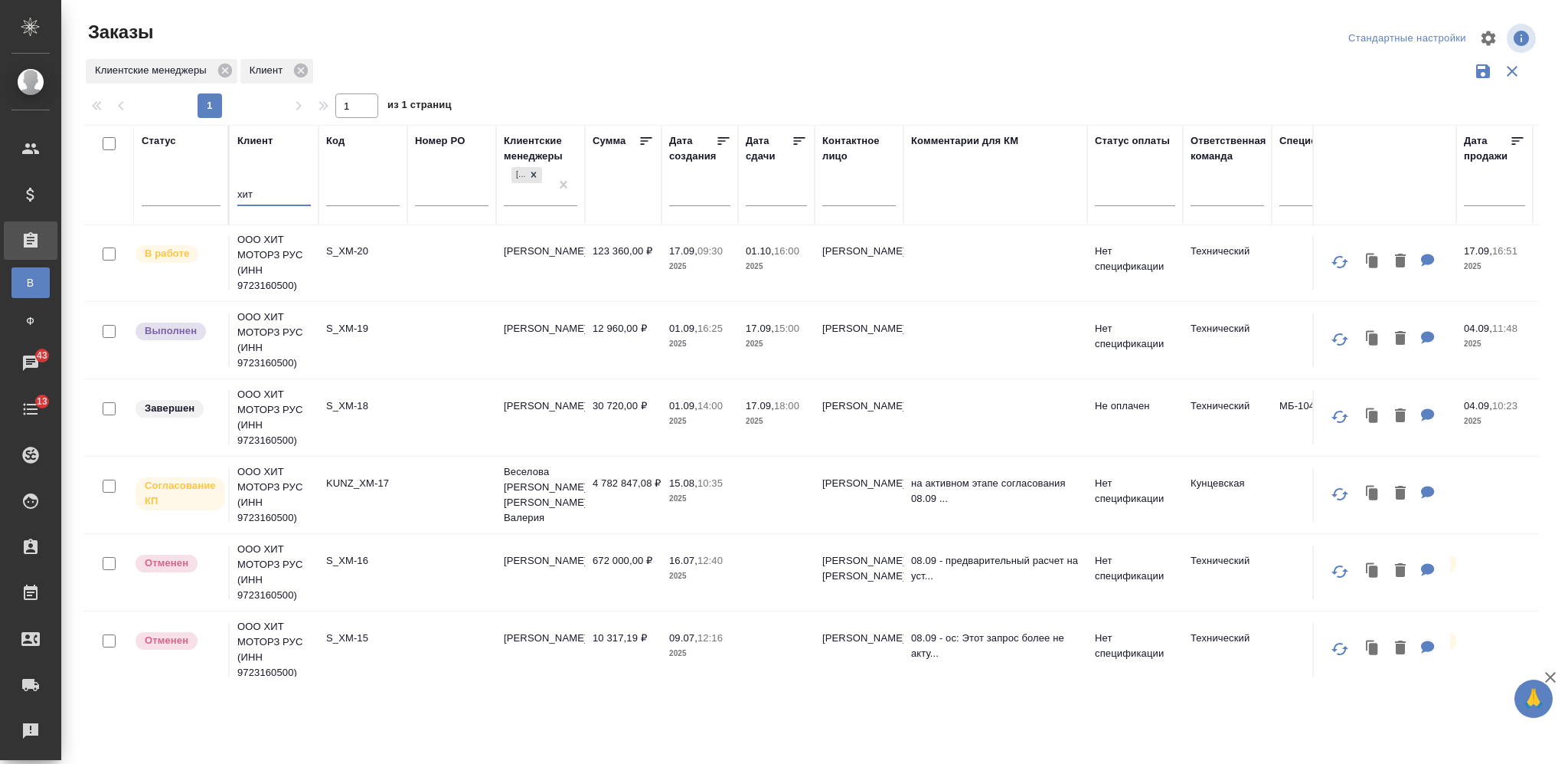
scroll to position [0, 0]
type input "хит"
click at [392, 348] on td "S_XM-19" at bounding box center [362, 342] width 88 height 54
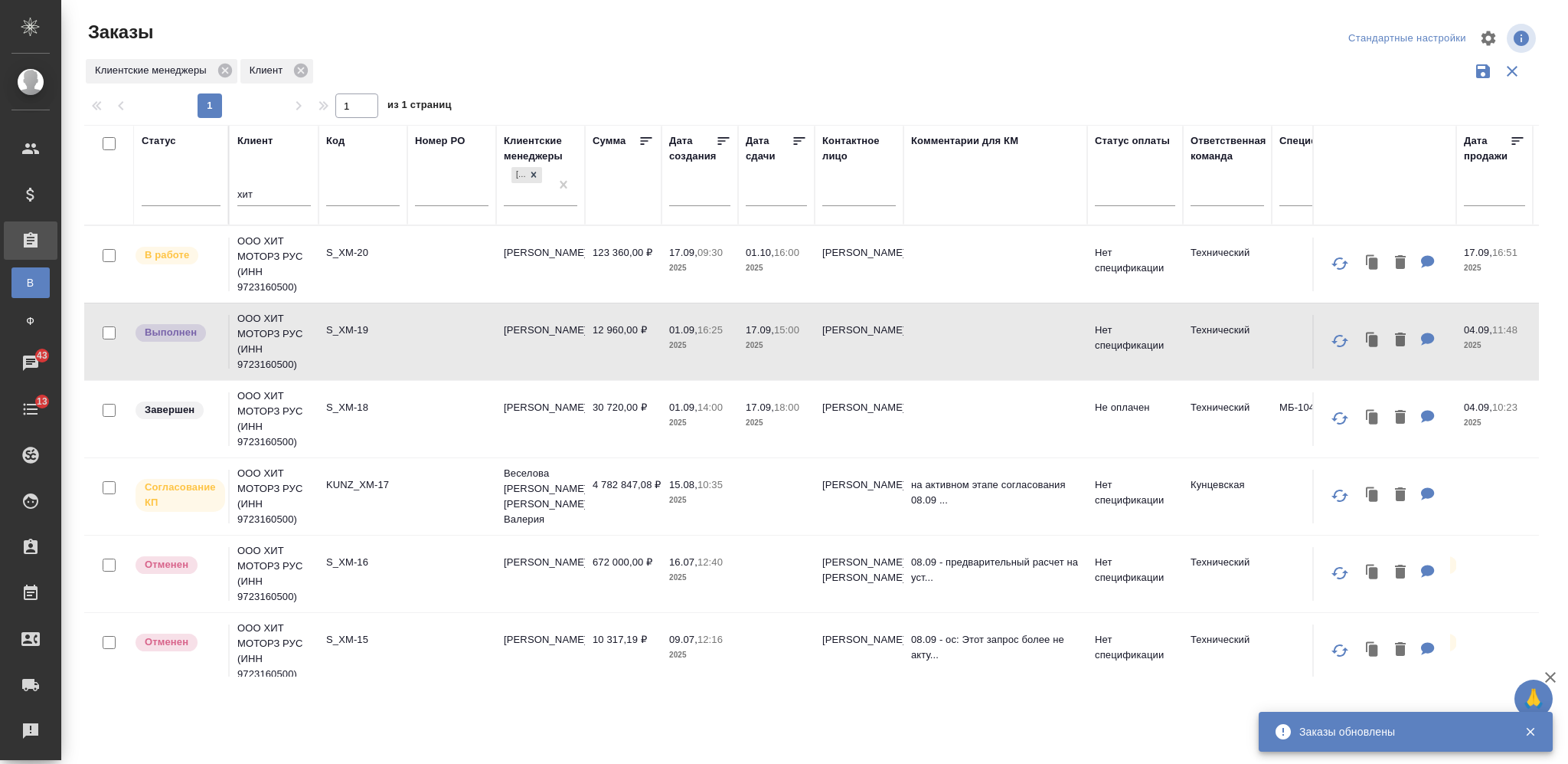
click at [247, 198] on input "хит" at bounding box center [274, 196] width 74 height 20
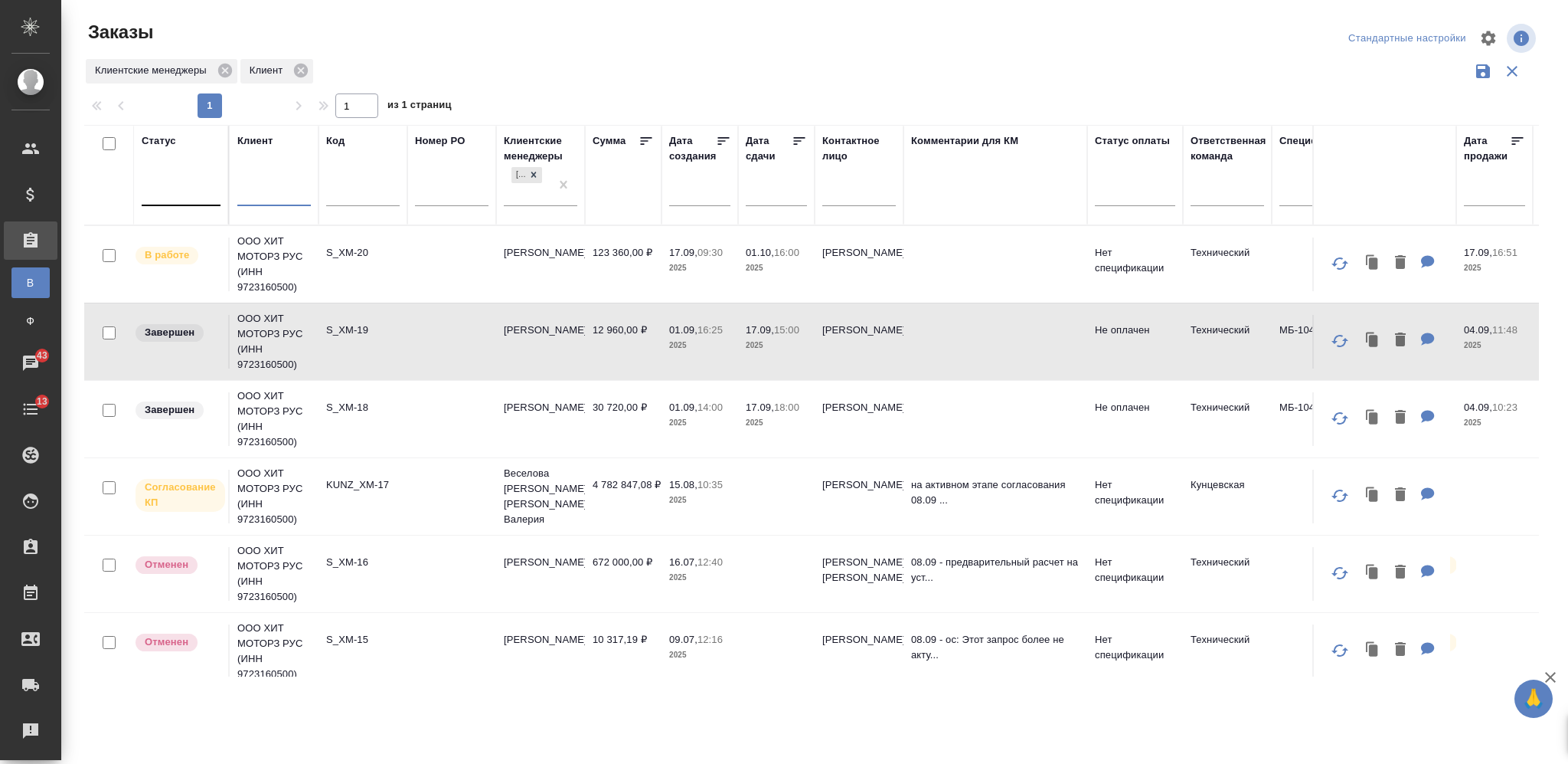
click at [177, 197] on div at bounding box center [181, 190] width 79 height 22
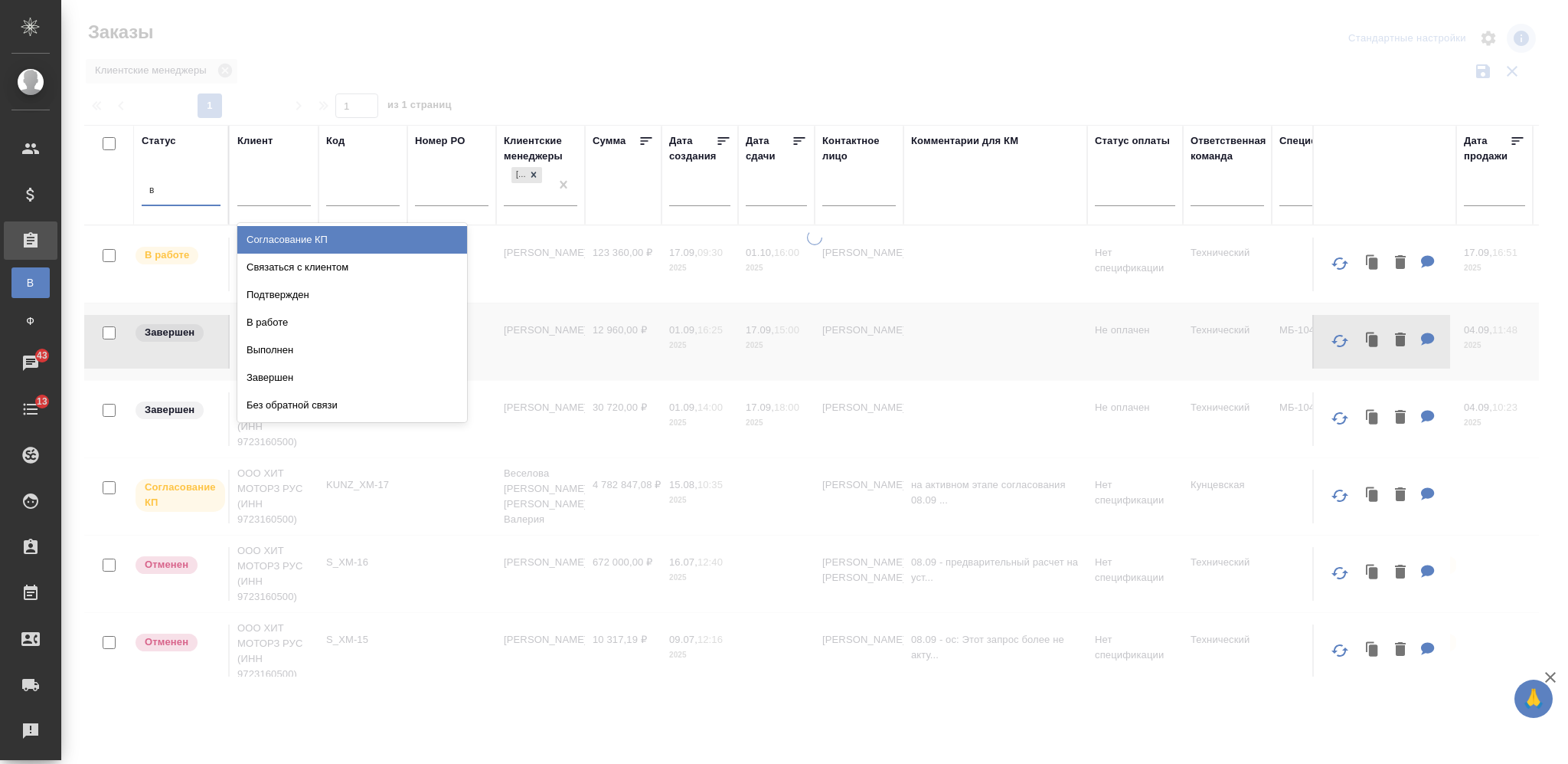
type input "вы"
click at [426, 336] on div "Выполнен" at bounding box center [352, 350] width 230 height 28
click at [418, 239] on div at bounding box center [815, 457] width 1507 height 456
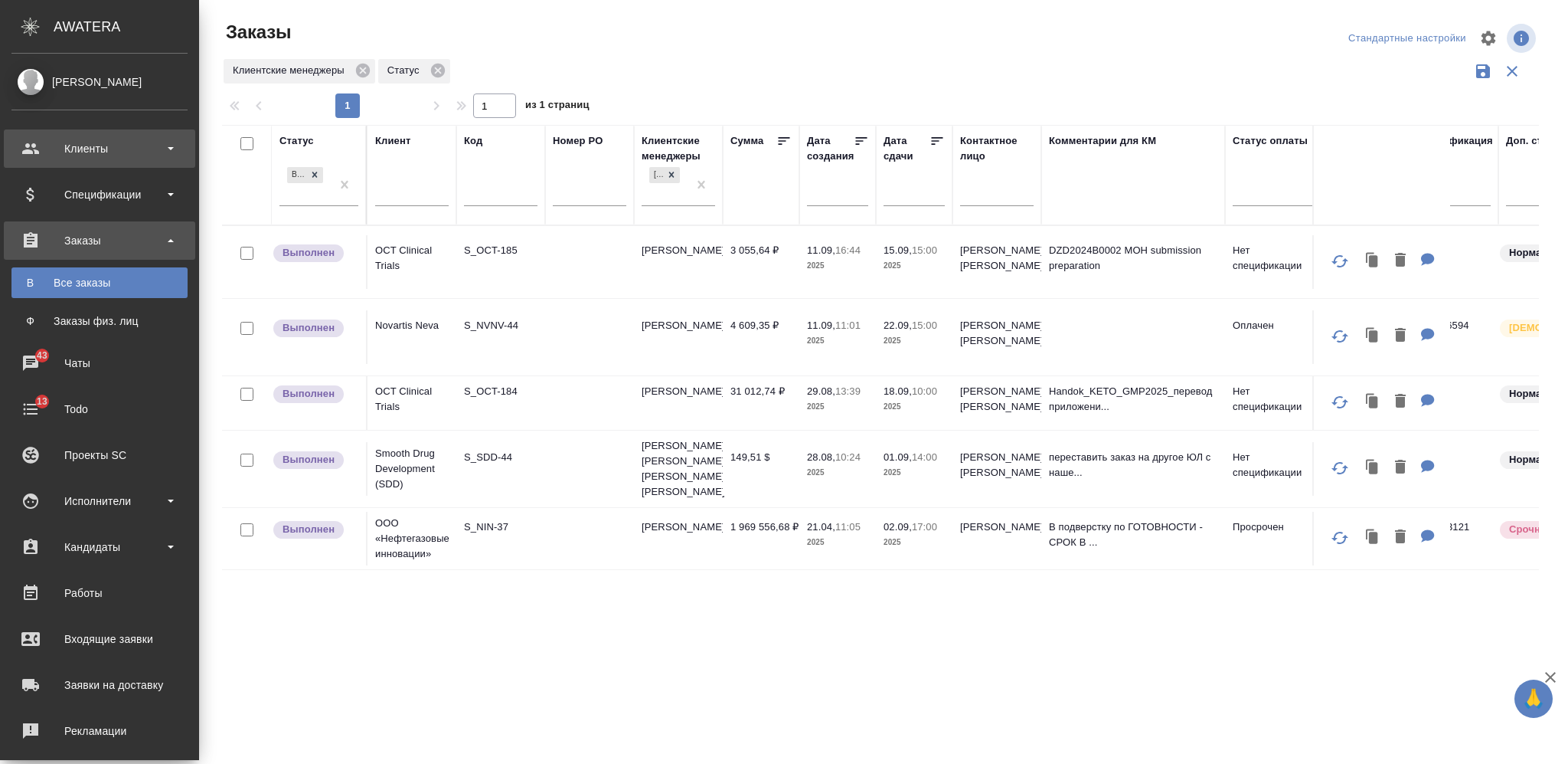
click at [115, 152] on div "Клиенты" at bounding box center [99, 148] width 176 height 23
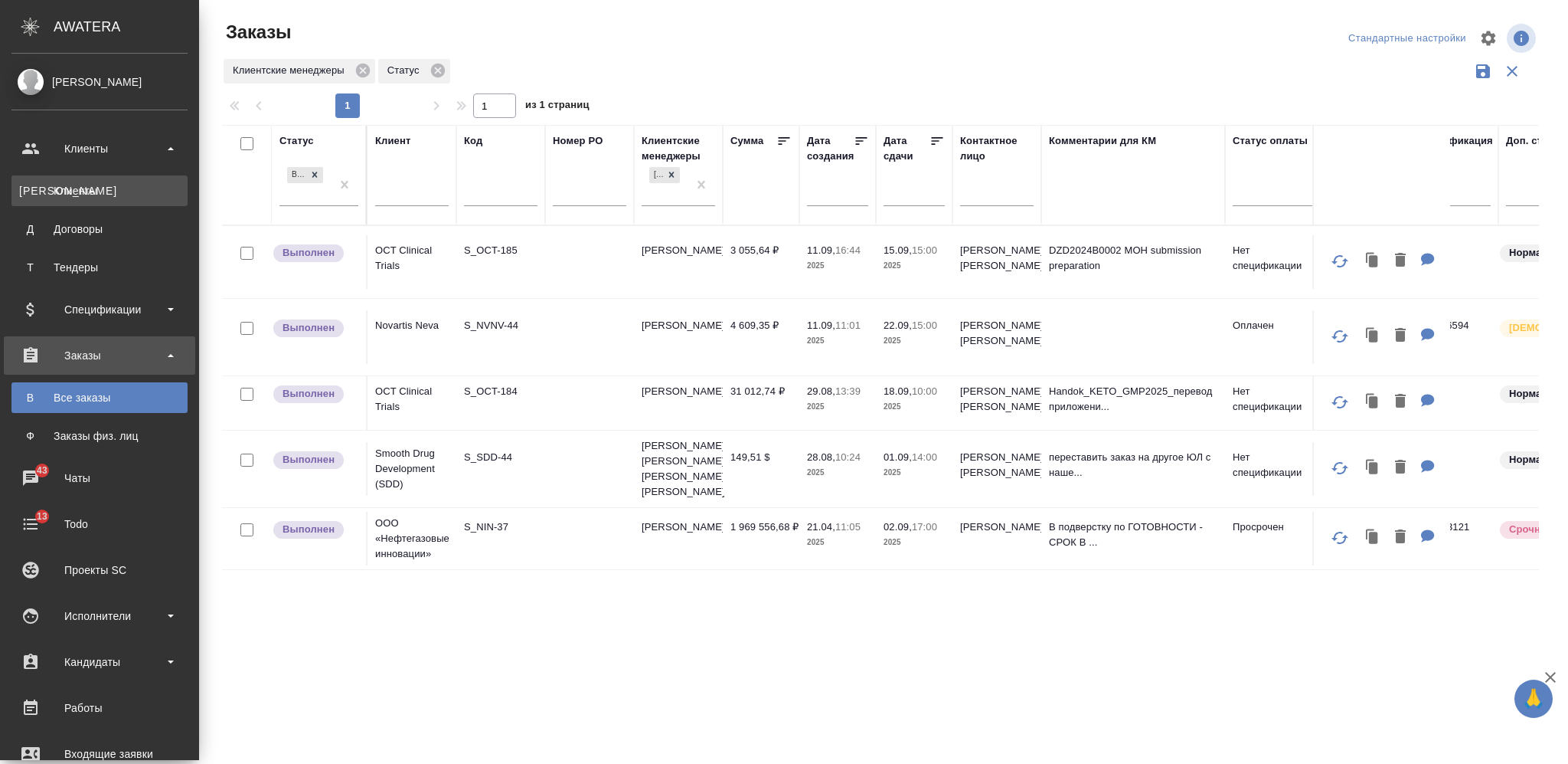
click at [109, 185] on div "Клиенты" at bounding box center [100, 191] width 161 height 15
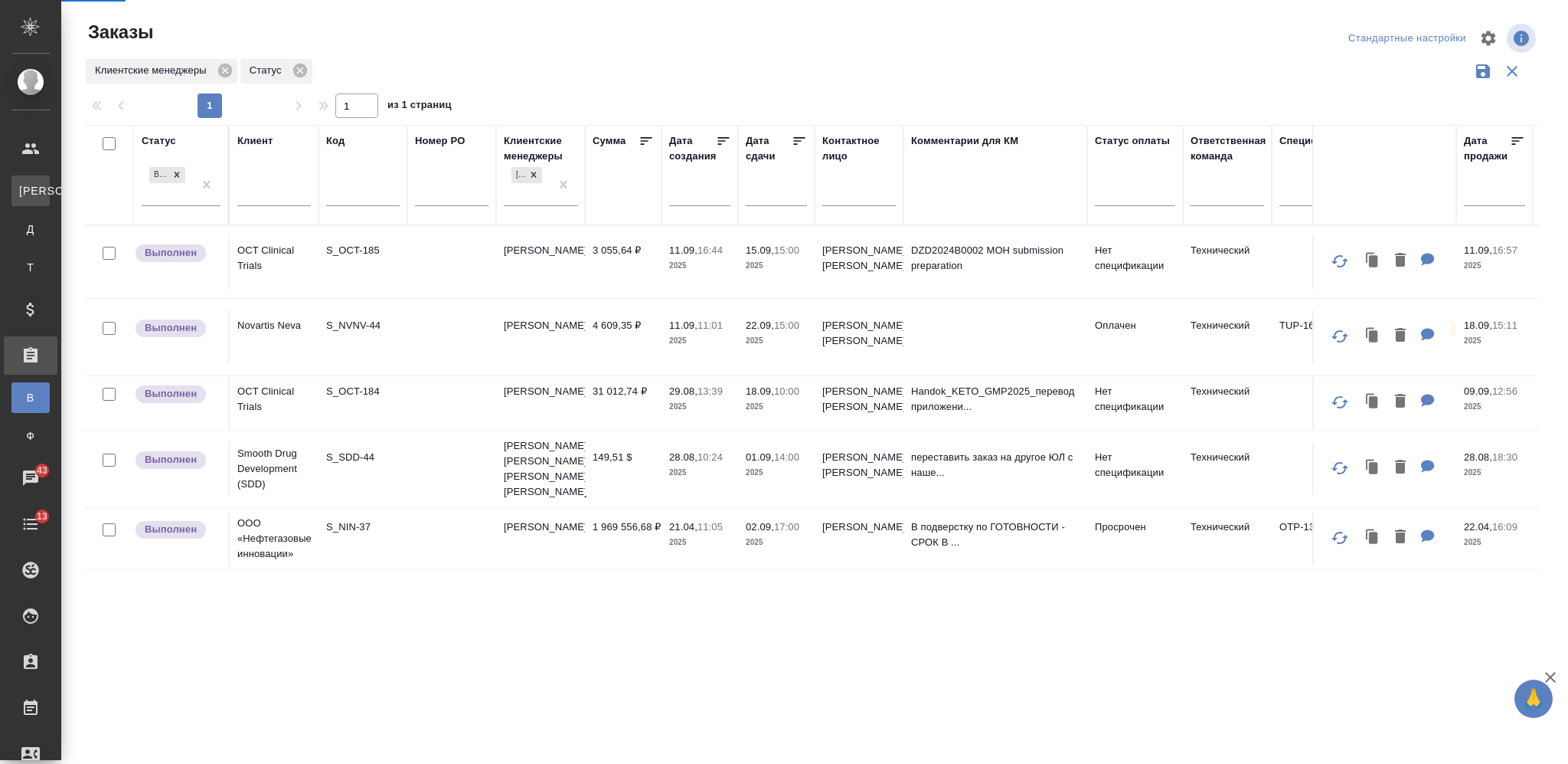
select select "RU"
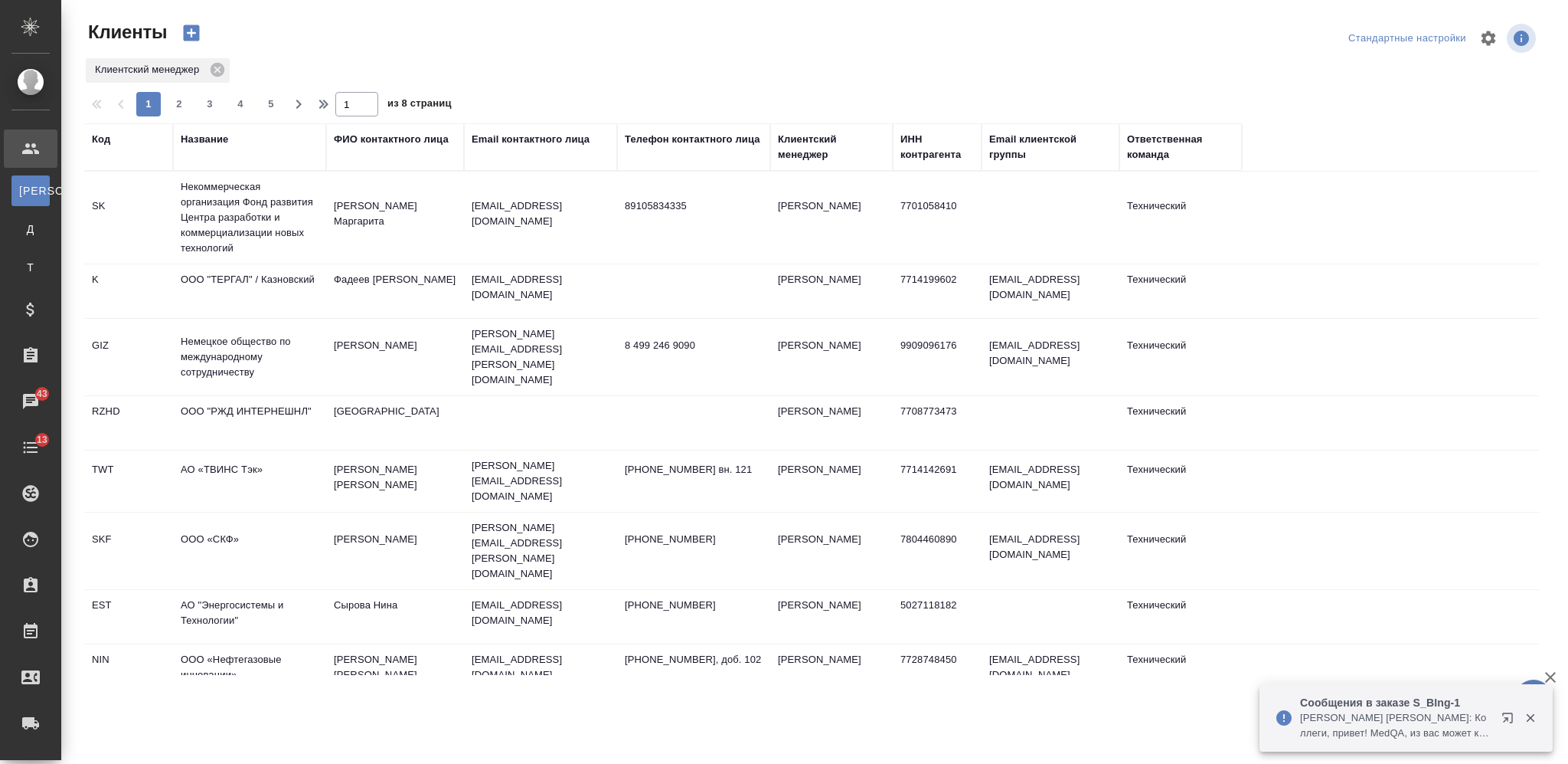
click at [213, 136] on div "Название" at bounding box center [204, 139] width 47 height 15
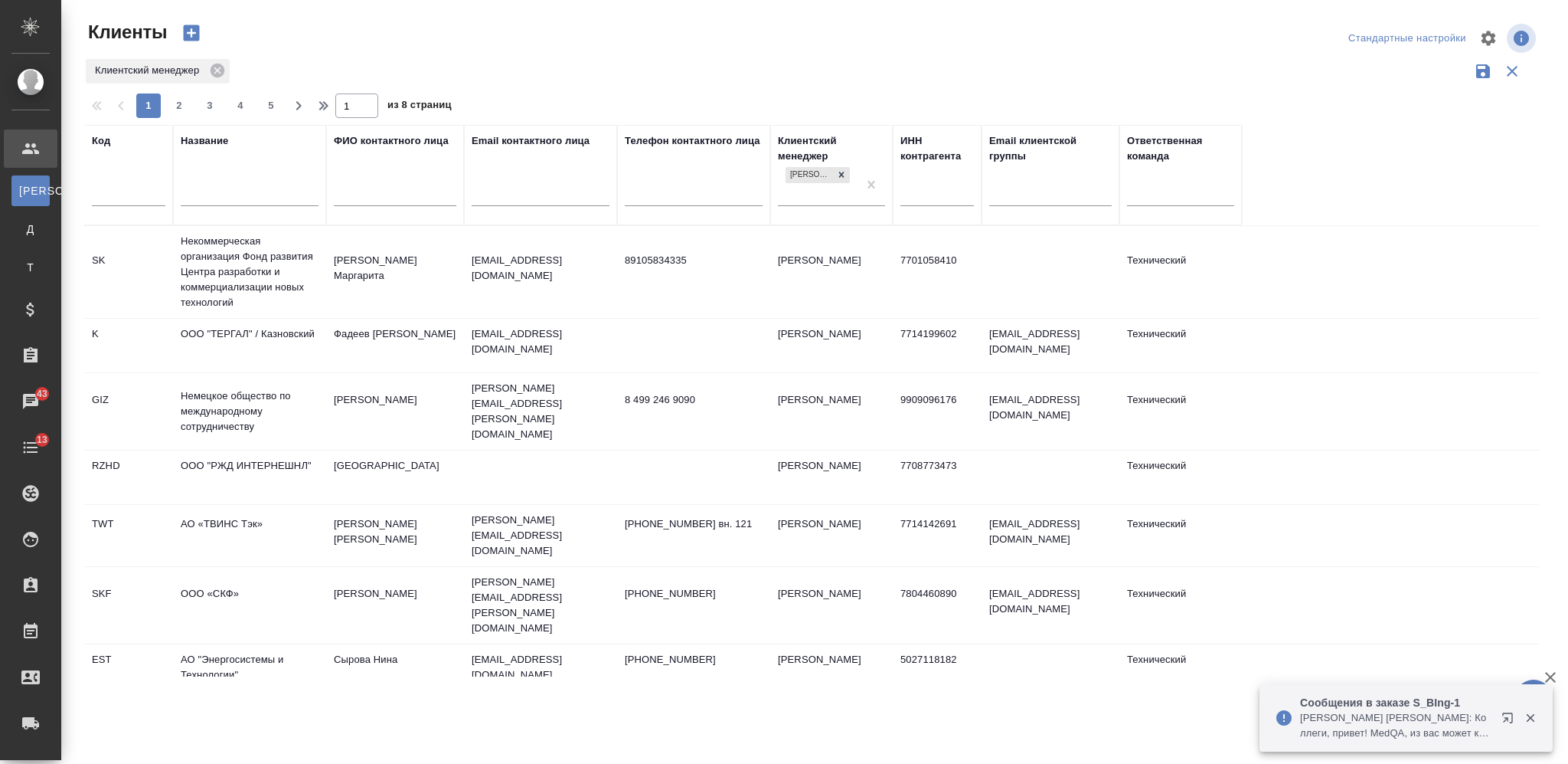
click at [230, 509] on td "АО «ТВИНС Тэк»" at bounding box center [250, 536] width 153 height 54
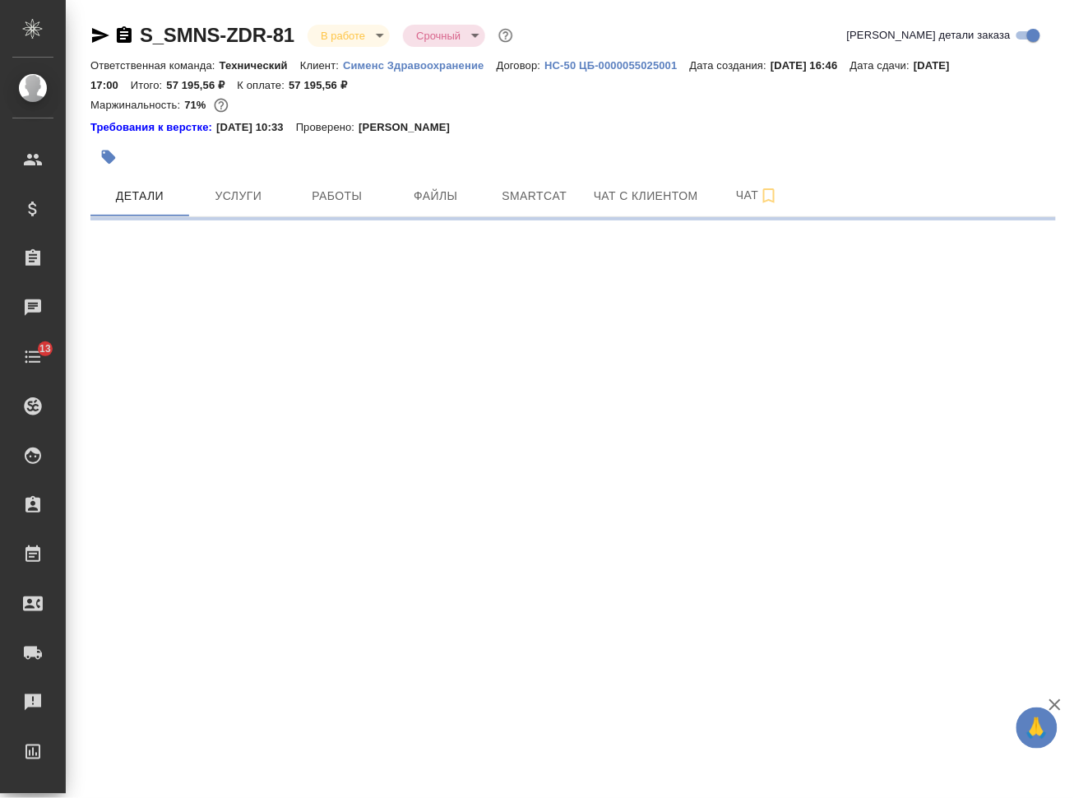
select select "RU"
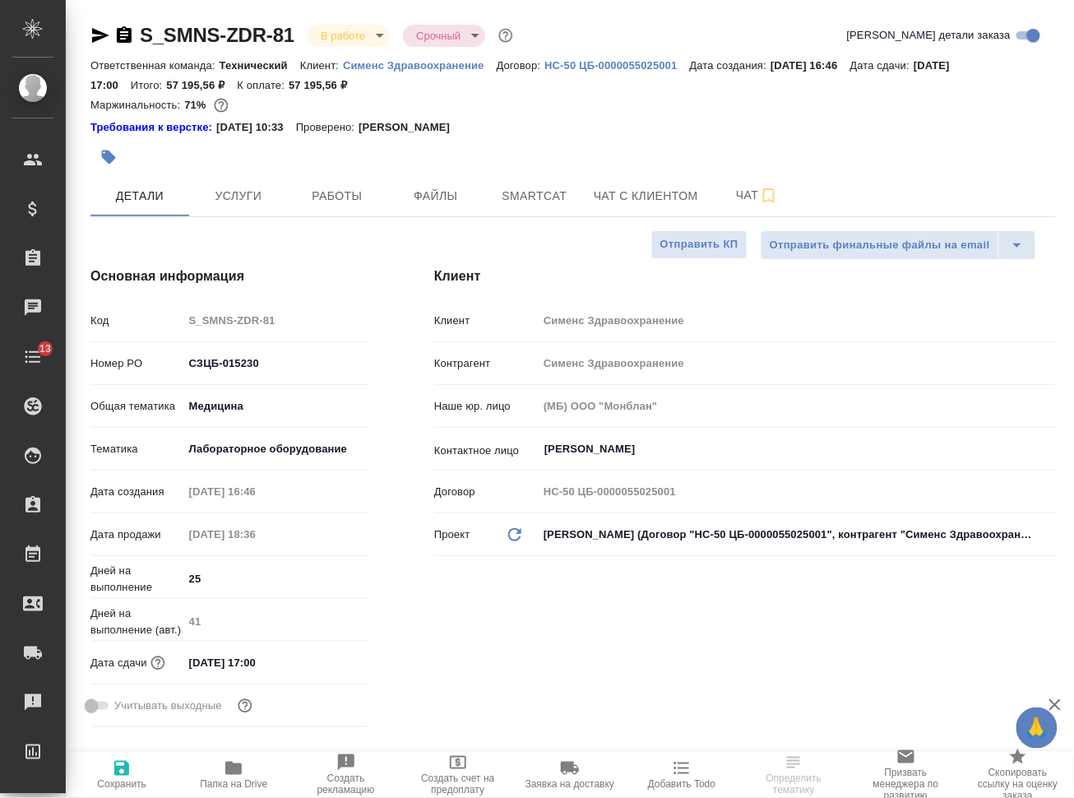
type textarea "x"
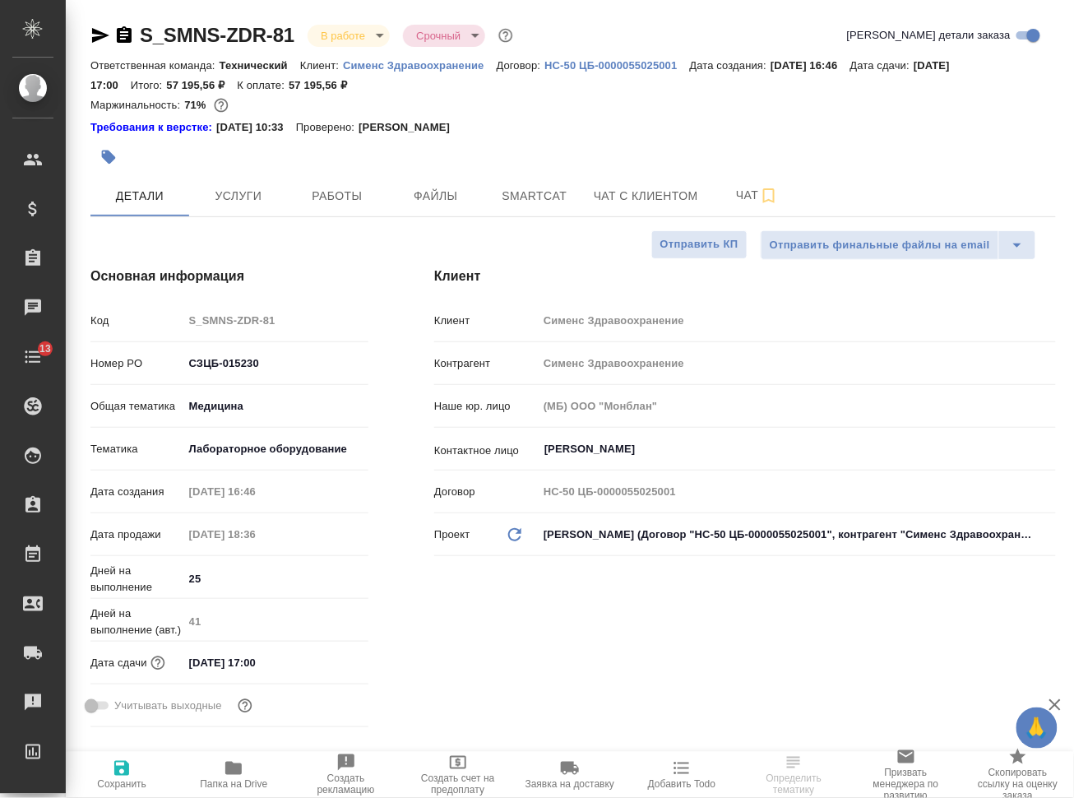
type textarea "x"
drag, startPoint x: 271, startPoint y: 355, endPoint x: 174, endPoint y: 361, distance: 96.4
click at [174, 361] on div "Номер PO СЗЦБ-015230" at bounding box center [229, 363] width 278 height 29
type textarea "x"
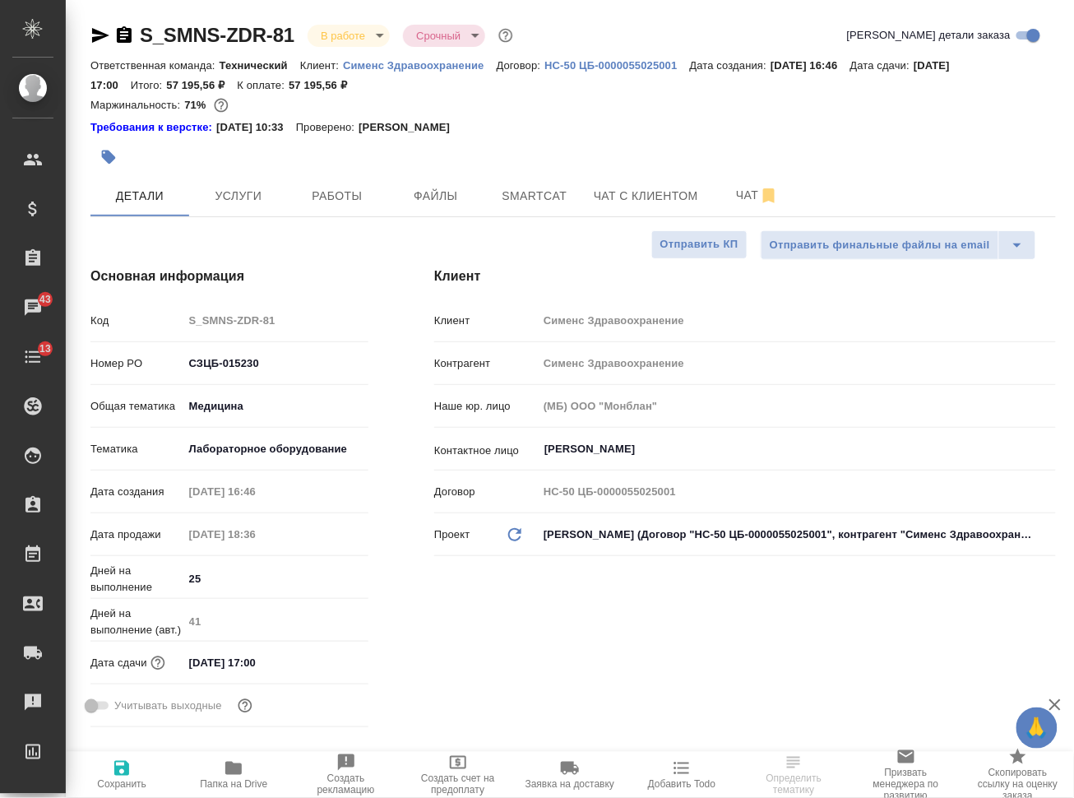
type textarea "x"
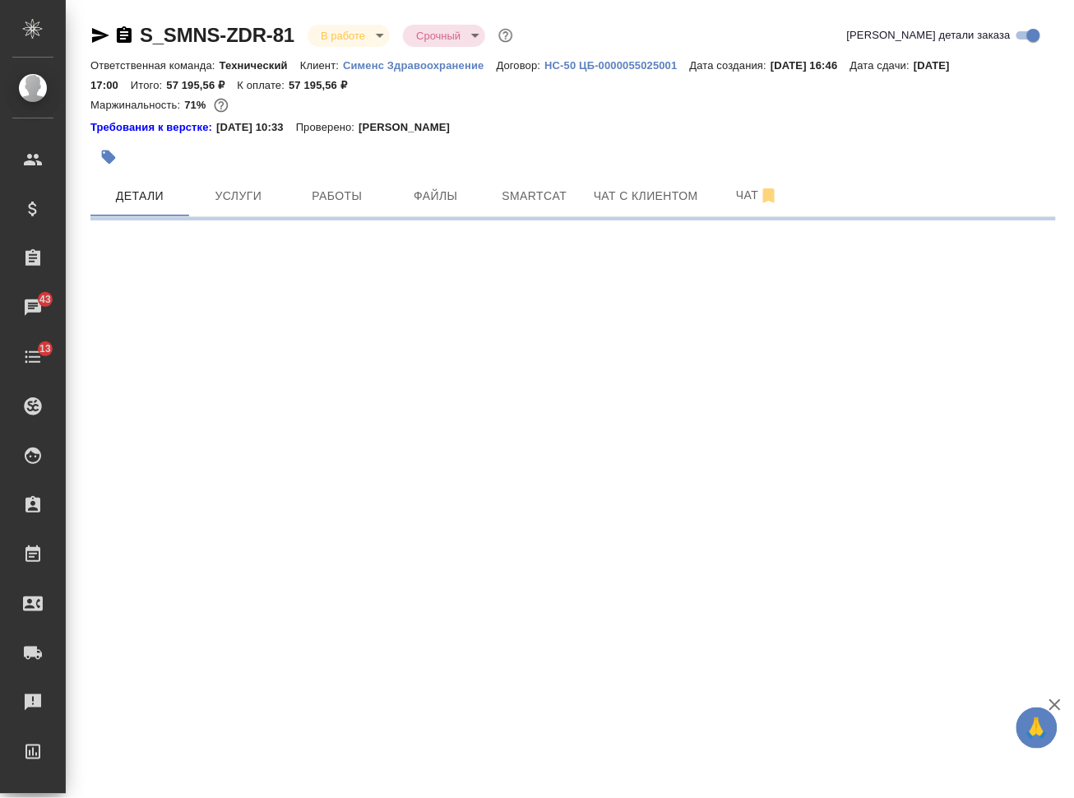
select select "RU"
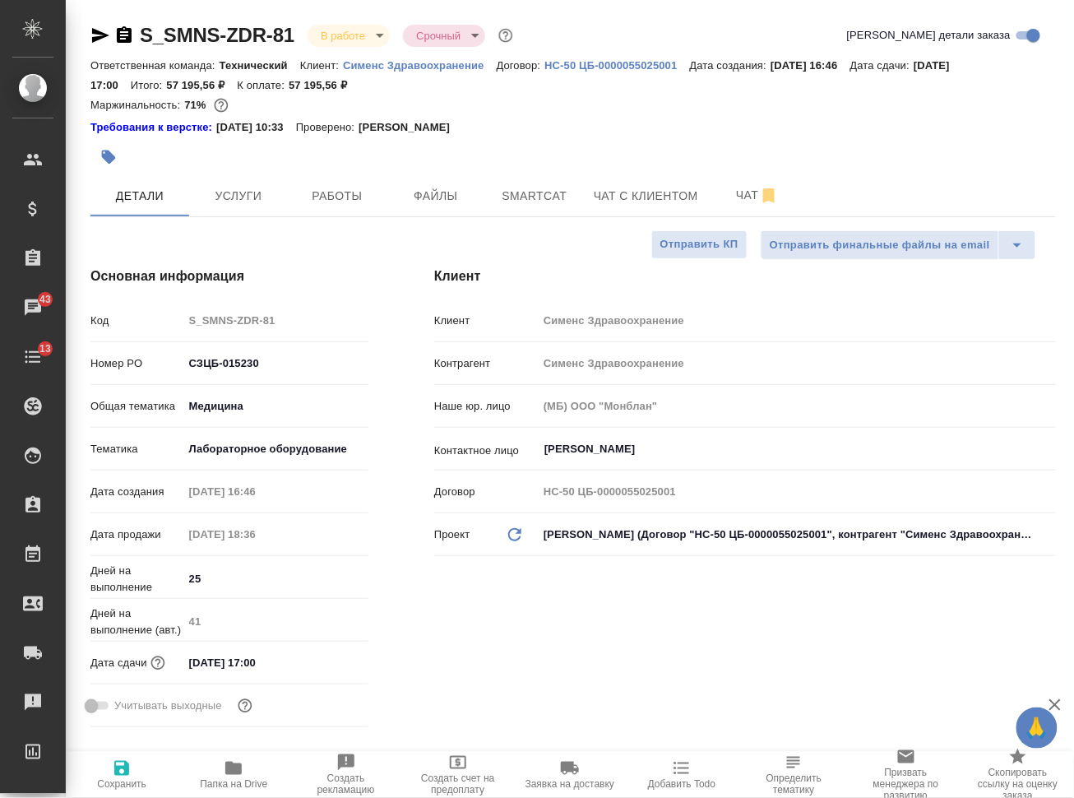
type textarea "x"
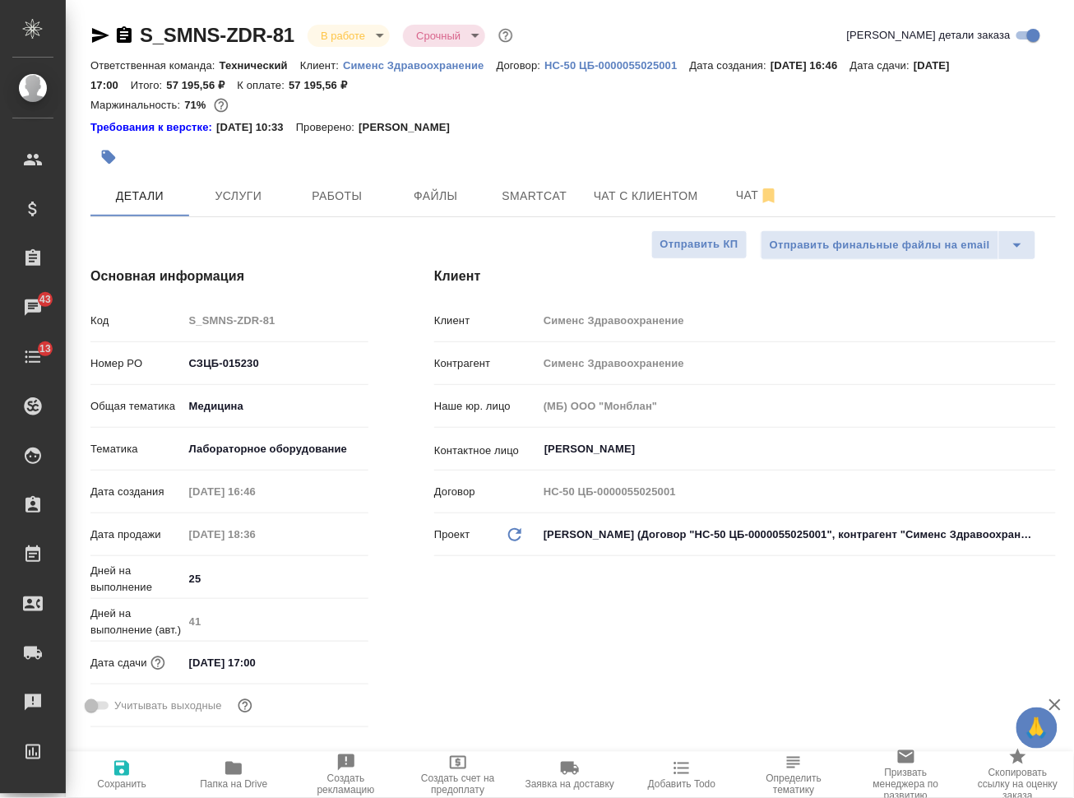
type textarea "x"
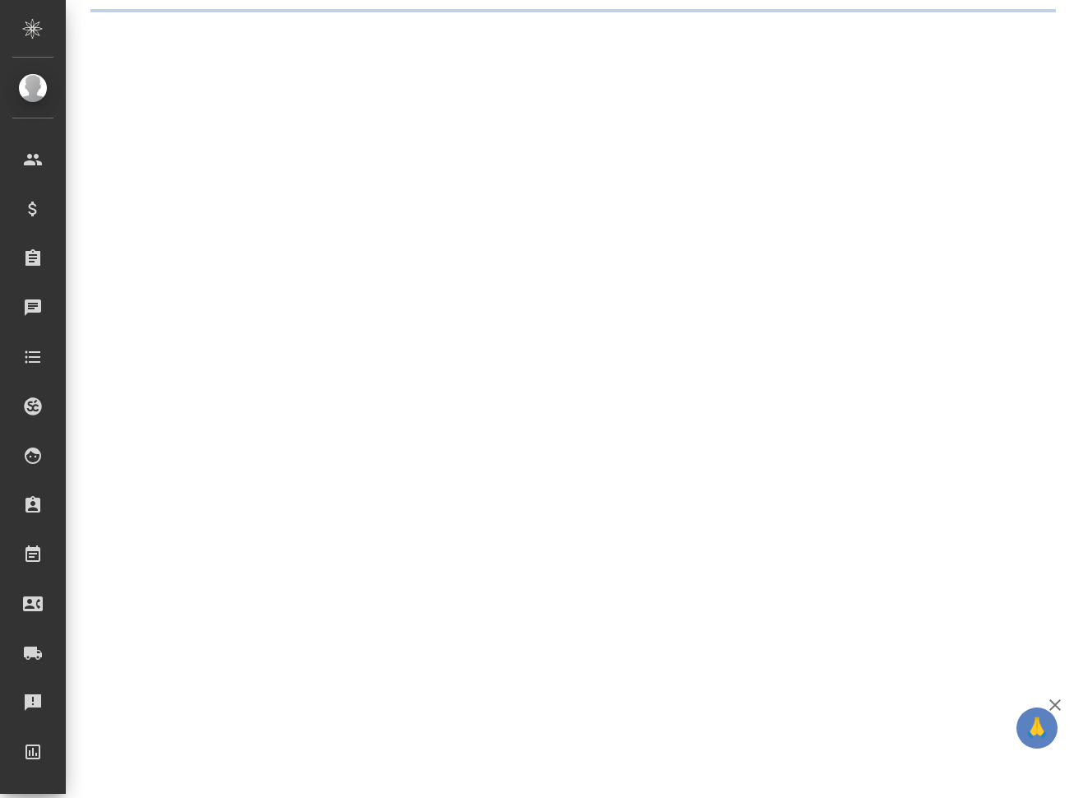
select select "RU"
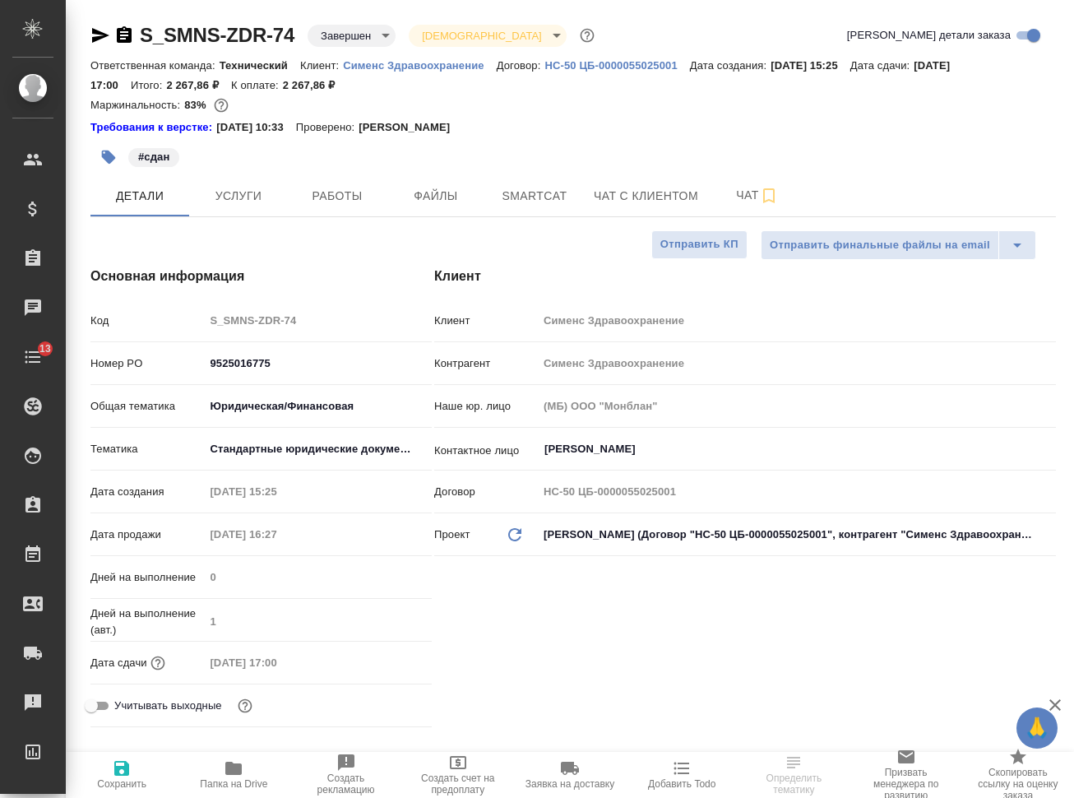
type textarea "x"
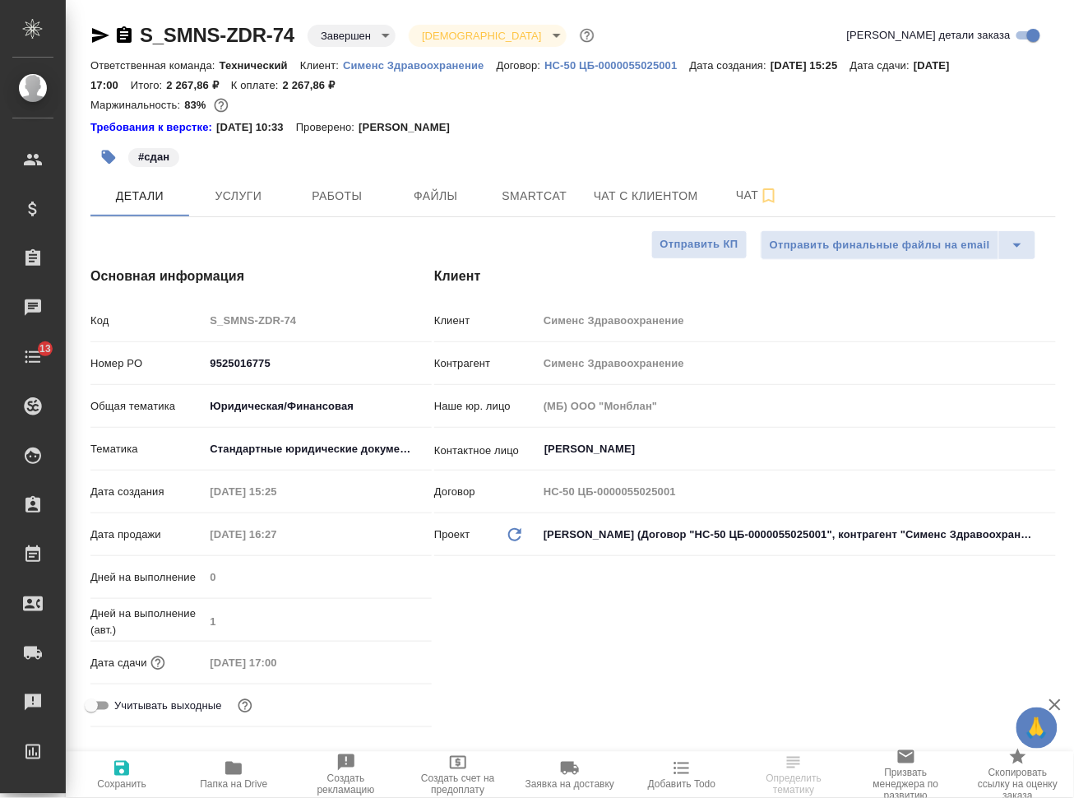
type textarea "x"
click at [220, 363] on input "9525016775" at bounding box center [318, 363] width 228 height 24
click at [220, 363] on input "9525016775" at bounding box center [318, 363] width 226 height 24
type textarea "x"
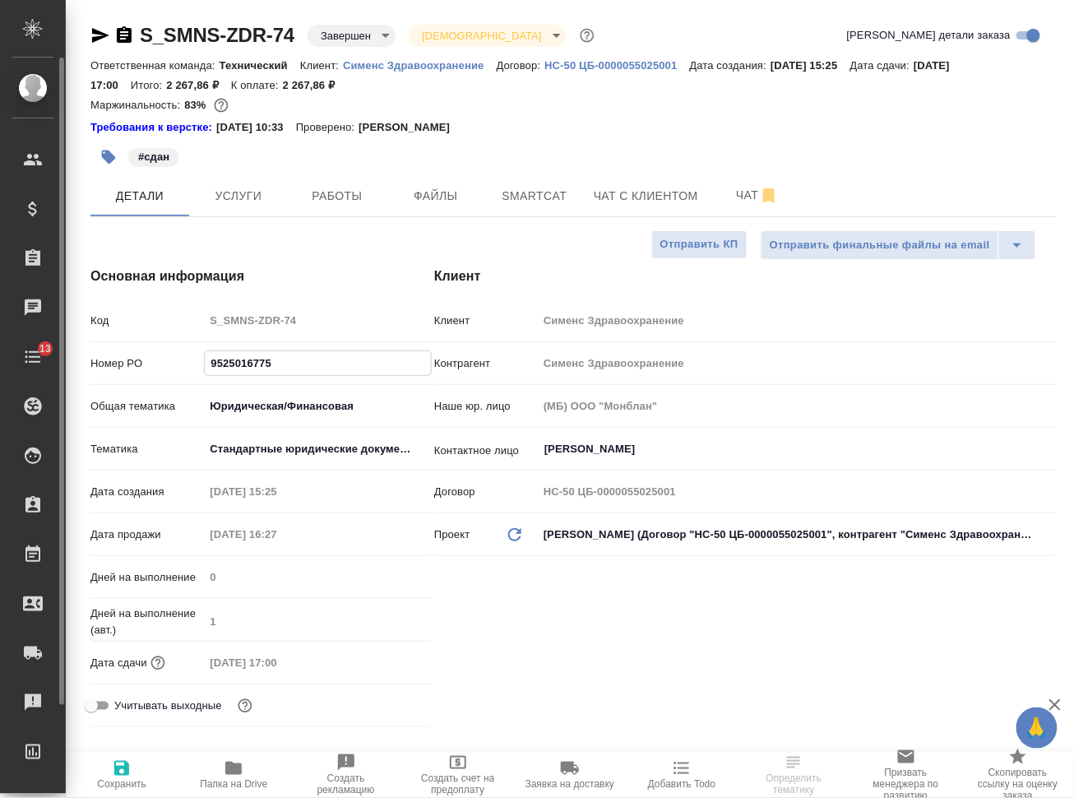
type textarea "x"
select select "RU"
type textarea "x"
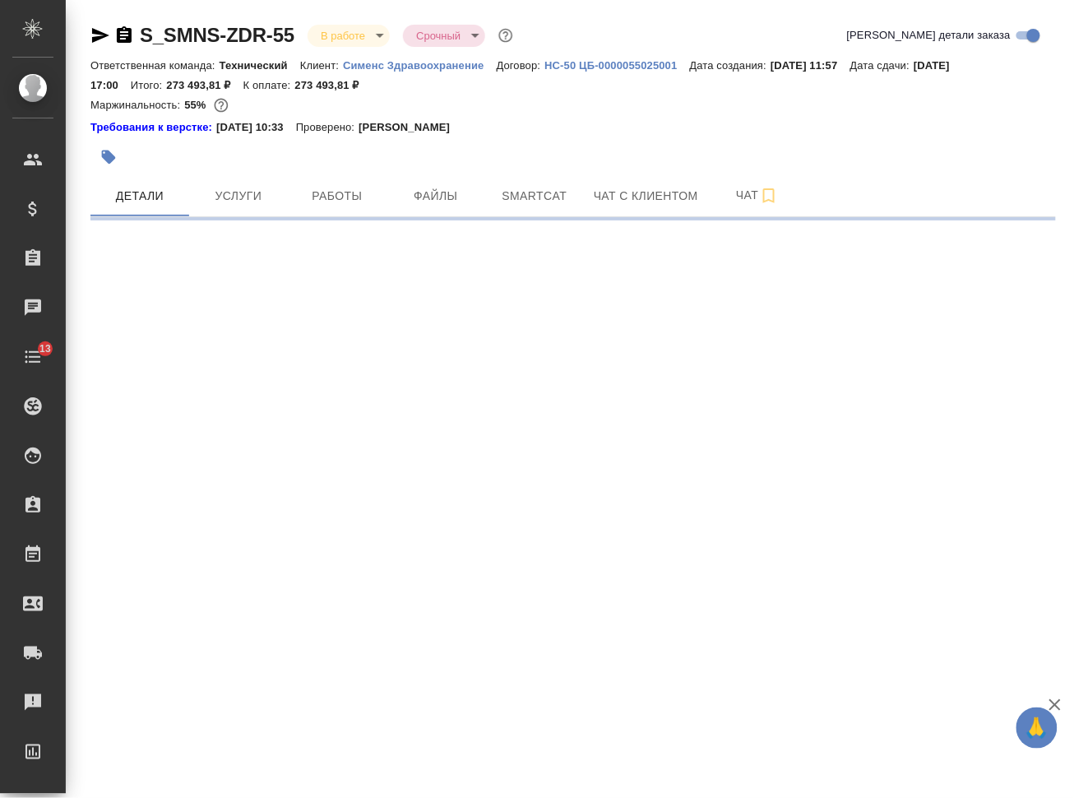
select select "RU"
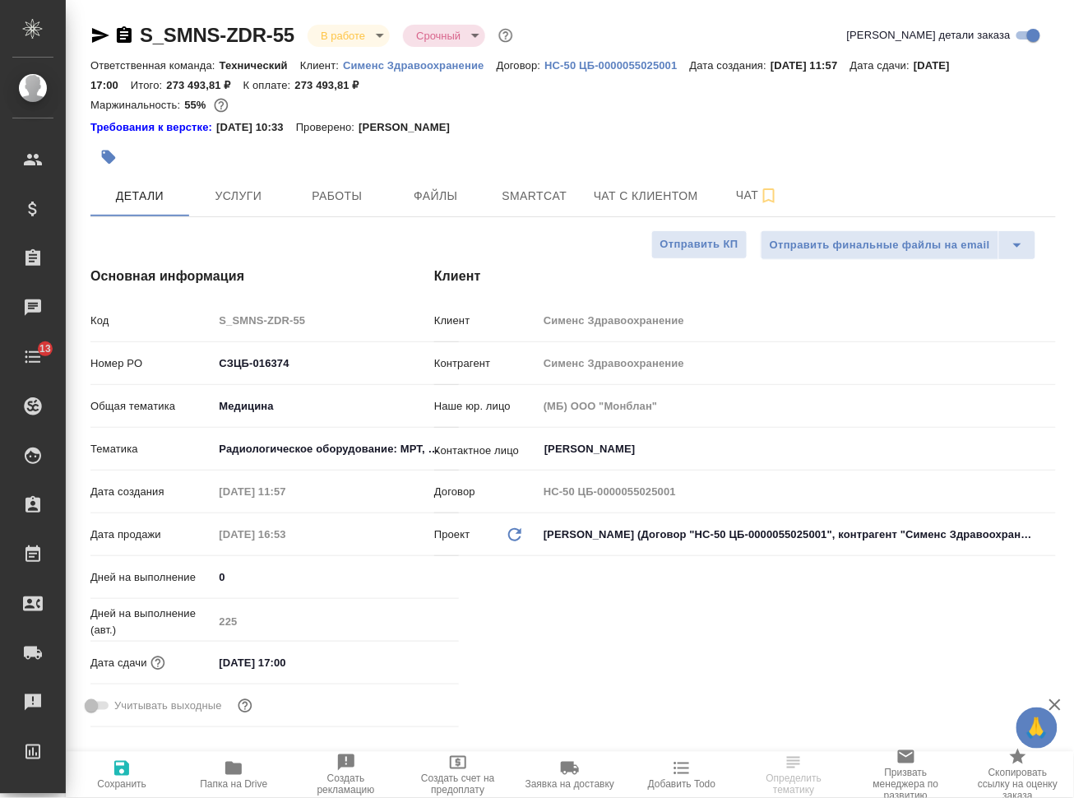
type textarea "x"
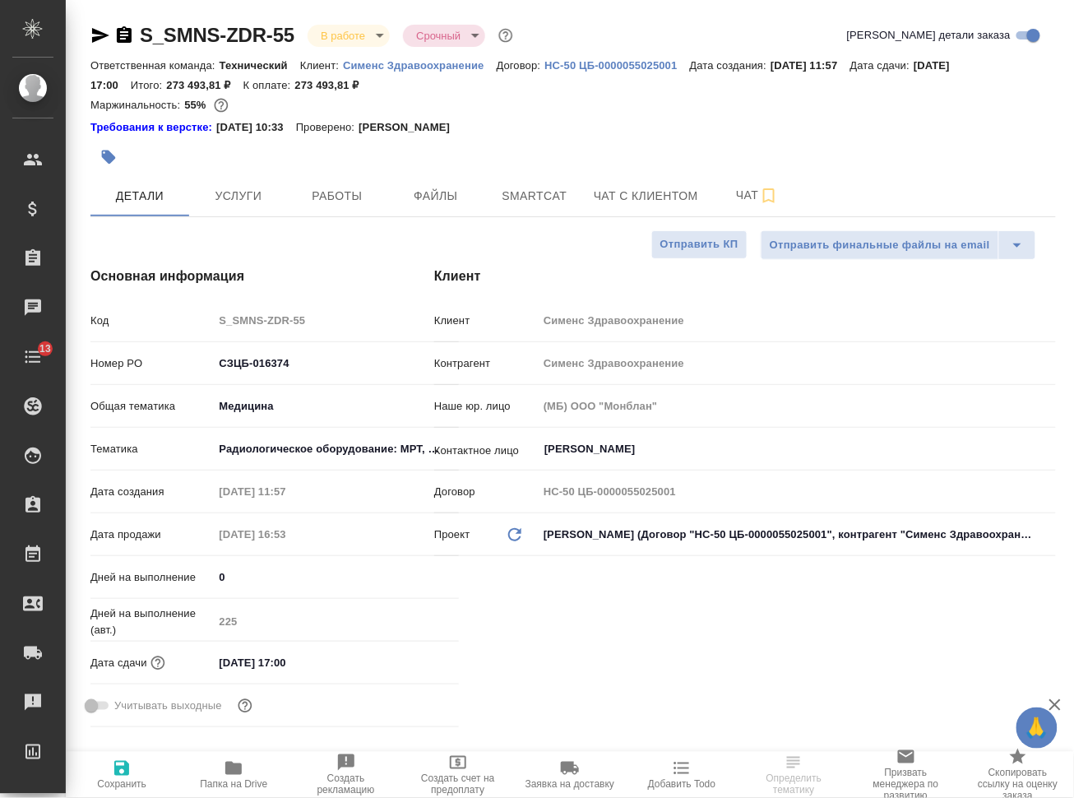
type textarea "x"
click at [274, 359] on input "СЗЦБ-016374" at bounding box center [336, 363] width 246 height 24
click at [274, 359] on input "СЗЦБ-016374" at bounding box center [336, 363] width 244 height 24
type textarea "x"
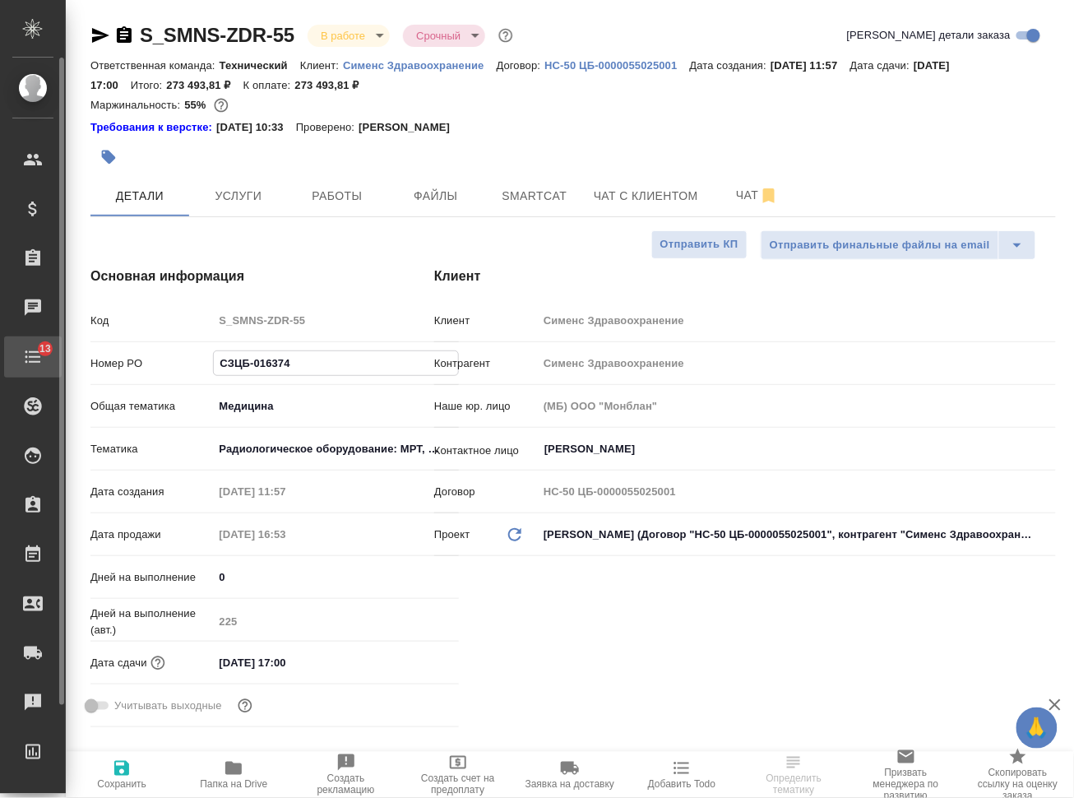
type textarea "x"
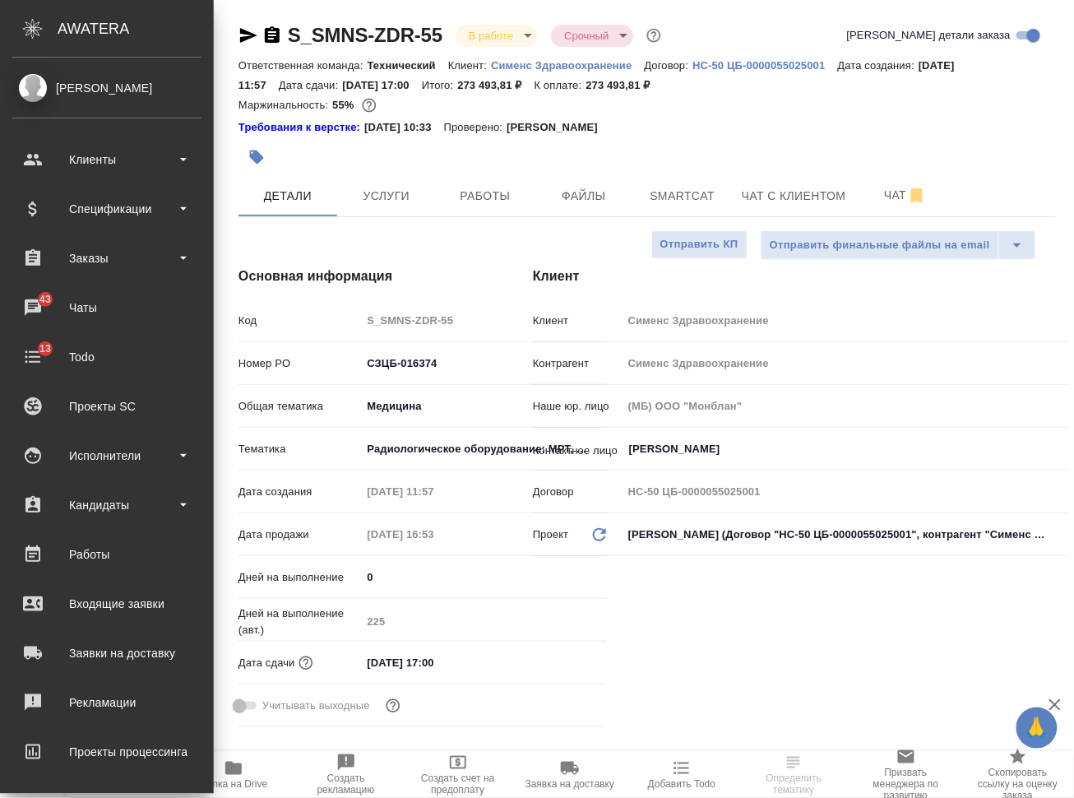
type textarea "x"
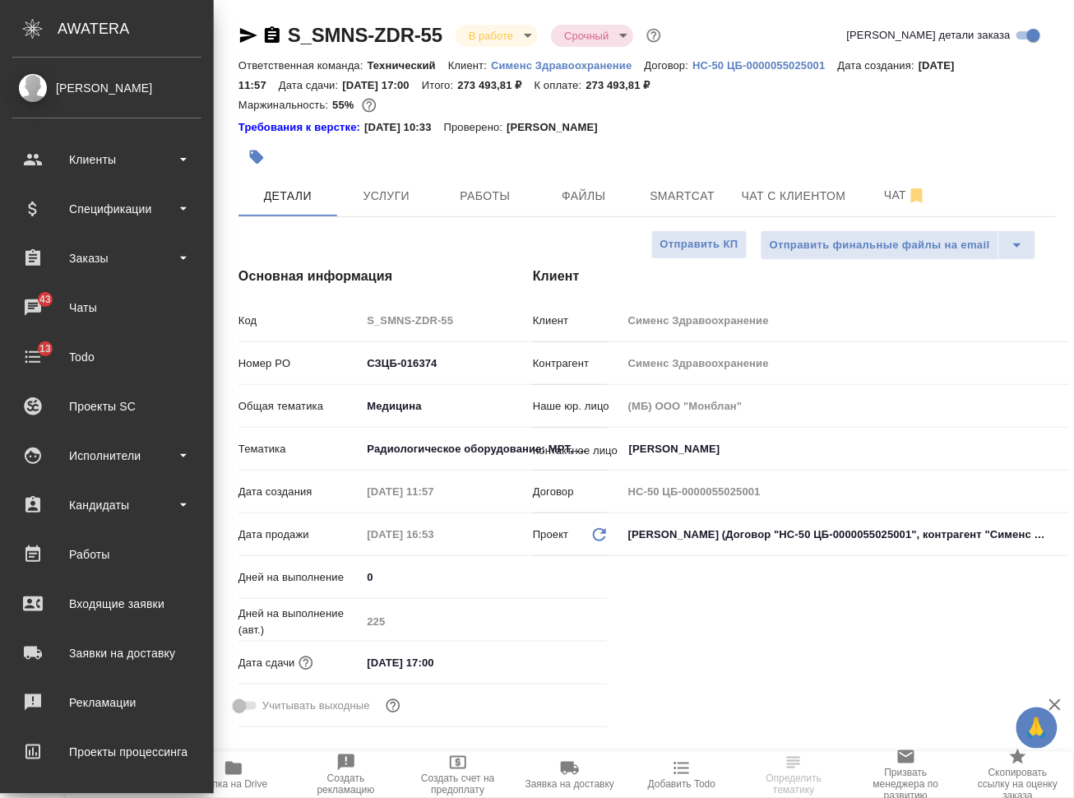
type textarea "x"
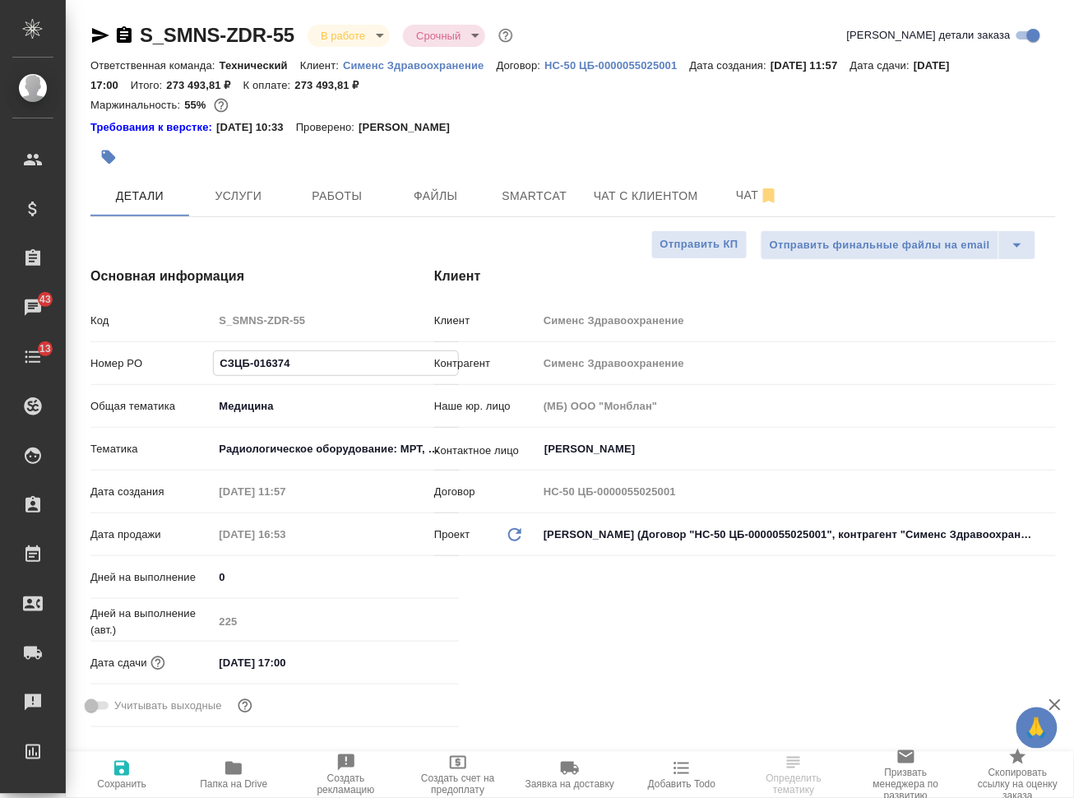
type textarea "x"
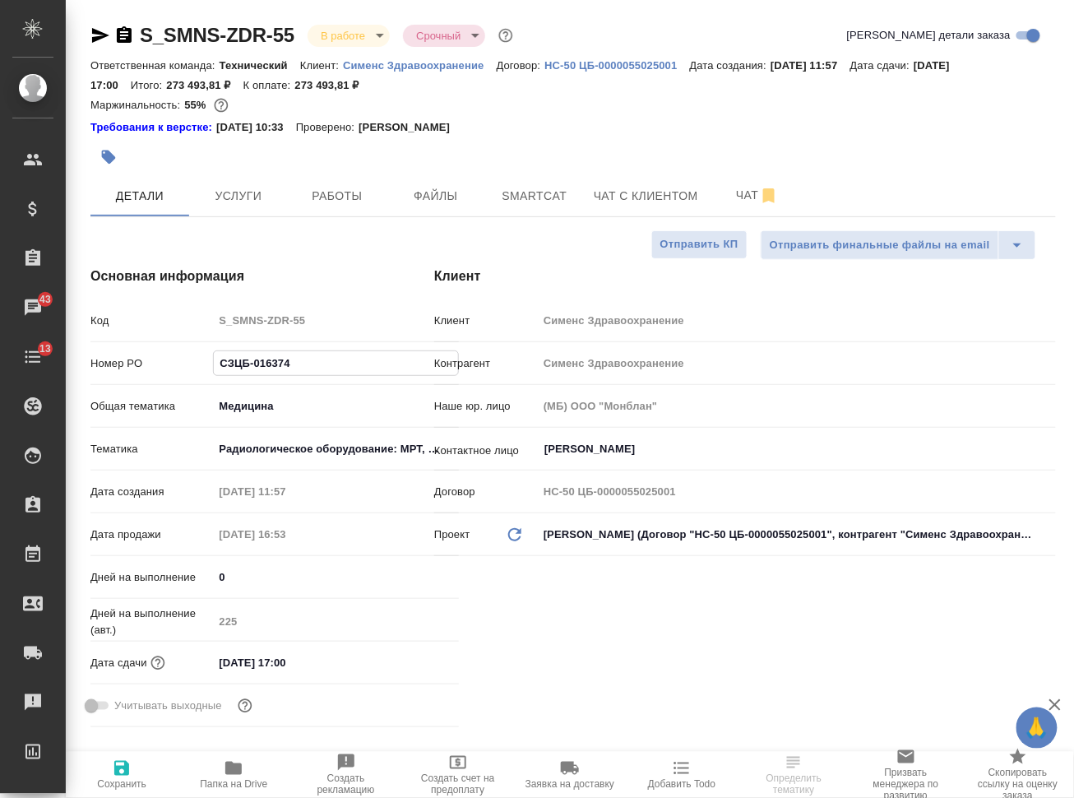
type textarea "x"
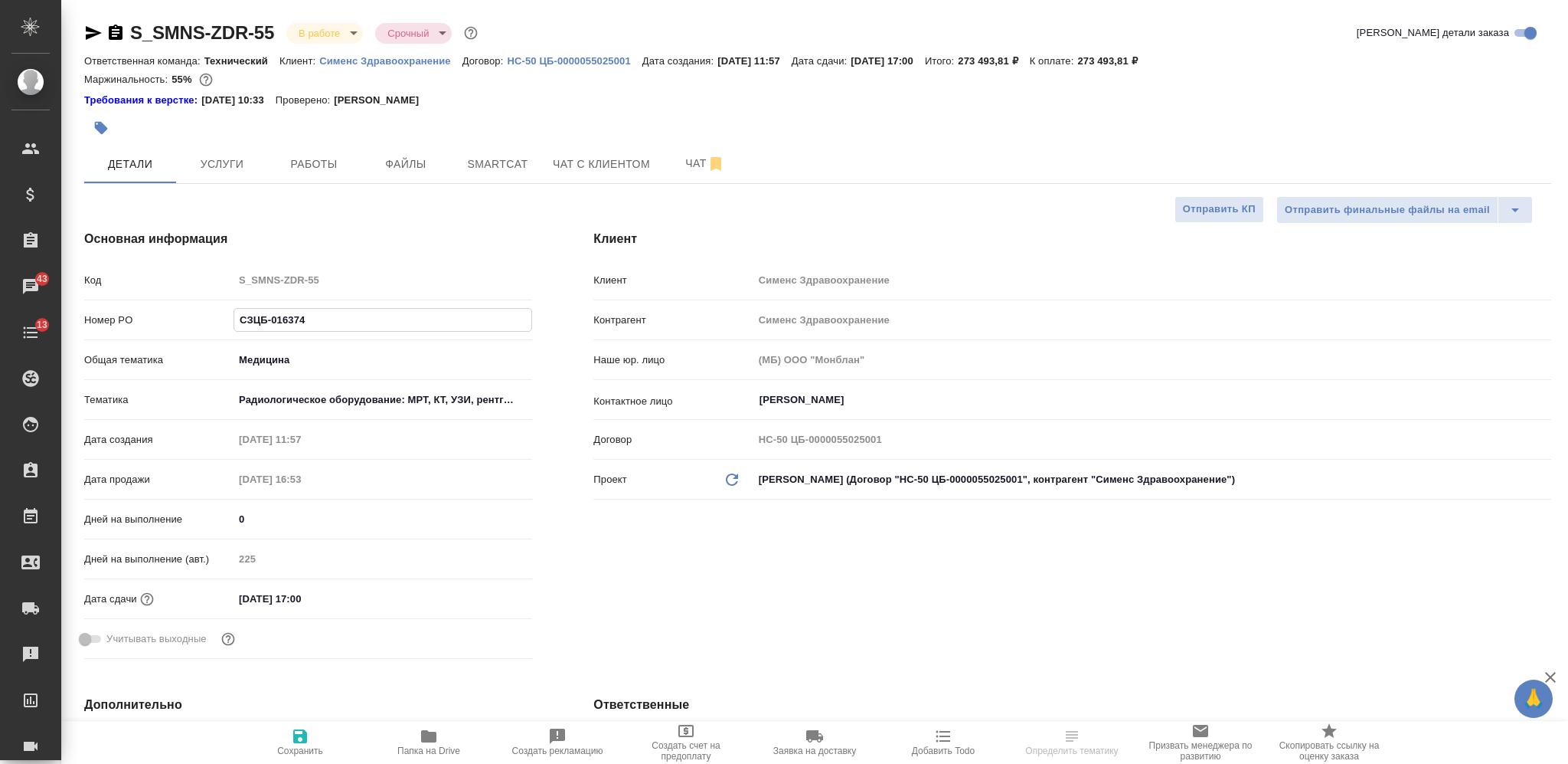
type textarea "x"
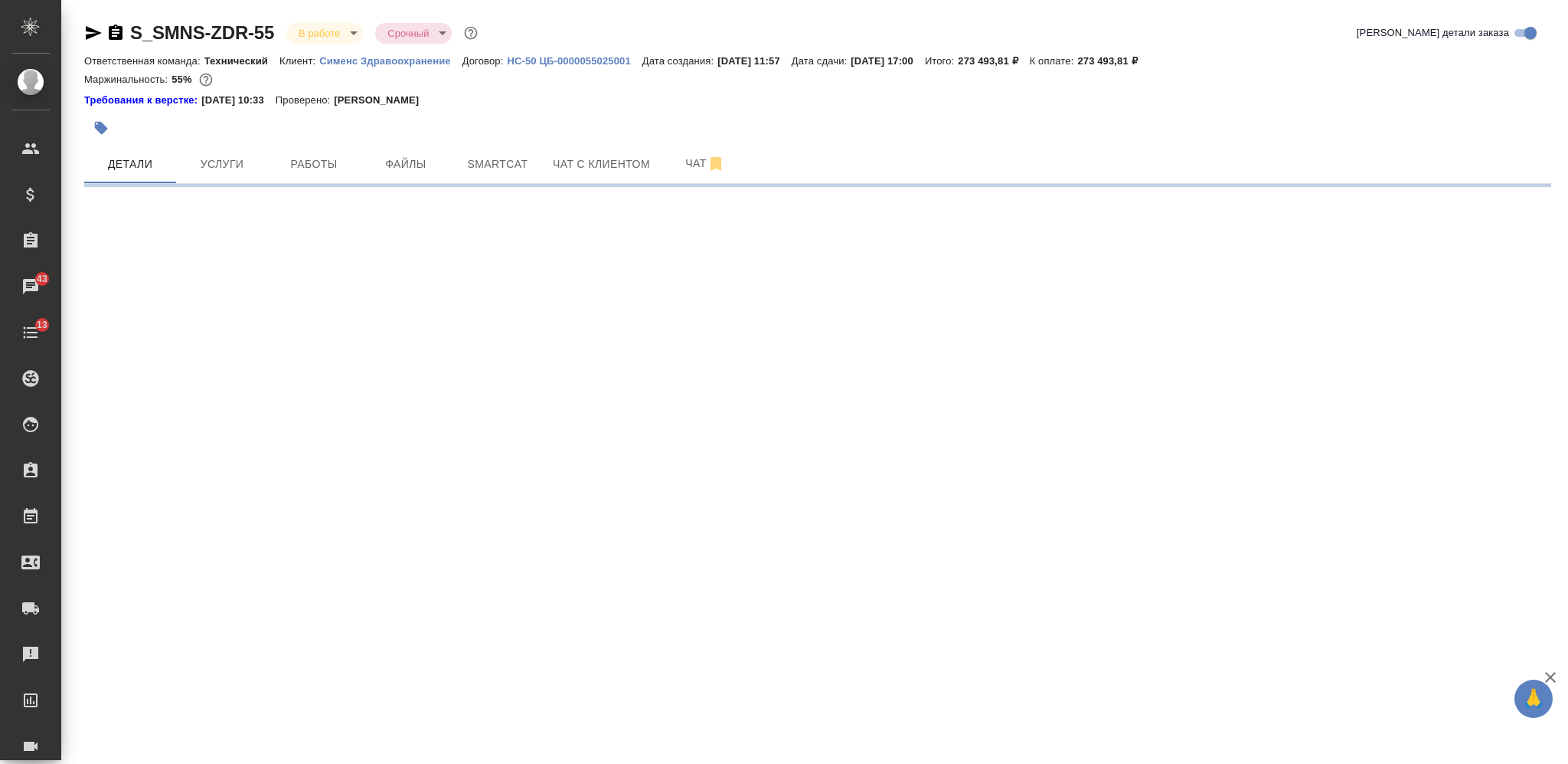
select select "RU"
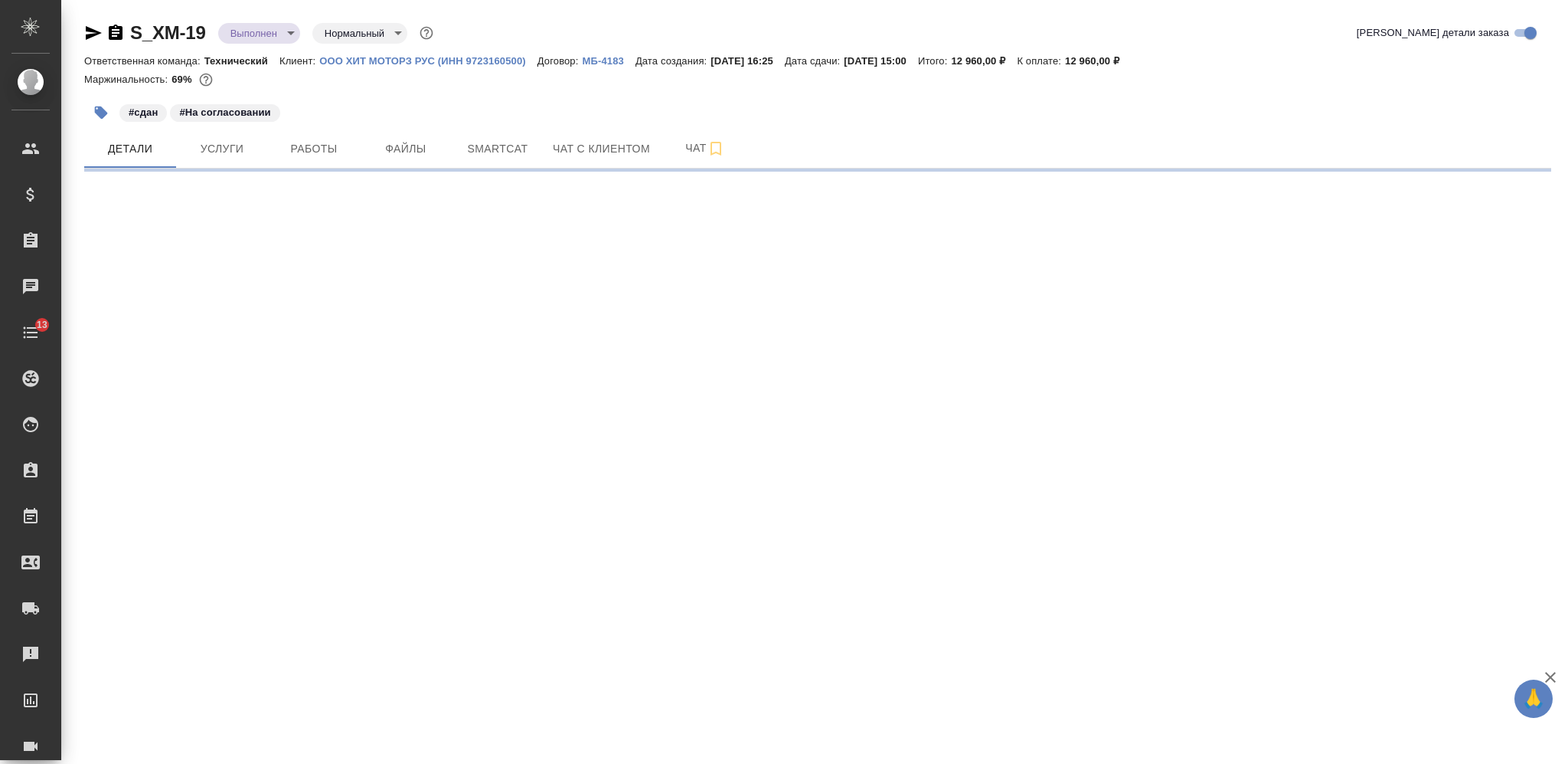
select select "RU"
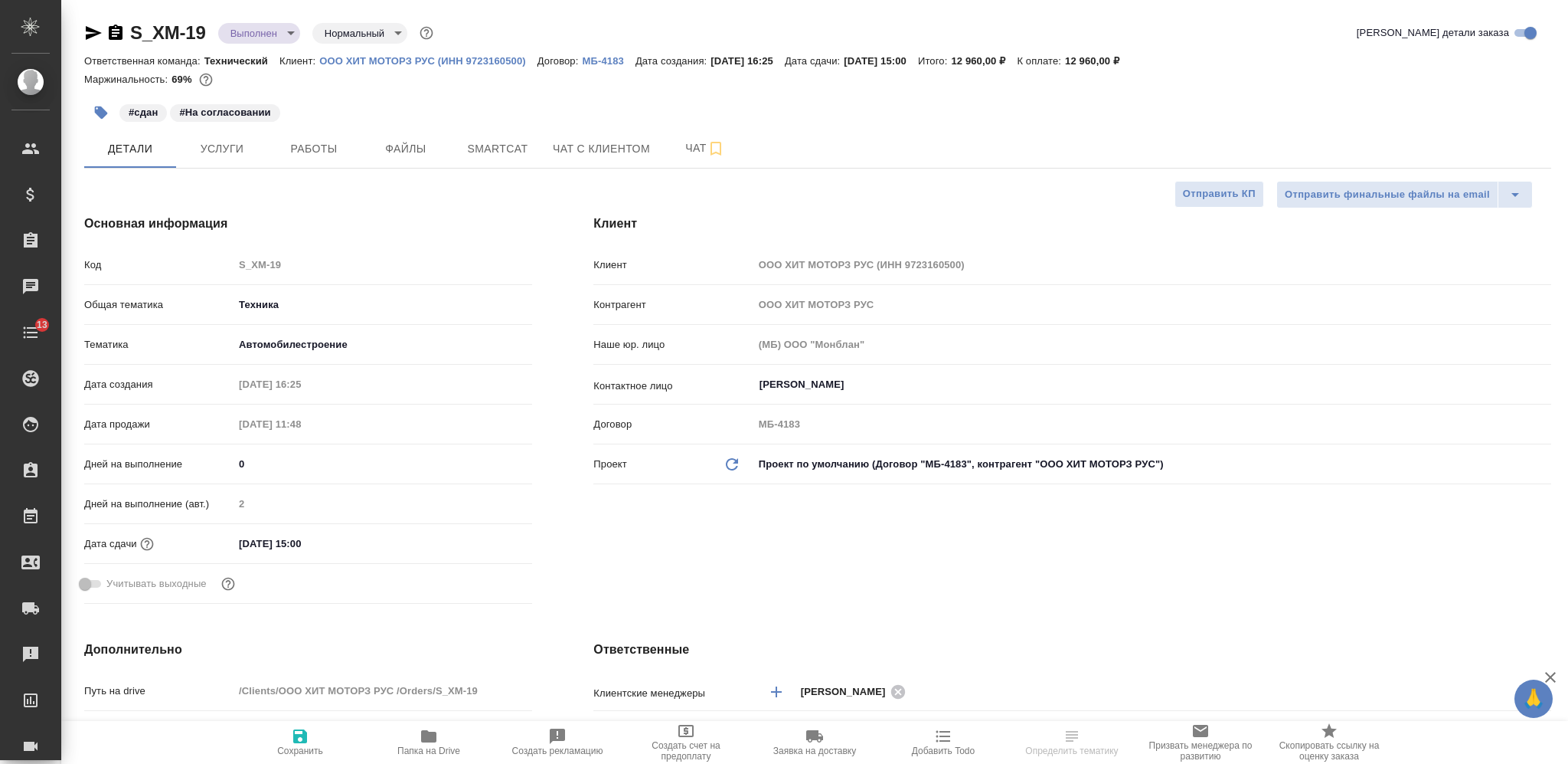
type textarea "x"
click at [101, 109] on icon "button" at bounding box center [101, 113] width 13 height 13
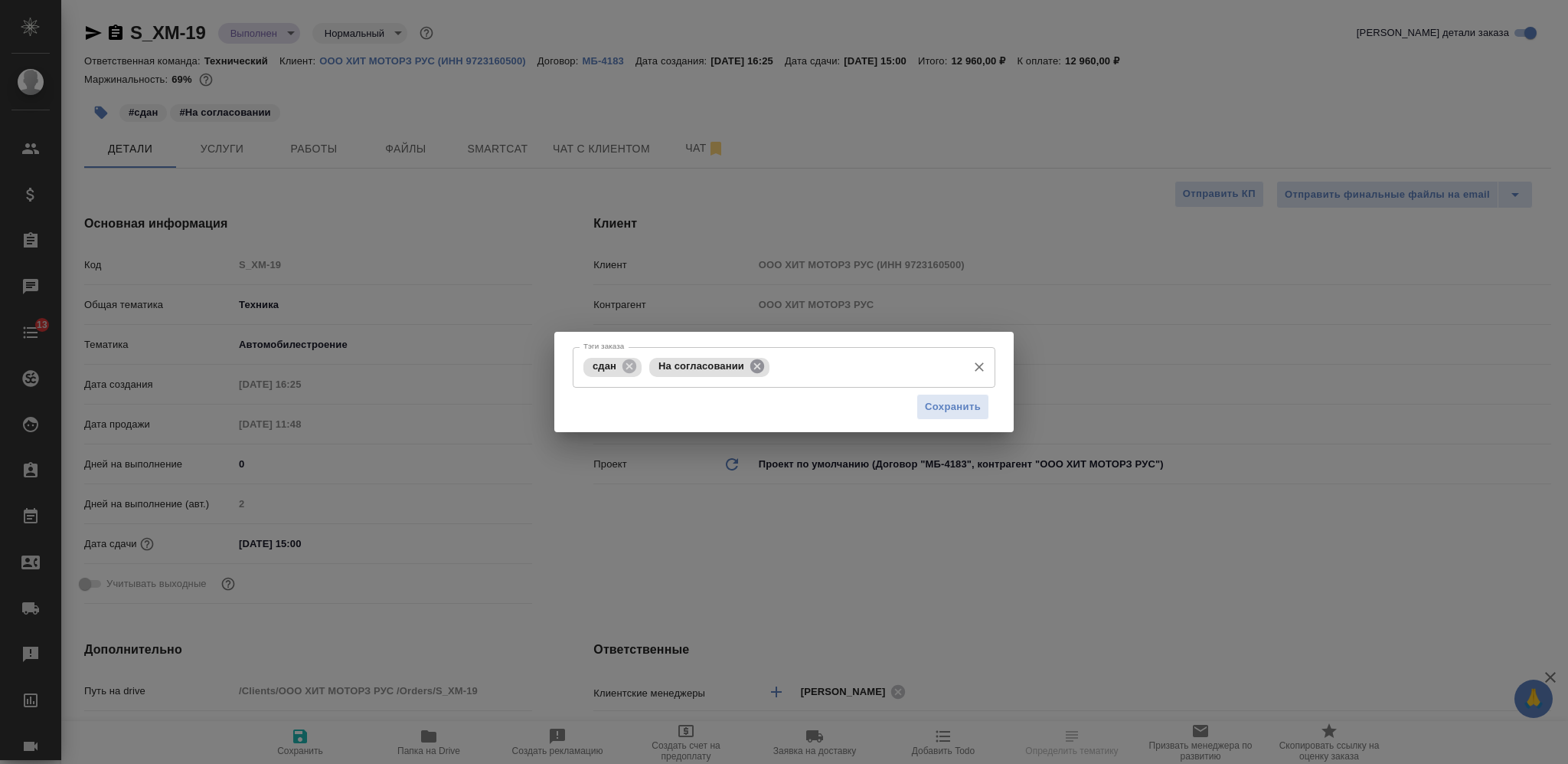
click at [758, 363] on icon at bounding box center [757, 366] width 14 height 14
click at [938, 413] on span "Сохранить" at bounding box center [953, 407] width 56 height 18
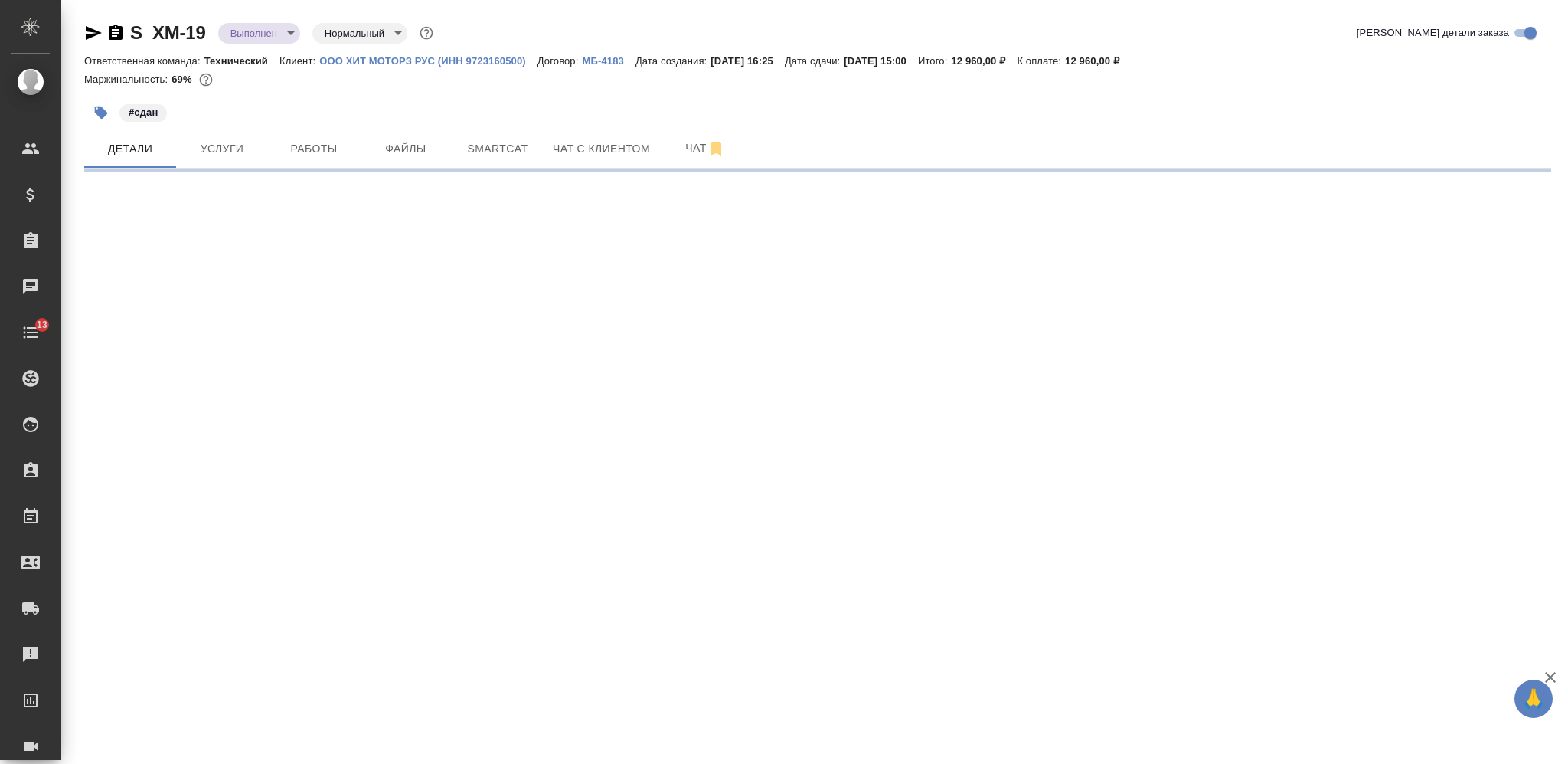
select select "RU"
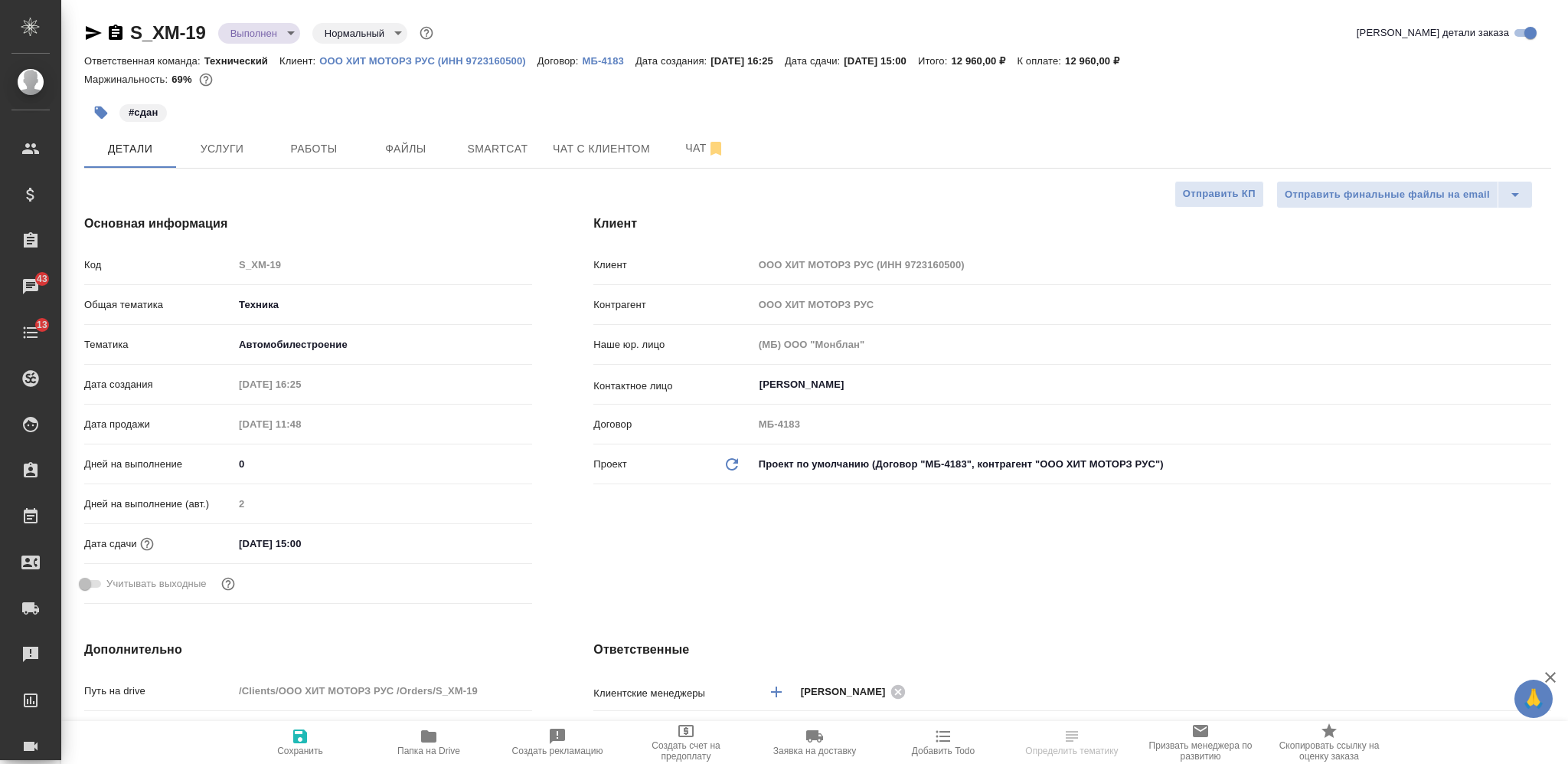
type textarea "x"
click at [260, 33] on body "🙏 .cls-1 fill:#fff; AWATERA [PERSON_NAME] Спецификации Заказы 43 Чаты 13 Todo П…" at bounding box center [784, 382] width 1568 height 764
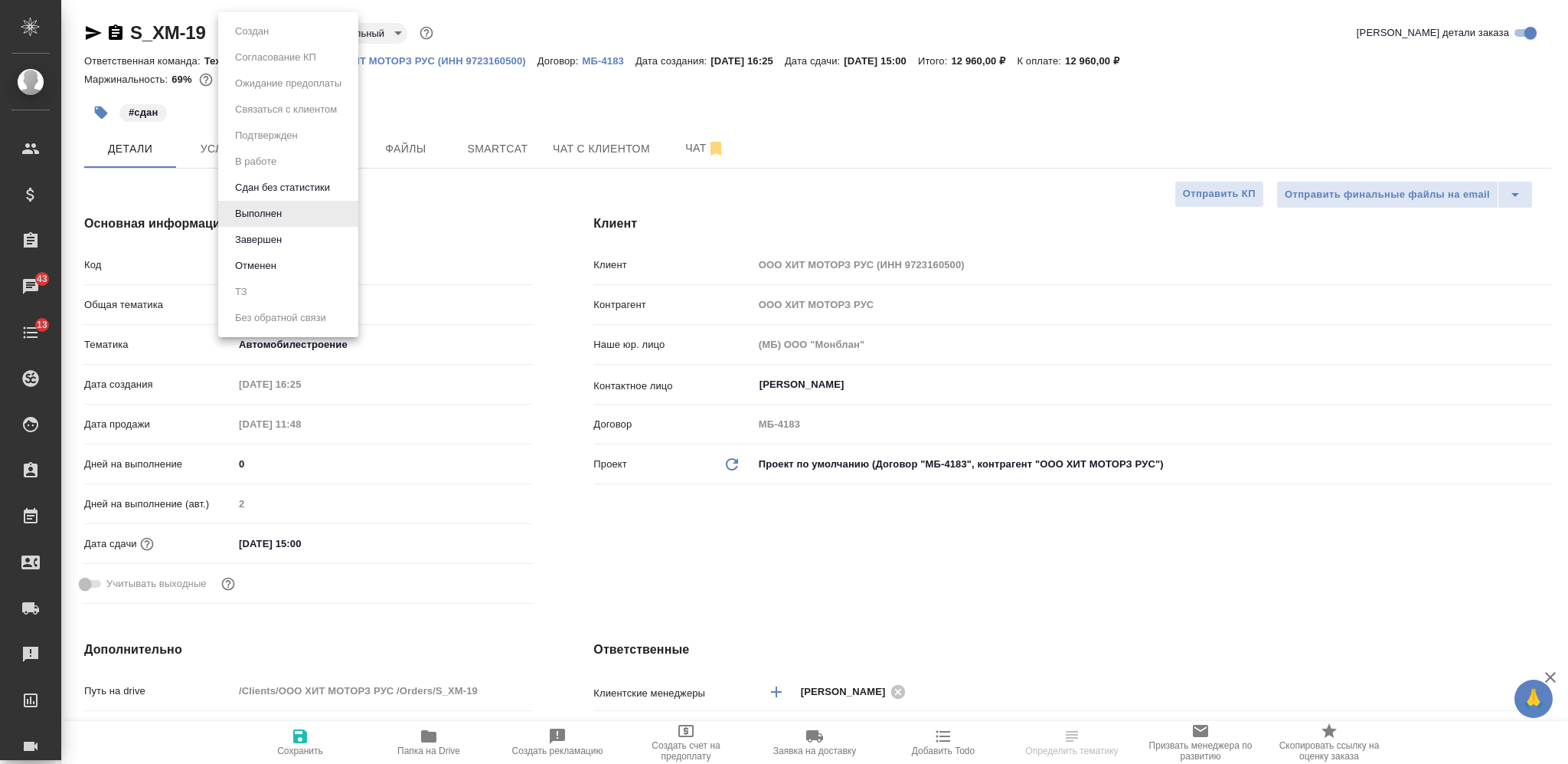
click at [291, 233] on li "Завершен" at bounding box center [288, 239] width 141 height 26
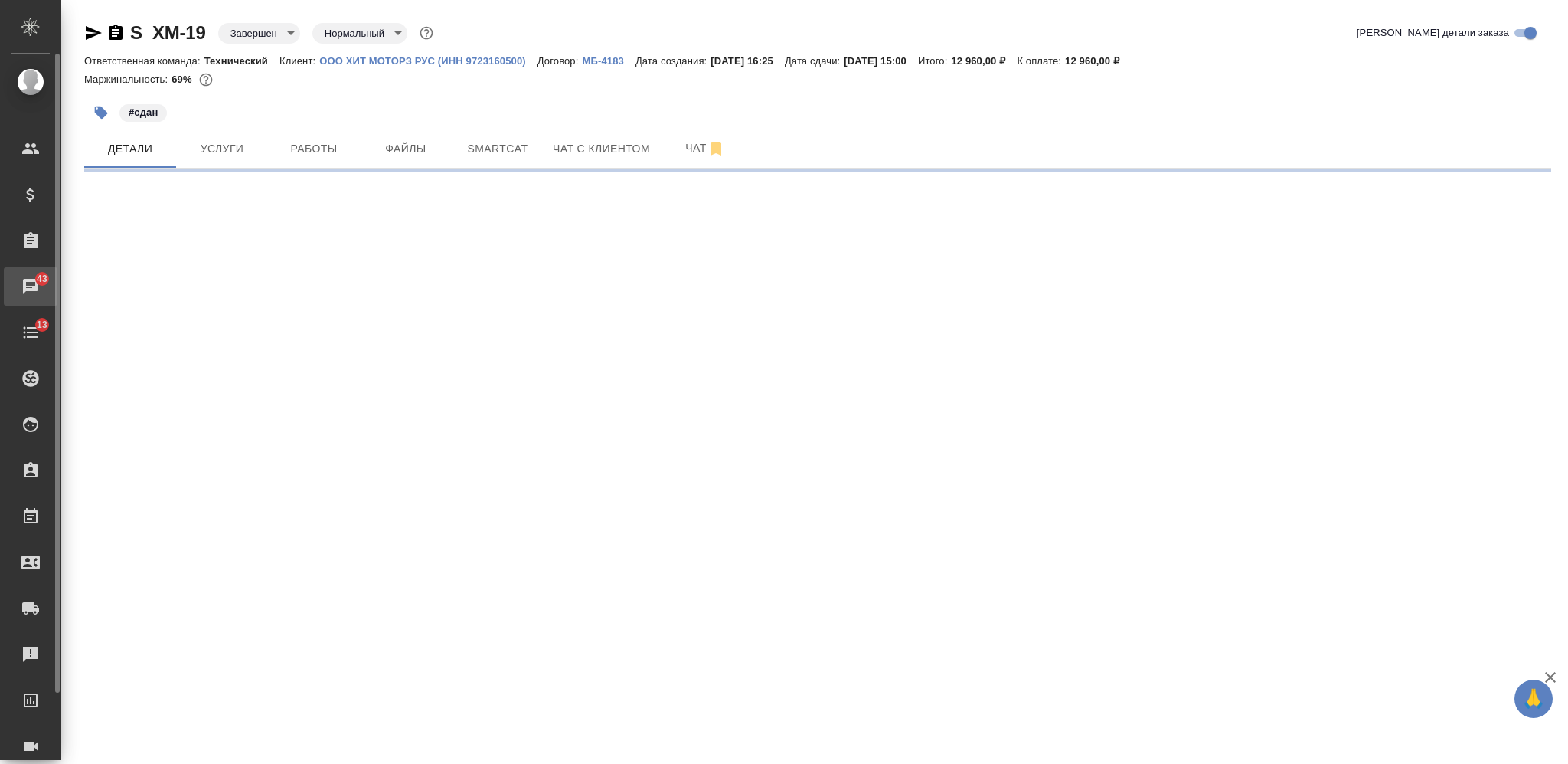
select select "RU"
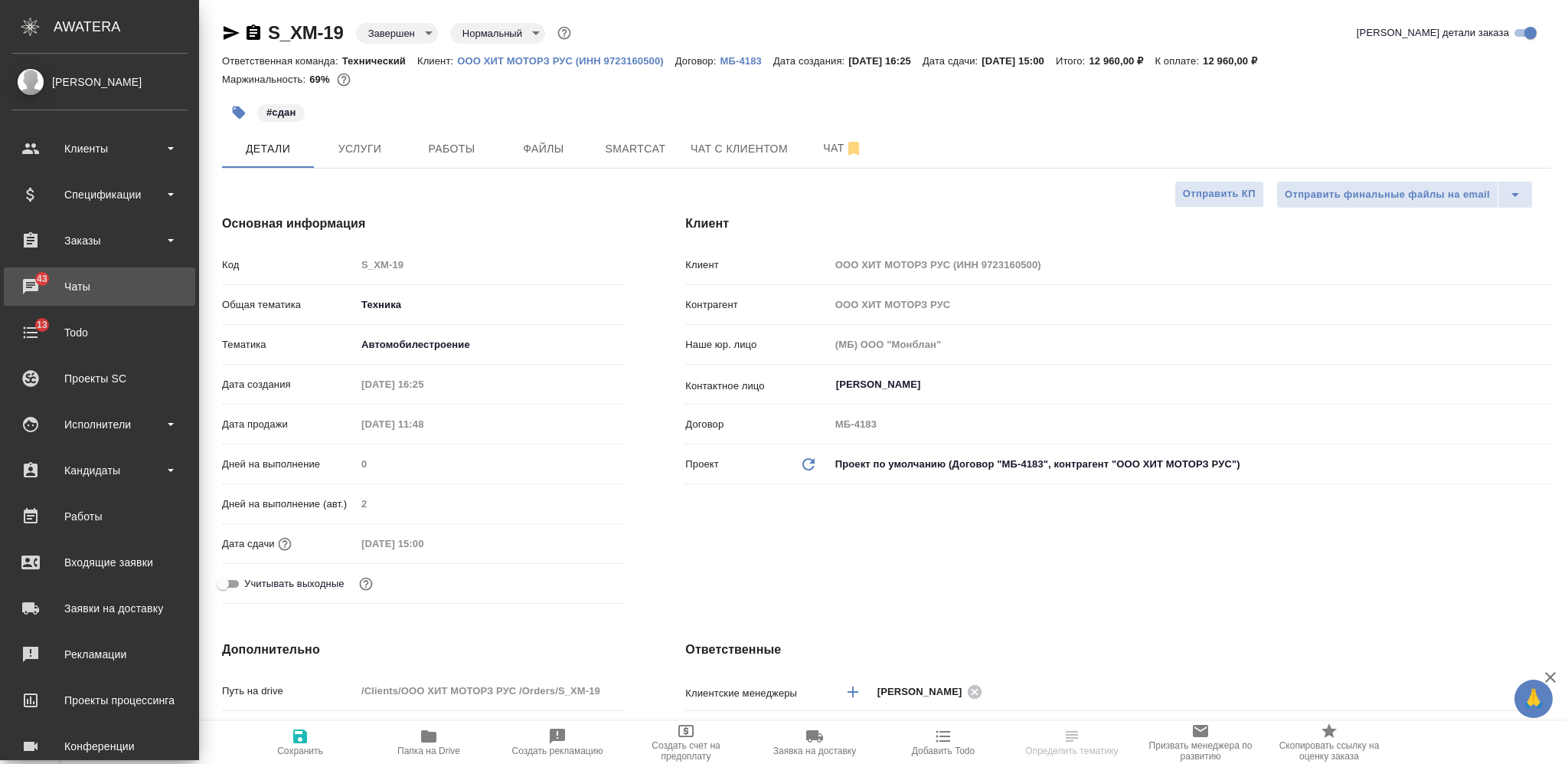
type textarea "x"
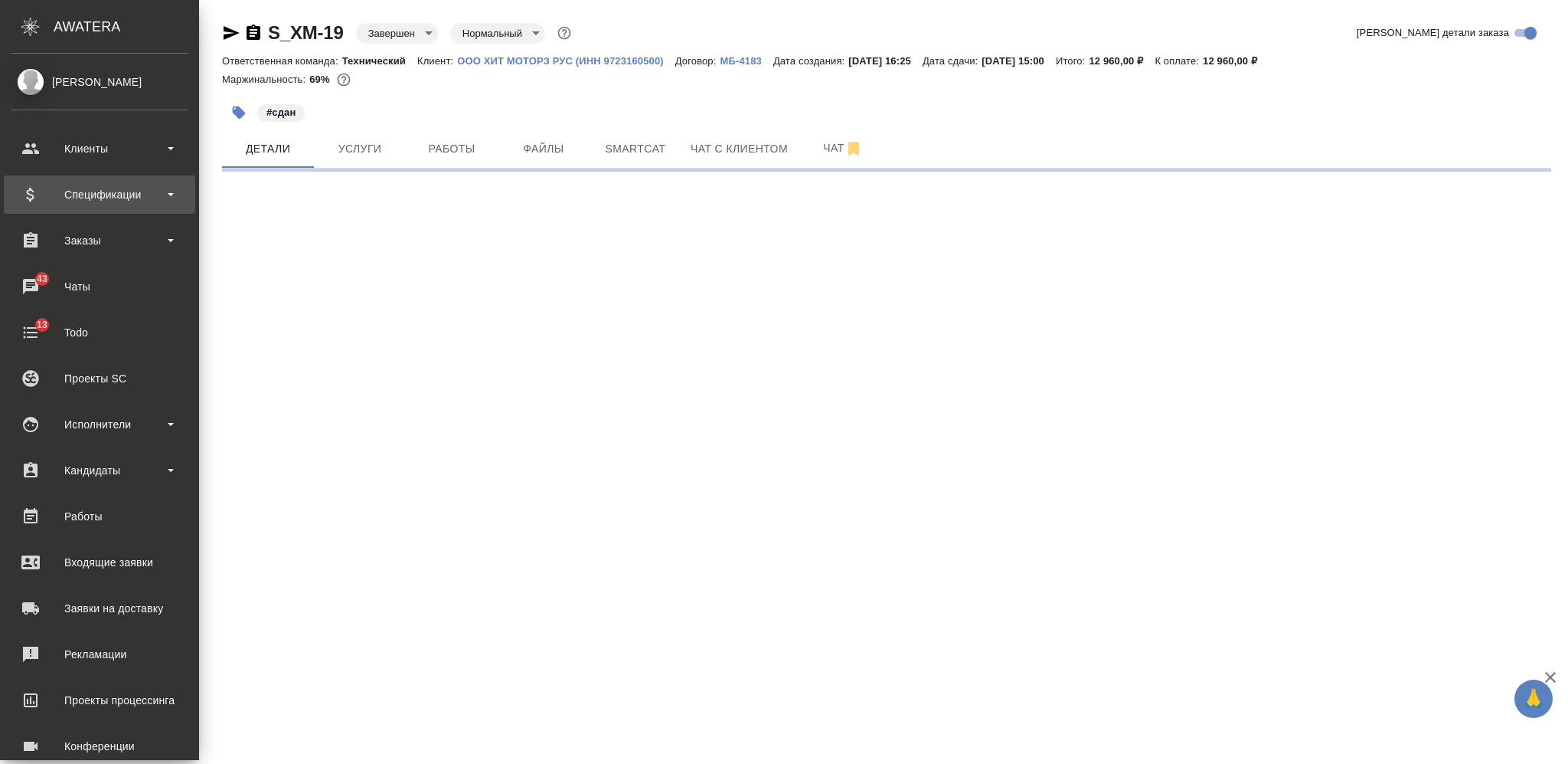
select select "RU"
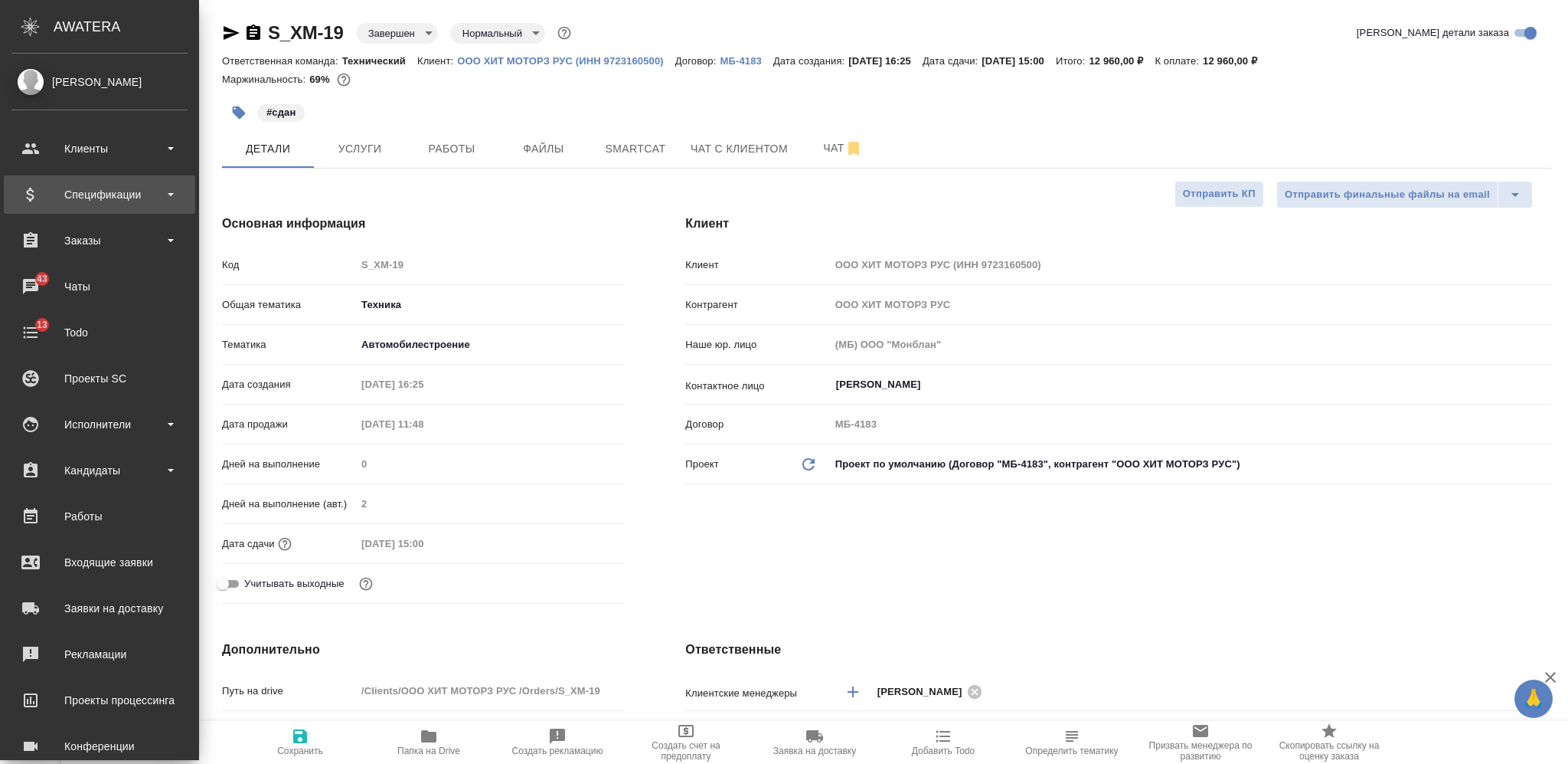
type textarea "x"
click at [119, 191] on div "Спецификации" at bounding box center [99, 195] width 176 height 23
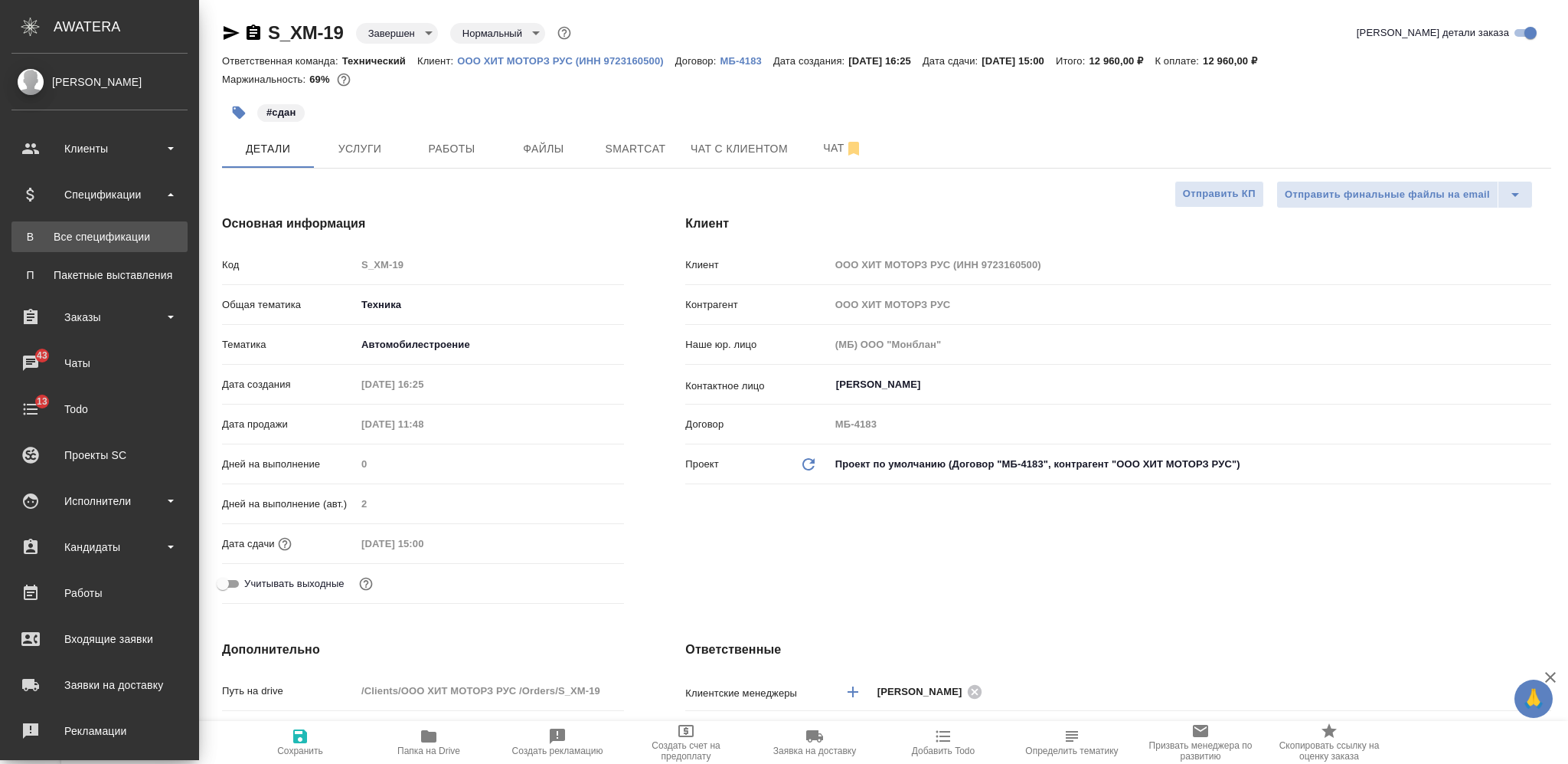
click at [130, 227] on link "В Все спецификации" at bounding box center [99, 237] width 176 height 31
type textarea "x"
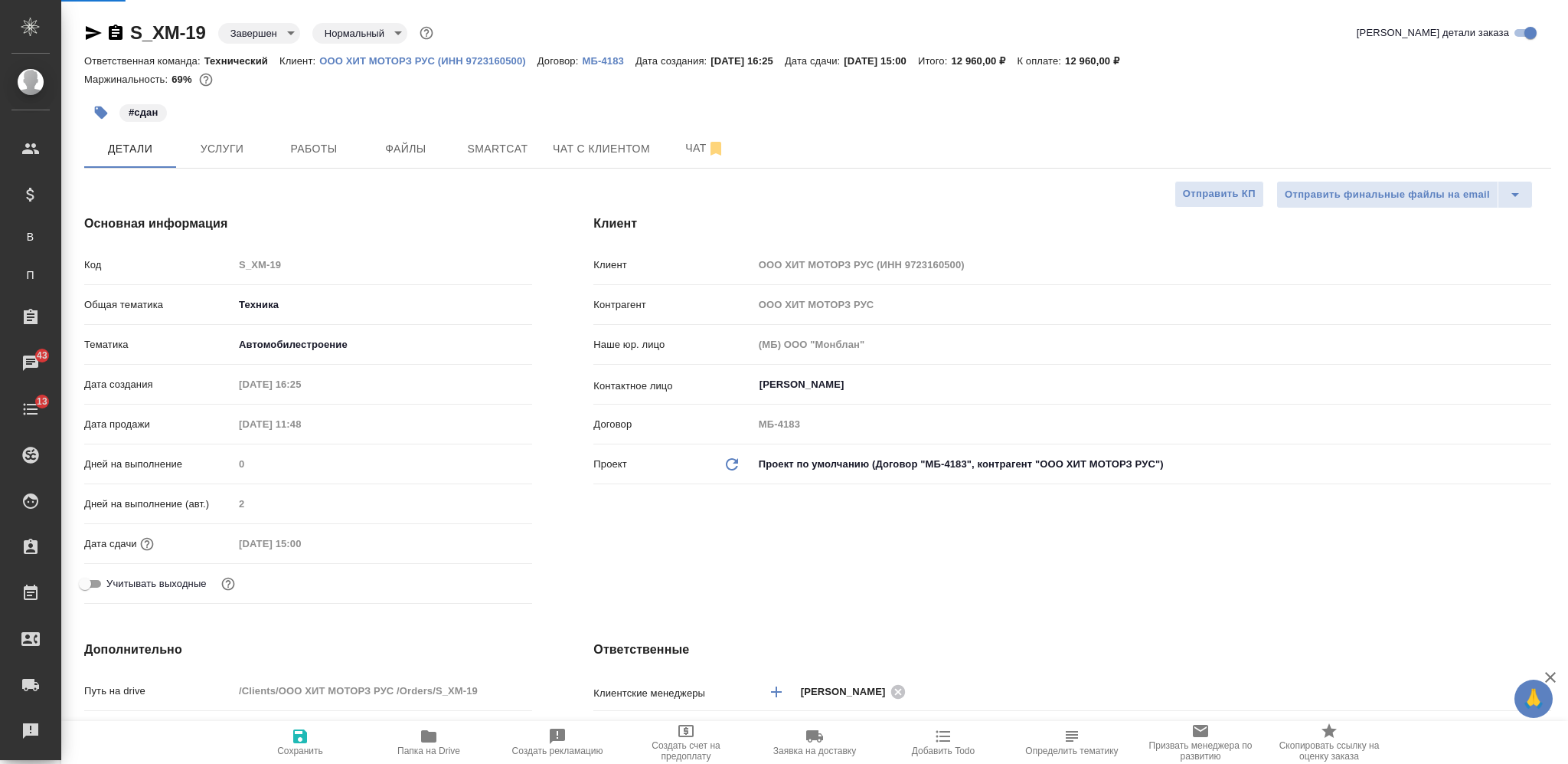
type textarea "x"
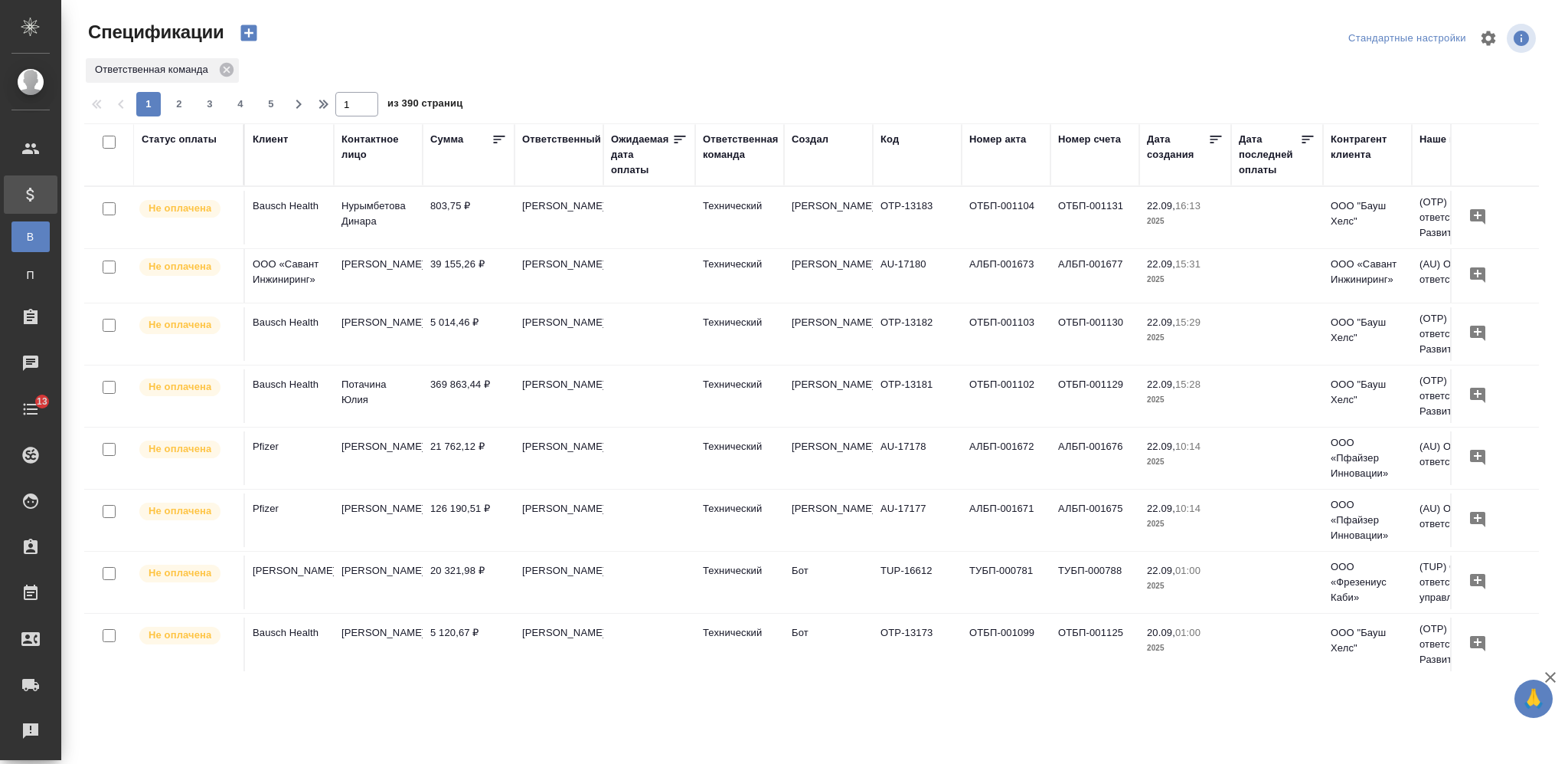
click at [247, 33] on icon "button" at bounding box center [249, 33] width 21 height 21
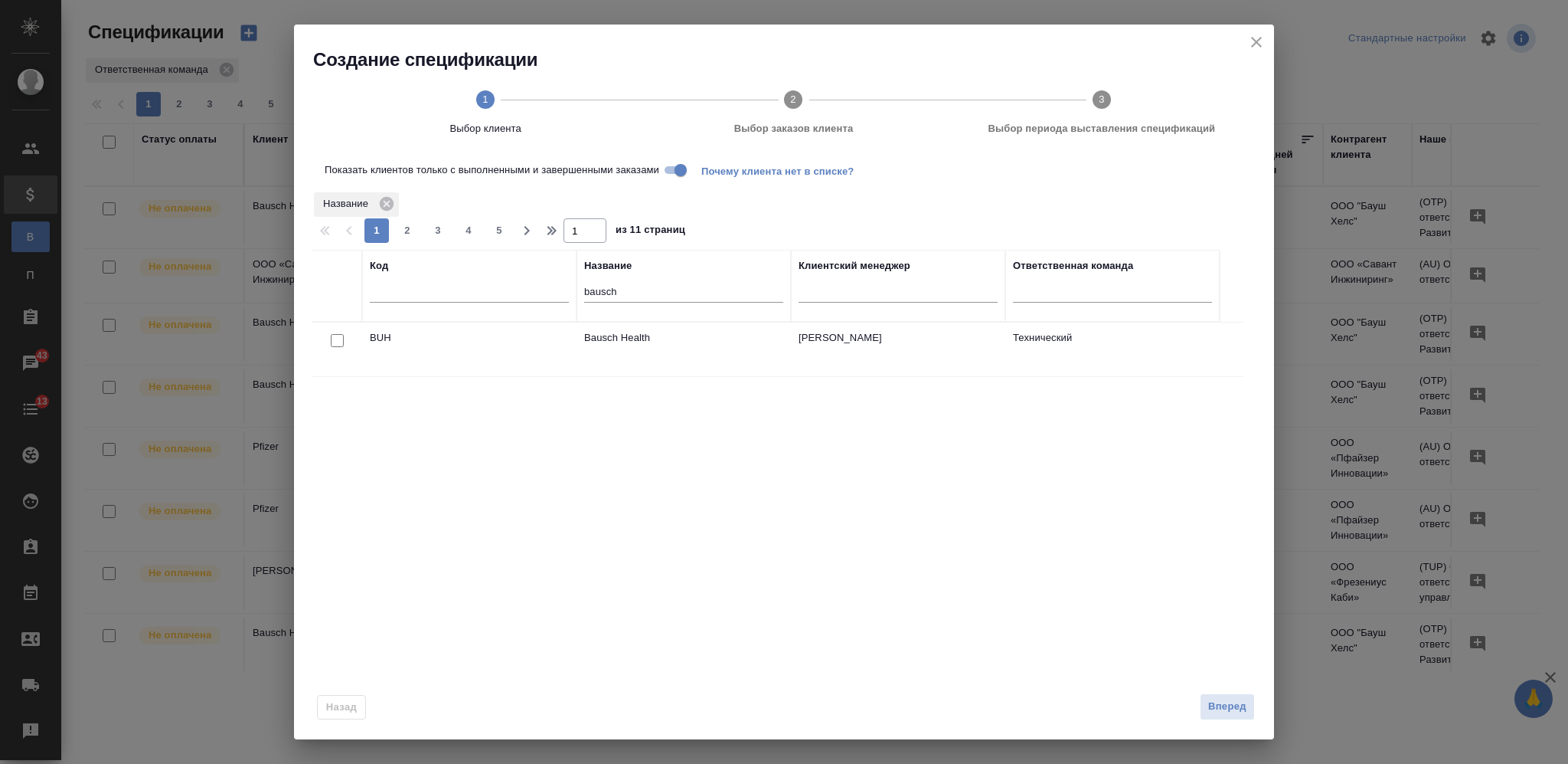
click at [333, 339] on input "checkbox" at bounding box center [337, 341] width 13 height 13
checkbox input "true"
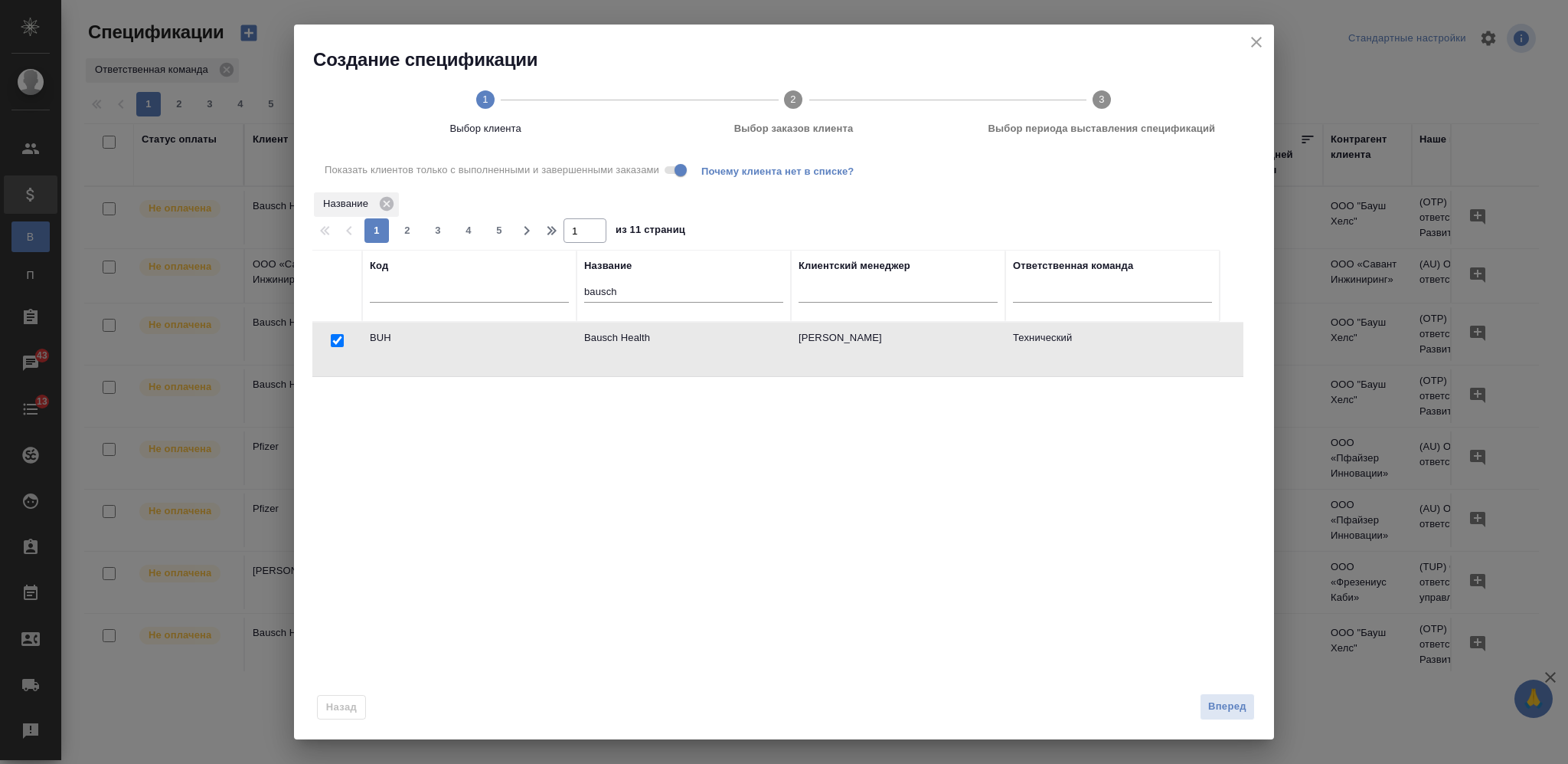
click at [1211, 709] on span "Вперед" at bounding box center [1227, 706] width 38 height 18
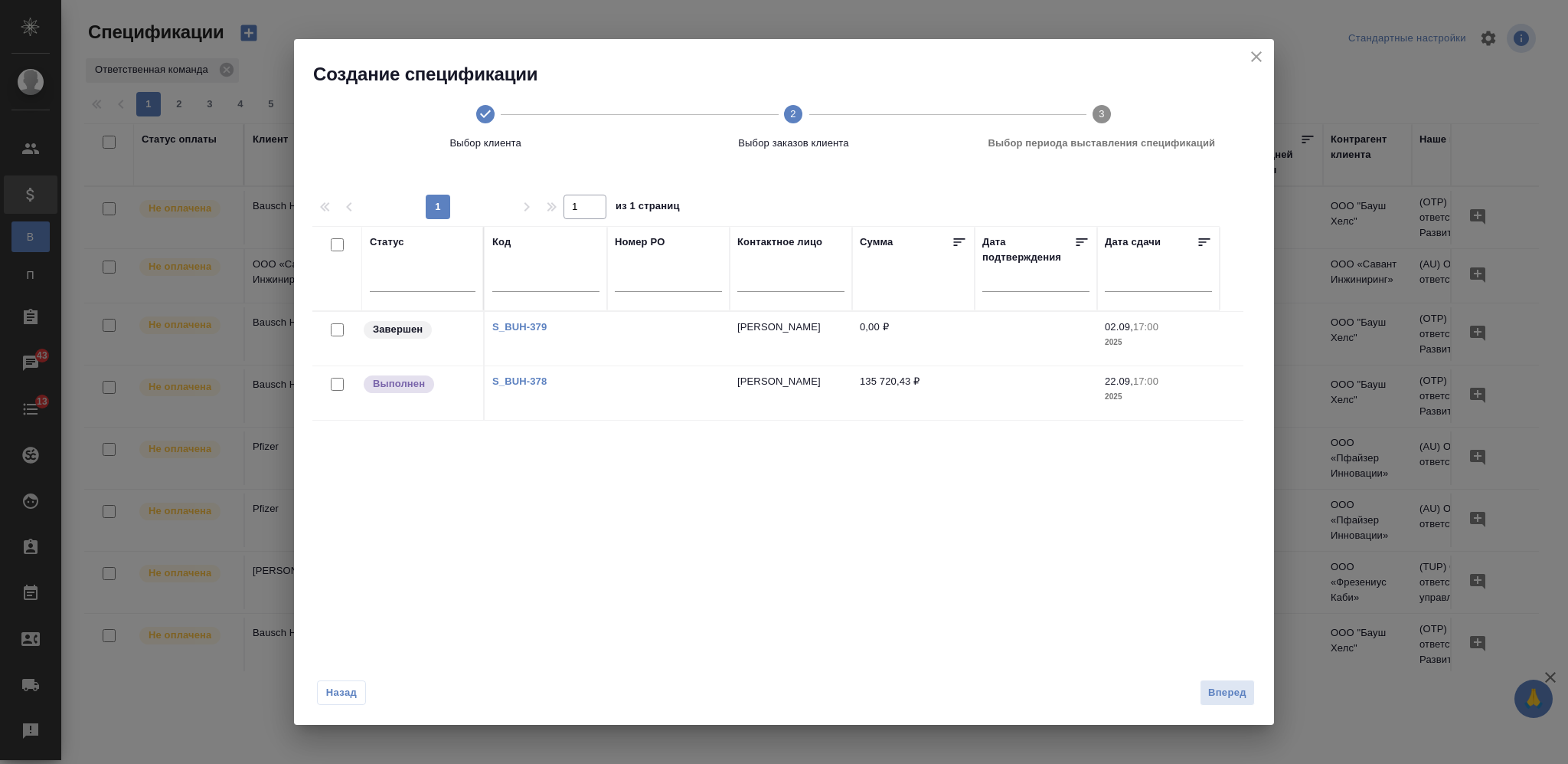
click at [520, 376] on link "S_BUH-378" at bounding box center [520, 381] width 54 height 11
click at [337, 386] on input "checkbox" at bounding box center [337, 384] width 13 height 13
checkbox input "true"
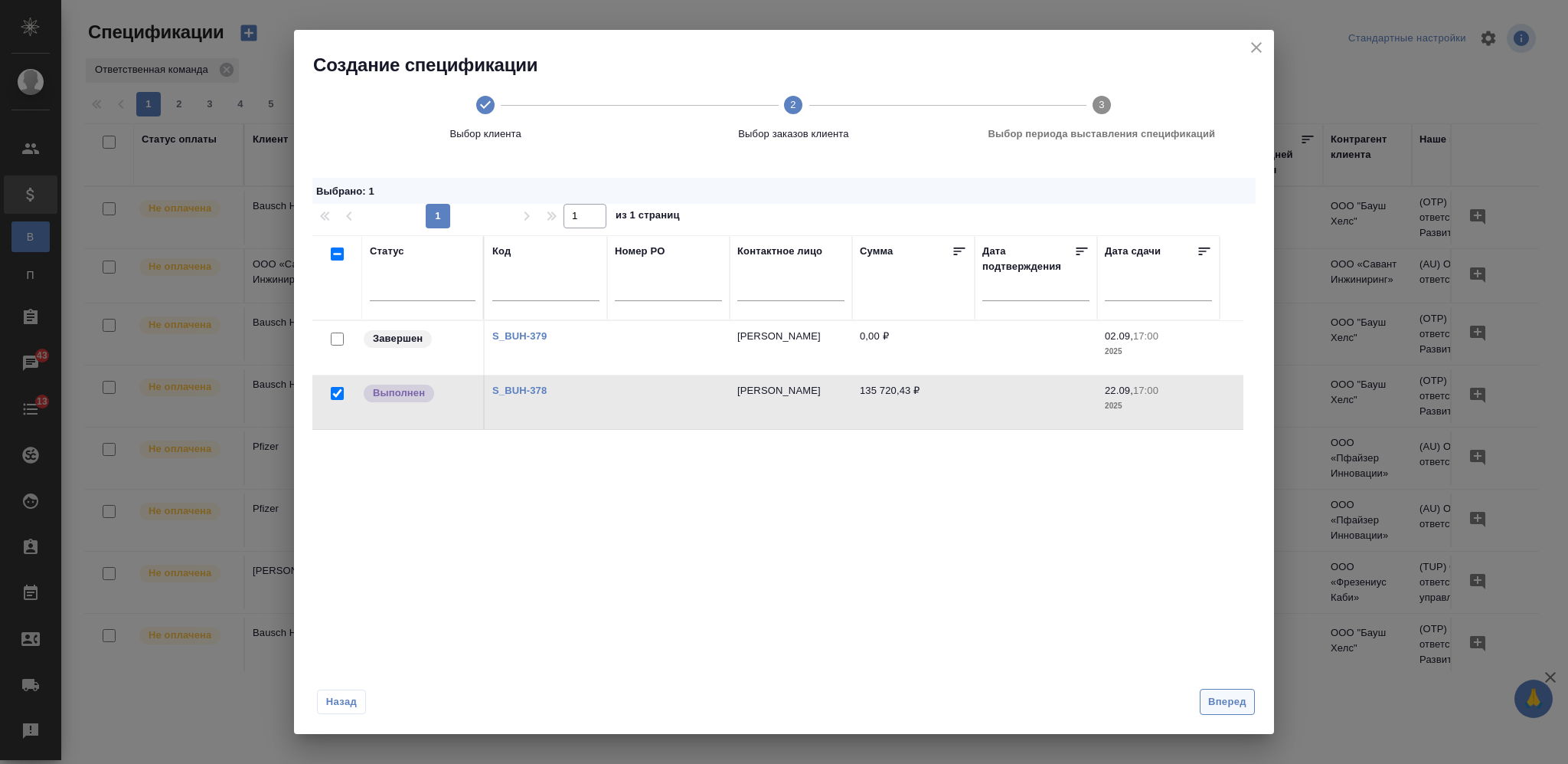
click at [1227, 711] on button "Вперед" at bounding box center [1227, 702] width 55 height 27
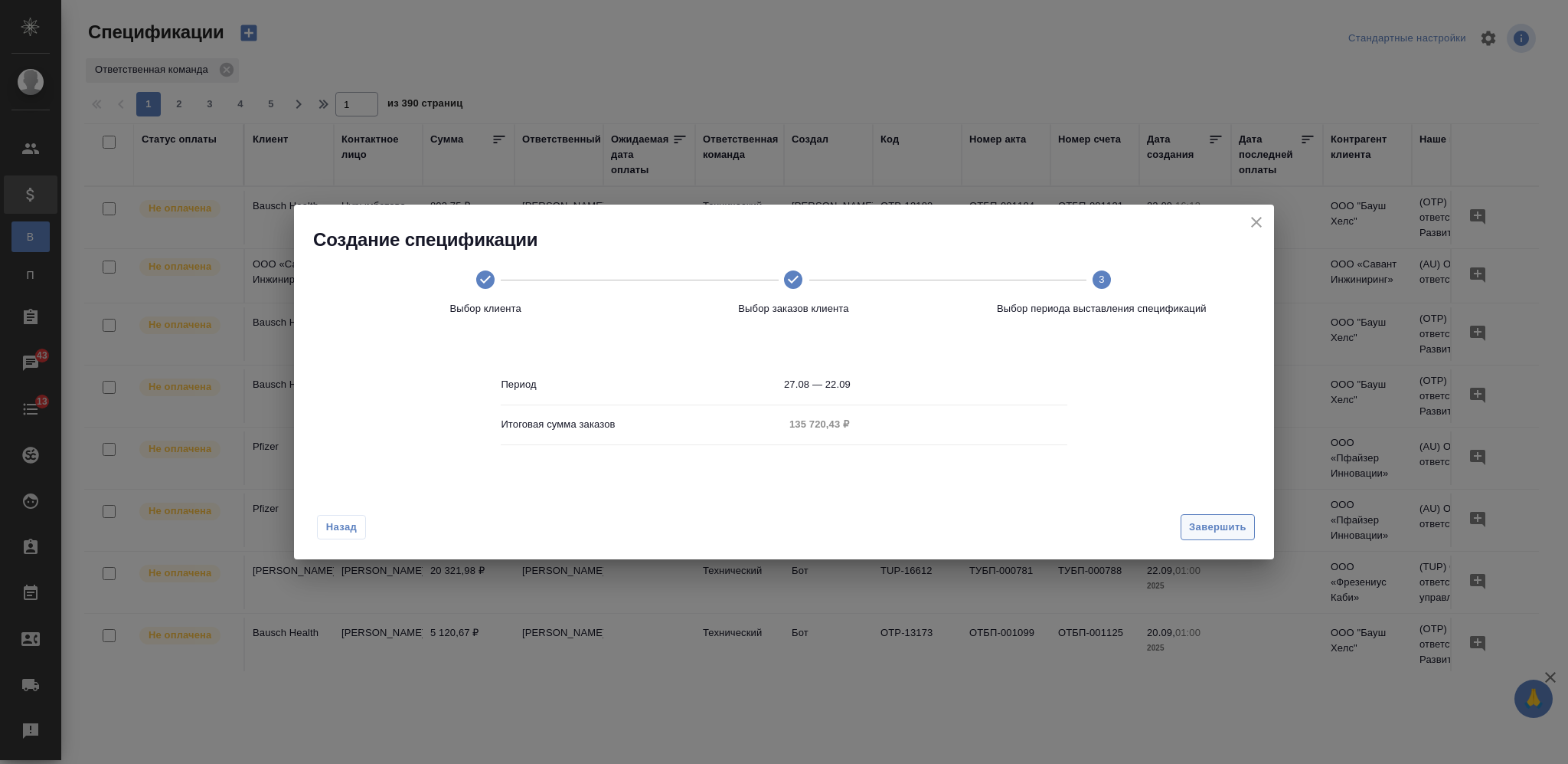
click at [1215, 519] on span "Завершить" at bounding box center [1218, 527] width 58 height 18
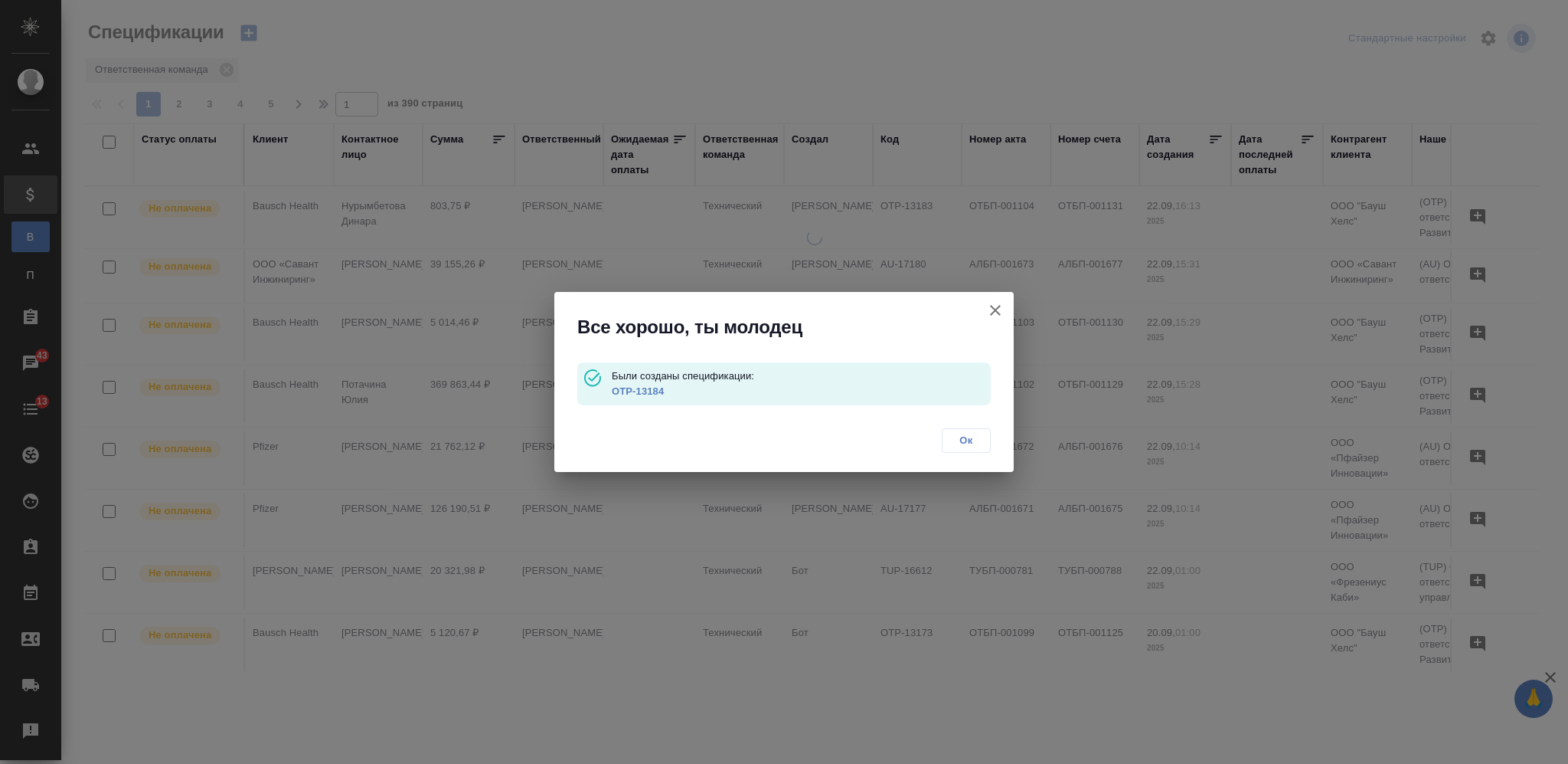
click at [655, 390] on link "OTP-13184" at bounding box center [638, 391] width 52 height 11
click at [962, 443] on span "Ок" at bounding box center [966, 441] width 33 height 15
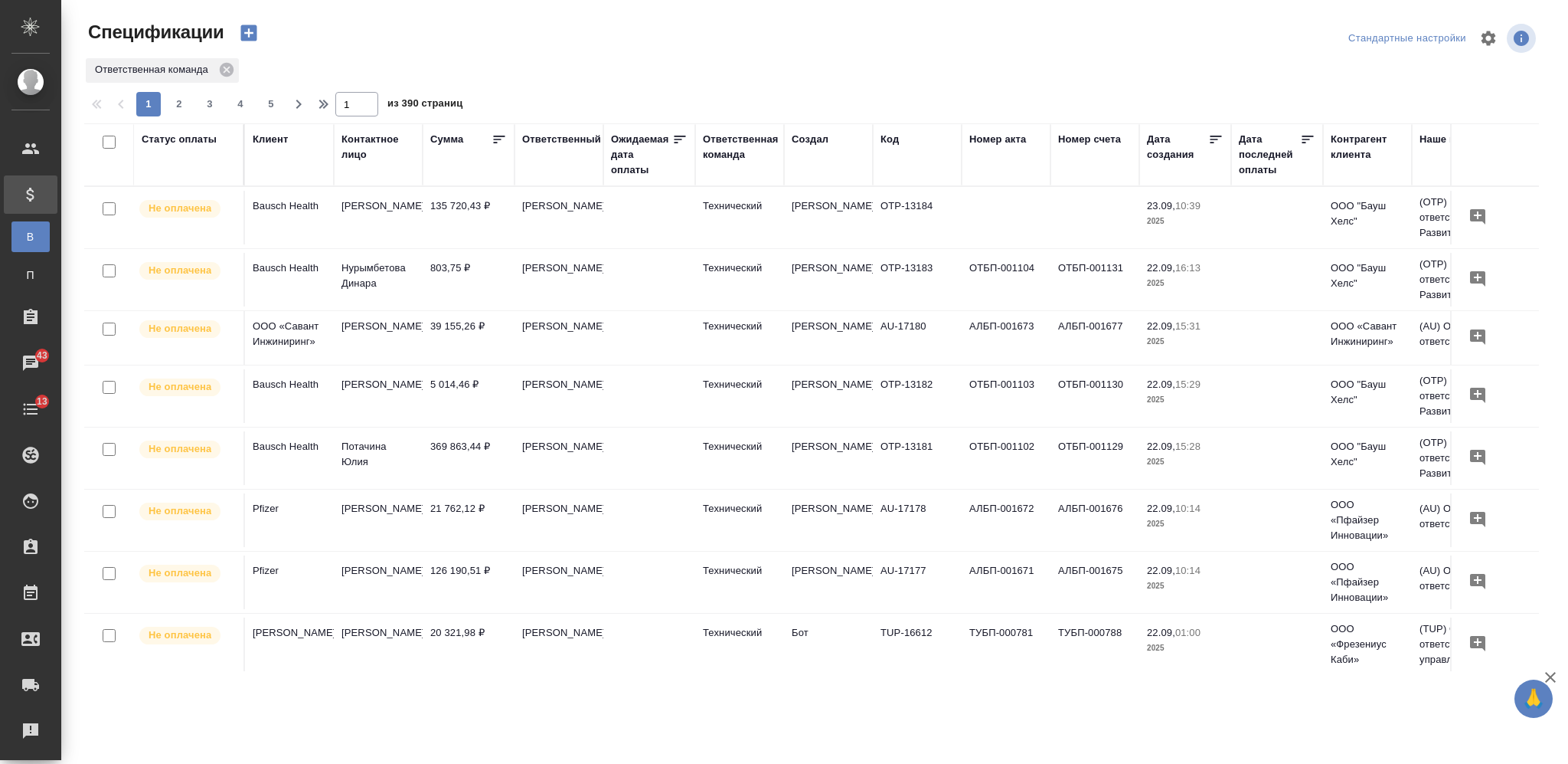
click at [247, 32] on icon "button" at bounding box center [248, 33] width 16 height 16
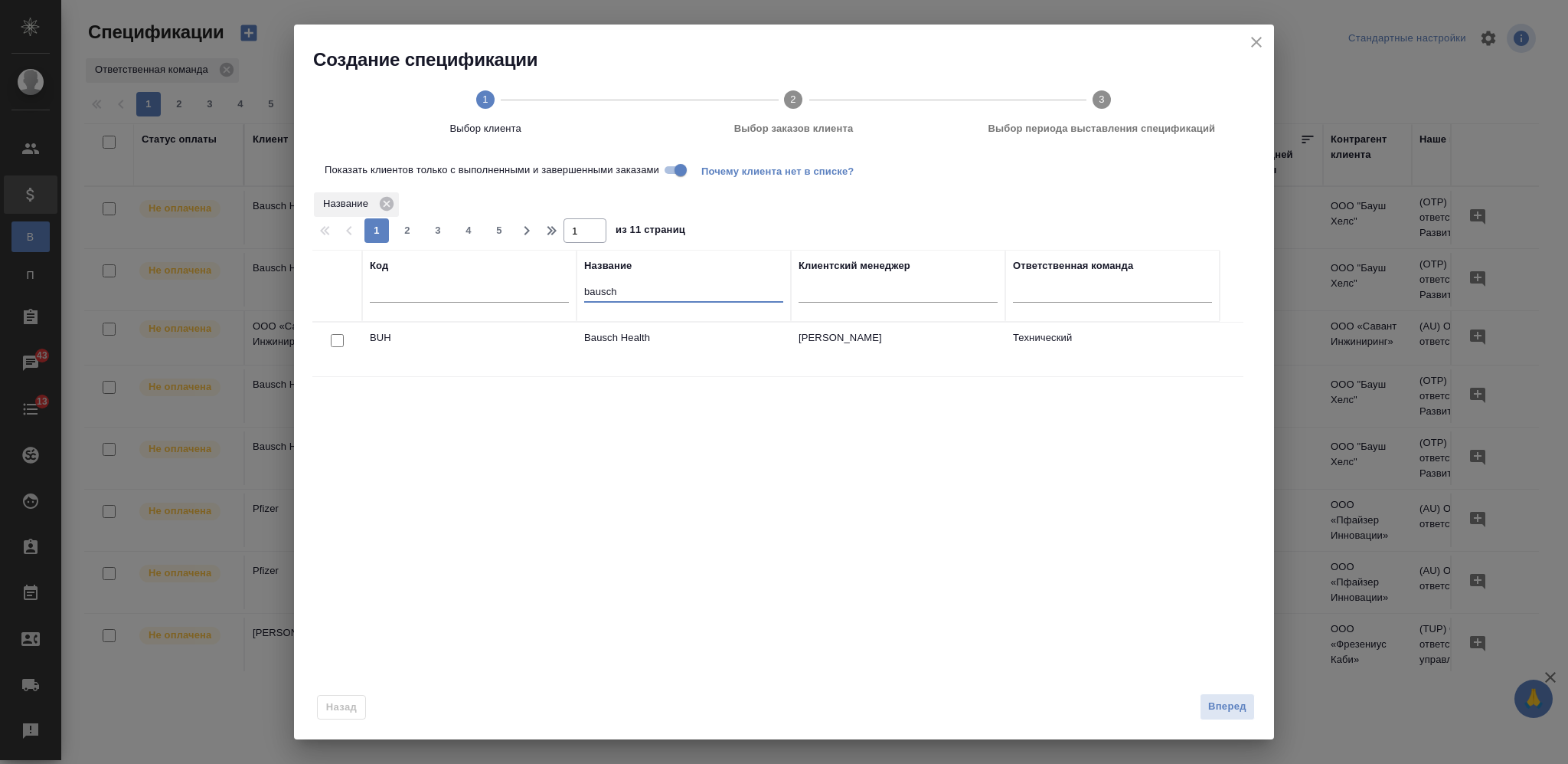
click at [599, 290] on input "bausch" at bounding box center [684, 293] width 199 height 20
type input "хит"
click at [339, 346] on input "checkbox" at bounding box center [337, 341] width 13 height 13
checkbox input "true"
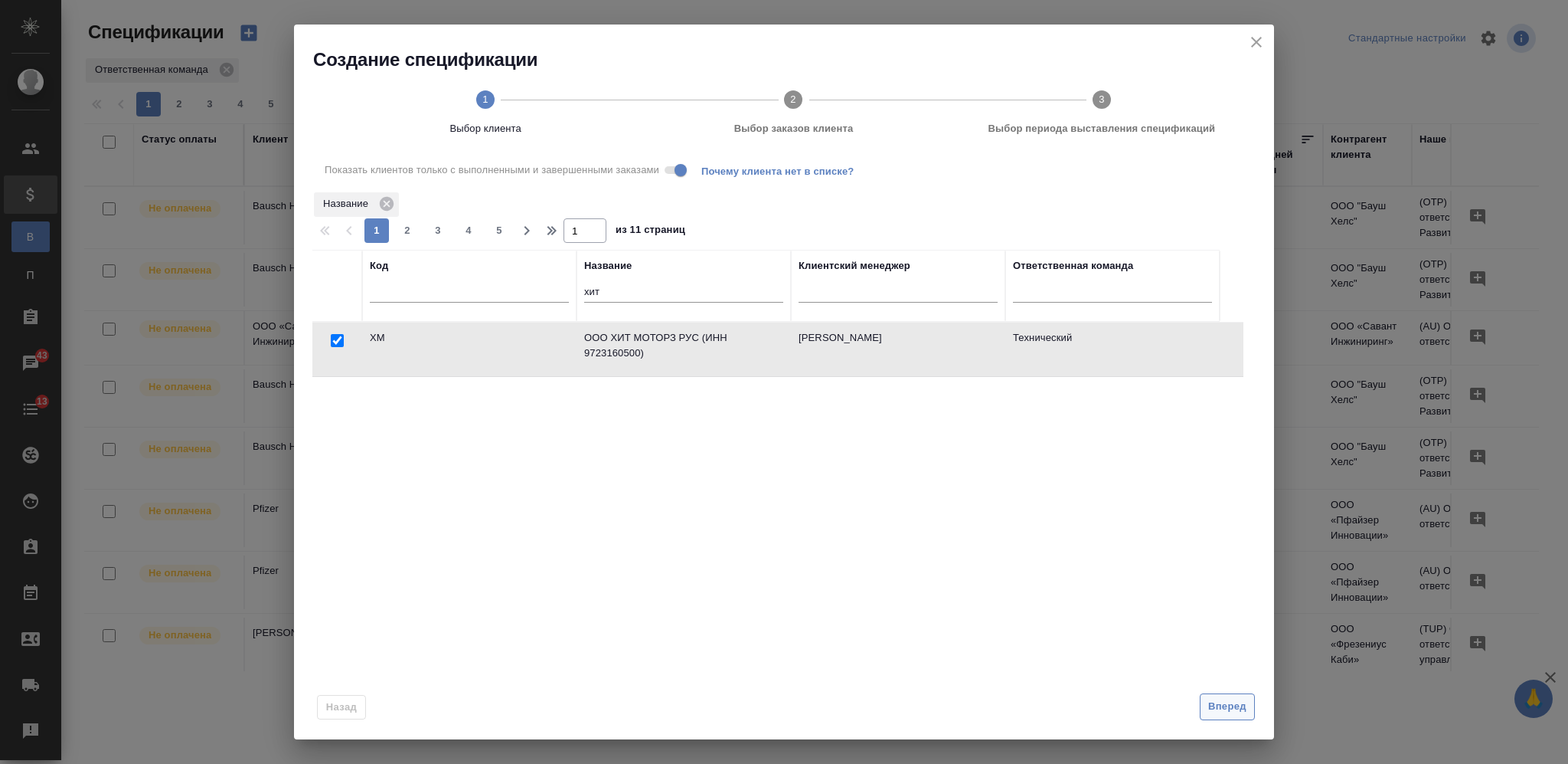
click at [1232, 704] on span "Вперед" at bounding box center [1227, 706] width 38 height 18
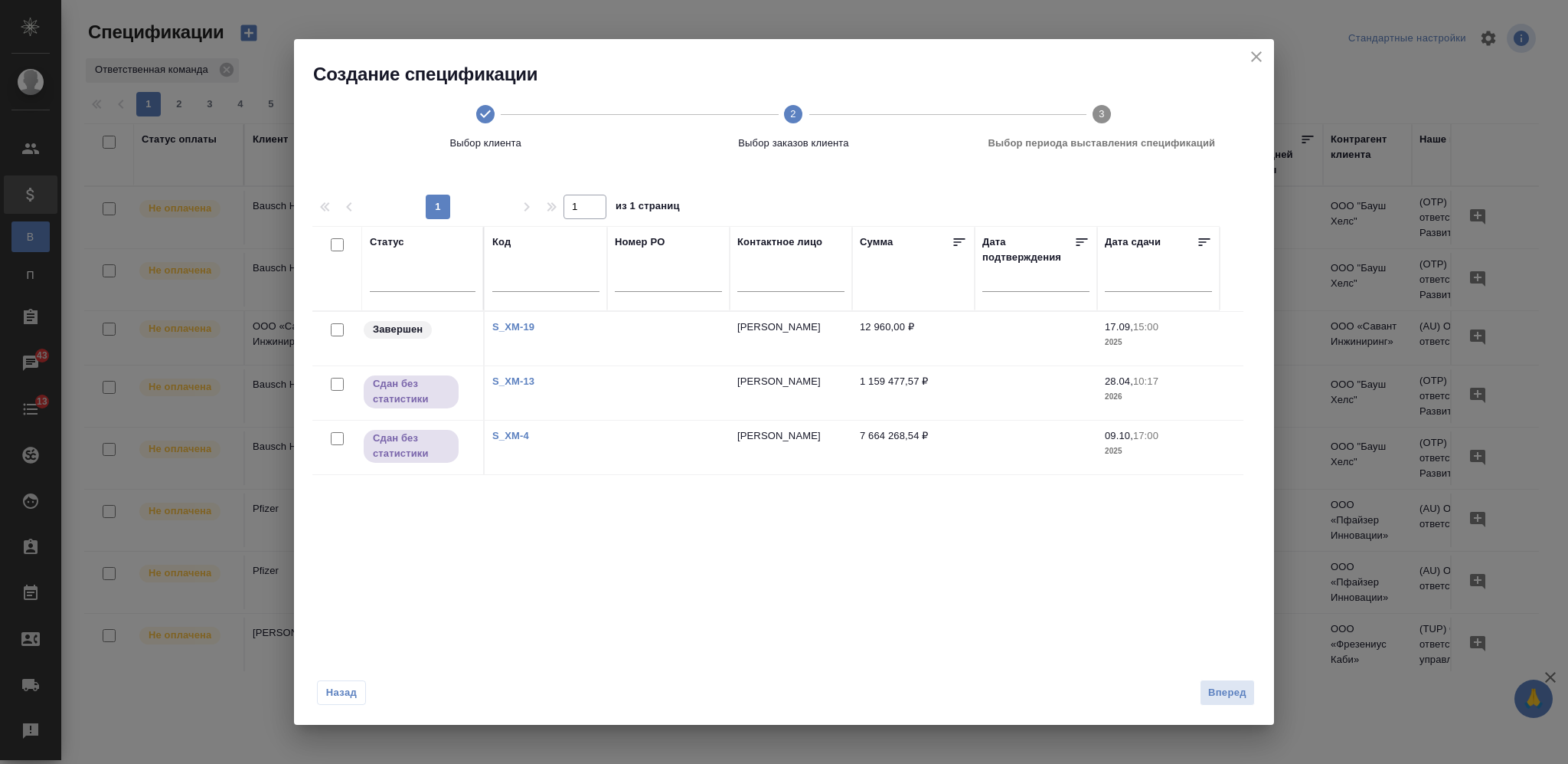
click at [333, 334] on input "checkbox" at bounding box center [337, 330] width 13 height 13
checkbox input "true"
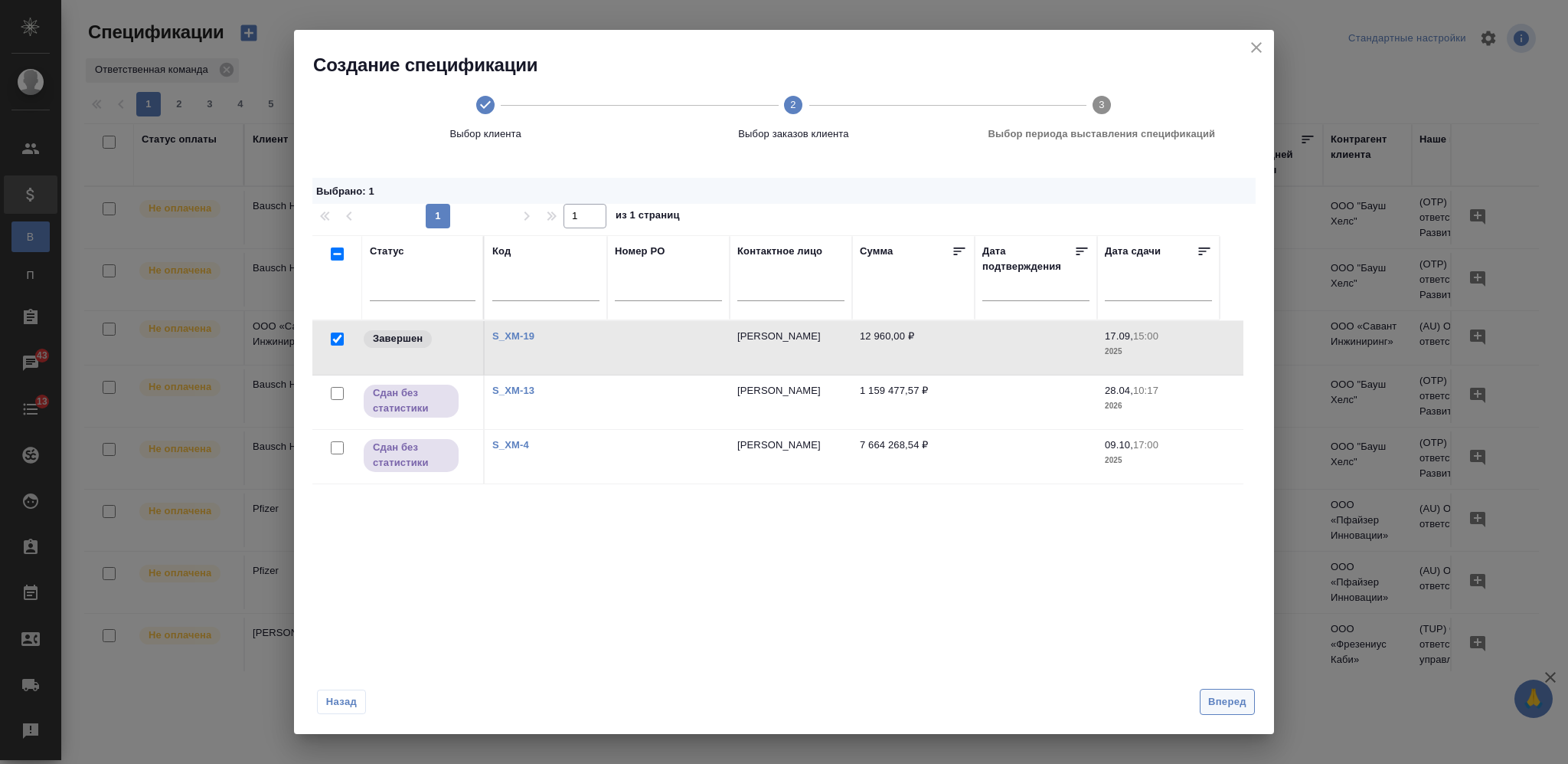
click at [1215, 691] on button "Вперед" at bounding box center [1227, 702] width 55 height 27
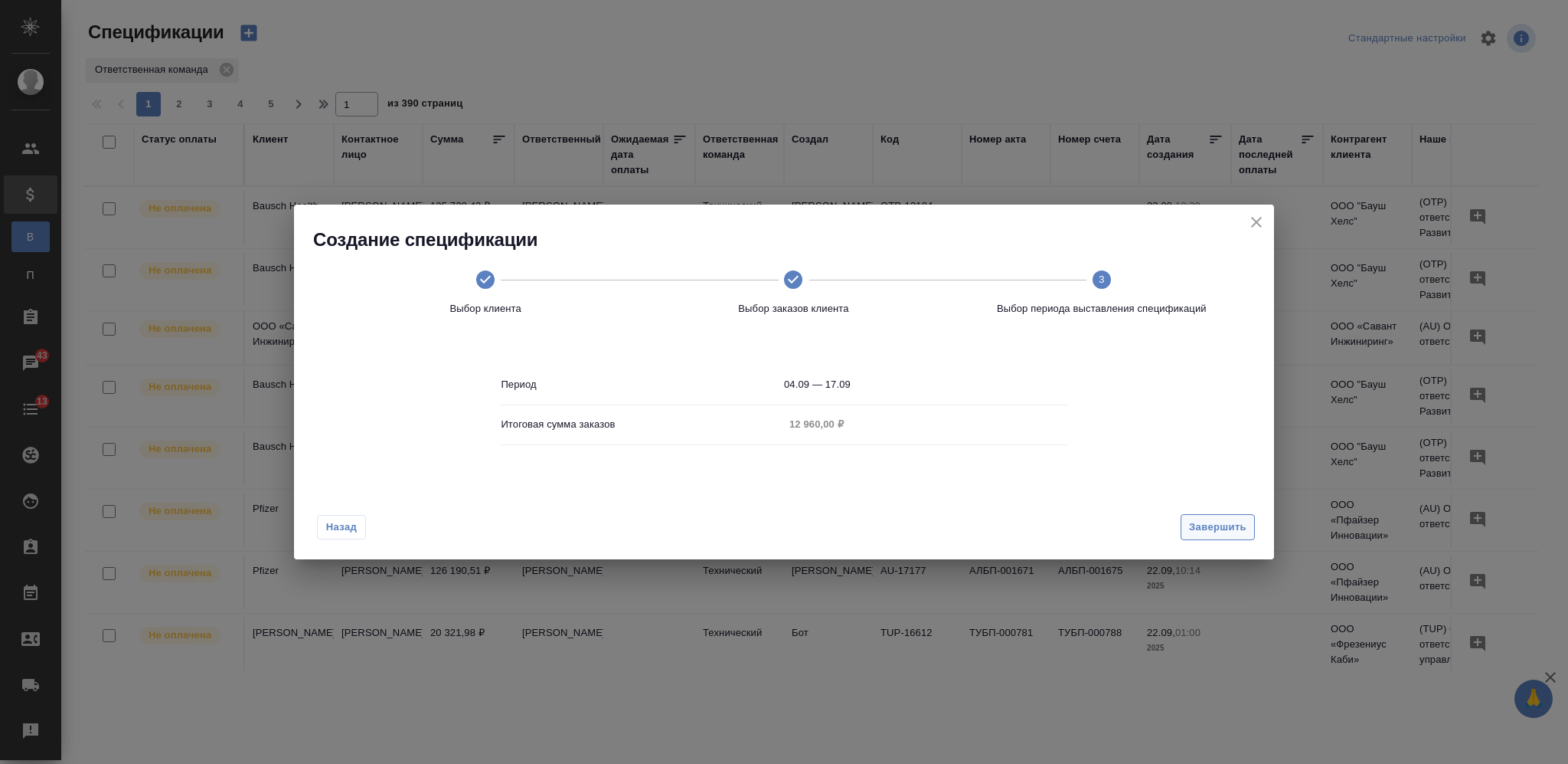
click at [1221, 525] on span "Завершить" at bounding box center [1218, 527] width 58 height 18
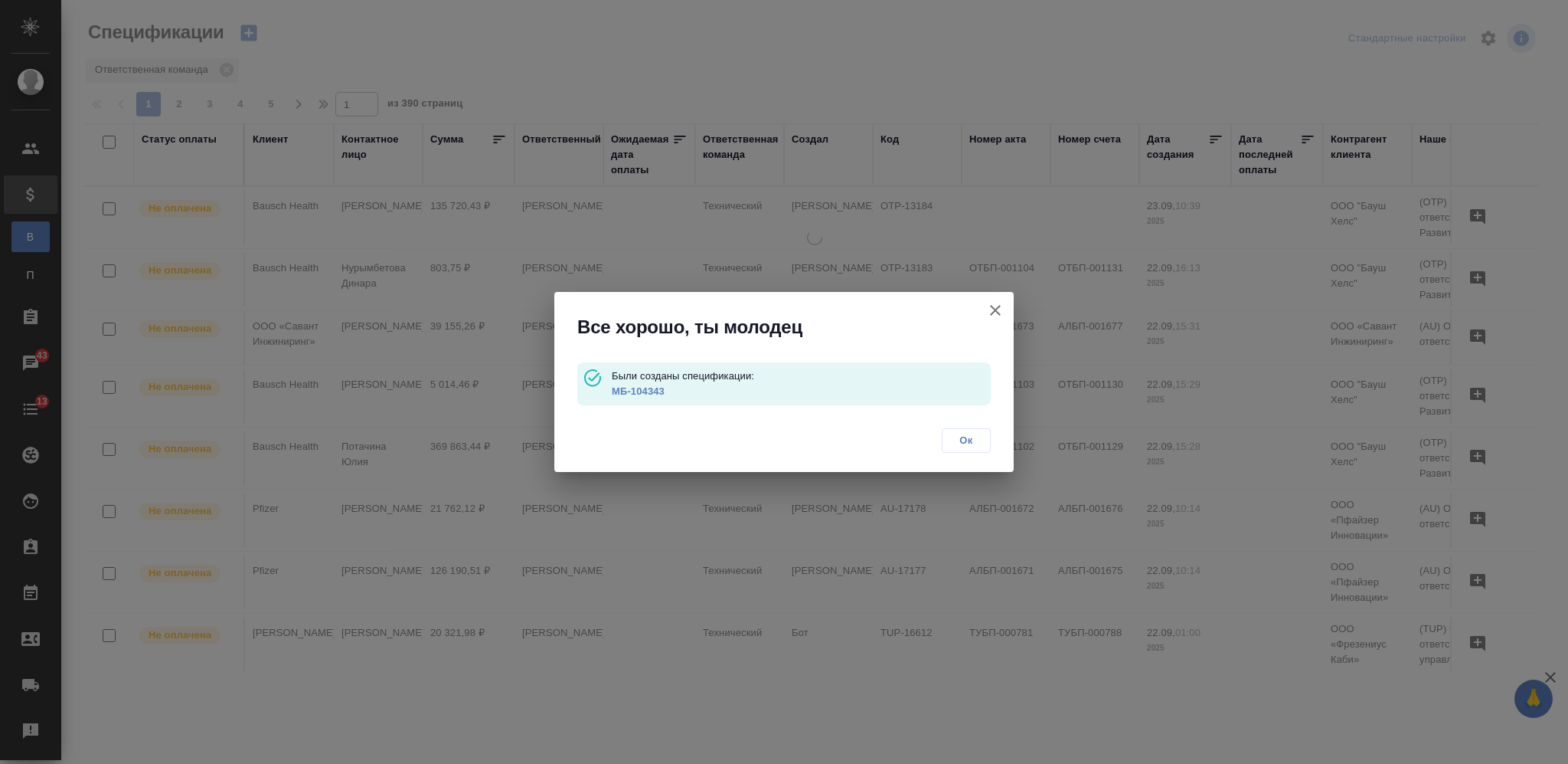
click at [631, 386] on link "МБ-104343" at bounding box center [638, 391] width 53 height 11
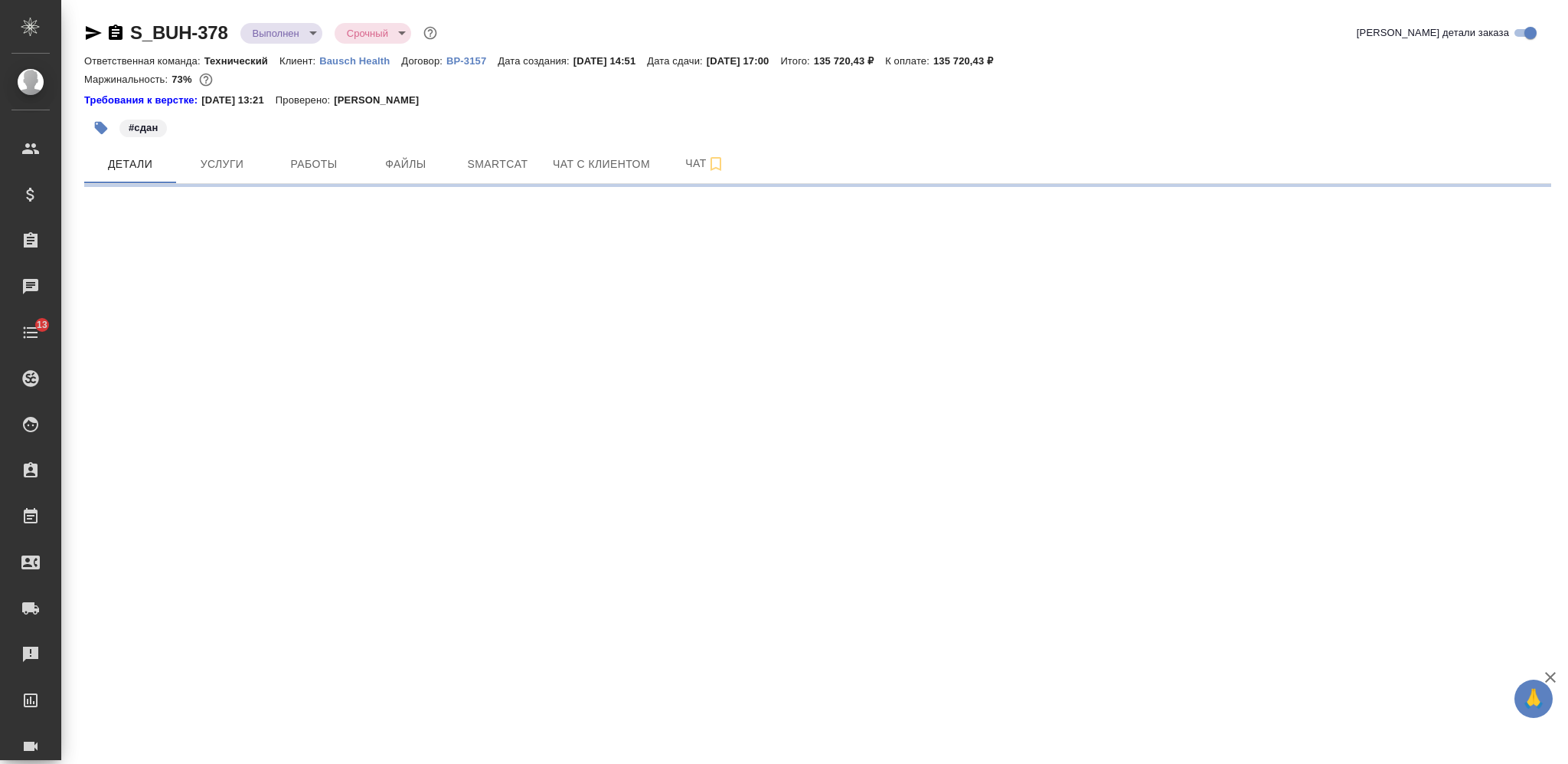
select select "RU"
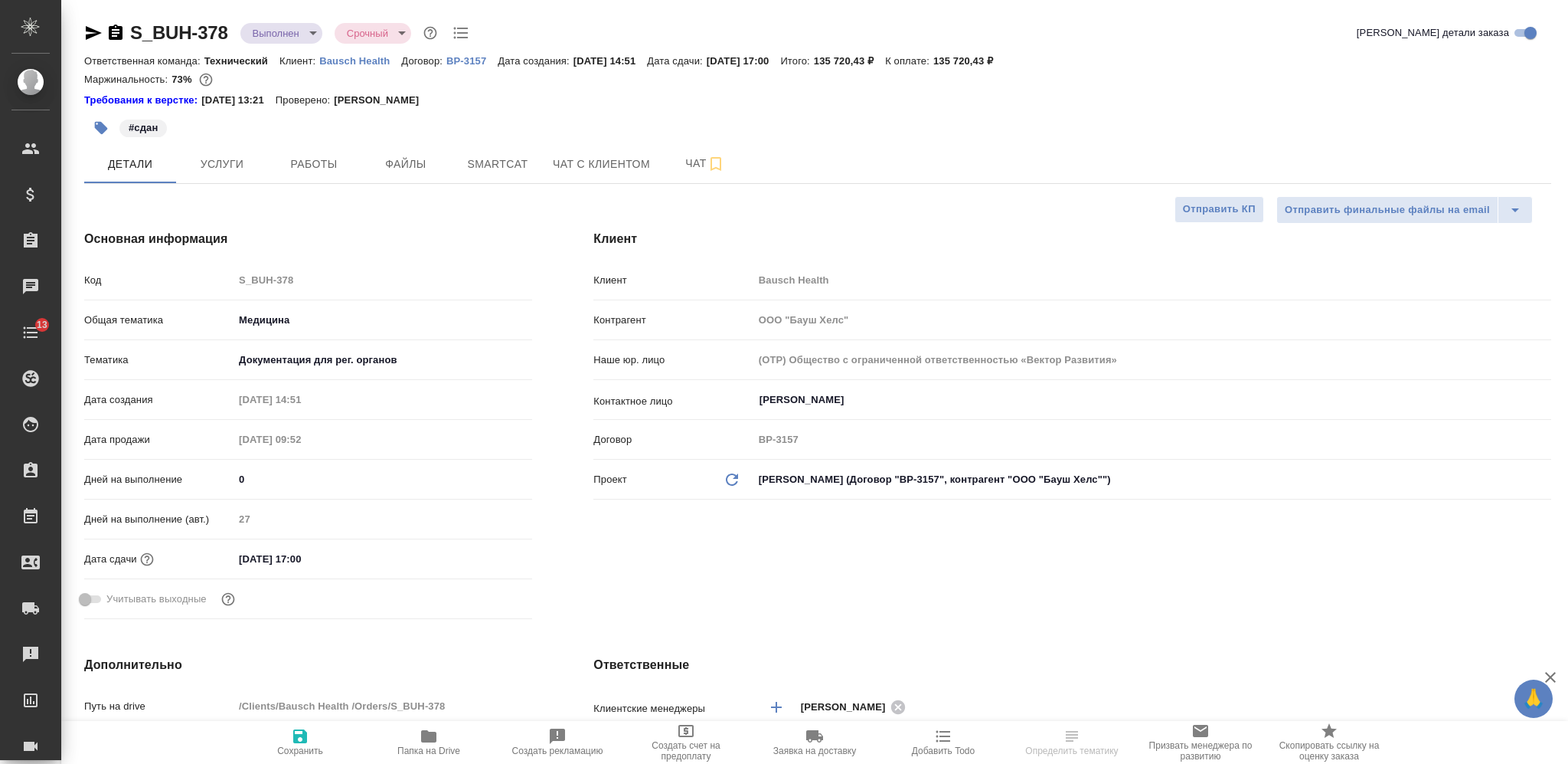
type textarea "x"
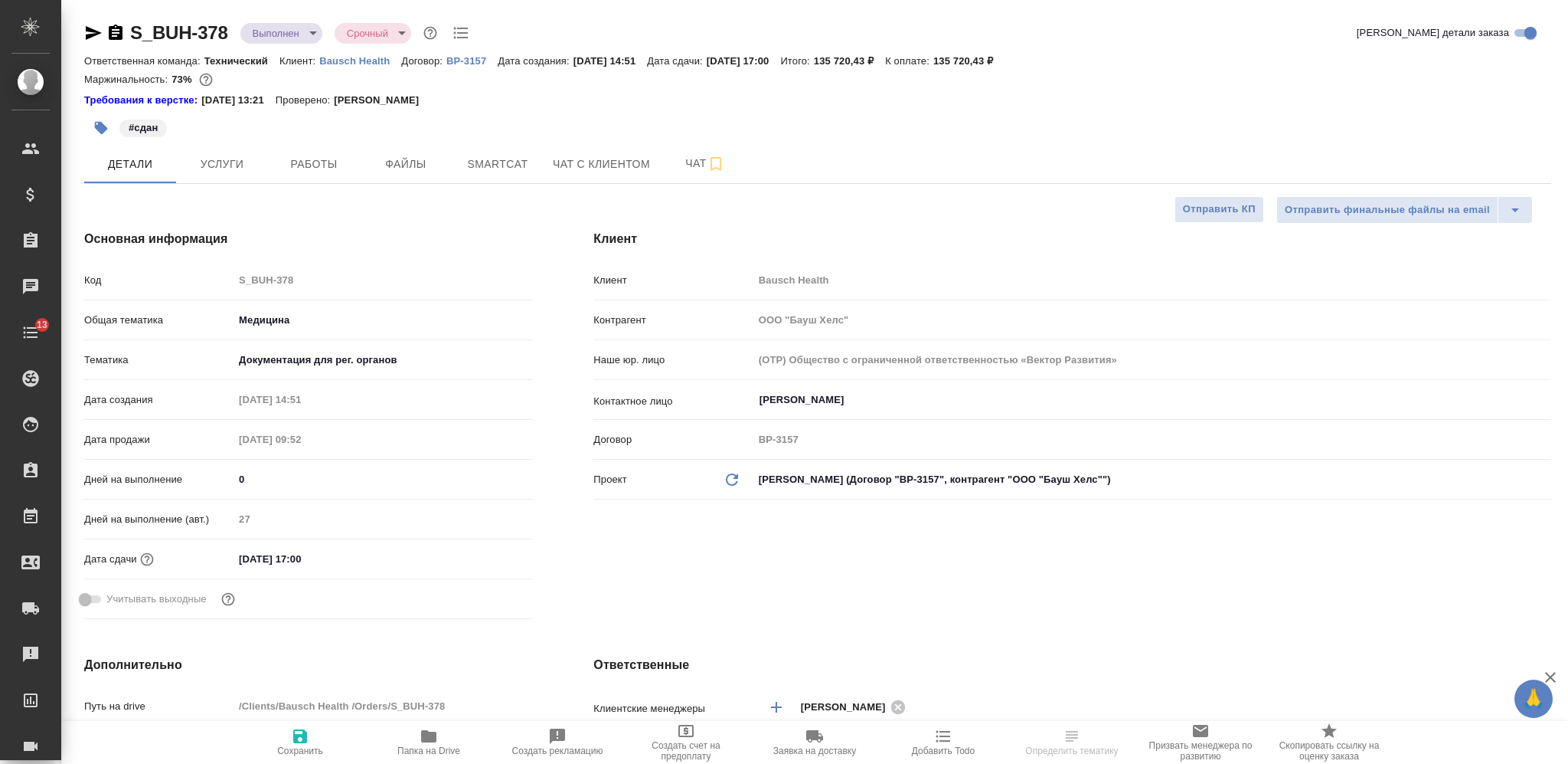
type textarea "x"
click at [121, 34] on icon "button" at bounding box center [115, 32] width 14 height 15
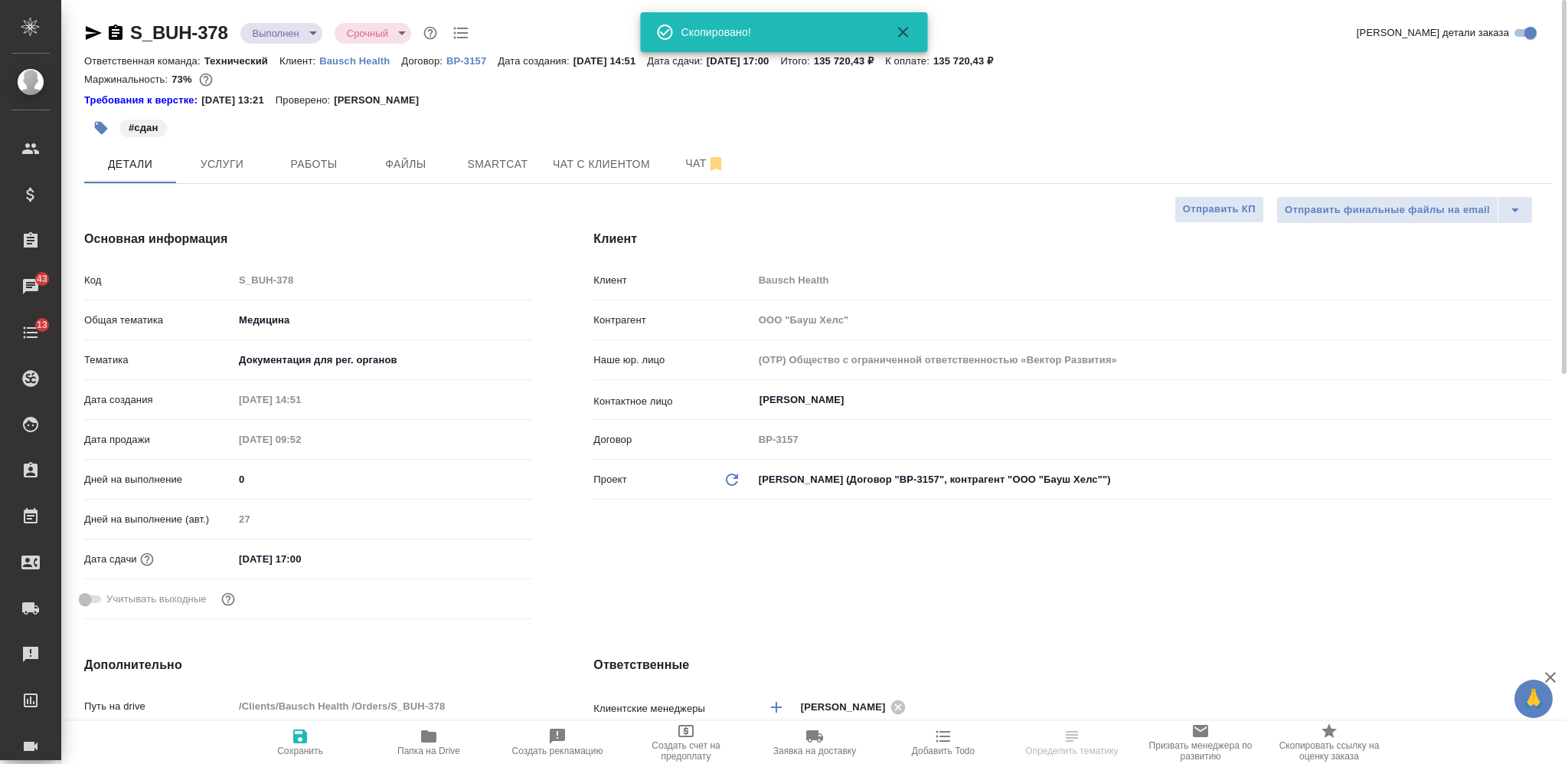
type textarea "x"
select select "RU"
type textarea "x"
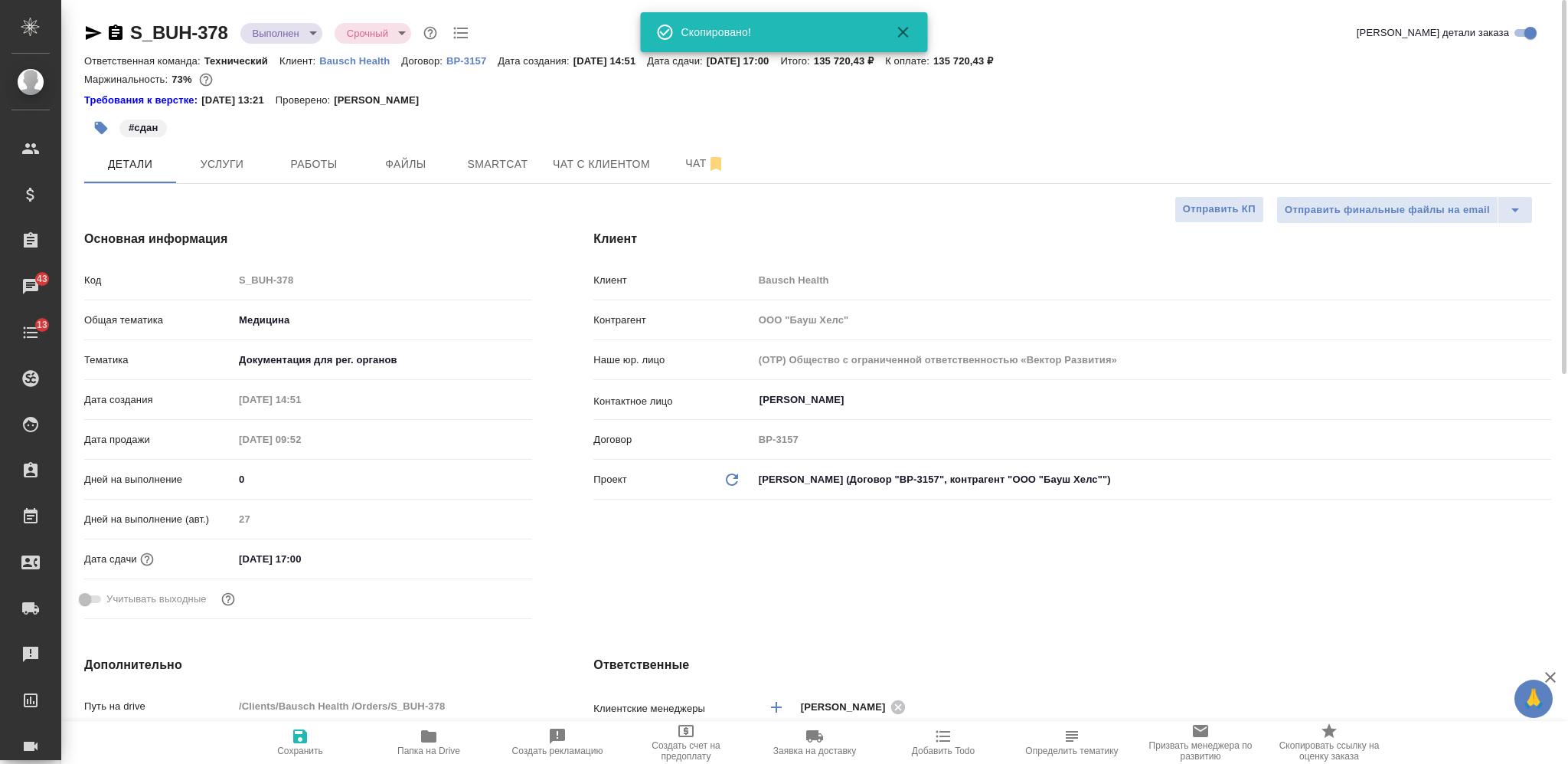
type textarea "x"
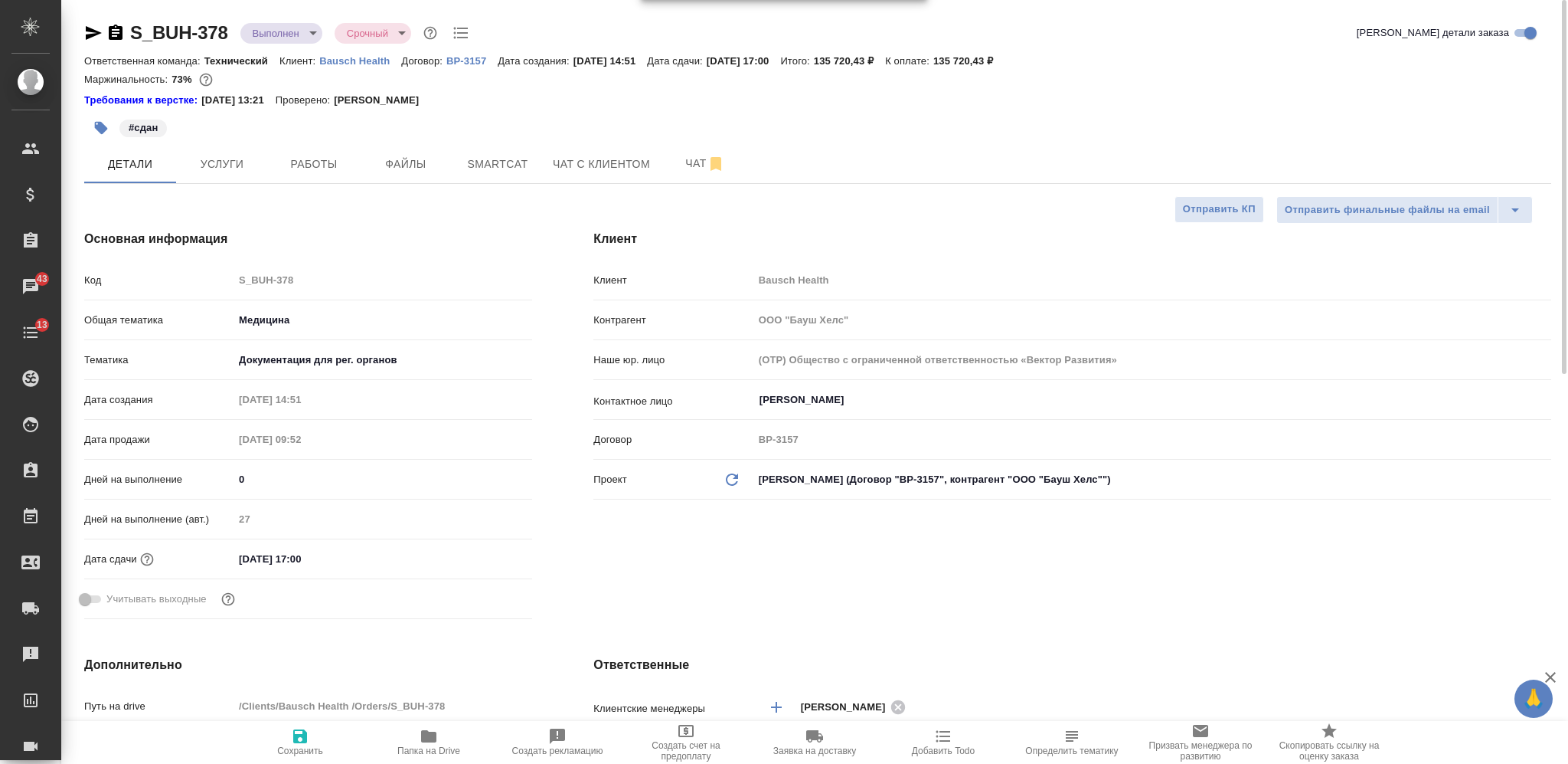
click at [277, 28] on body "🙏 .cls-1 fill:#fff; AWATERA [PERSON_NAME] Спецификации Заказы 43 Чаты 13 Todo П…" at bounding box center [784, 382] width 1568 height 764
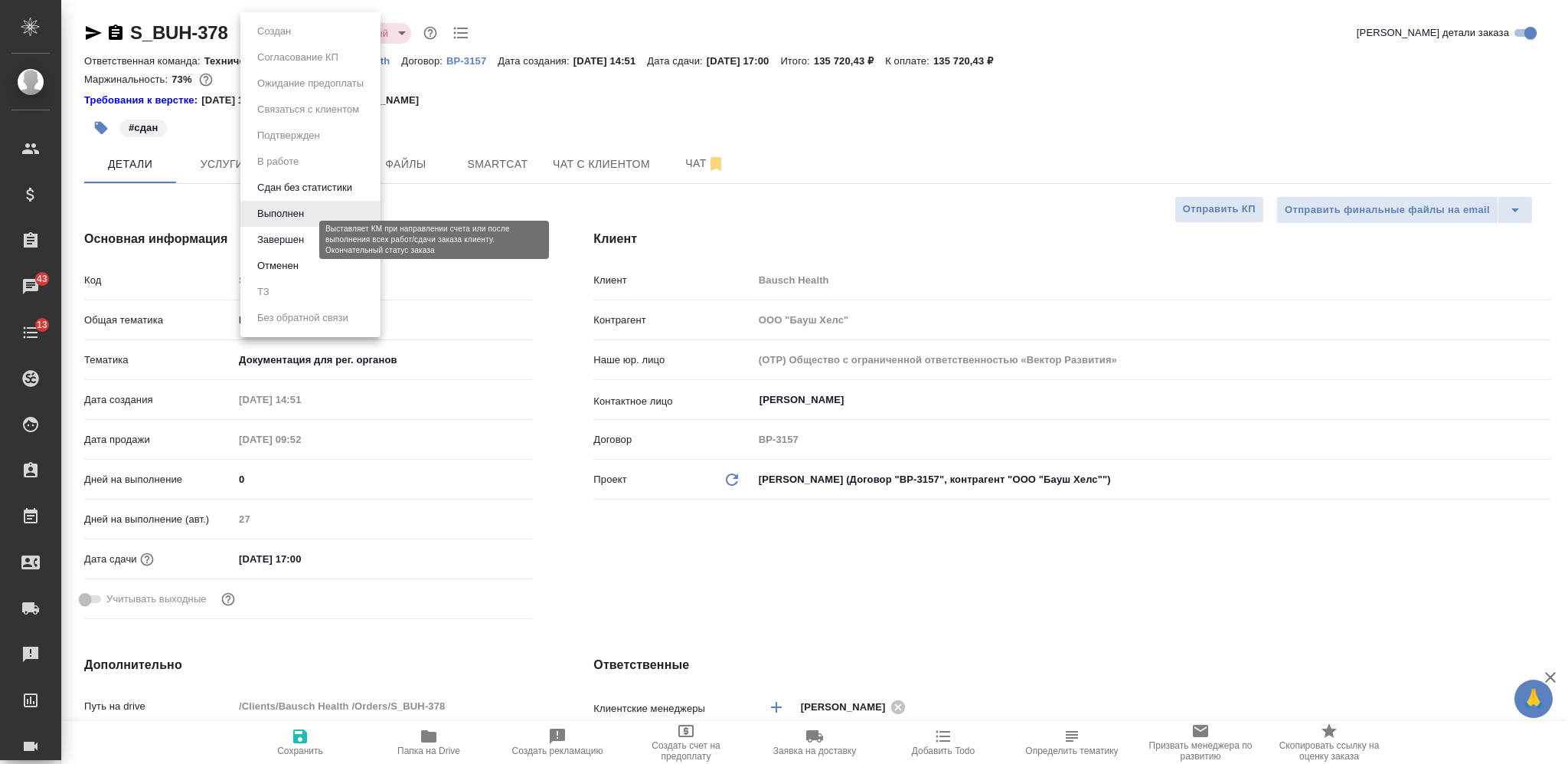
click at [283, 239] on button "Завершен" at bounding box center [280, 239] width 56 height 17
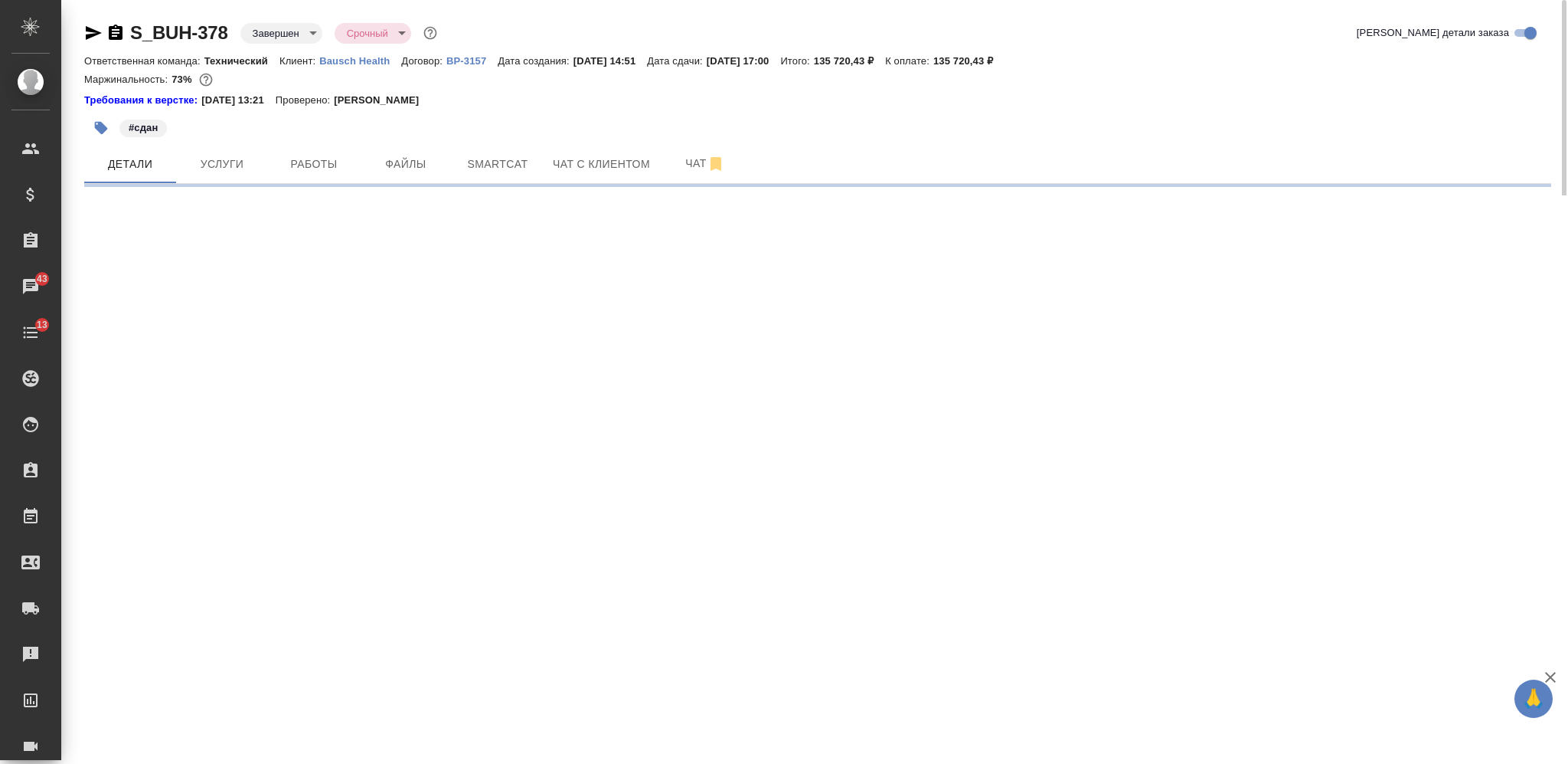
select select "RU"
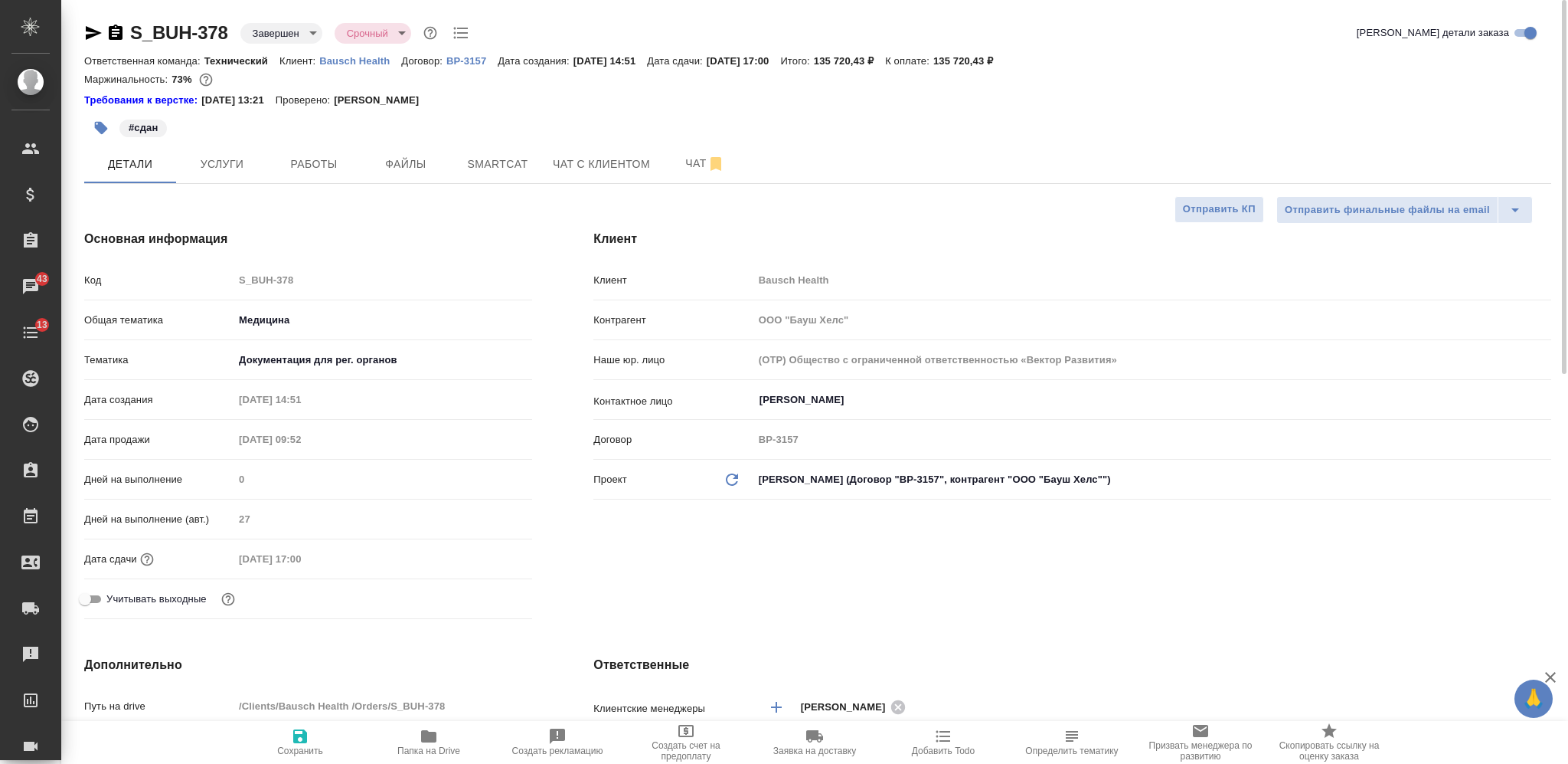
type textarea "x"
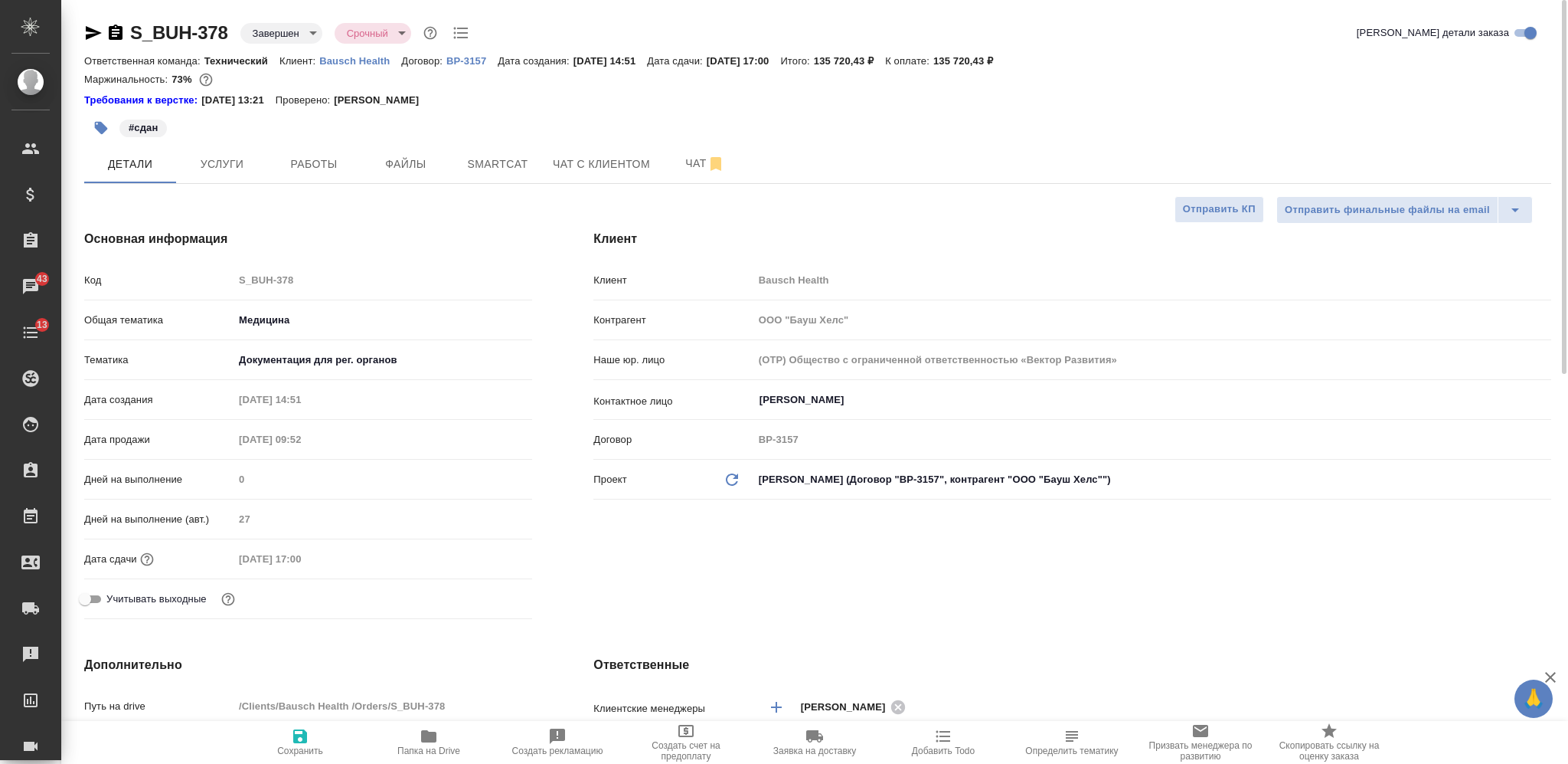
type textarea "x"
click at [238, 171] on span "Услуги" at bounding box center [222, 164] width 74 height 20
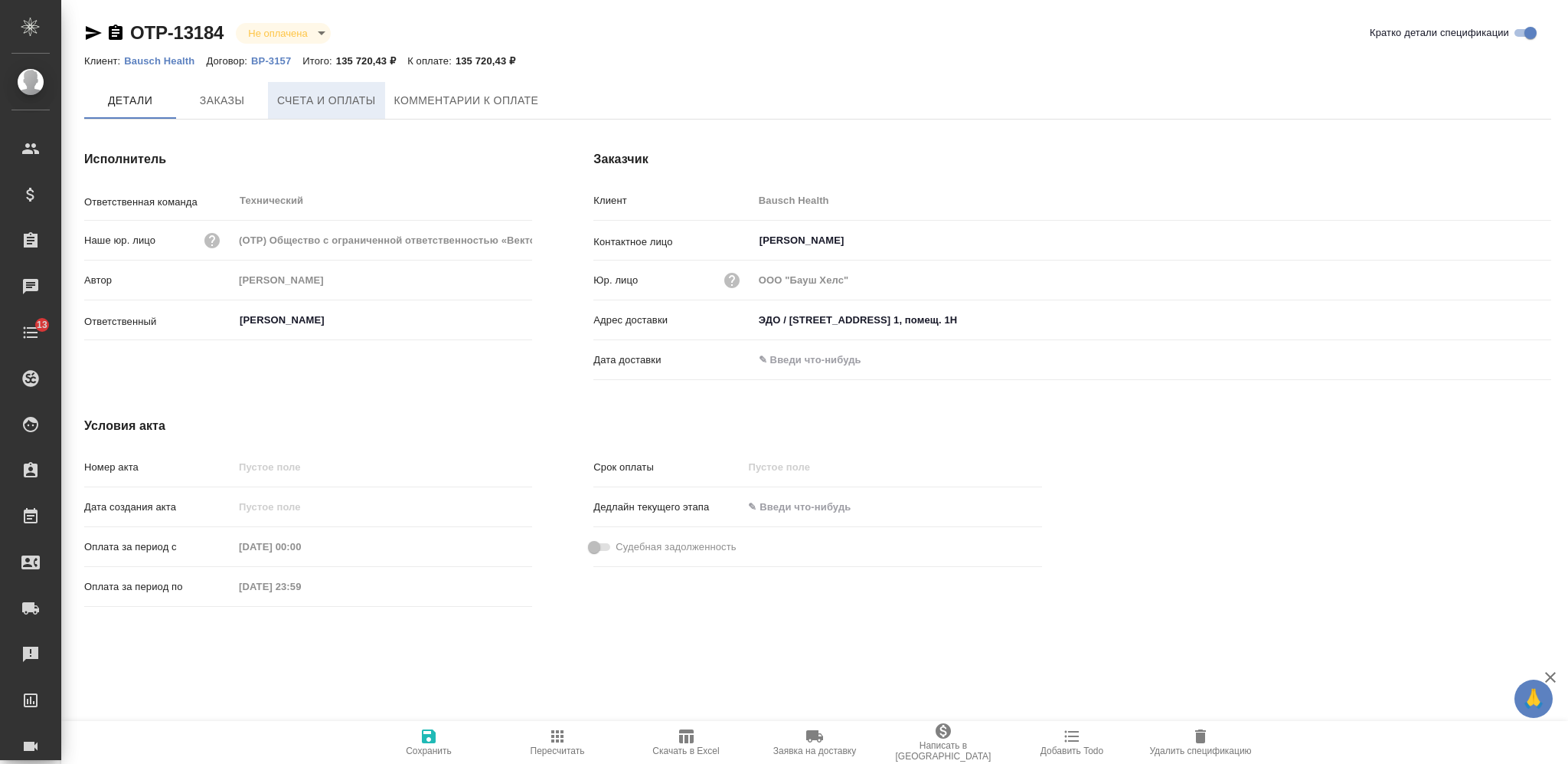
click at [308, 94] on span "Счета и оплаты" at bounding box center [327, 101] width 99 height 20
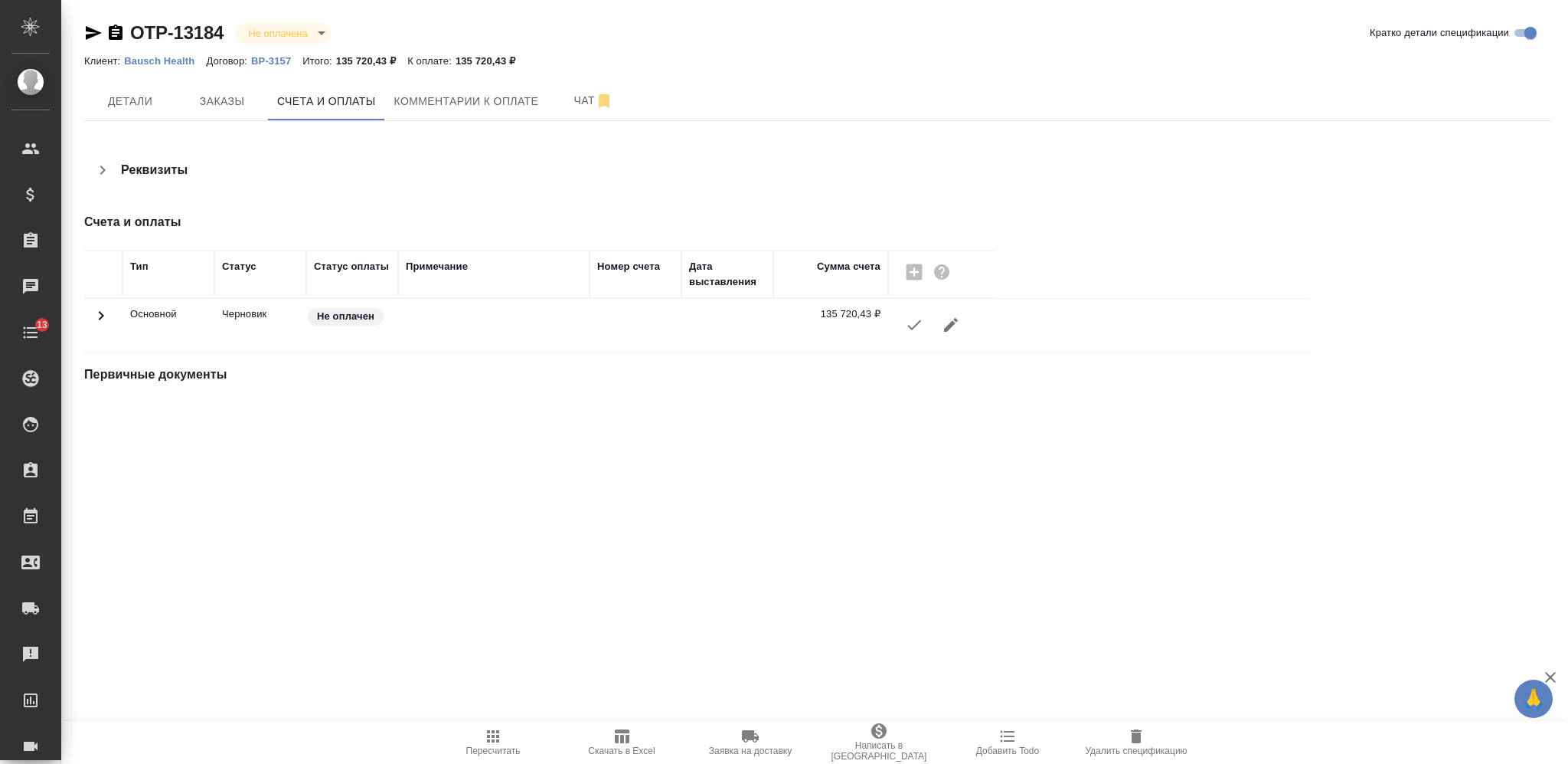
click at [899, 330] on button "button" at bounding box center [913, 324] width 36 height 36
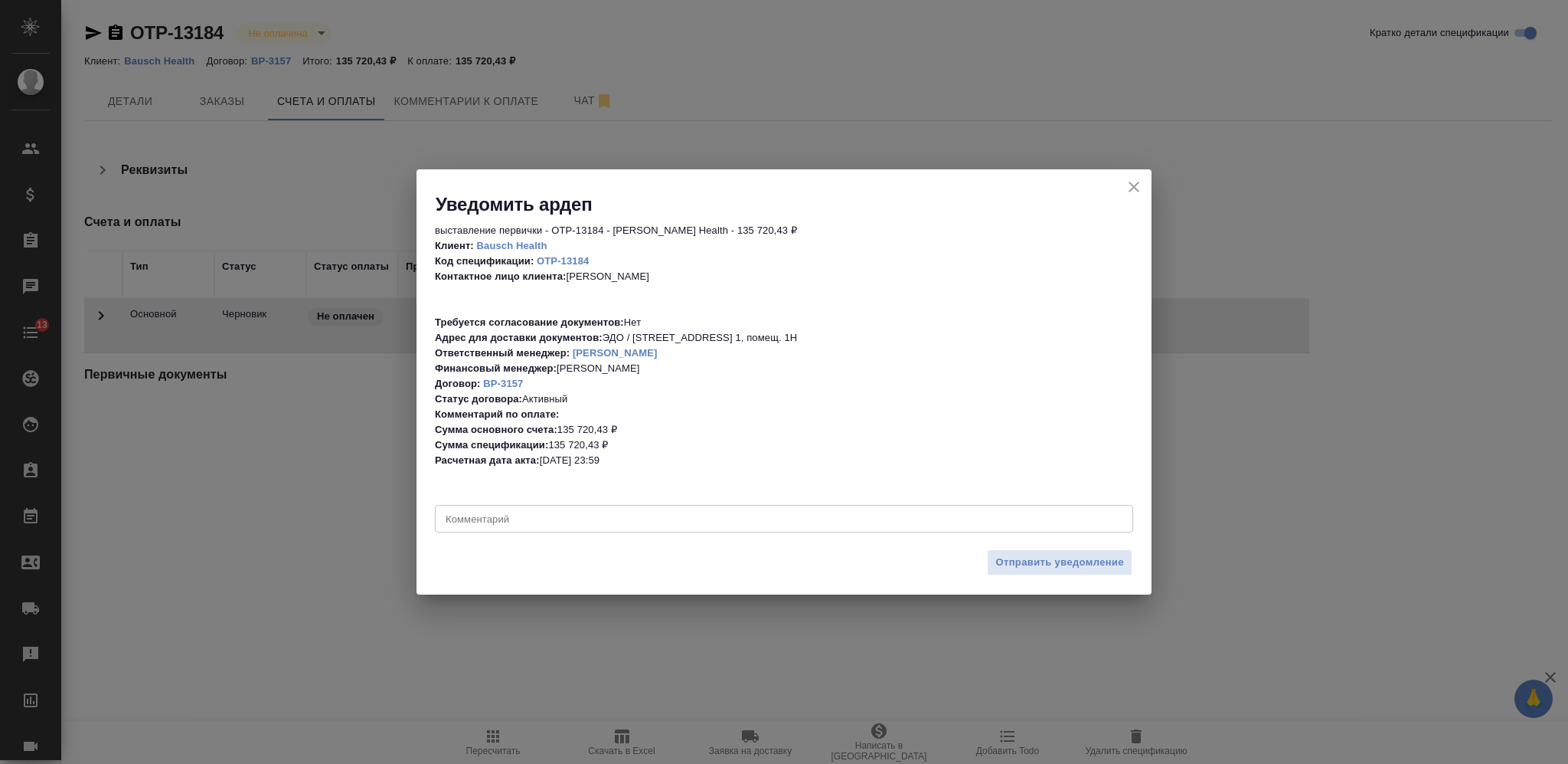
click at [1012, 572] on span "Отправить уведомление" at bounding box center [1060, 563] width 128 height 18
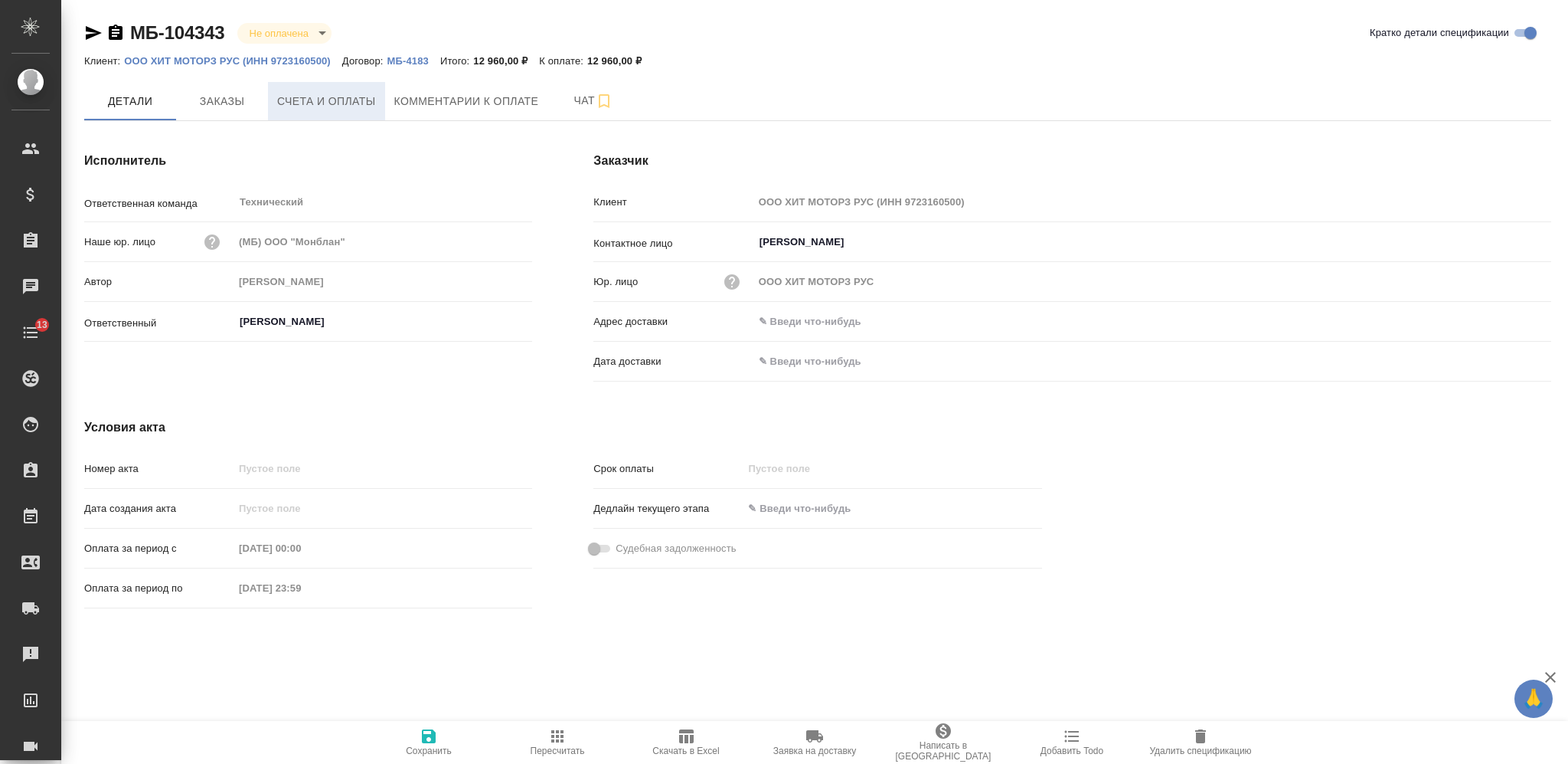
click at [345, 106] on span "Счета и оплаты" at bounding box center [327, 102] width 99 height 20
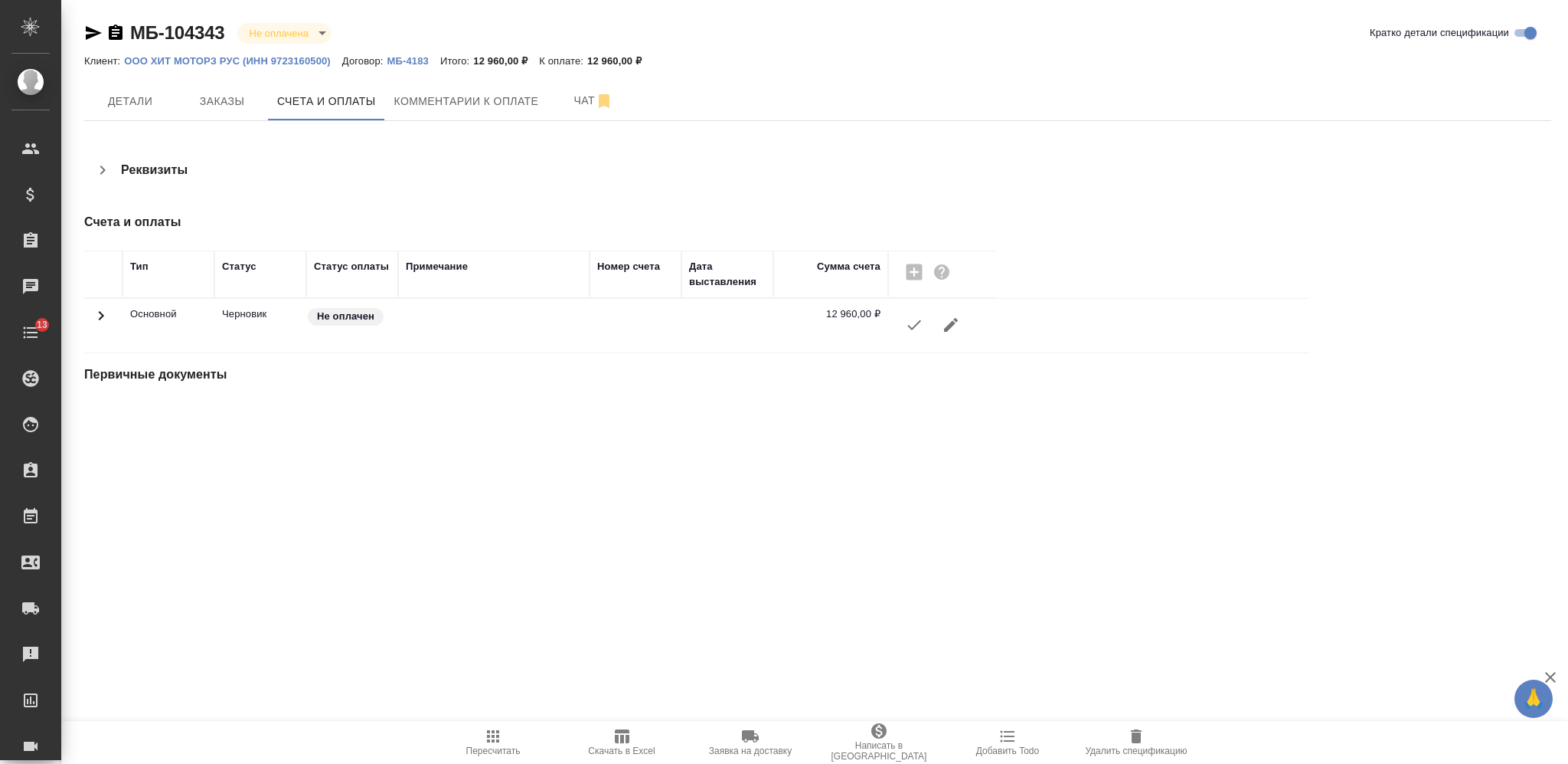
click at [905, 327] on icon "button" at bounding box center [914, 325] width 19 height 19
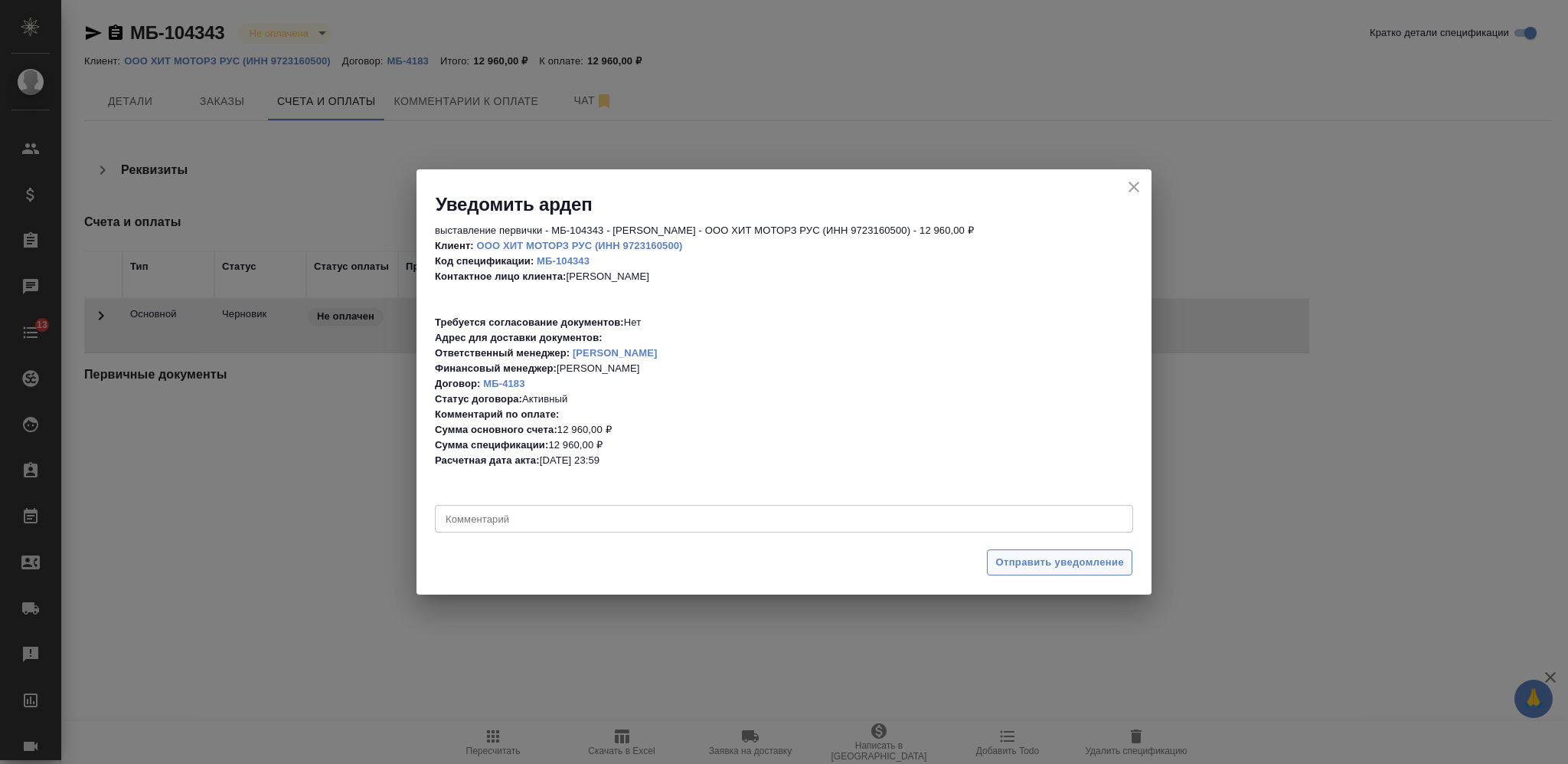
click at [1000, 562] on span "Отправить уведомление" at bounding box center [1060, 563] width 128 height 18
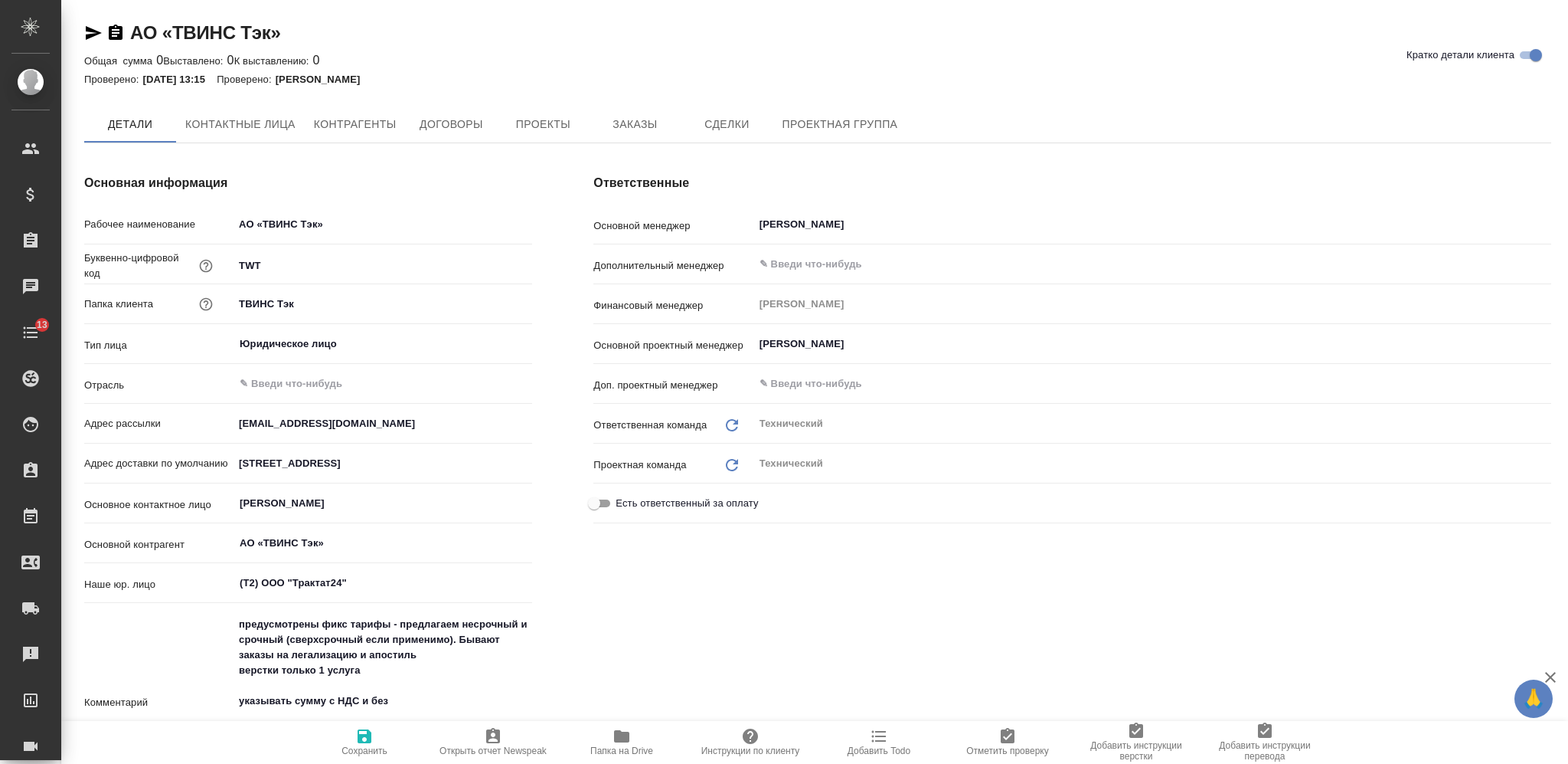
type textarea "x"
click at [340, 124] on span "Контрагенты" at bounding box center [355, 125] width 83 height 20
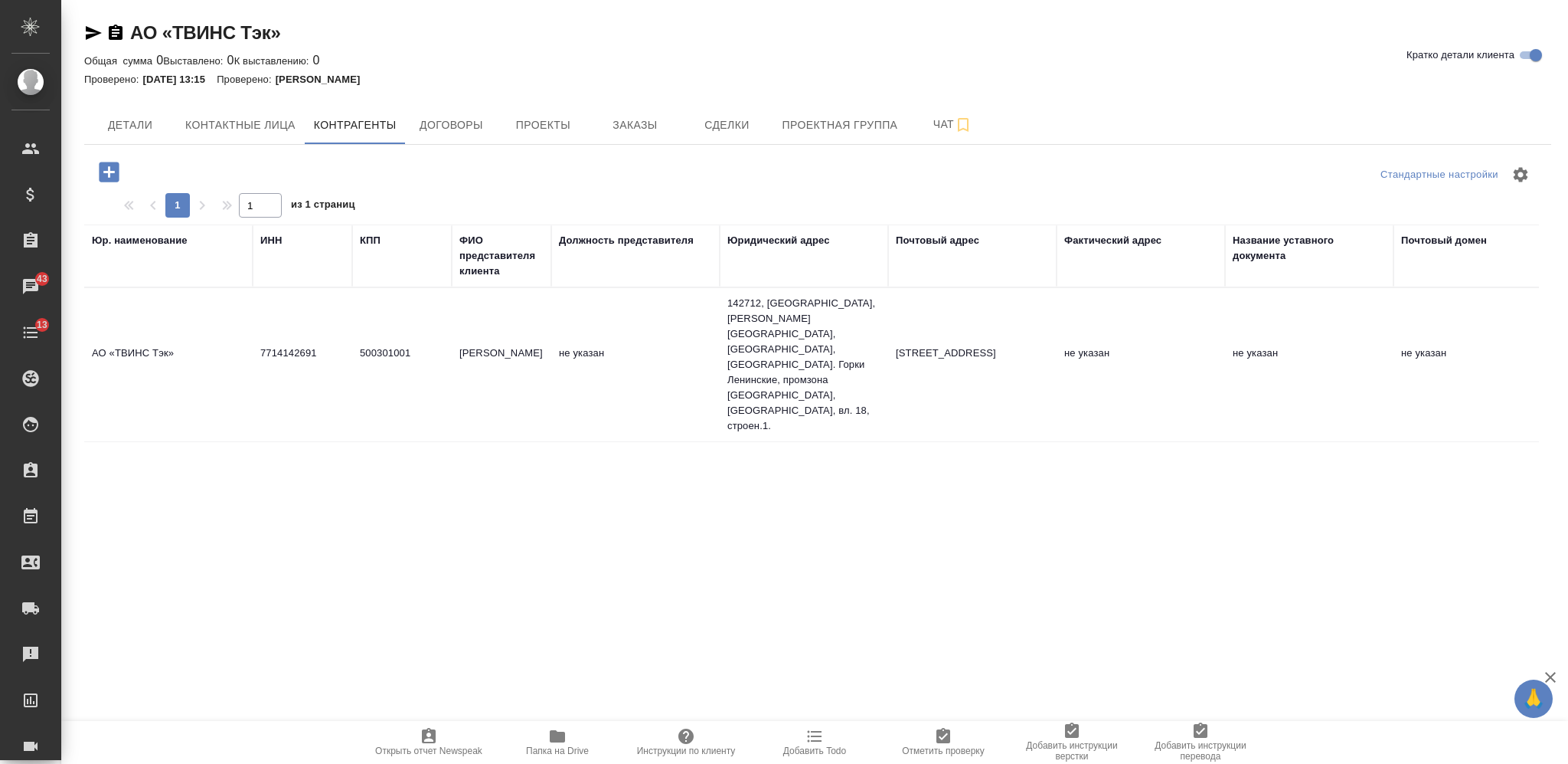
click at [556, 742] on icon "button" at bounding box center [557, 736] width 15 height 12
click at [621, 348] on td "не указан" at bounding box center [635, 365] width 169 height 54
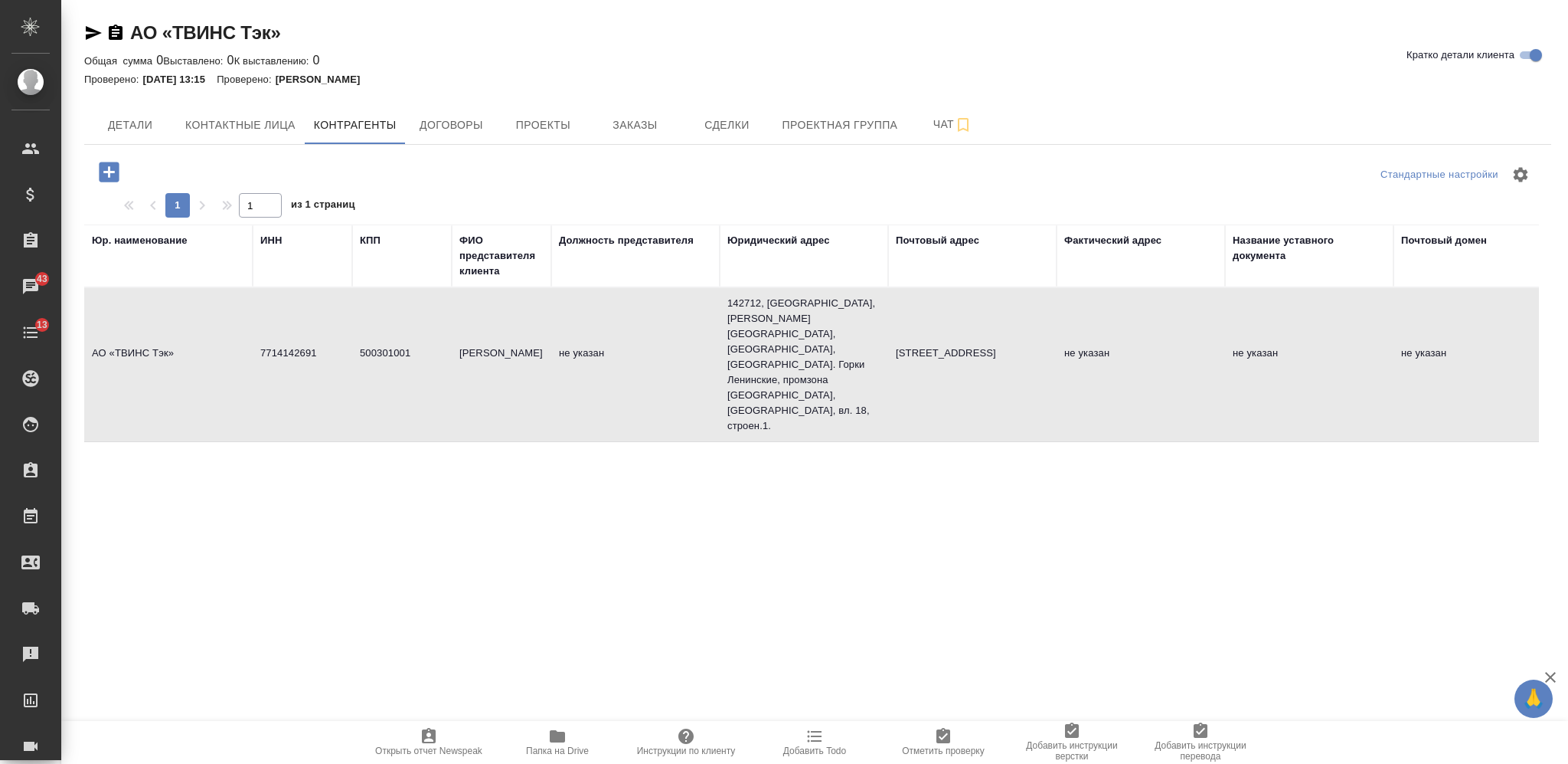
click at [621, 348] on td "не указан" at bounding box center [635, 365] width 169 height 54
type textarea "АО «ТВИНС Тэк»"
type input "7714142691"
type input "500301001"
type input "[PERSON_NAME]"
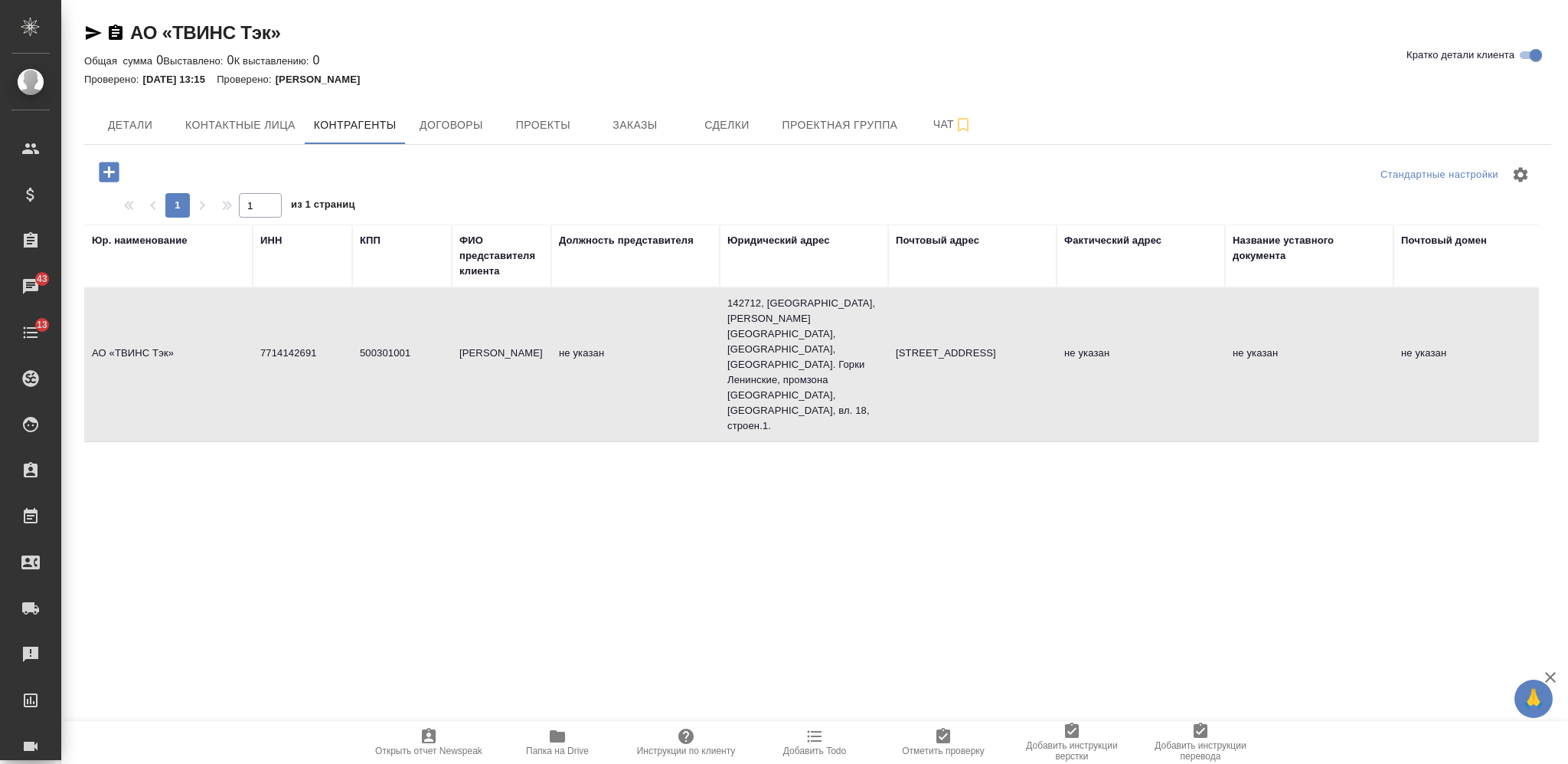
type textarea "142712, [GEOGRAPHIC_DATA], [PERSON_NAME][GEOGRAPHIC_DATA], [GEOGRAPHIC_DATA], […"
type textarea "[STREET_ADDRESS]"
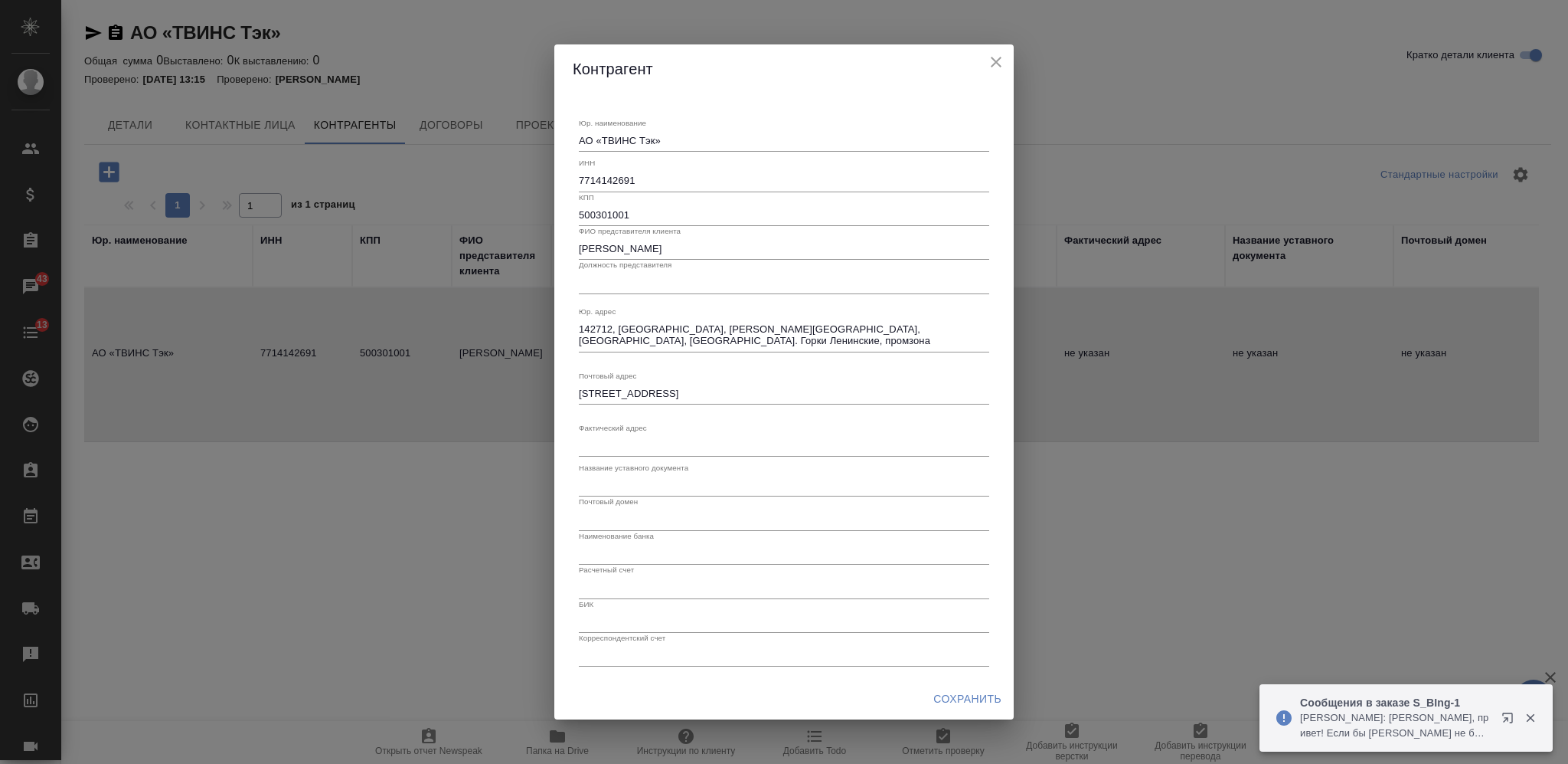
click at [638, 247] on input "[PERSON_NAME]" at bounding box center [784, 249] width 411 height 21
click at [616, 252] on input "[PERSON_NAME]" at bounding box center [784, 249] width 411 height 21
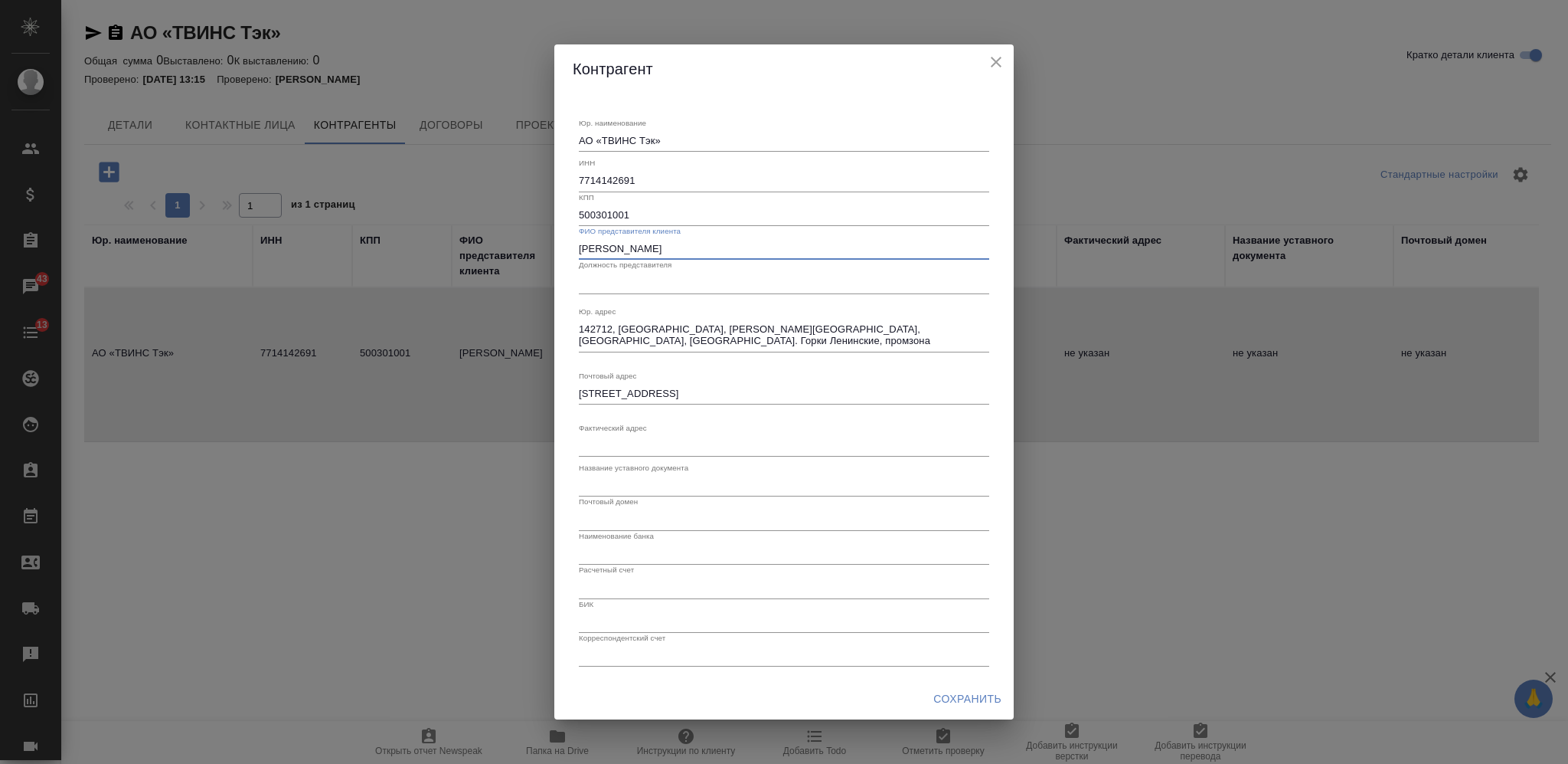
type input "[PERSON_NAME]"
click at [622, 282] on input "text" at bounding box center [784, 282] width 411 height 21
type input "Генеральный директор"
click at [638, 492] on input "text" at bounding box center [784, 485] width 411 height 21
type input "Устав"
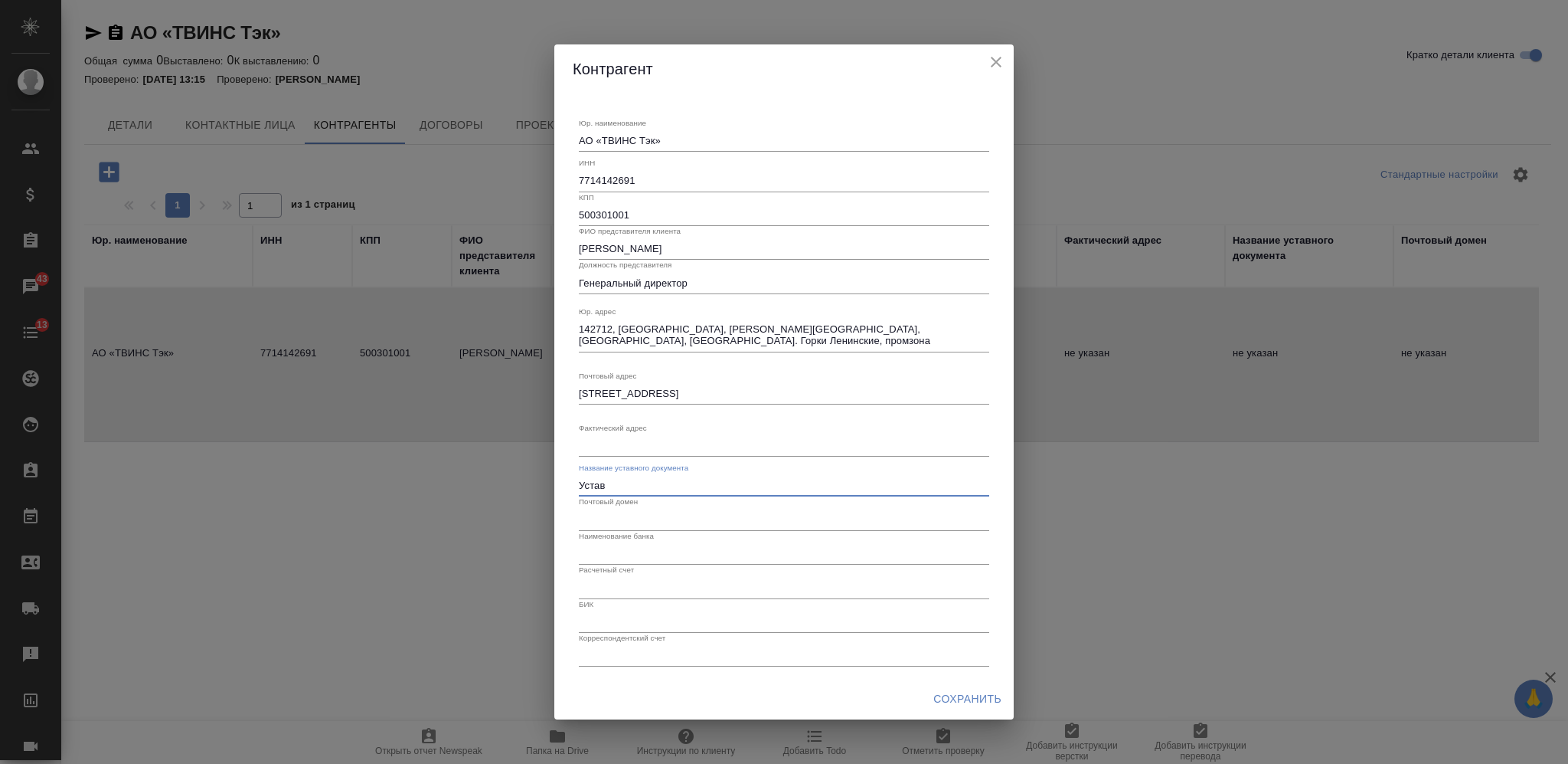
click at [793, 333] on textarea "142712, [GEOGRAPHIC_DATA], [PERSON_NAME][GEOGRAPHIC_DATA], [GEOGRAPHIC_DATA], […" at bounding box center [784, 334] width 411 height 23
click at [716, 445] on textarea "Юр. наименование" at bounding box center [784, 445] width 411 height 11
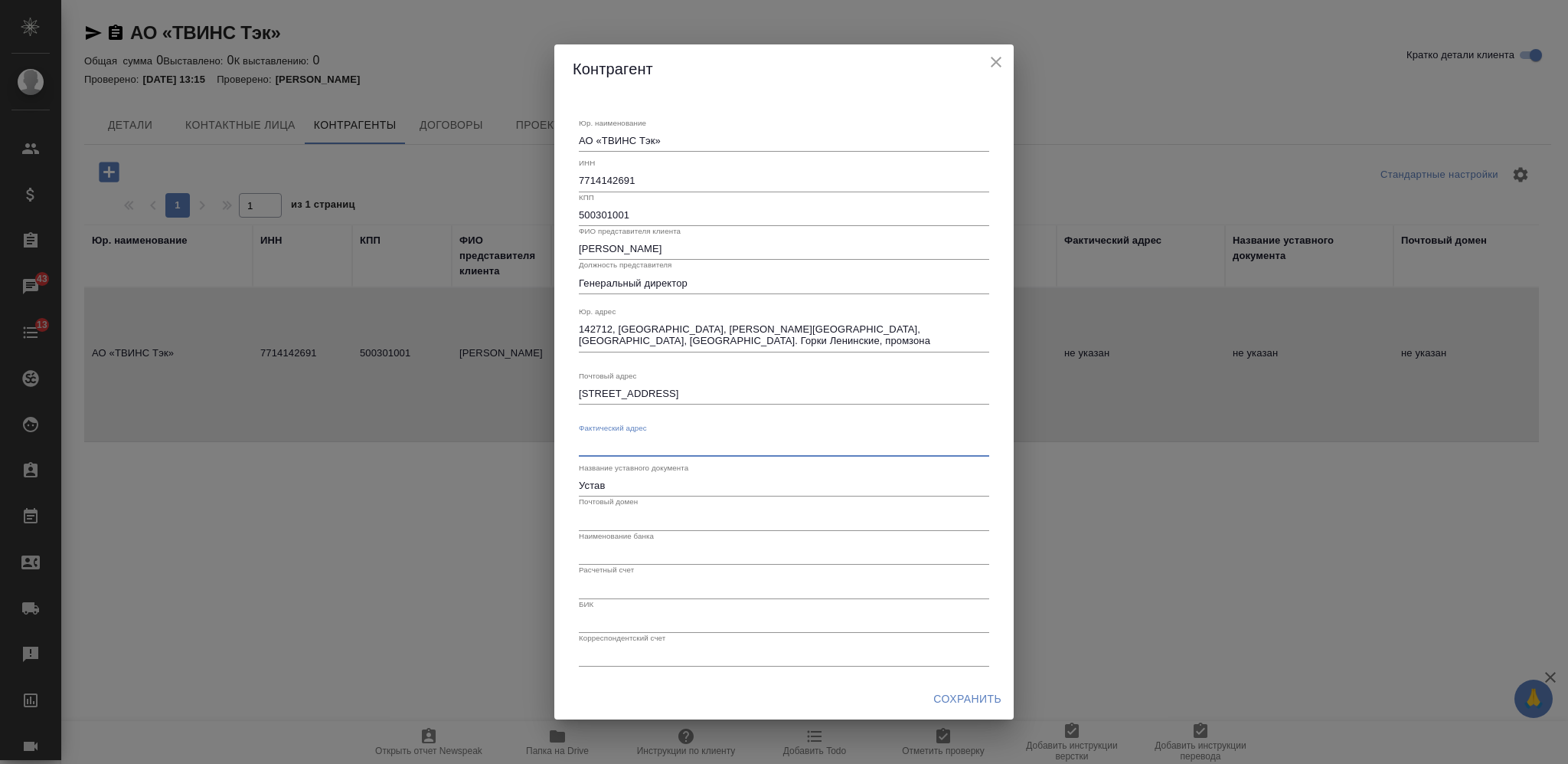
paste textarea "142712, [GEOGRAPHIC_DATA], [PERSON_NAME][GEOGRAPHIC_DATA], [GEOGRAPHIC_DATA], […"
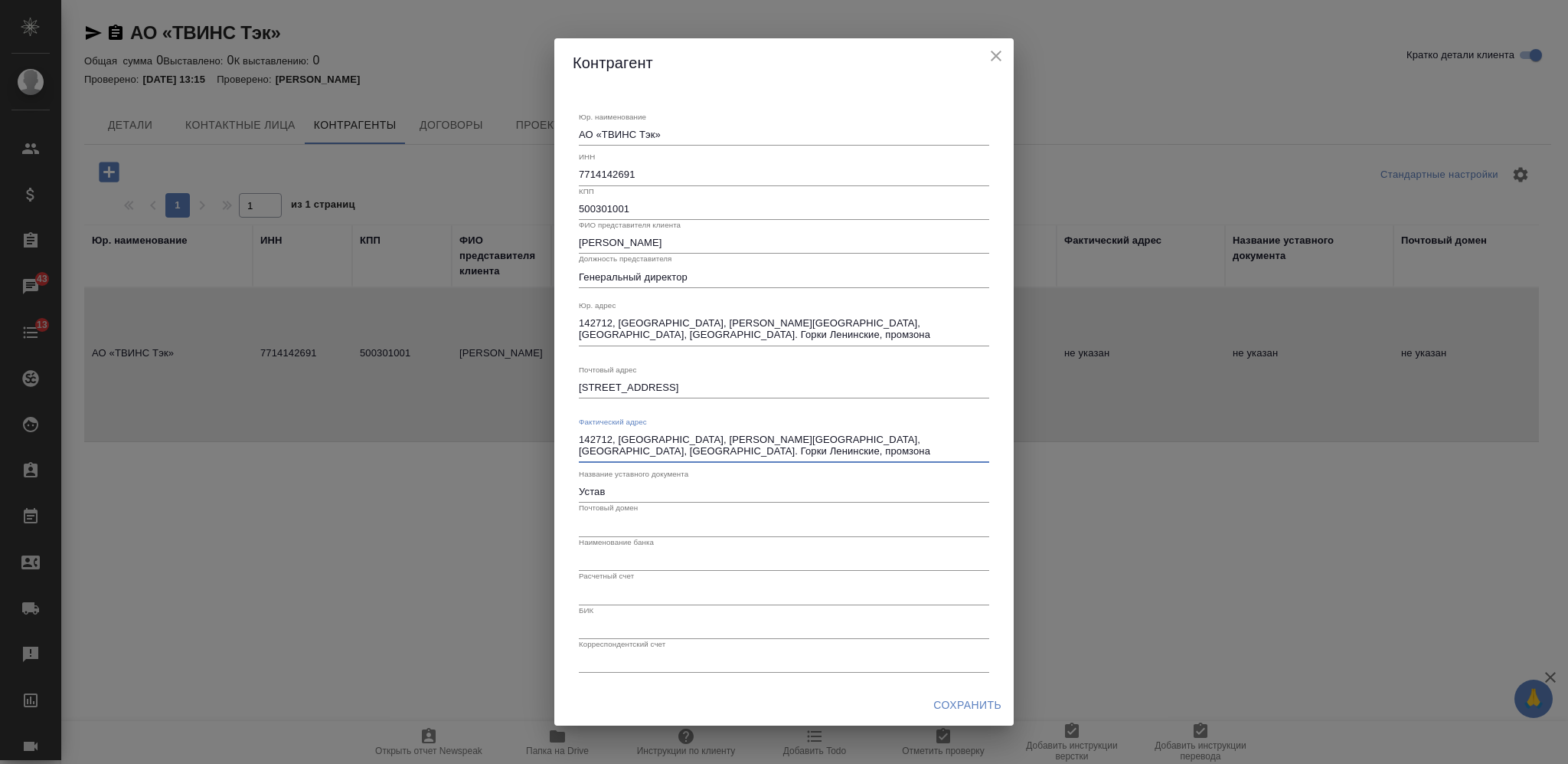
type textarea "142712, [GEOGRAPHIC_DATA], [PERSON_NAME][GEOGRAPHIC_DATA], [GEOGRAPHIC_DATA], […"
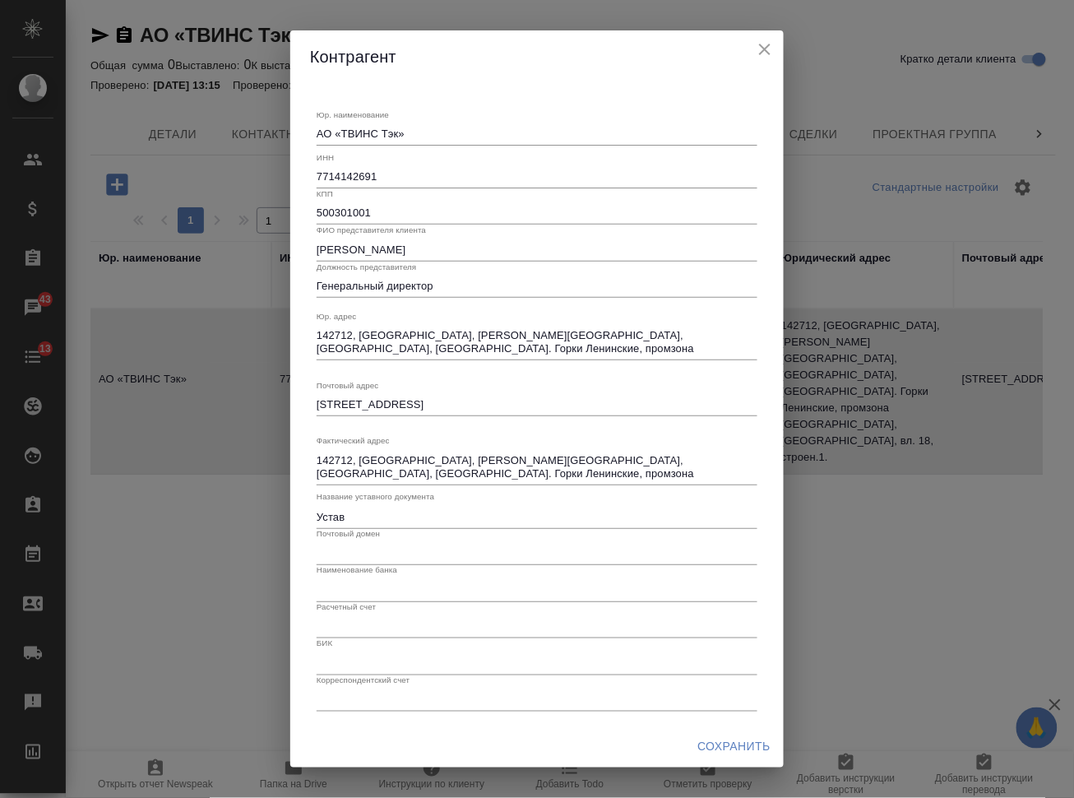
click at [651, 363] on div "Юр. наименование АО «ТВИНС Тэк» x ИНН 7714142691 КПП 500301001 ФИО представител…" at bounding box center [537, 403] width 441 height 615
click at [382, 554] on input "text" at bounding box center [537, 553] width 441 height 23
paste input "[PERSON_NAME][EMAIL_ADDRESS][DOMAIN_NAME]"
drag, startPoint x: 327, startPoint y: 557, endPoint x: 308, endPoint y: 554, distance: 19.1
click at [308, 554] on div "Юр. наименование АО «ТВИНС Тэк» x ИНН 7714142691 КПП 500301001 ФИО представител…" at bounding box center [536, 403] width 493 height 641
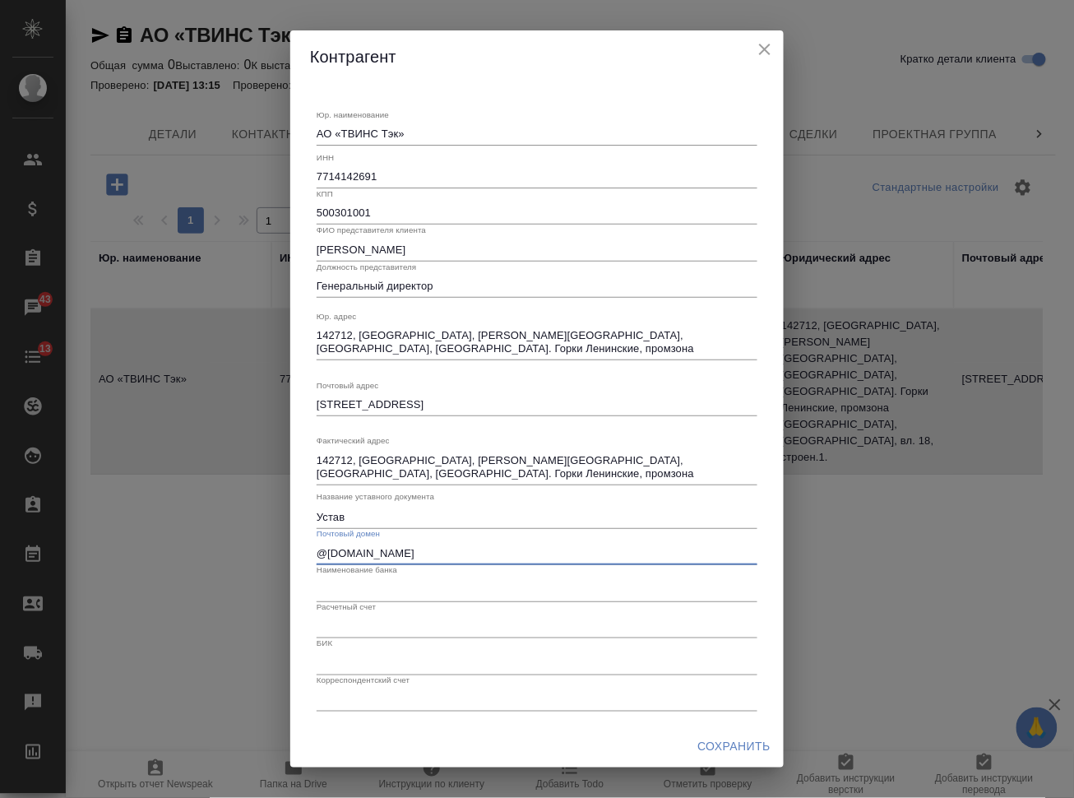
type input "@[DOMAIN_NAME]"
click at [377, 590] on input "text" at bounding box center [537, 589] width 441 height 23
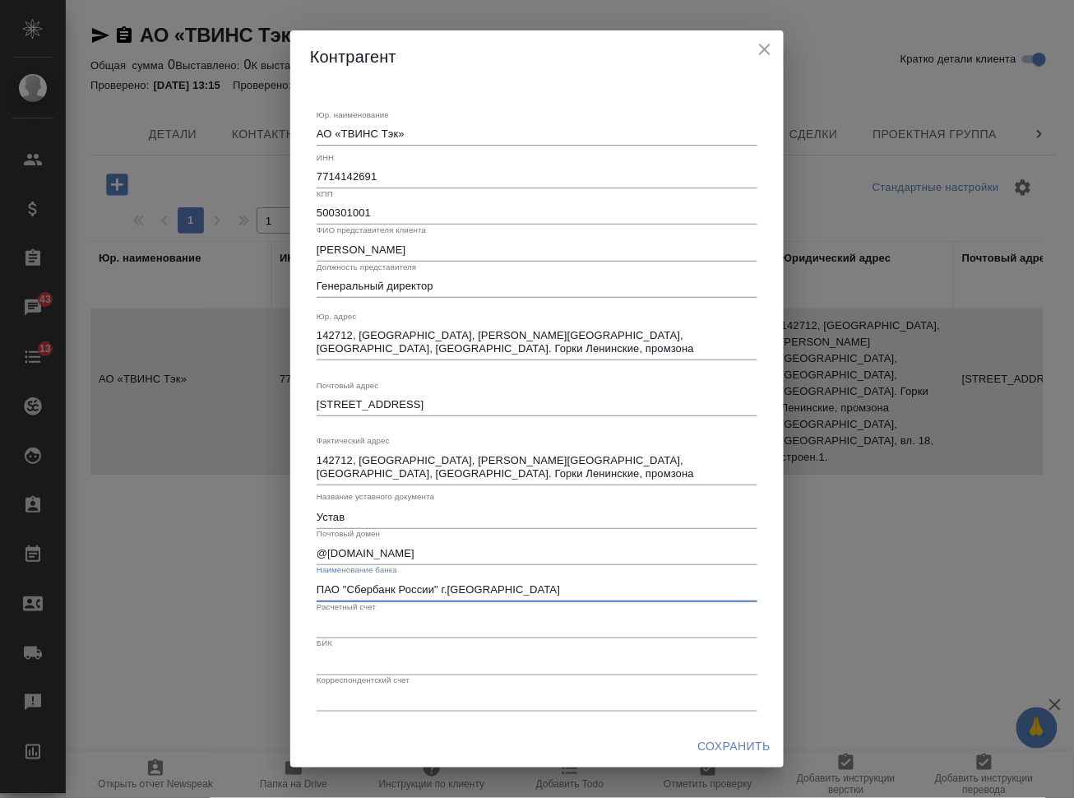
click at [449, 593] on input "ПАО "Сбербанк России" г.[GEOGRAPHIC_DATA]" at bounding box center [537, 589] width 441 height 23
type input "ПАО "Сбербанк России" г. [GEOGRAPHIC_DATA]"
click at [416, 623] on input "text" at bounding box center [537, 626] width 441 height 23
type input "40702810238000017626"
click at [391, 665] on input "text" at bounding box center [537, 662] width 441 height 23
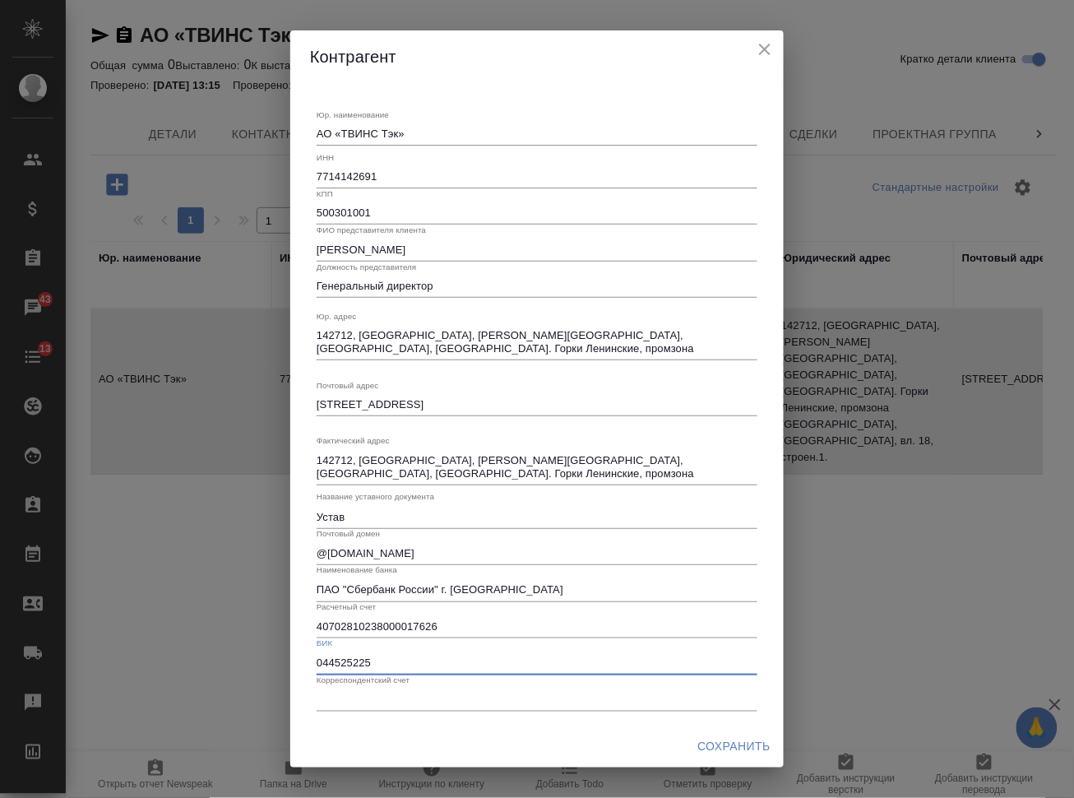
type input "044525225"
click at [391, 699] on input "text" at bounding box center [537, 699] width 441 height 23
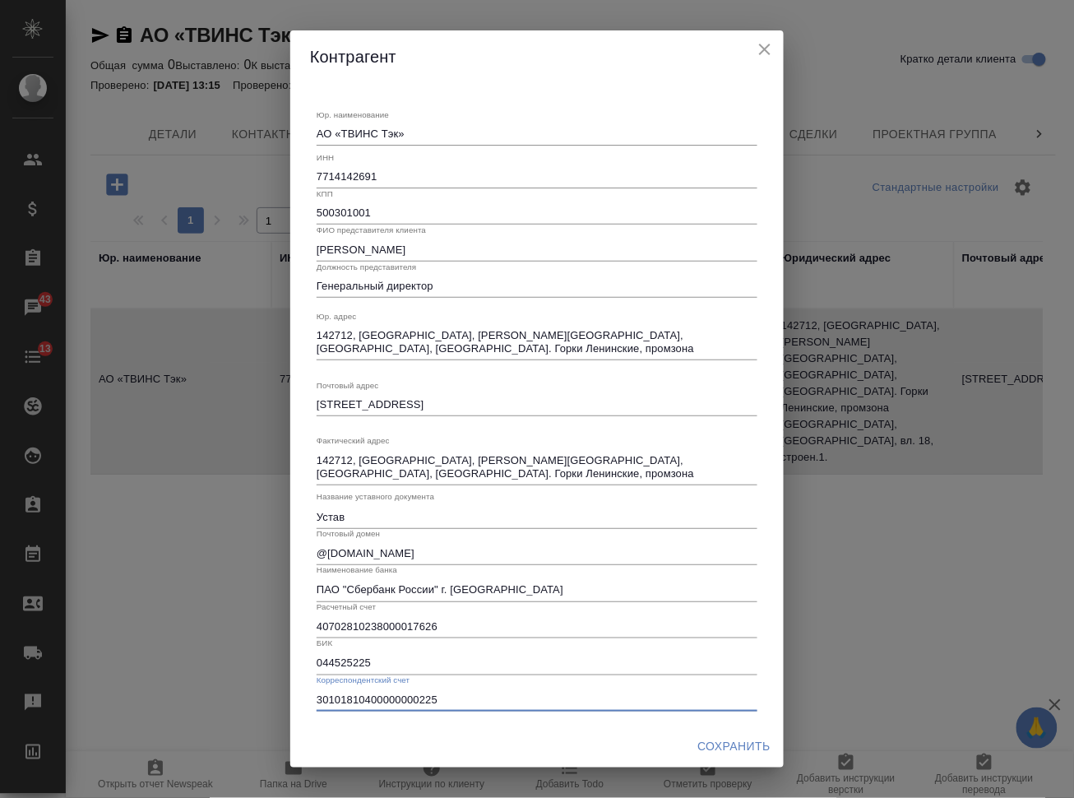
type input "30101810400000000225"
click at [720, 745] on span "Сохранить" at bounding box center [733, 746] width 73 height 21
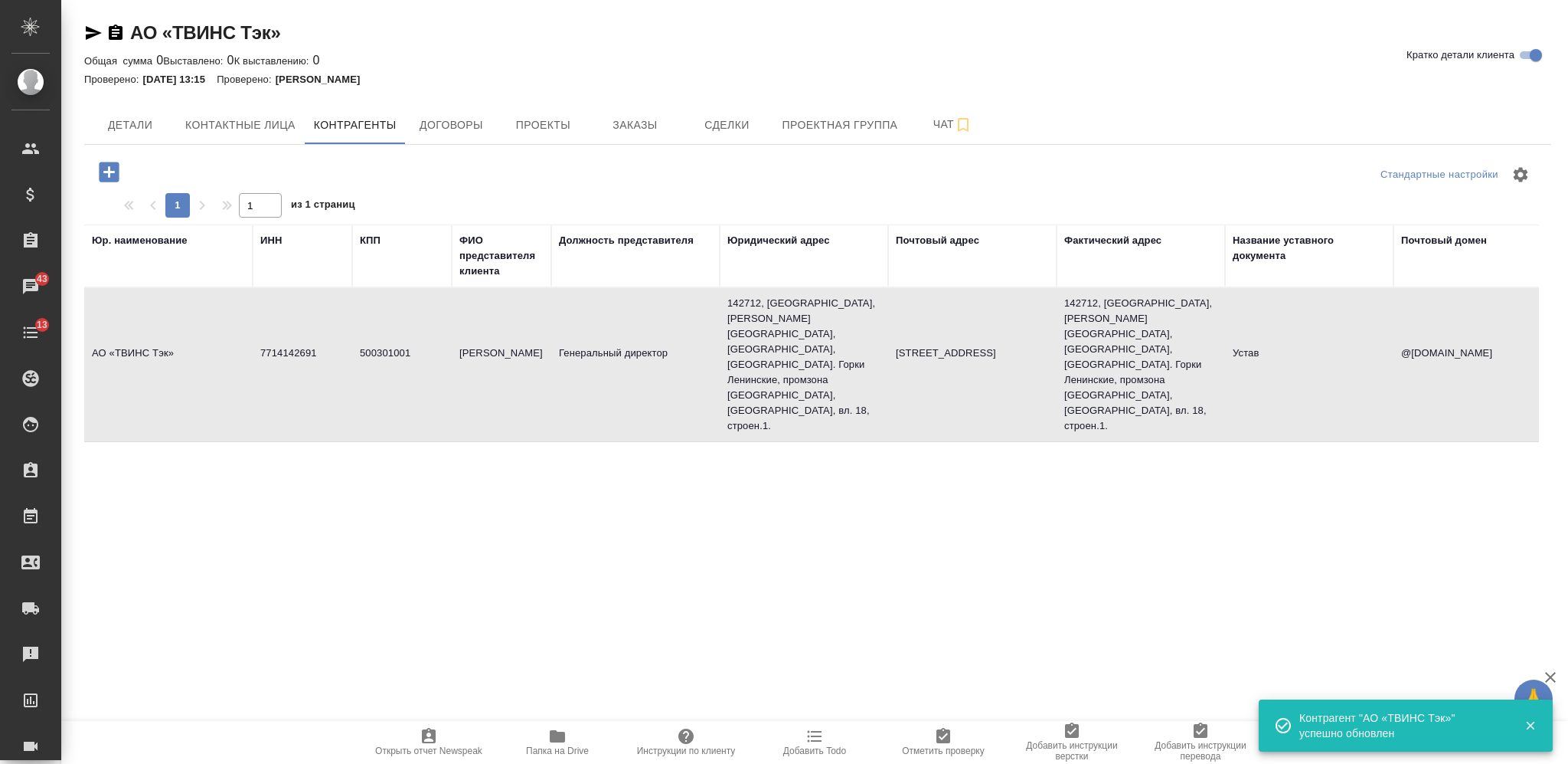
click at [81, 32] on div "АО «ТВИНС Тэк» Кратко детали клиента Общая сумма 0 Выставлено: 0 К выставлению:…" at bounding box center [818, 473] width 1484 height 948
drag, startPoint x: 110, startPoint y: 32, endPoint x: 111, endPoint y: 9, distance: 23.0
click at [111, 33] on icon "button" at bounding box center [115, 32] width 14 height 15
